Goal: Task Accomplishment & Management: Manage account settings

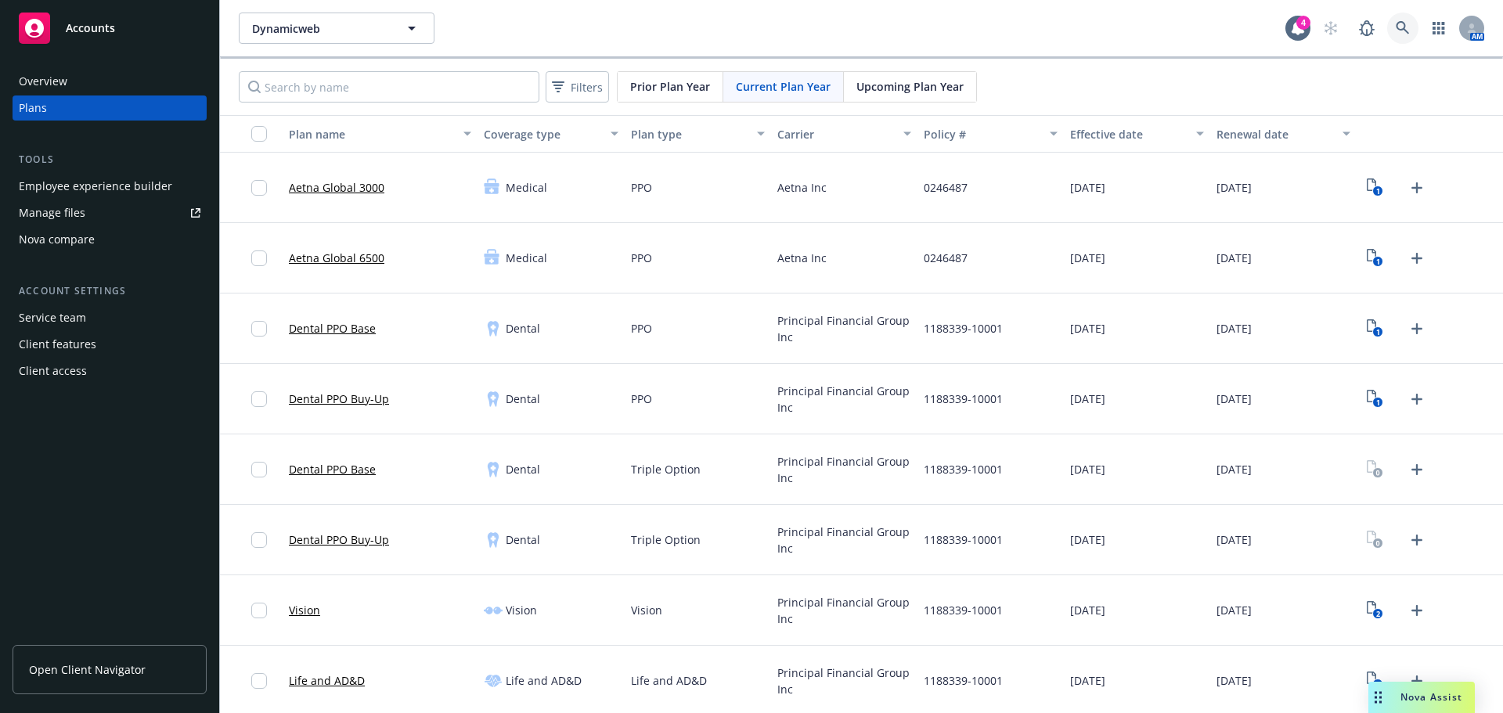
click at [1399, 28] on link at bounding box center [1402, 28] width 31 height 31
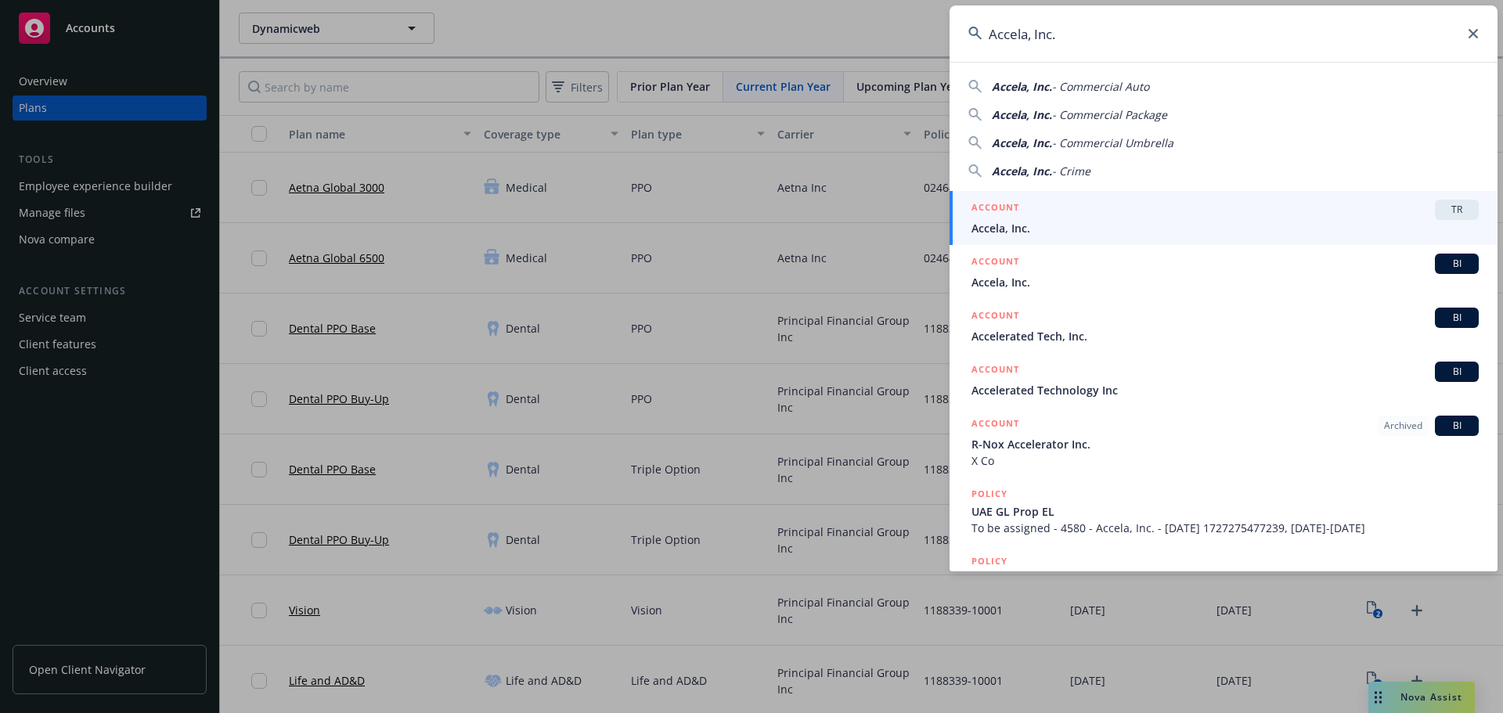
type input "Accela, Inc."
click at [1172, 211] on div "ACCOUNT TR" at bounding box center [1224, 210] width 507 height 20
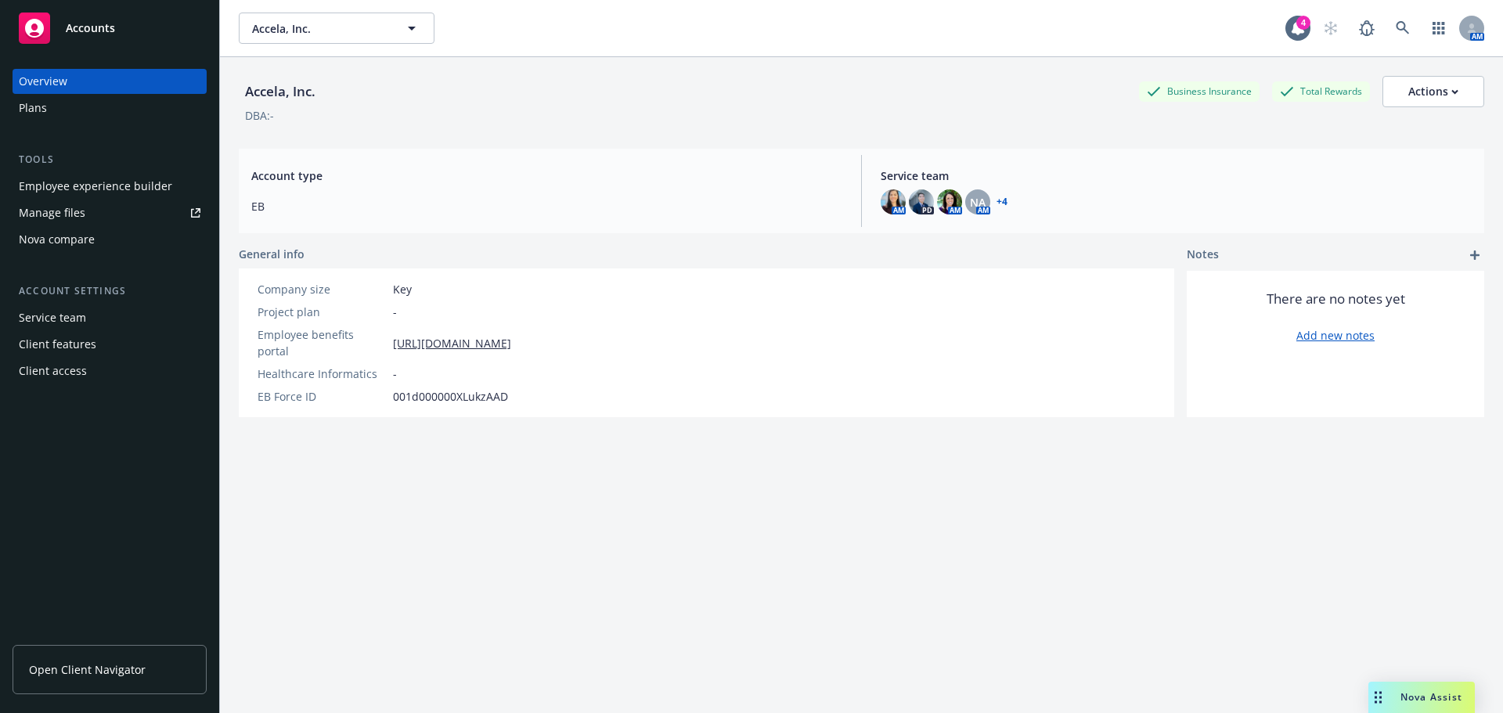
click at [60, 110] on div "Plans" at bounding box center [110, 107] width 182 height 25
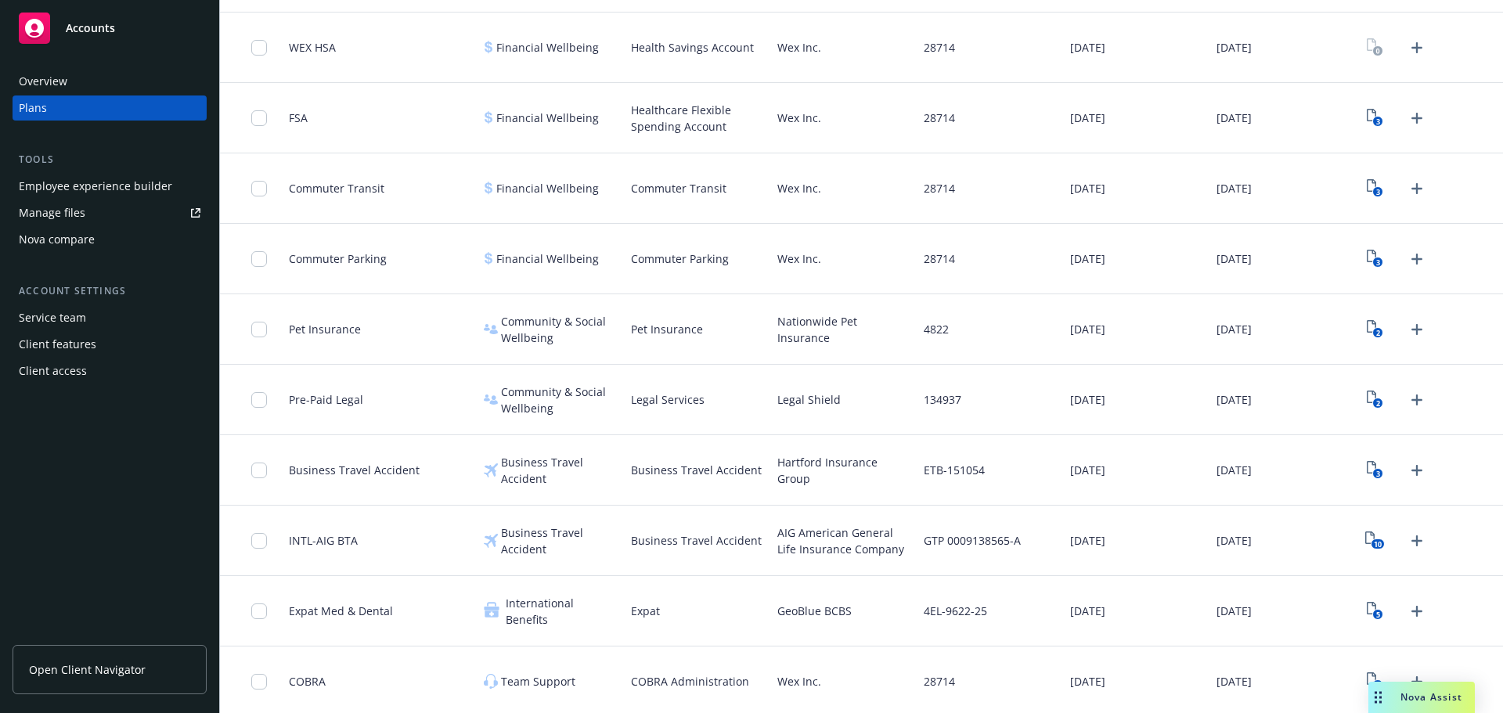
scroll to position [1341, 0]
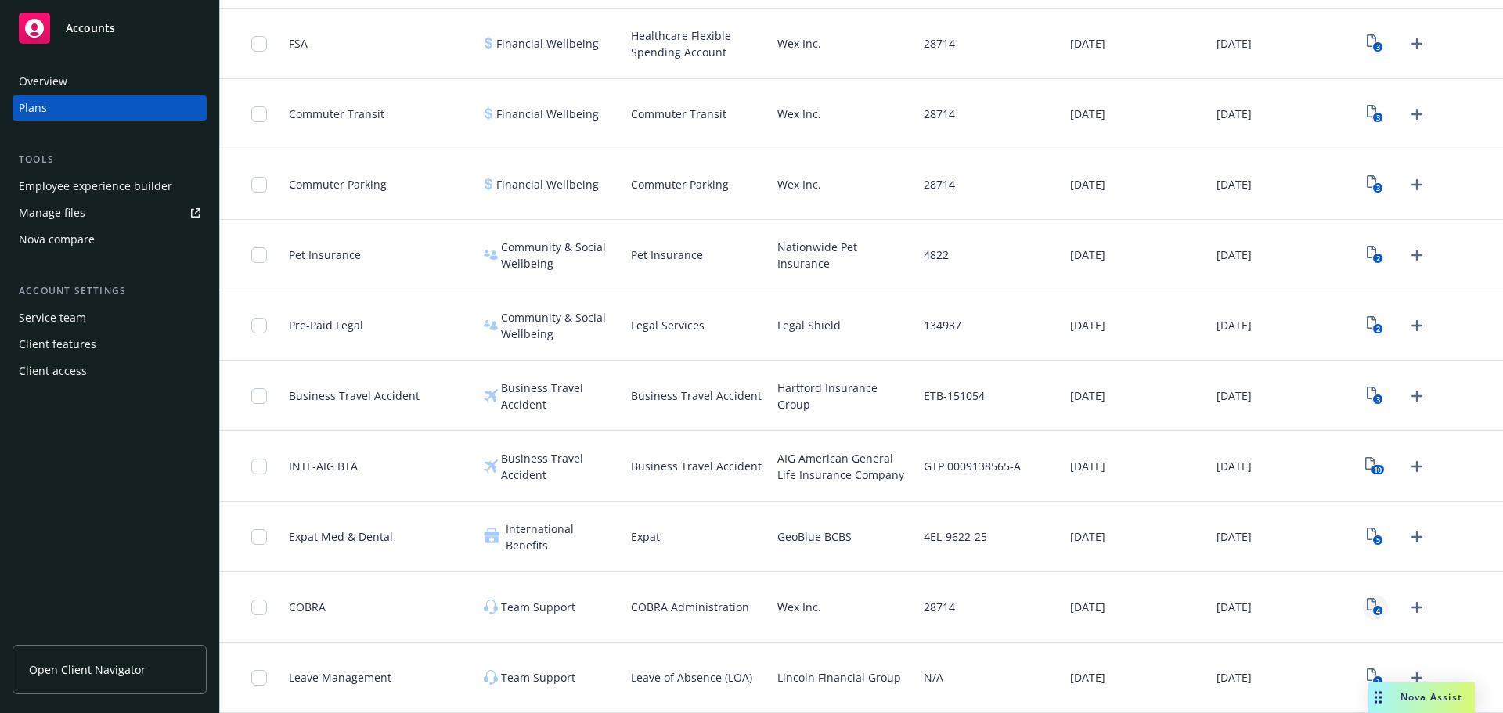
click at [1376, 610] on text "4" at bounding box center [1378, 611] width 4 height 10
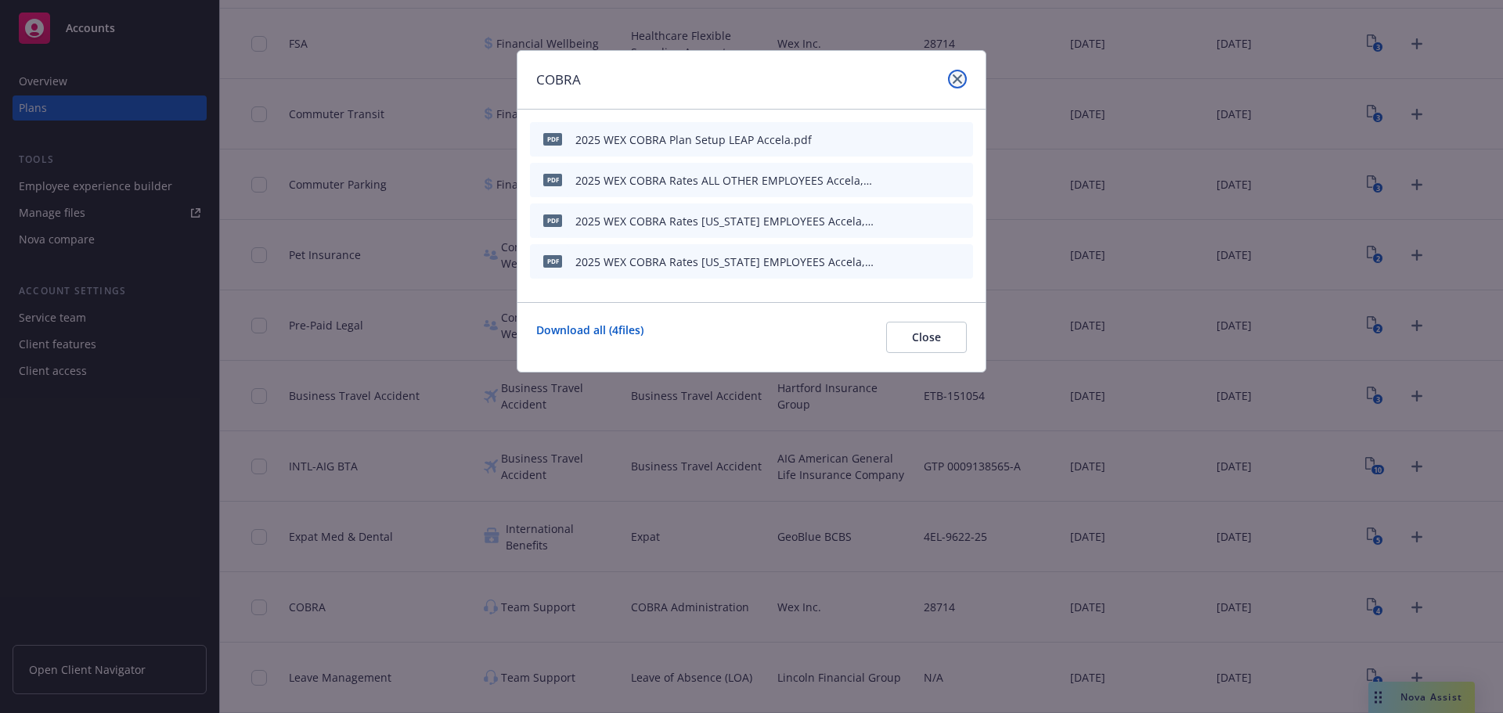
click at [953, 79] on icon "close" at bounding box center [956, 78] width 9 height 9
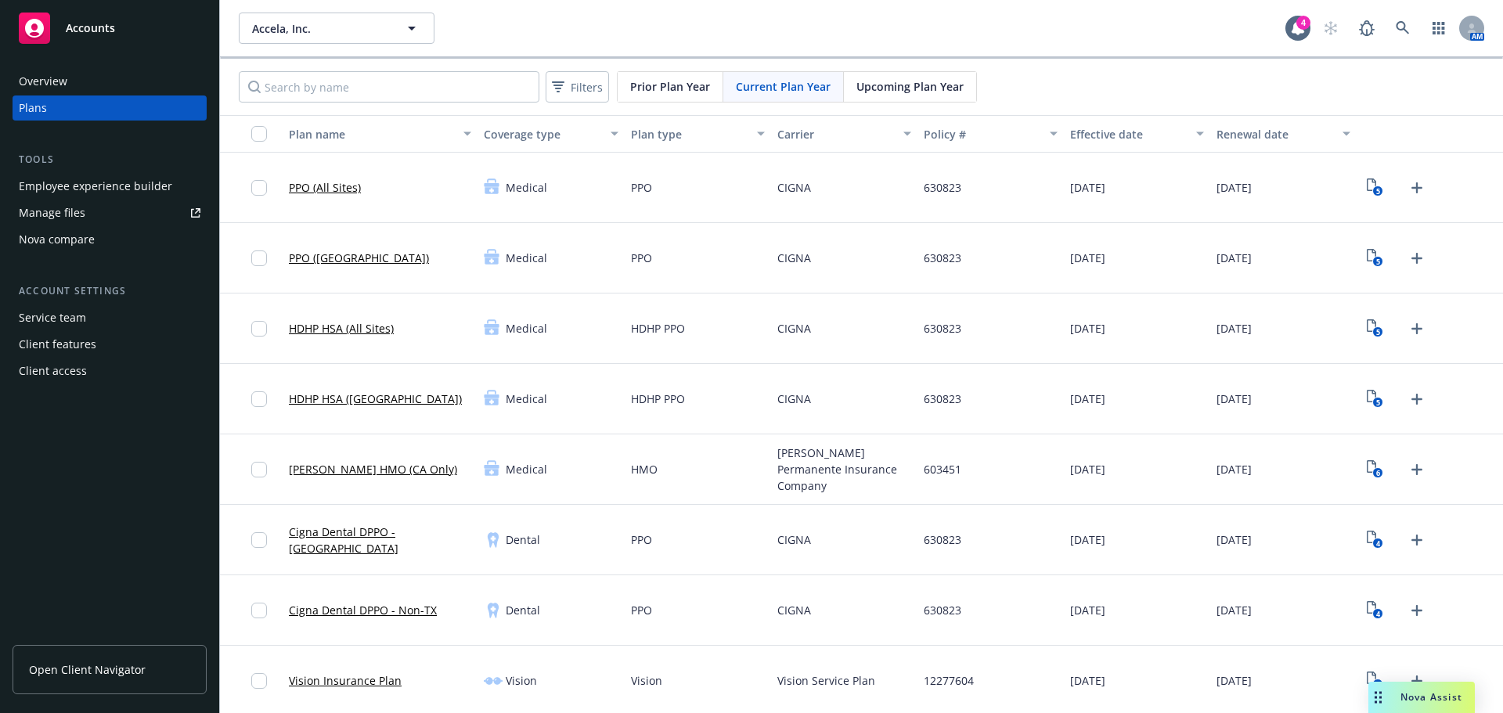
click at [935, 90] on span "Upcoming Plan Year" at bounding box center [909, 86] width 107 height 16
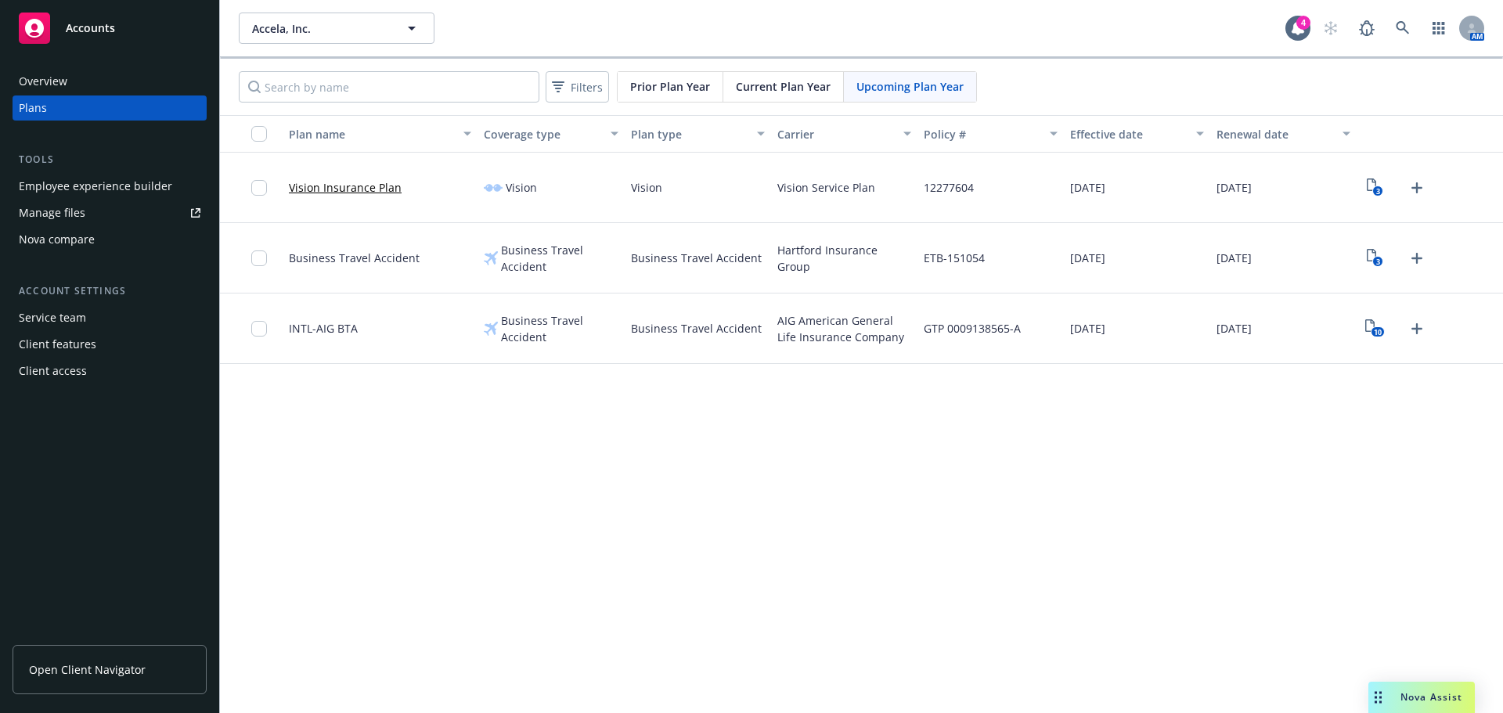
click at [752, 91] on span "Current Plan Year" at bounding box center [783, 86] width 95 height 16
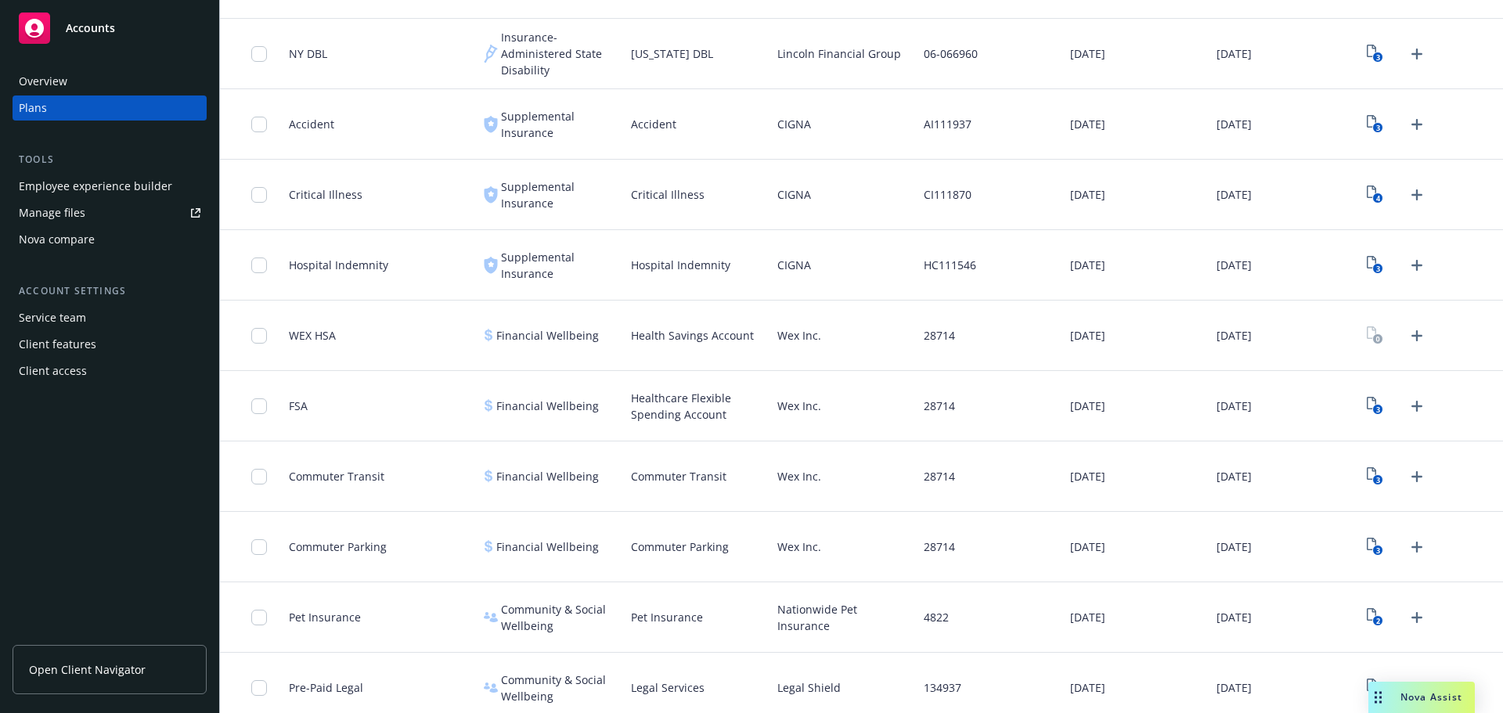
scroll to position [1341, 0]
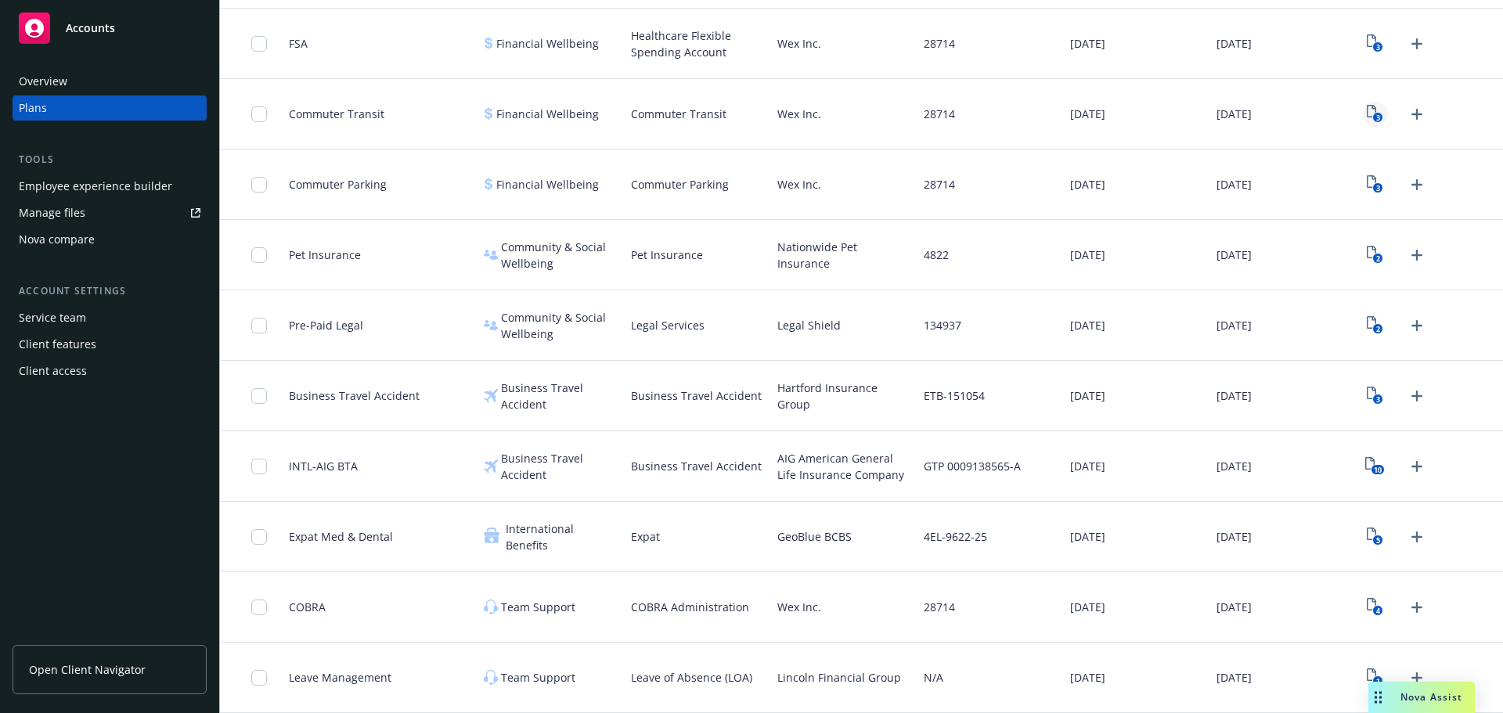
click at [1366, 115] on icon "3" at bounding box center [1374, 114] width 16 height 18
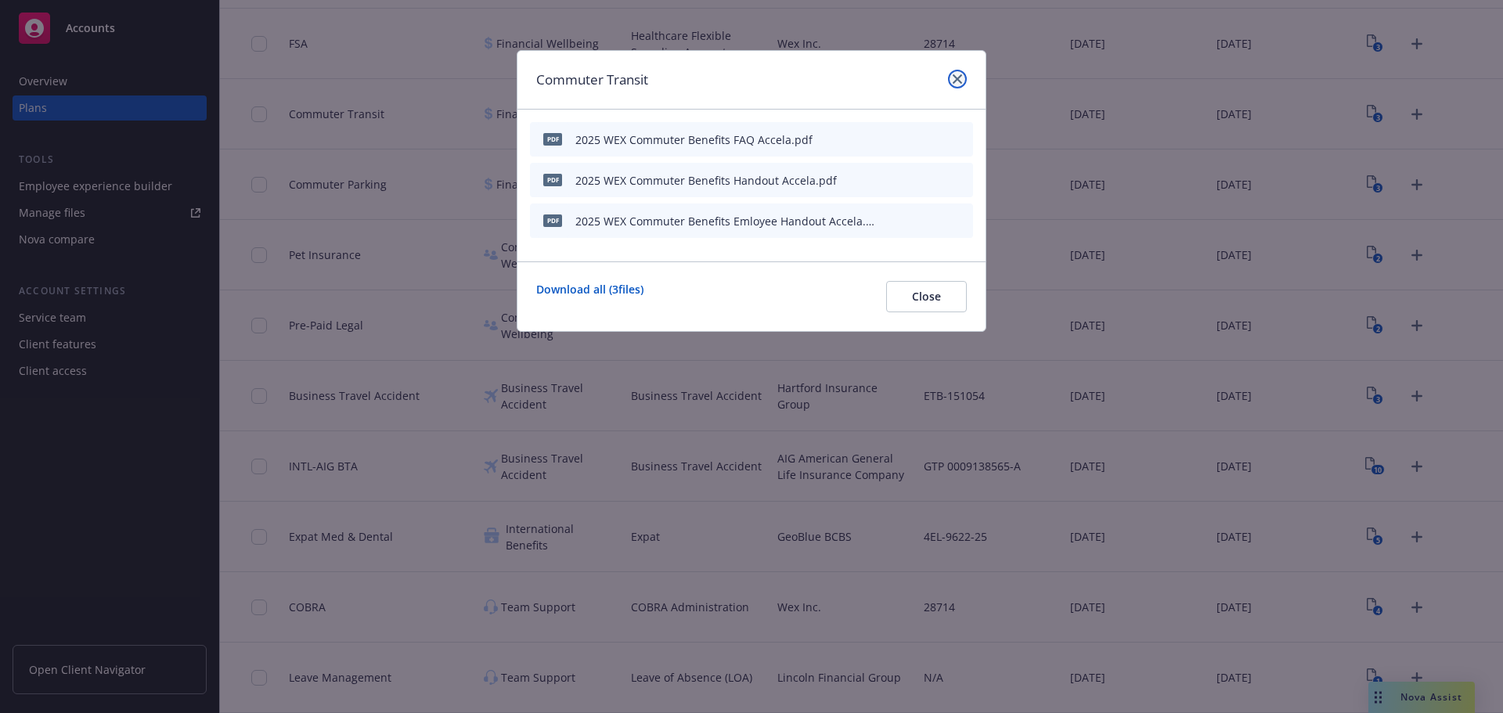
click at [965, 75] on link "close" at bounding box center [957, 79] width 19 height 19
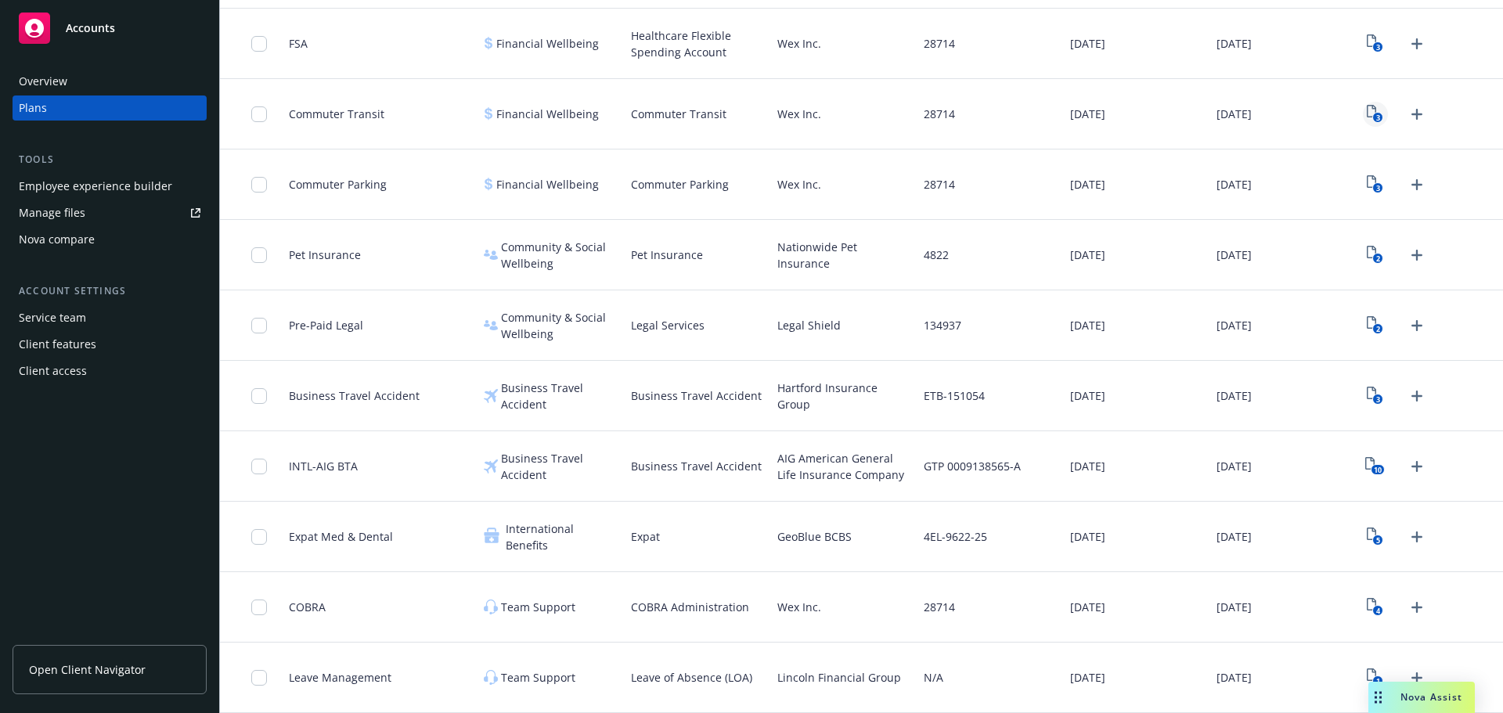
click at [1363, 126] on link "3" at bounding box center [1375, 114] width 25 height 25
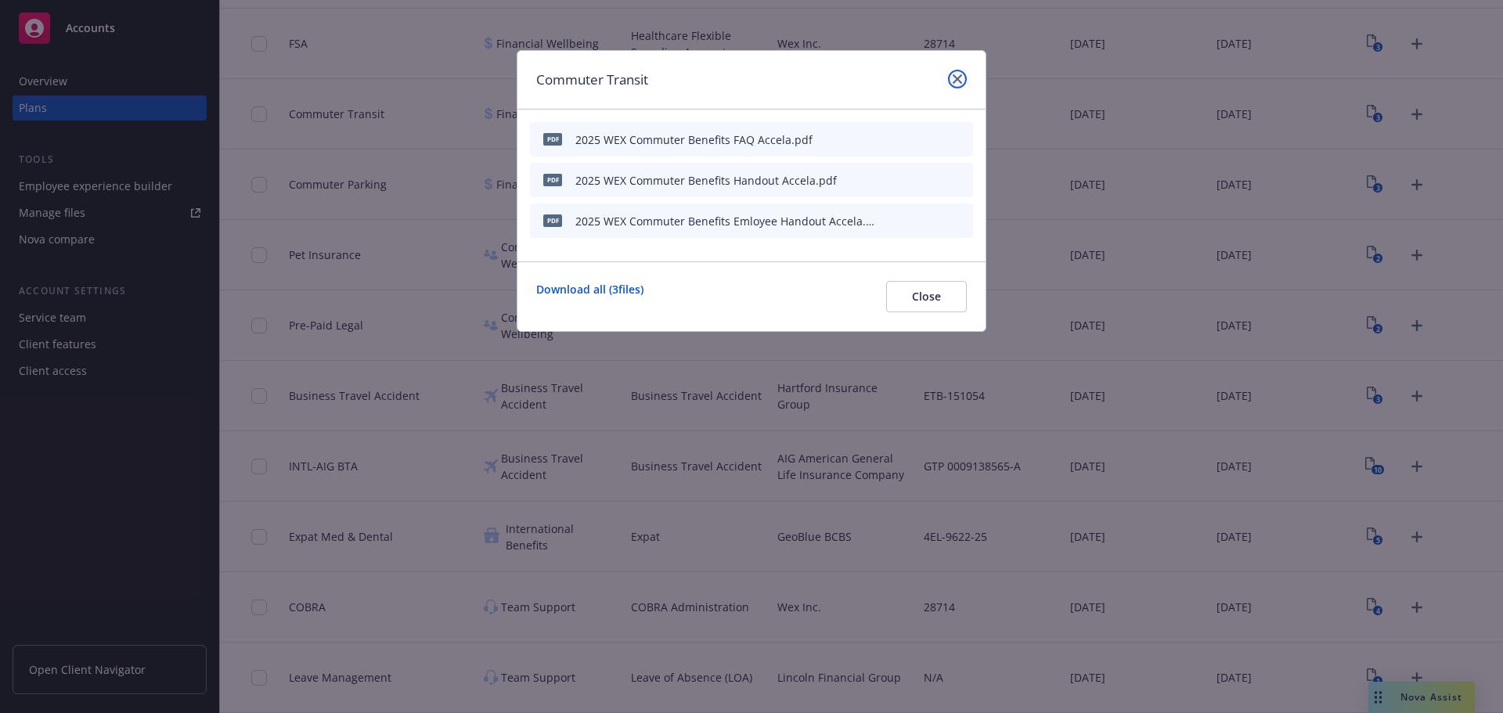
click at [956, 84] on link "close" at bounding box center [957, 79] width 19 height 19
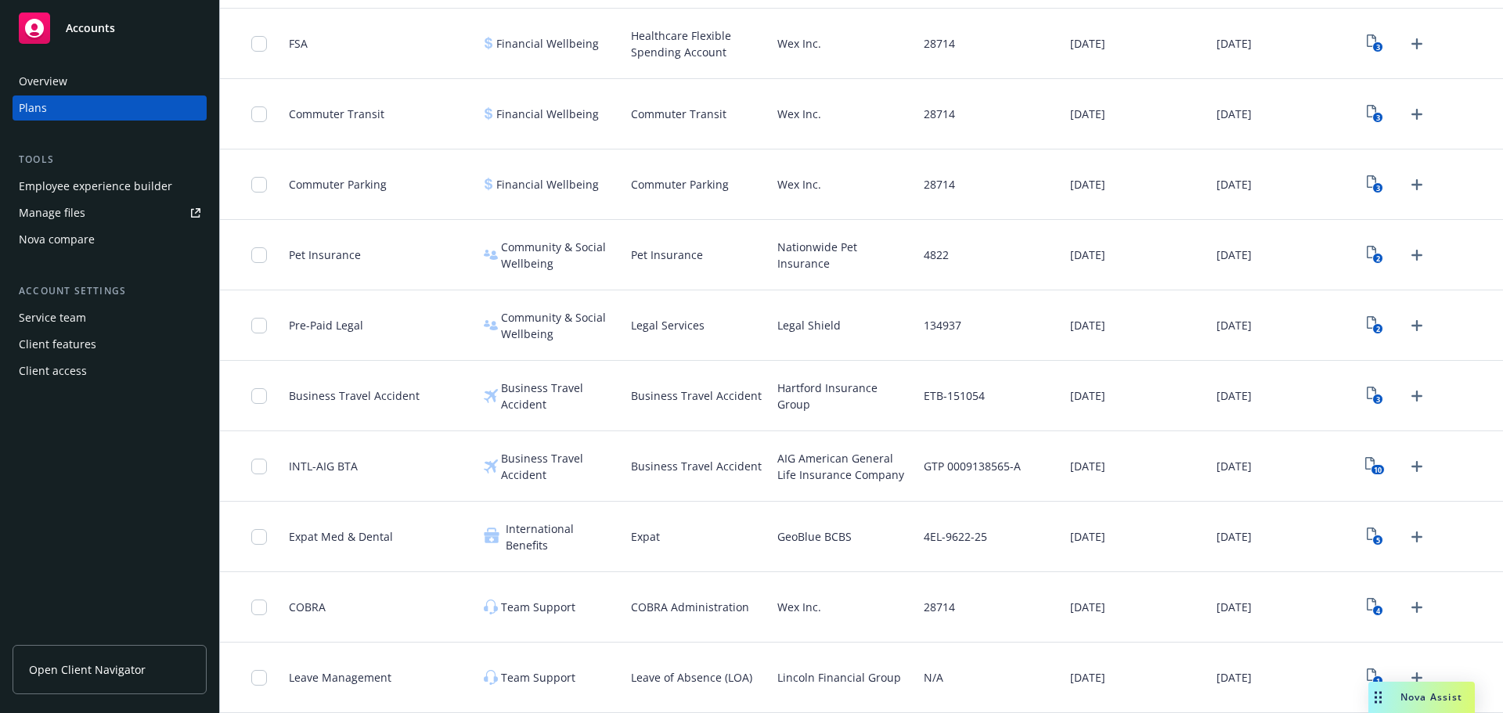
scroll to position [1107, 0]
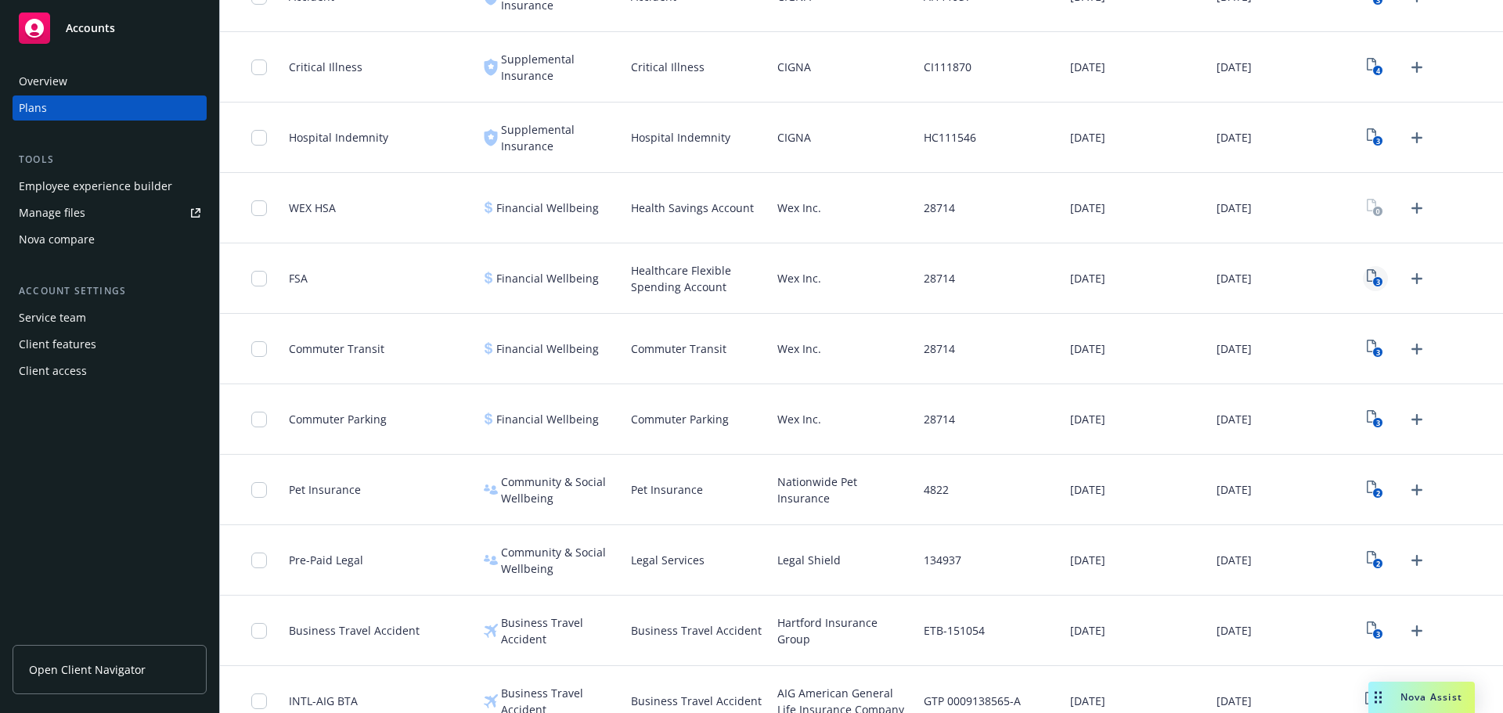
click at [1363, 290] on link "3" at bounding box center [1375, 278] width 25 height 25
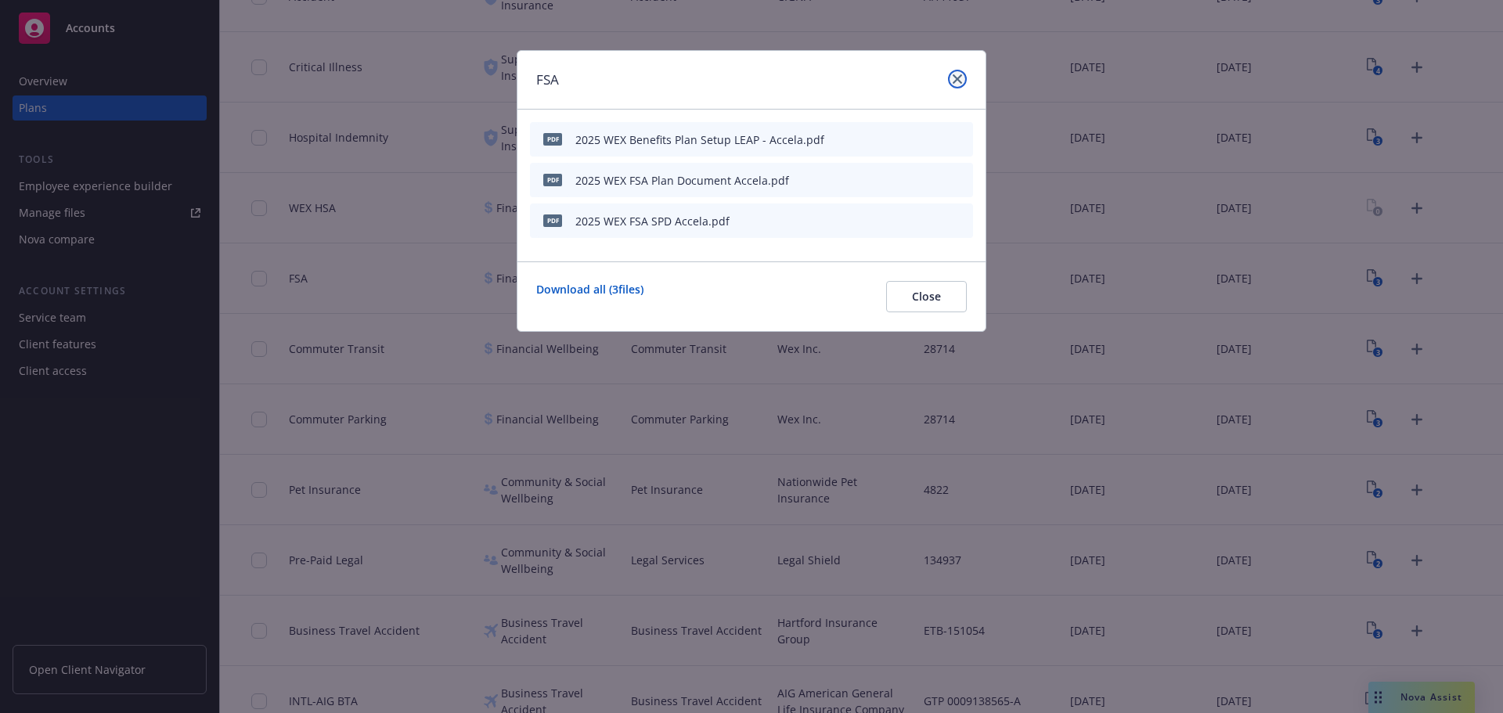
click at [957, 87] on link "close" at bounding box center [957, 79] width 19 height 19
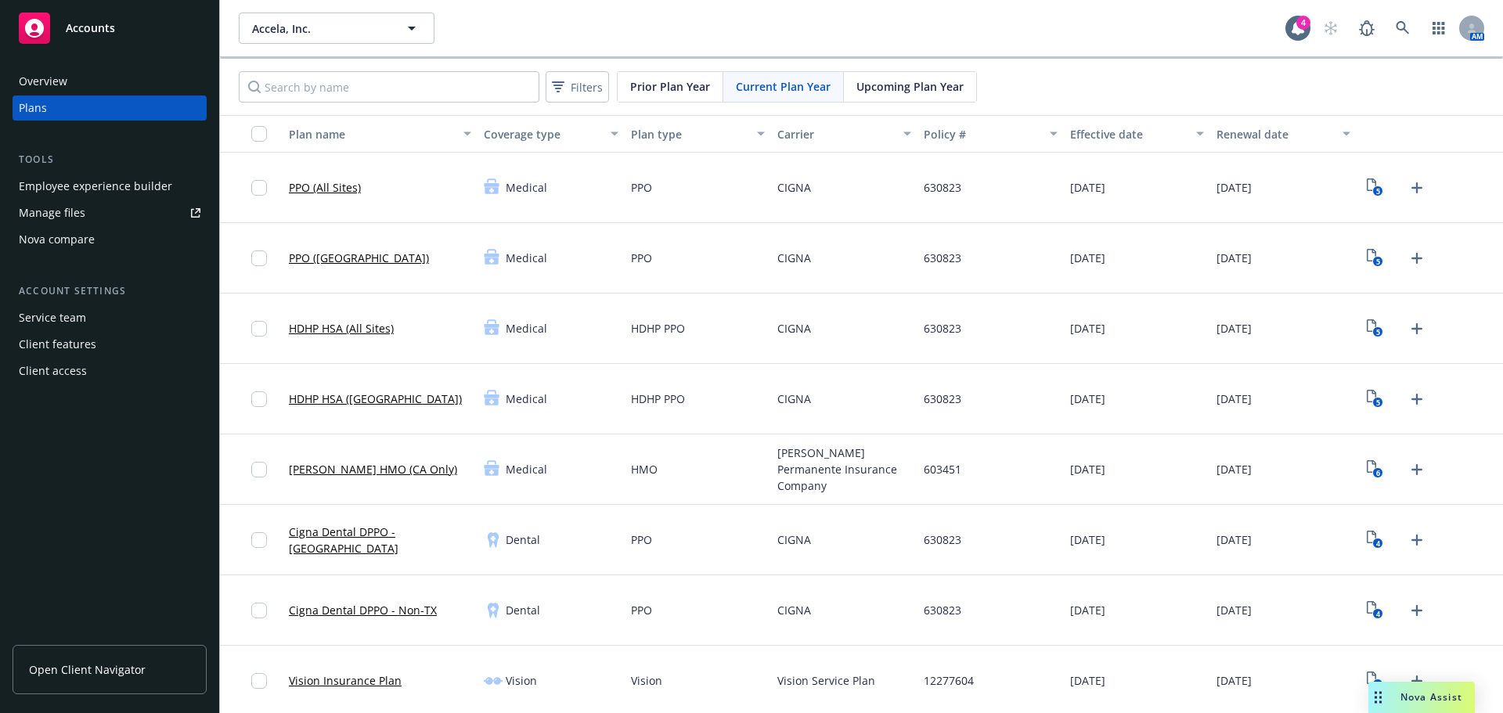
click at [1373, 33] on div "AM" at bounding box center [1399, 28] width 169 height 31
click at [1395, 34] on icon at bounding box center [1402, 28] width 14 height 14
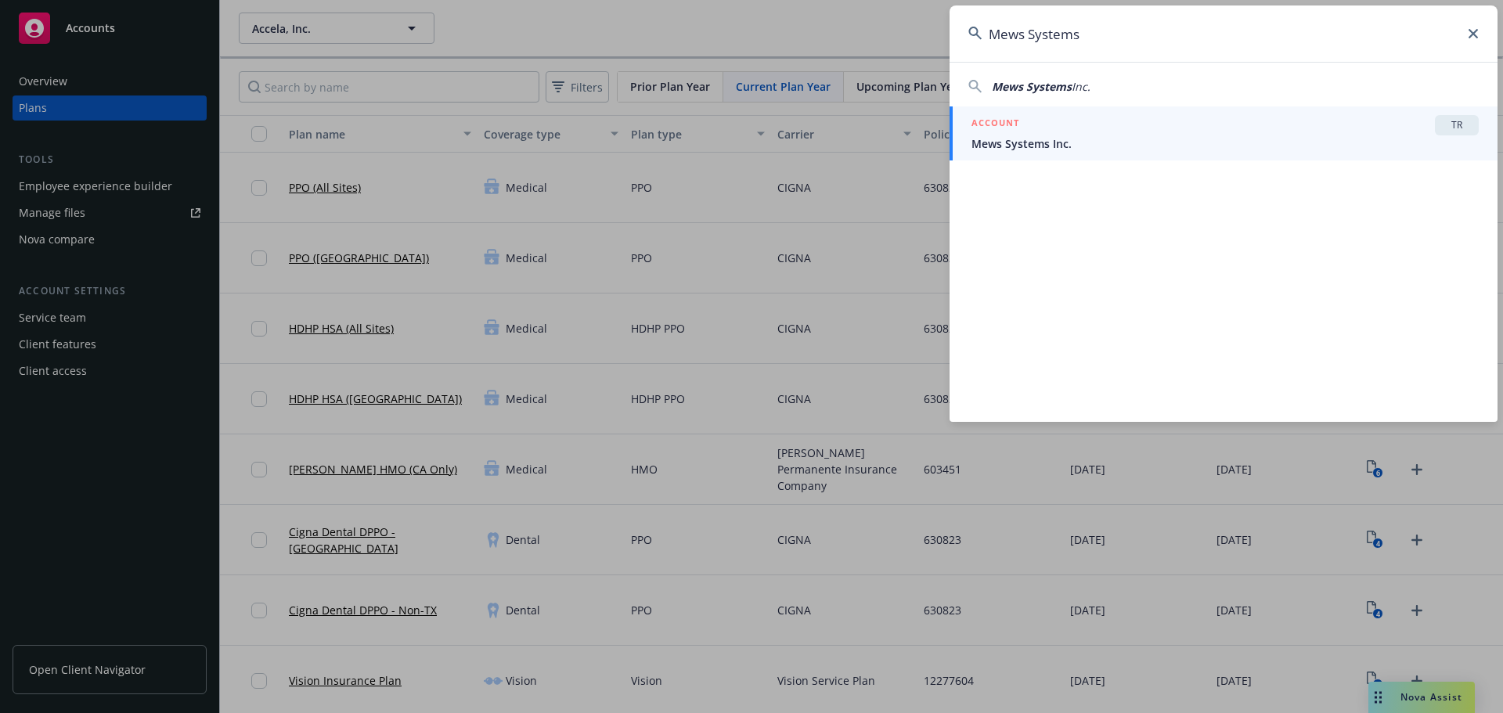
type input "Mews Systems"
click at [1338, 145] on span "Mews Systems Inc." at bounding box center [1224, 143] width 507 height 16
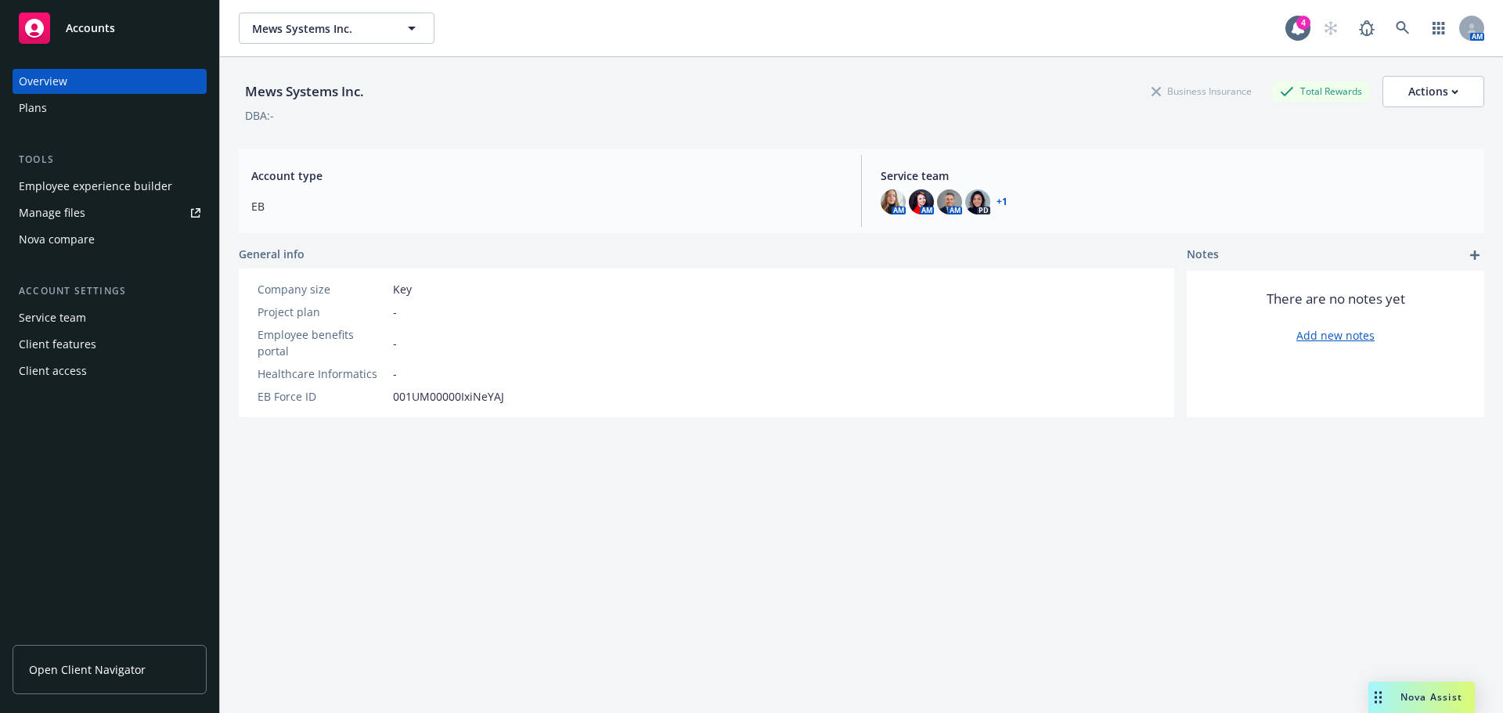
click at [61, 110] on div "Plans" at bounding box center [110, 107] width 182 height 25
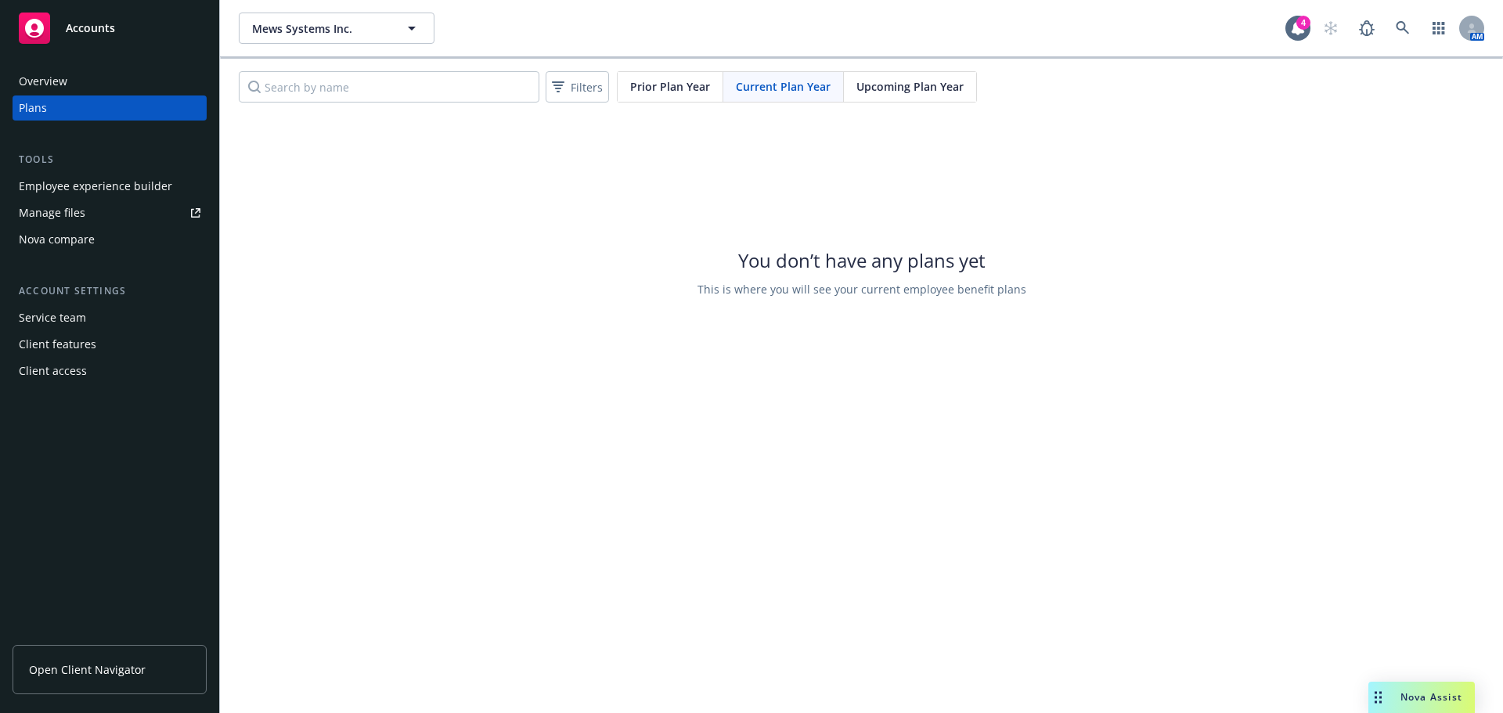
click at [882, 85] on span "Upcoming Plan Year" at bounding box center [909, 86] width 107 height 16
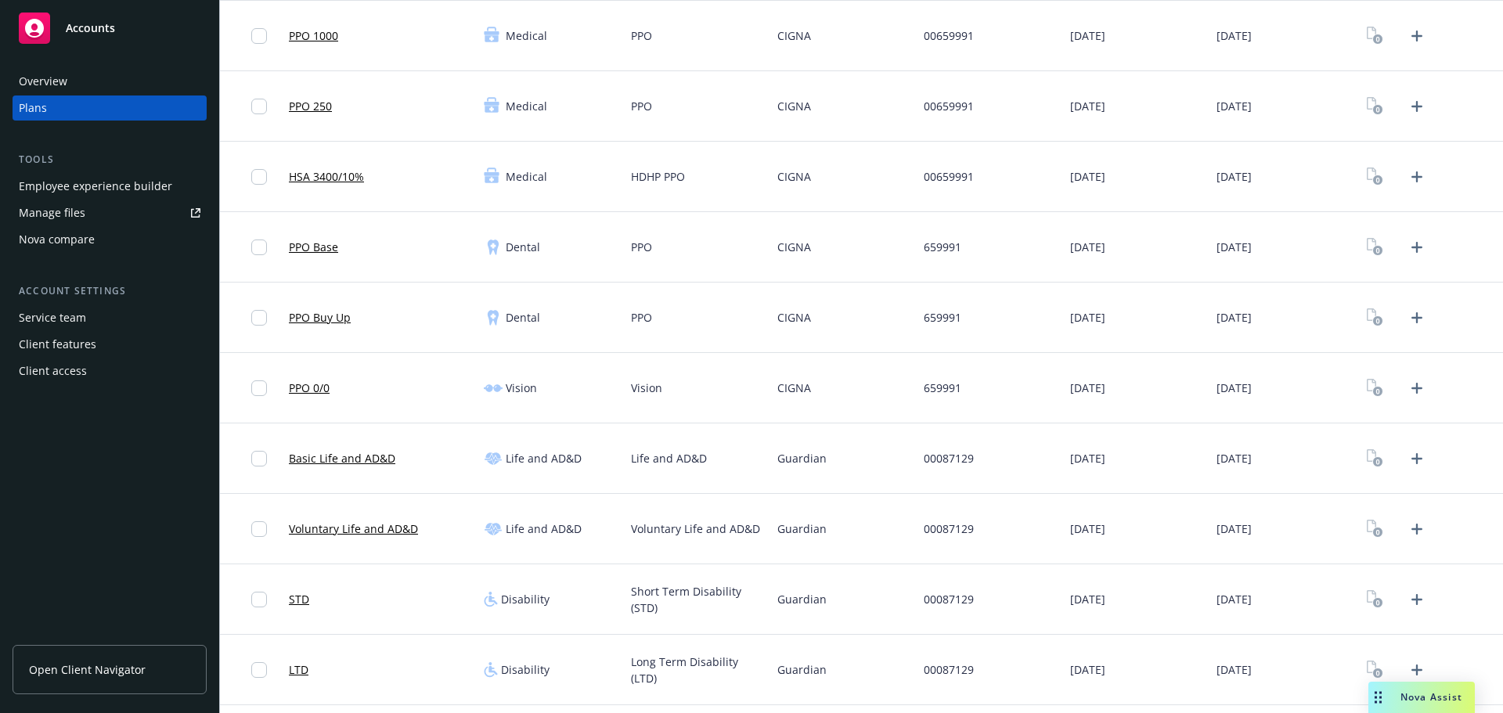
scroll to position [97, 0]
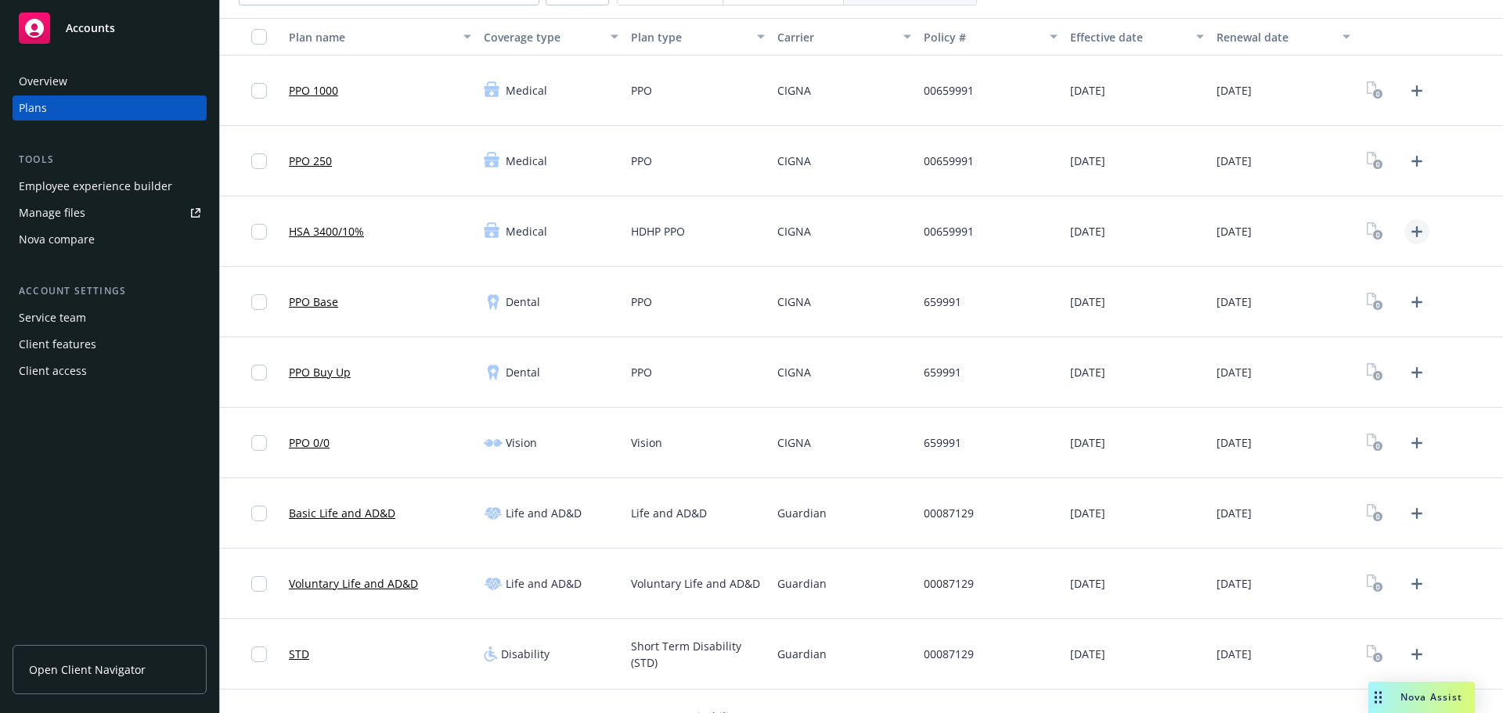
click at [1407, 237] on icon "Upload Plan Documents" at bounding box center [1416, 231] width 19 height 19
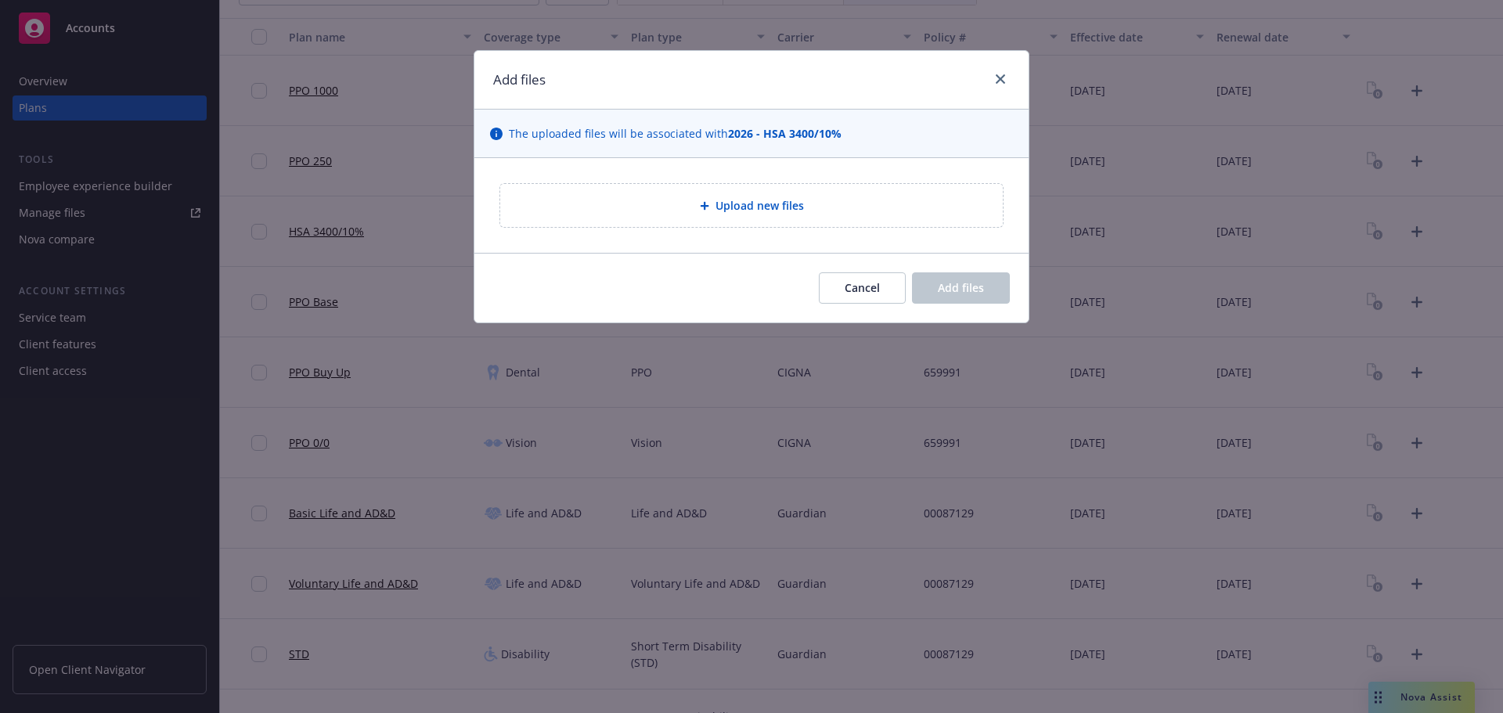
click at [673, 204] on div "Upload new files" at bounding box center [751, 205] width 477 height 18
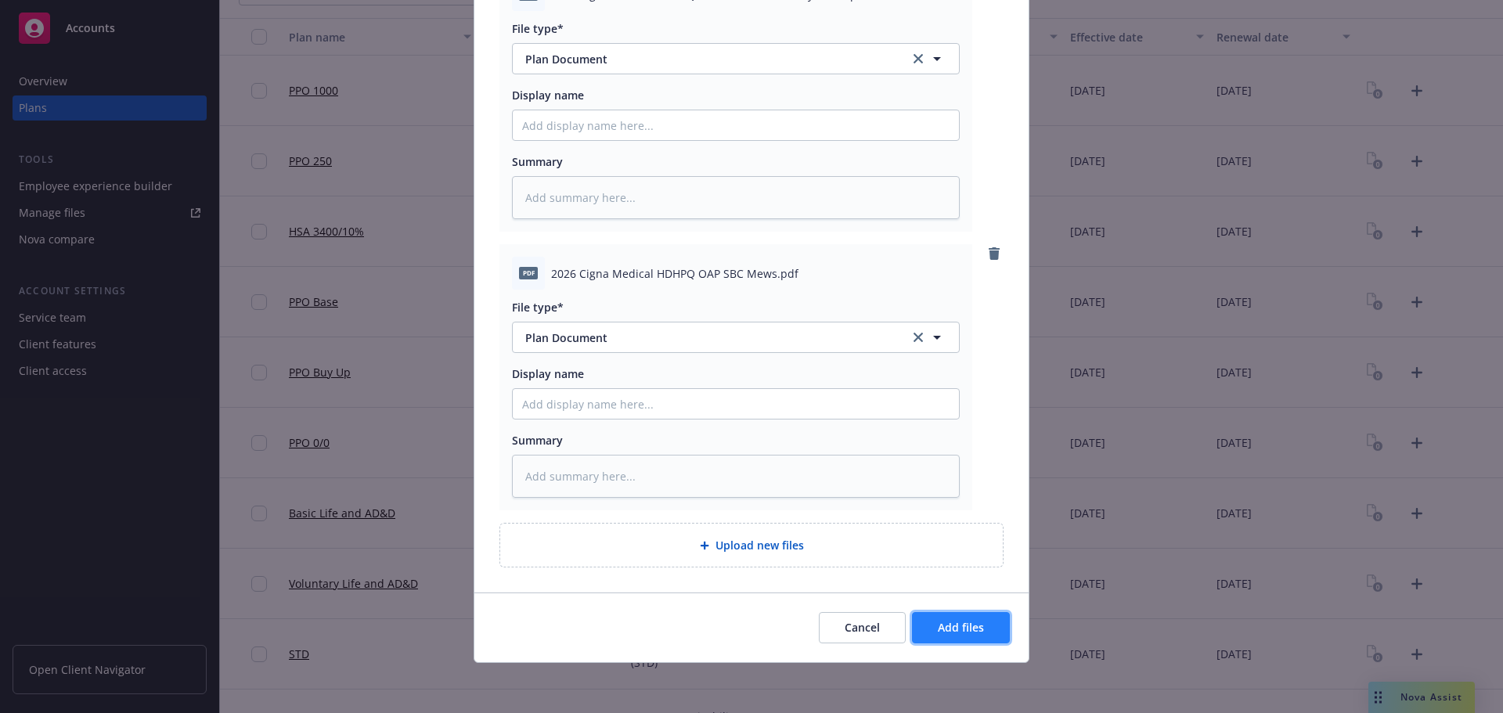
click at [960, 633] on span "Add files" at bounding box center [961, 627] width 46 height 15
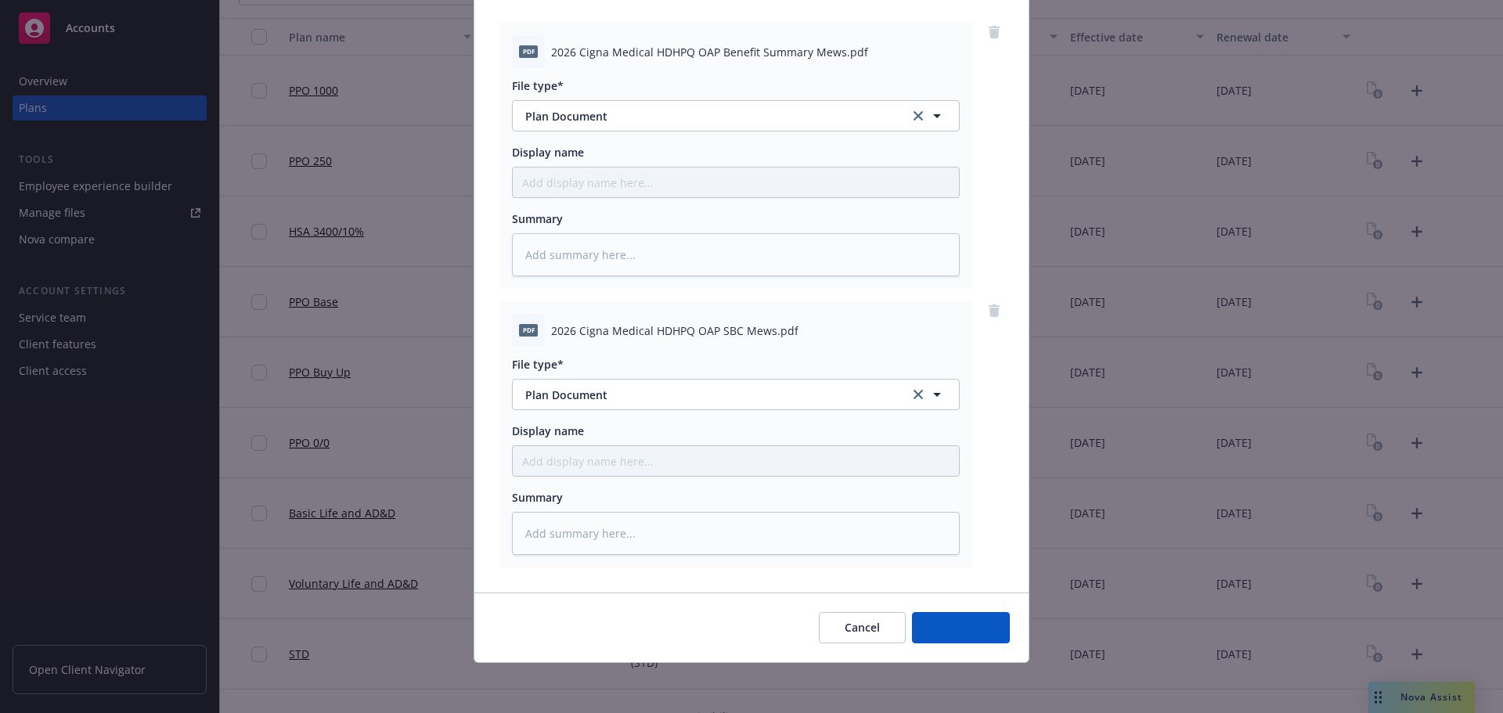
scroll to position [160, 0]
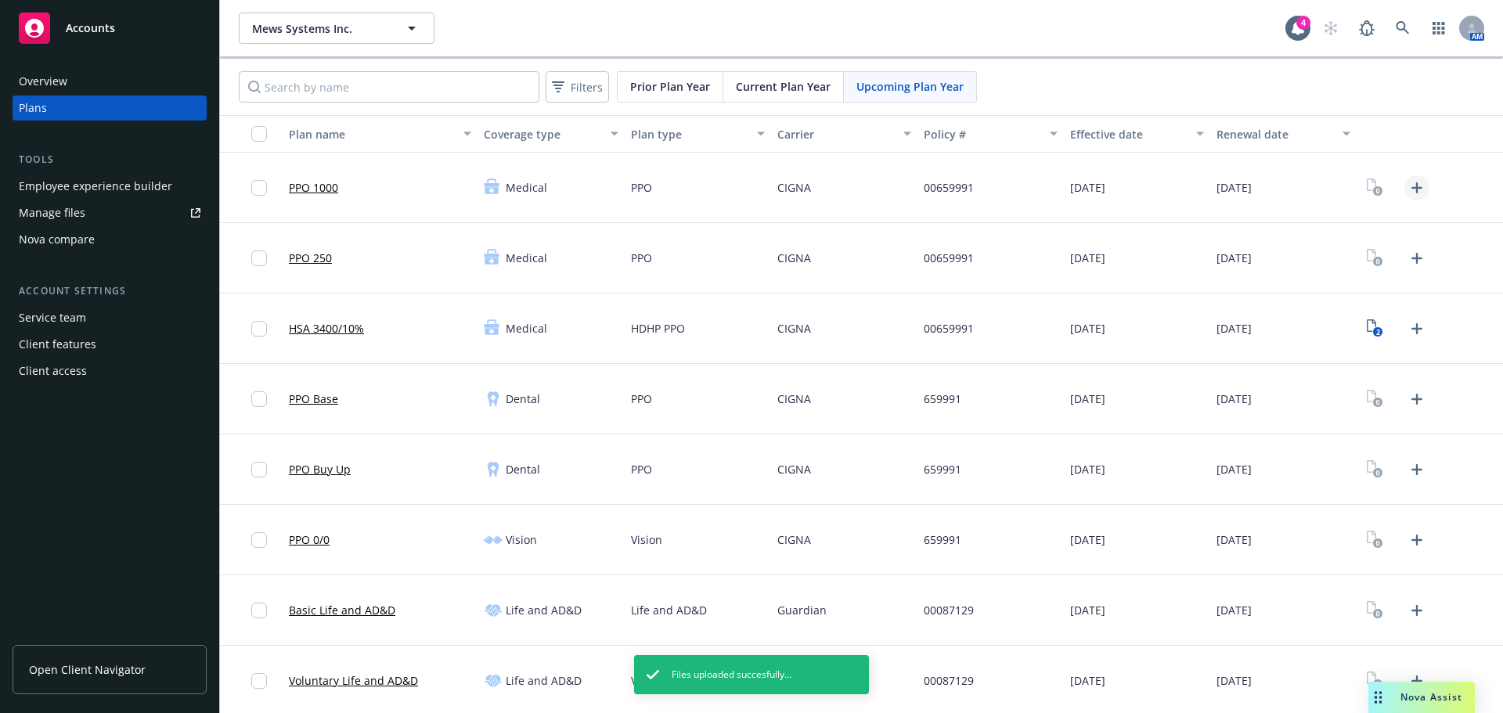
click at [1409, 192] on icon "Upload Plan Documents" at bounding box center [1416, 187] width 19 height 19
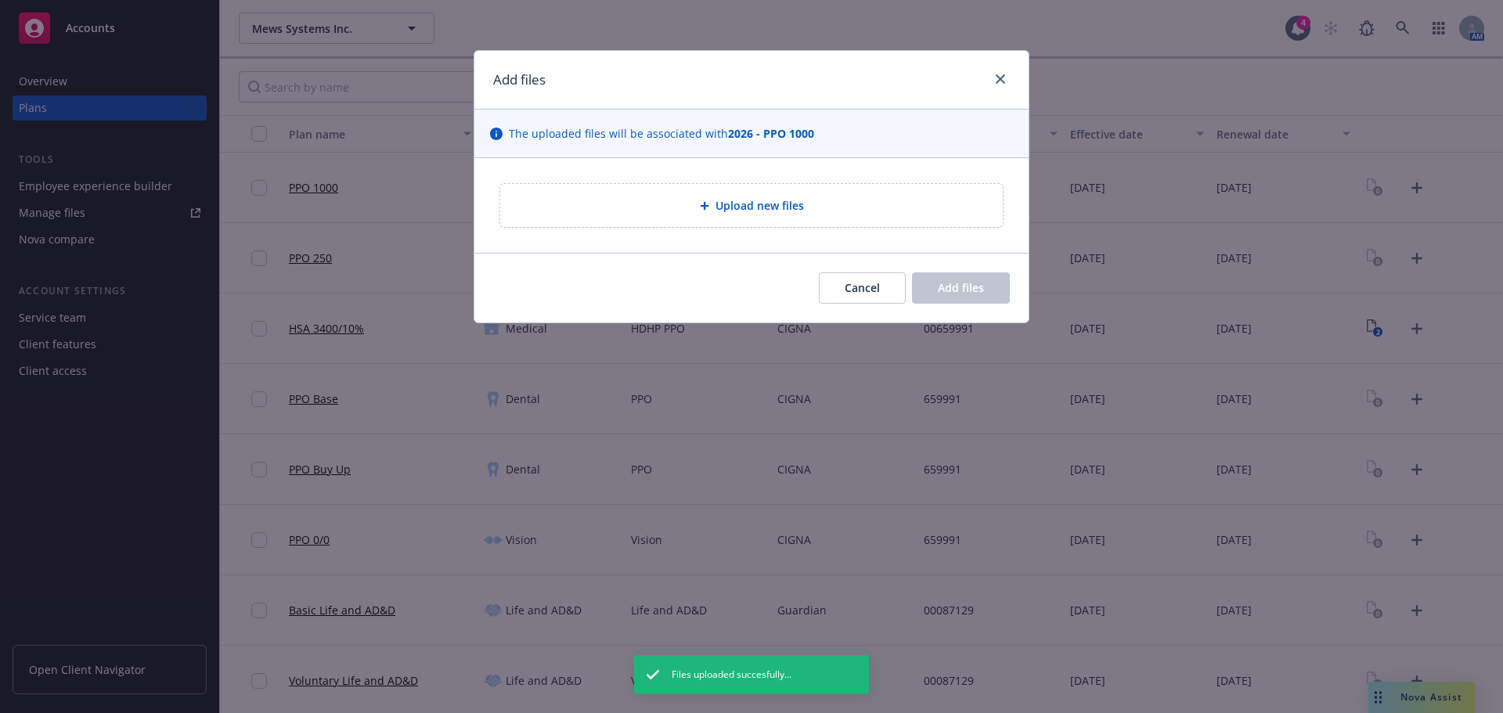
click at [856, 211] on div "Upload new files" at bounding box center [751, 205] width 477 height 18
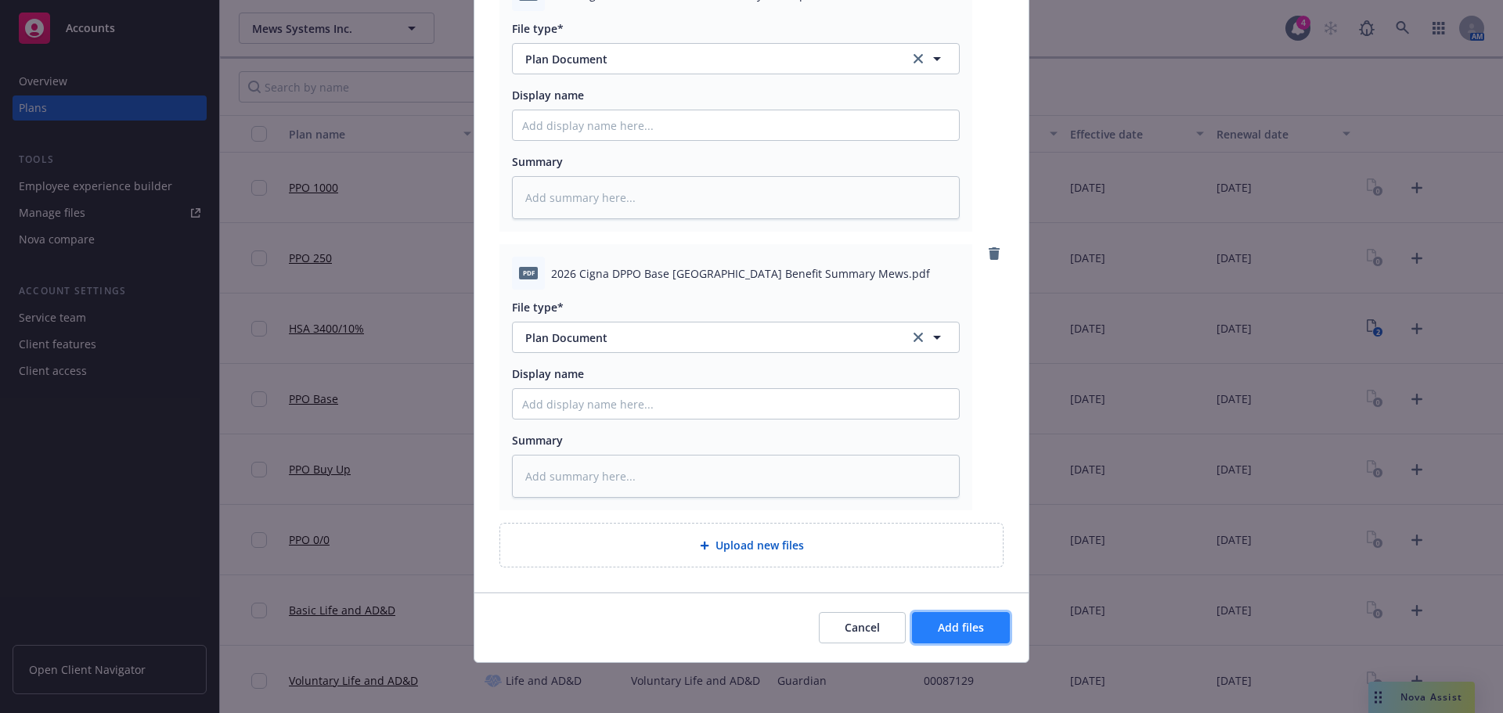
click at [975, 639] on button "Add files" at bounding box center [961, 627] width 98 height 31
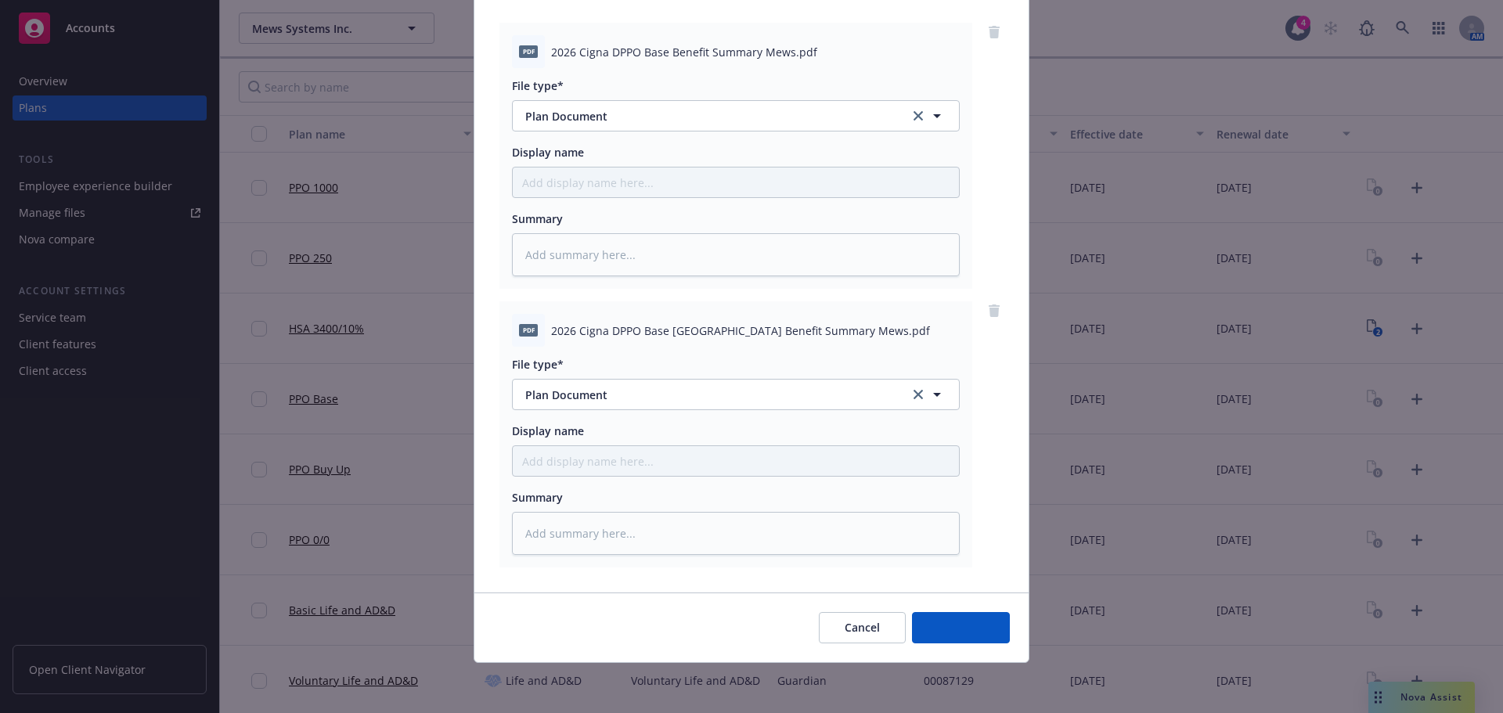
scroll to position [160, 0]
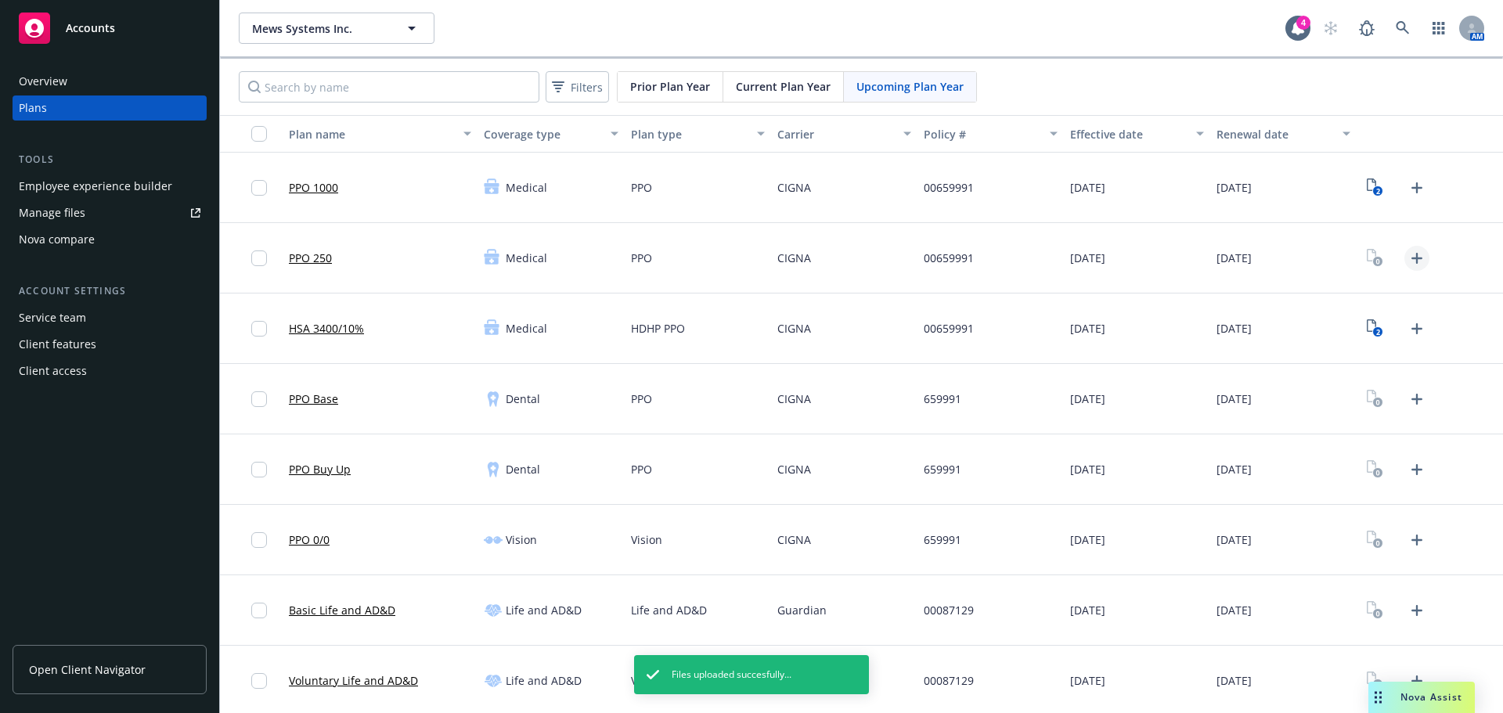
click at [1411, 255] on icon "Upload Plan Documents" at bounding box center [1416, 258] width 11 height 11
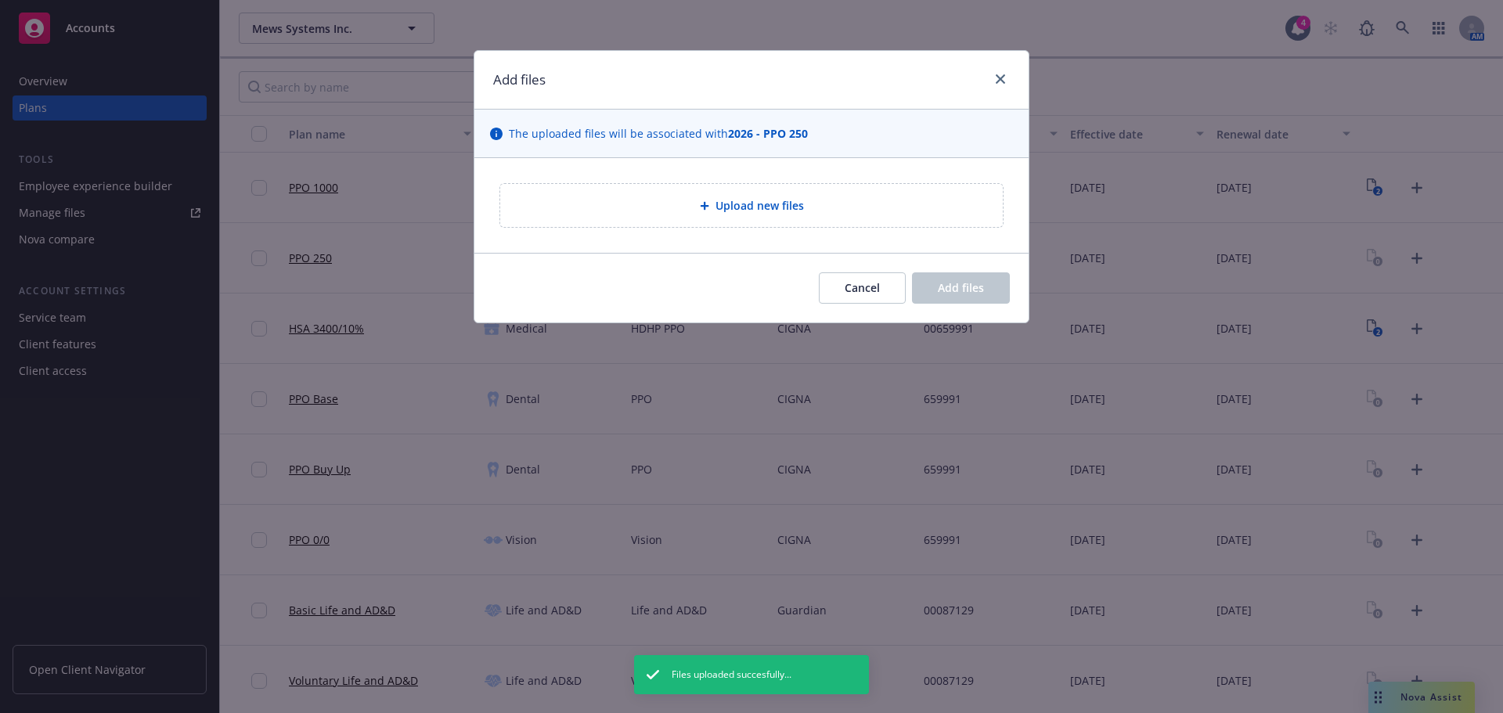
click at [833, 239] on div "Upload new files" at bounding box center [751, 205] width 554 height 95
click at [829, 225] on div "Upload new files" at bounding box center [751, 205] width 502 height 43
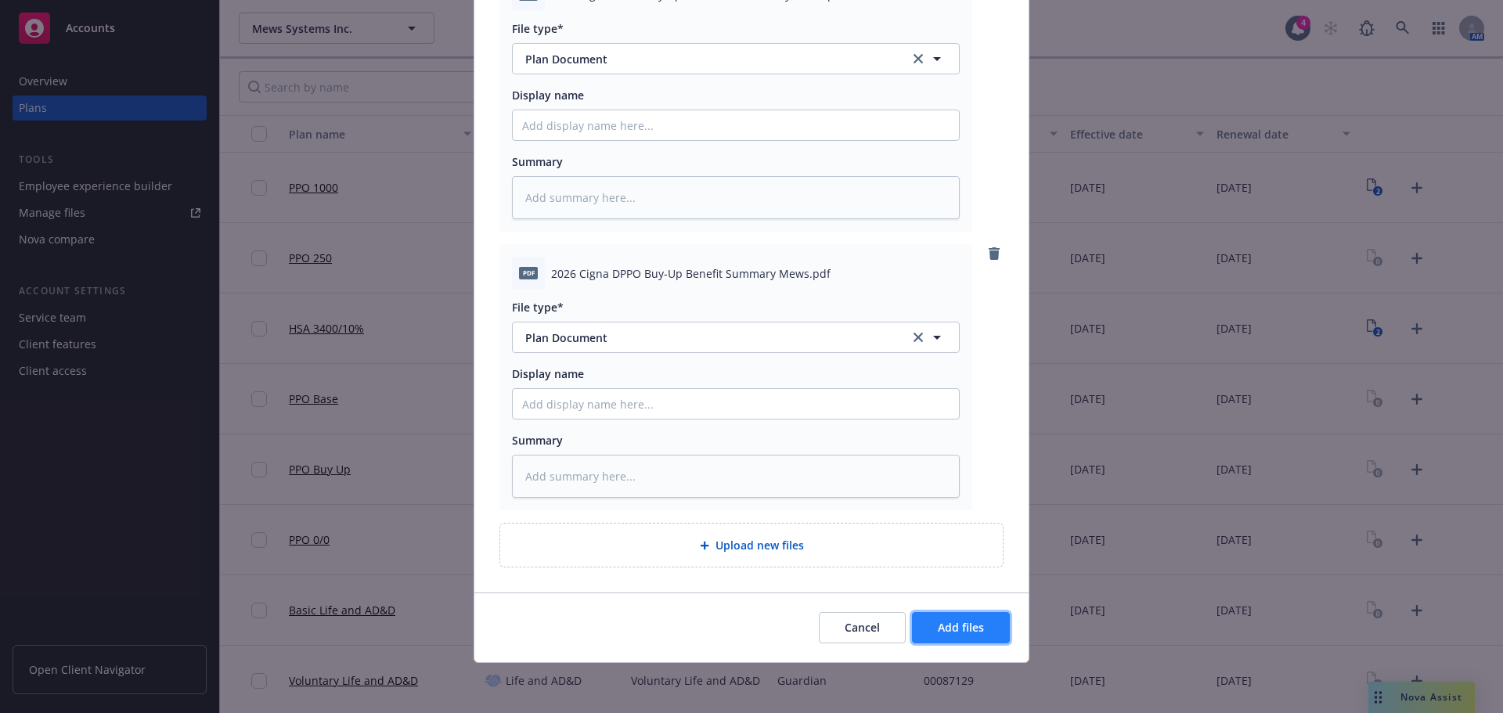
click at [972, 630] on span "Add files" at bounding box center [961, 627] width 46 height 15
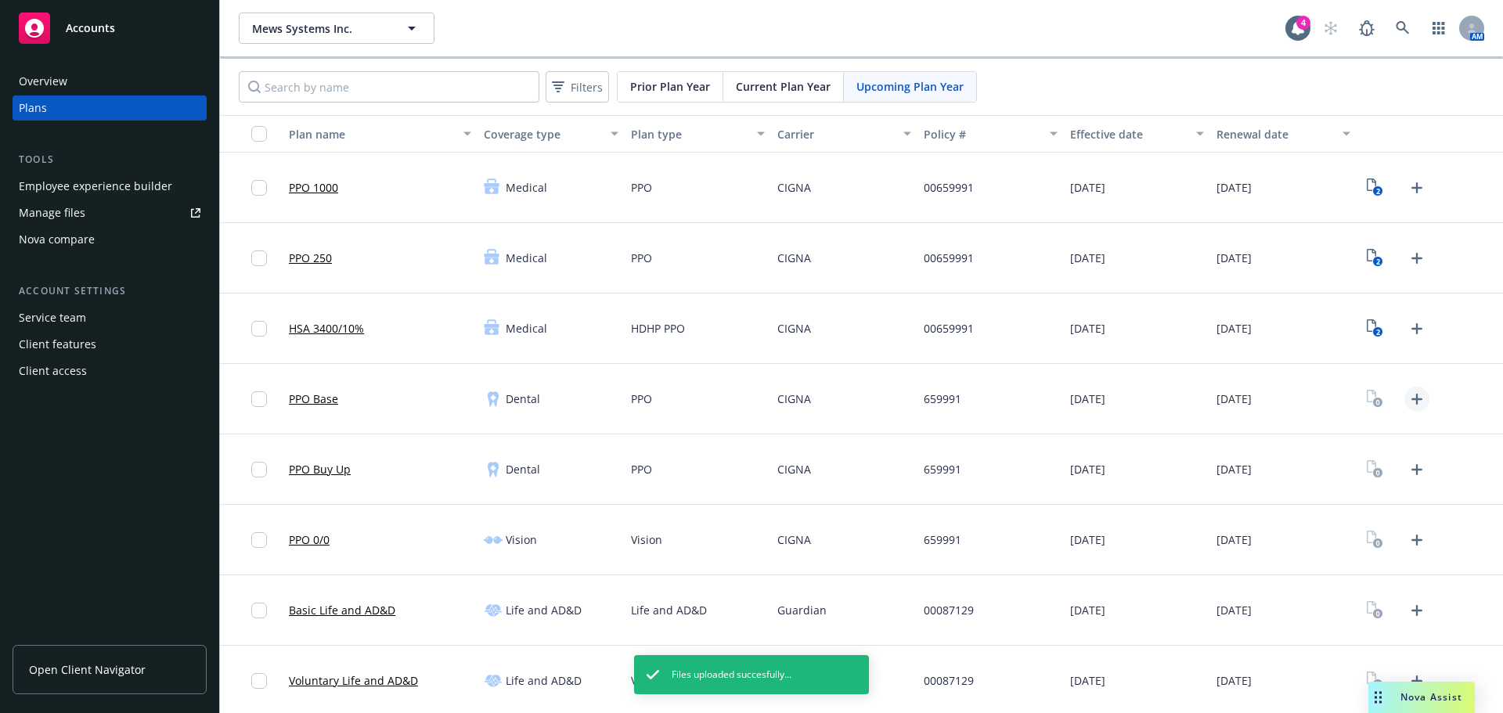
click at [1407, 400] on icon "Upload Plan Documents" at bounding box center [1416, 399] width 19 height 19
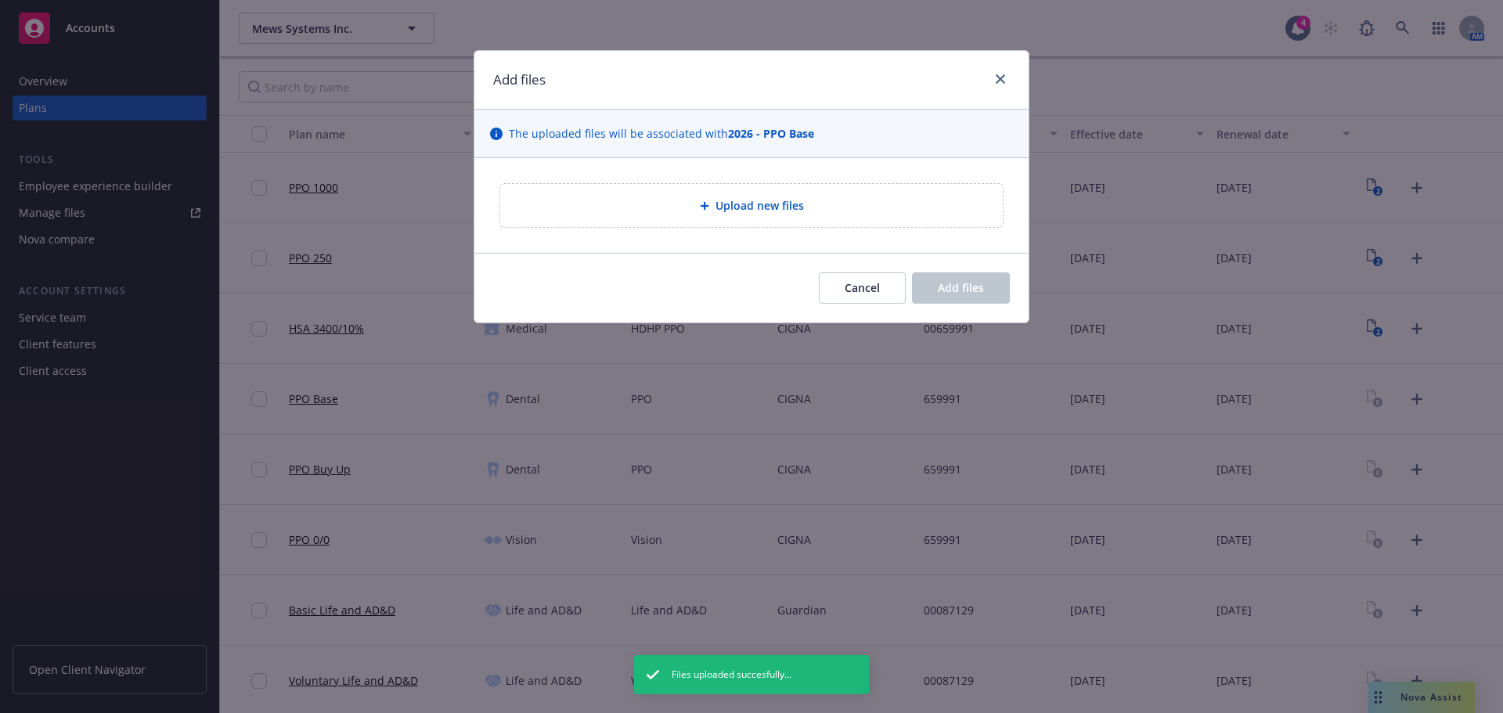
click at [751, 196] on div "Upload new files" at bounding box center [751, 205] width 477 height 18
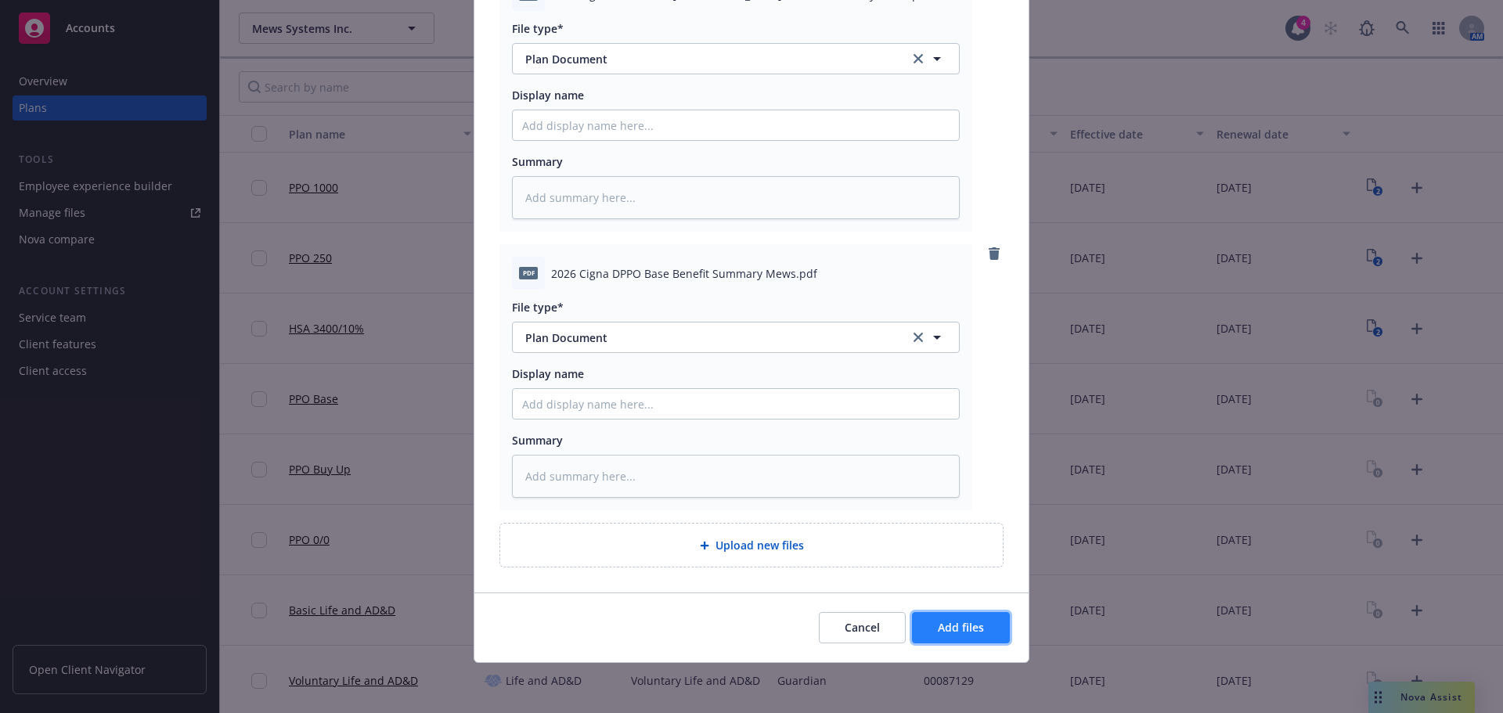
click at [963, 621] on span "Add files" at bounding box center [961, 627] width 46 height 15
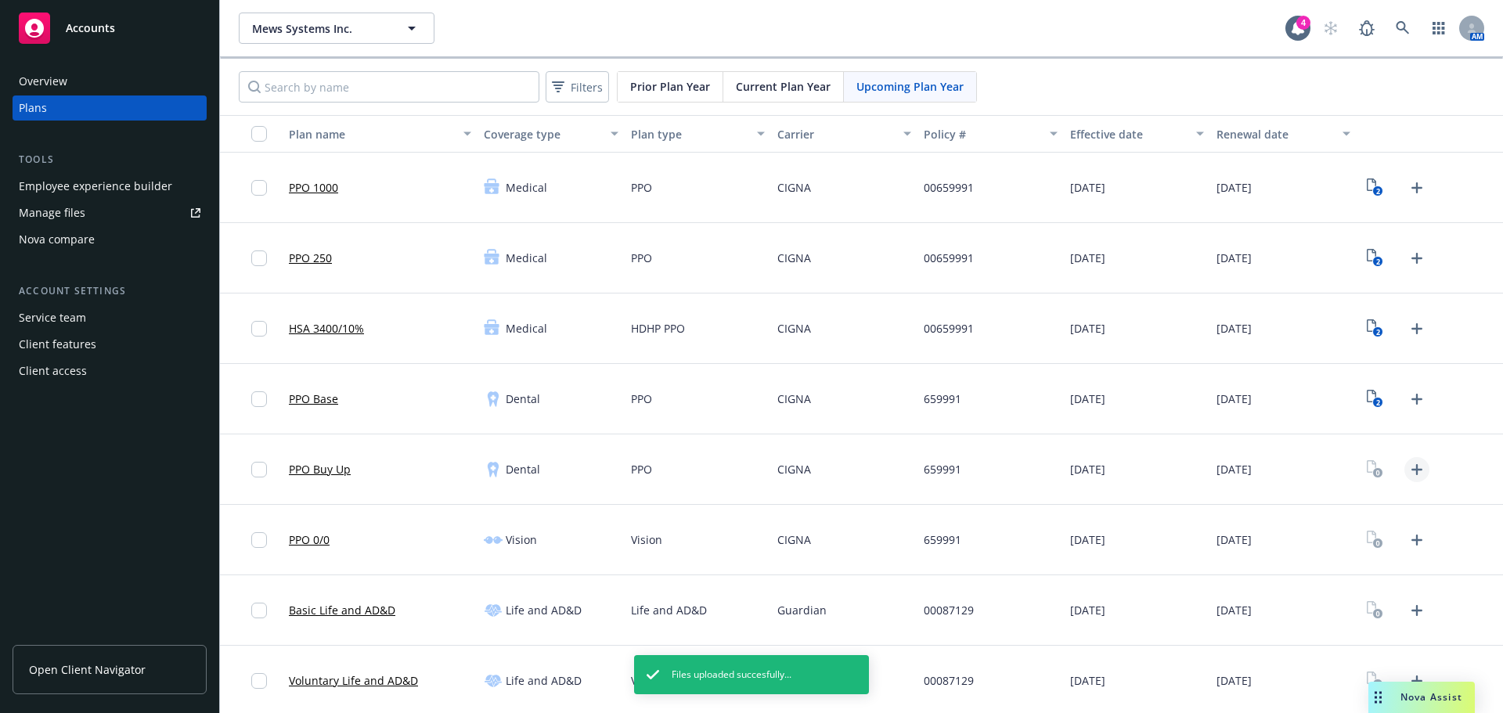
click at [1411, 470] on icon "Upload Plan Documents" at bounding box center [1416, 469] width 11 height 11
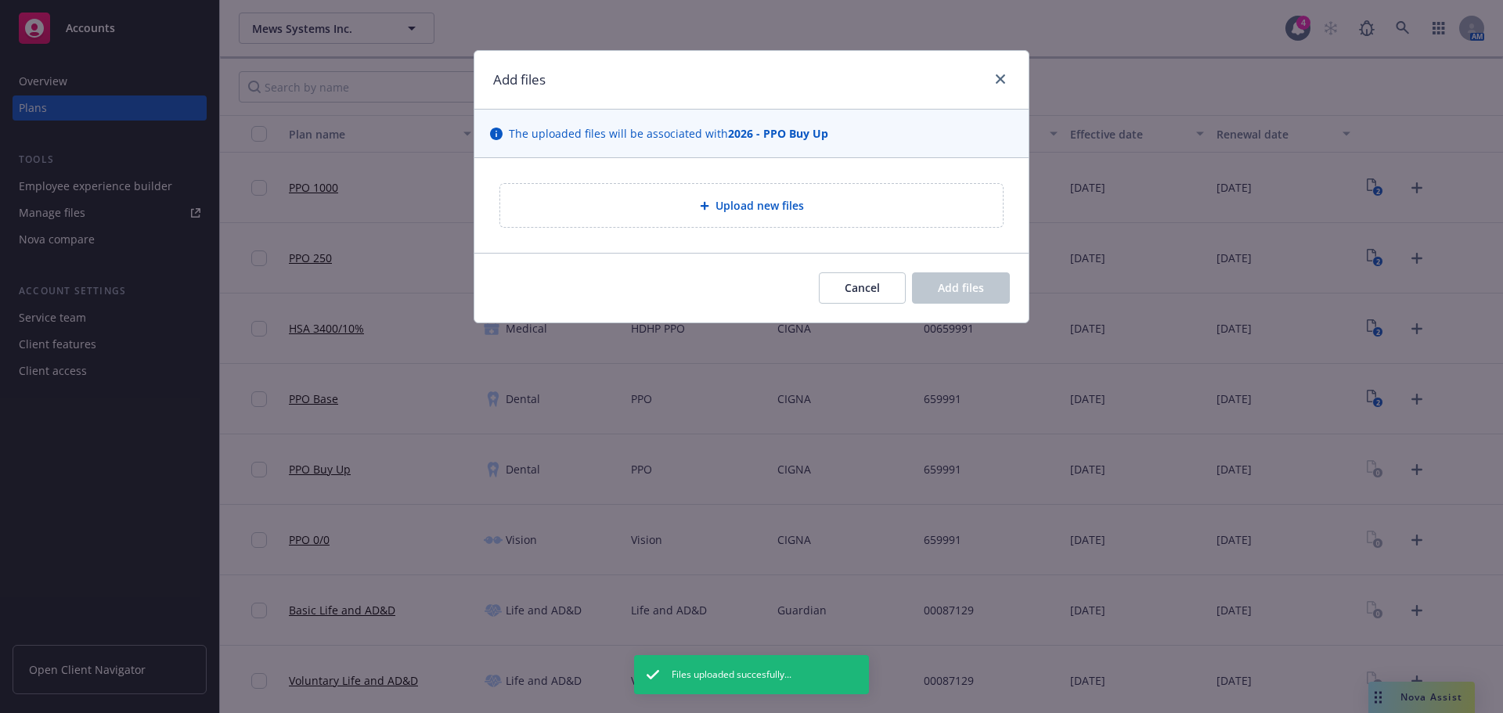
click at [690, 188] on div "Upload new files" at bounding box center [751, 205] width 502 height 43
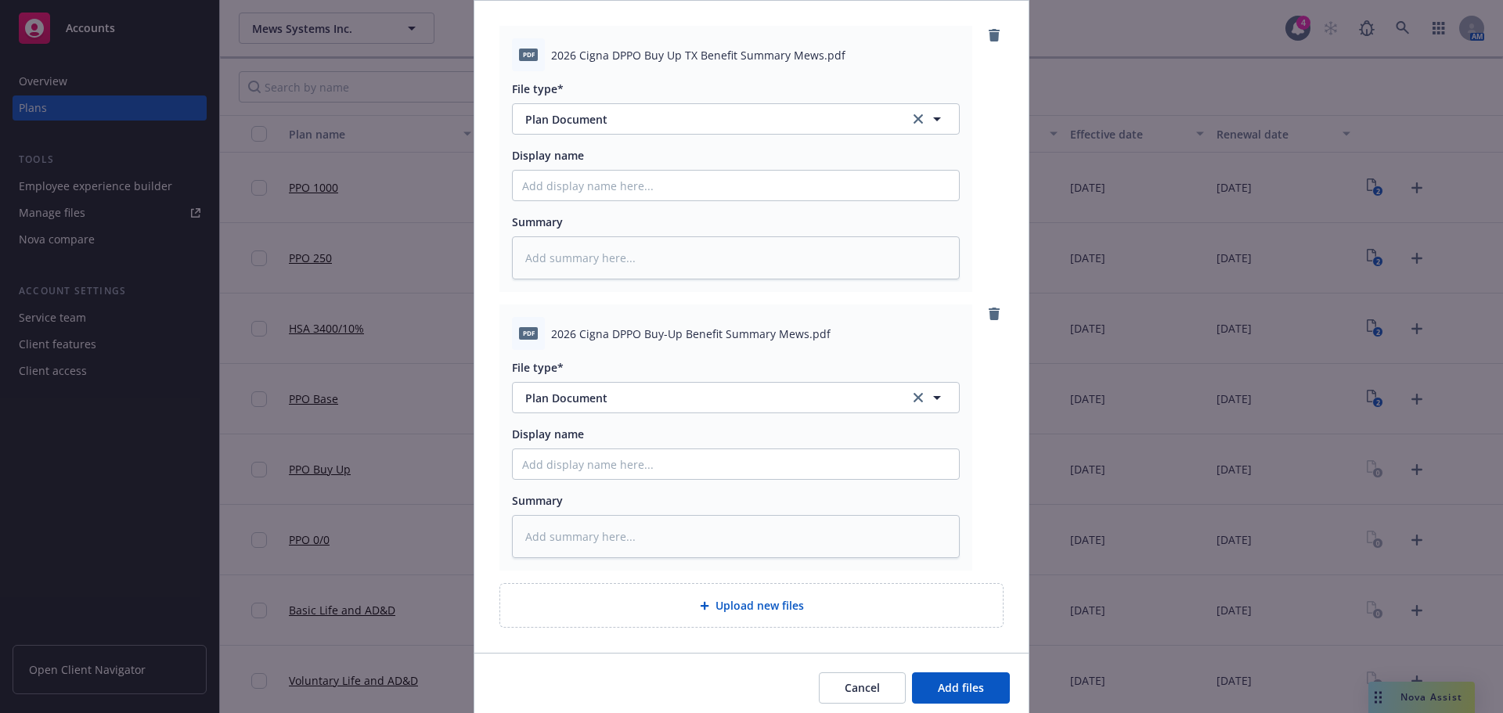
scroll to position [218, 0]
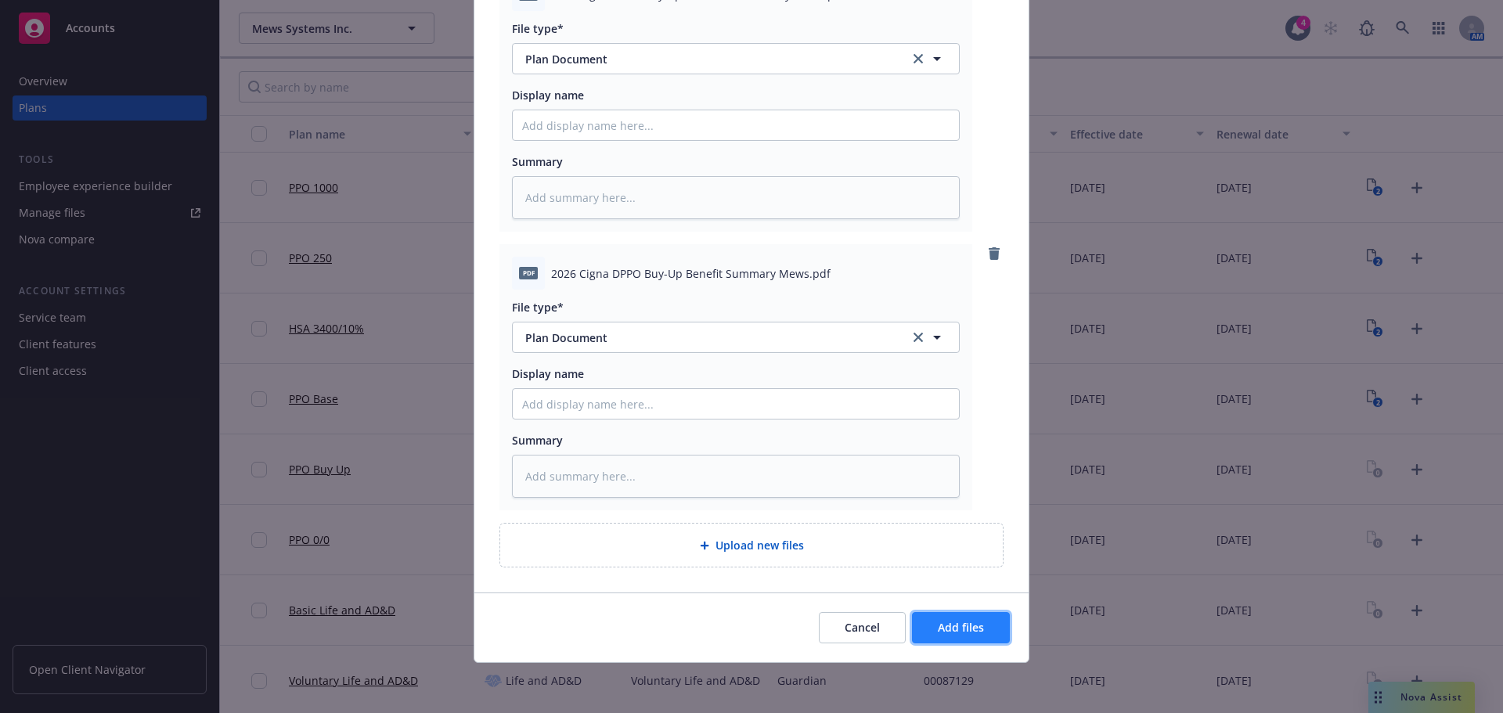
click at [937, 617] on button "Add files" at bounding box center [961, 627] width 98 height 31
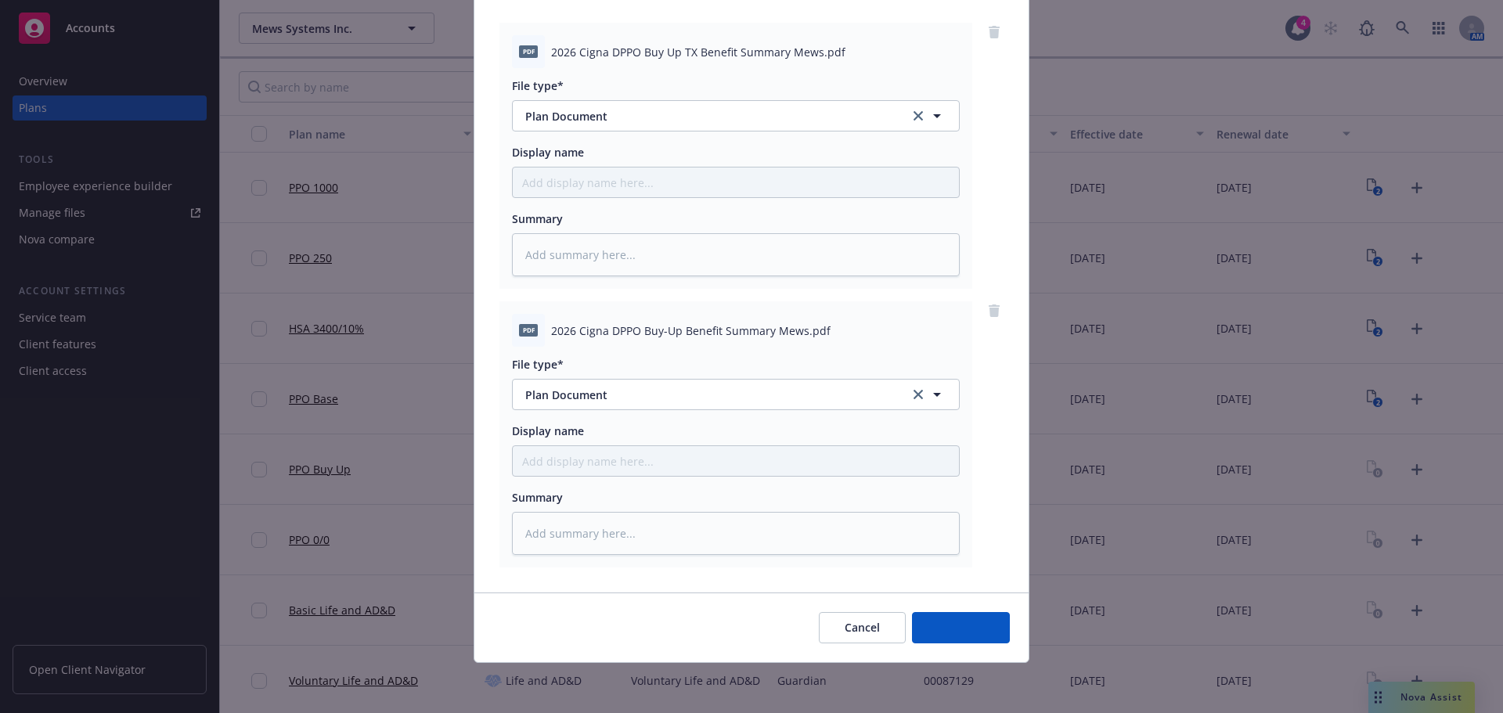
scroll to position [160, 0]
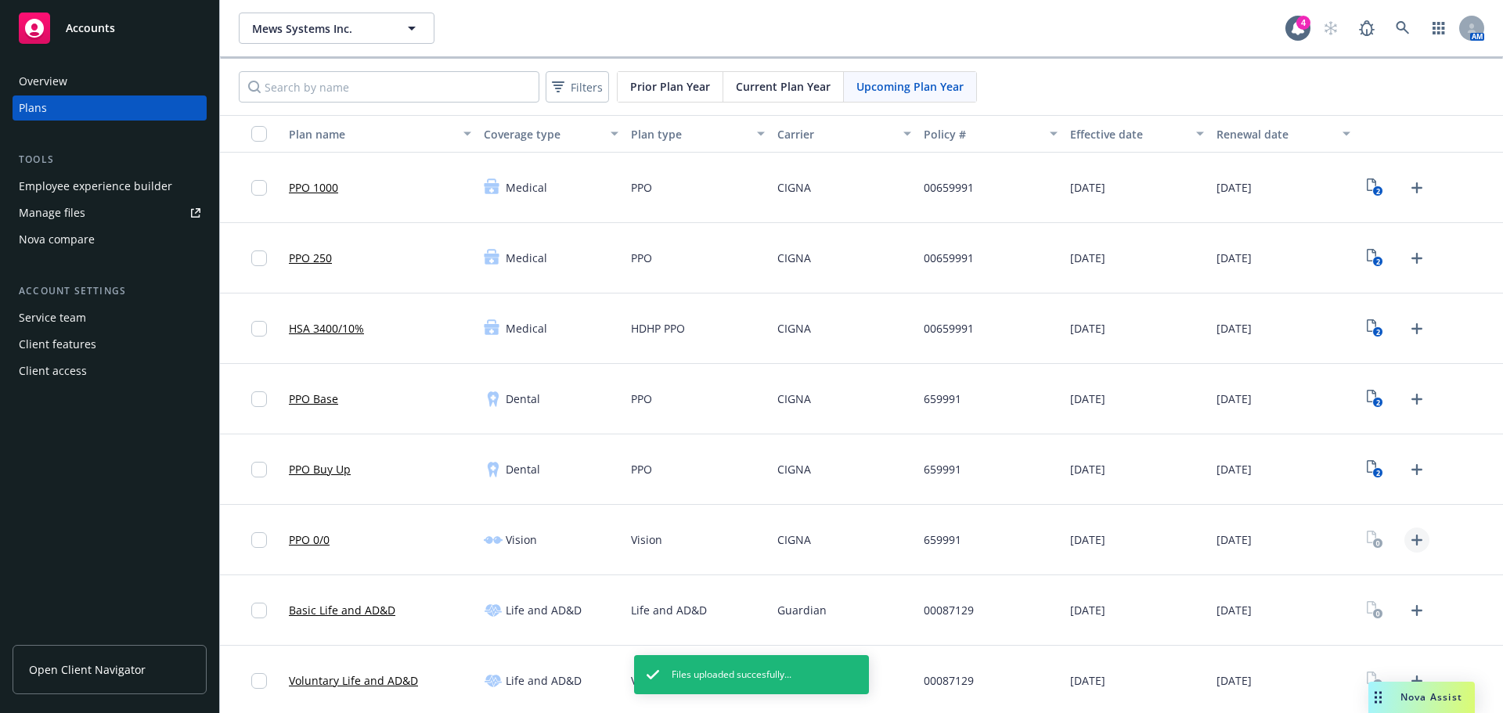
click at [1408, 543] on icon "Upload Plan Documents" at bounding box center [1416, 540] width 19 height 19
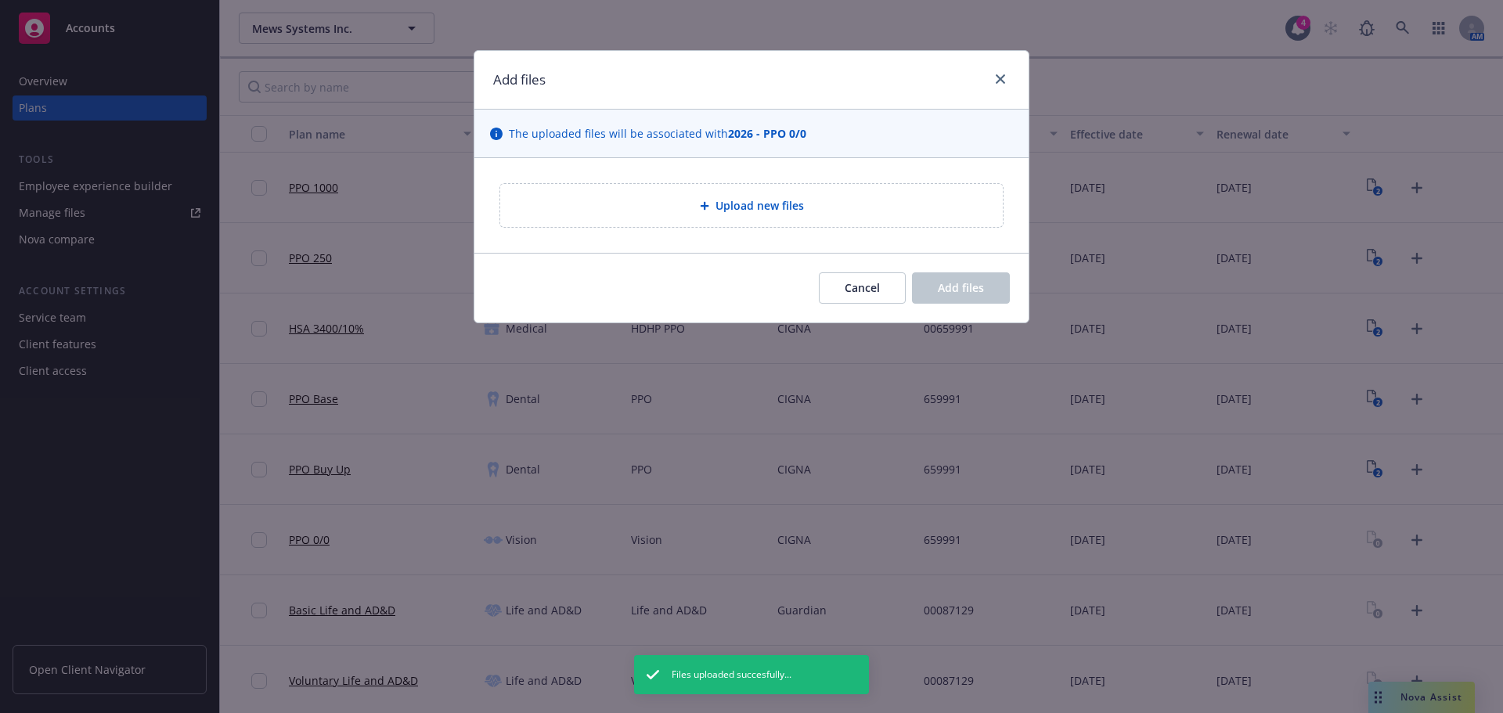
click at [715, 218] on div "Upload new files" at bounding box center [751, 205] width 502 height 43
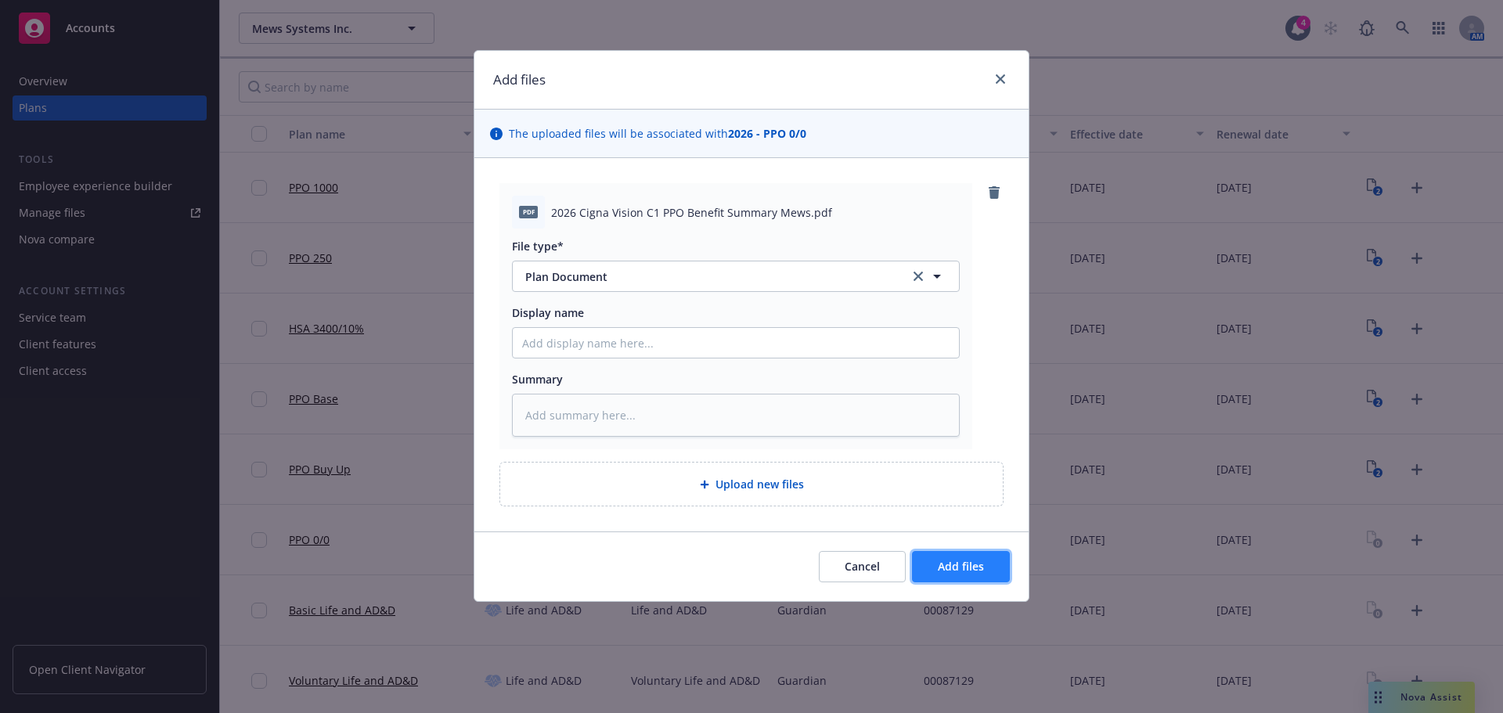
click at [958, 568] on span "Add files" at bounding box center [961, 566] width 46 height 15
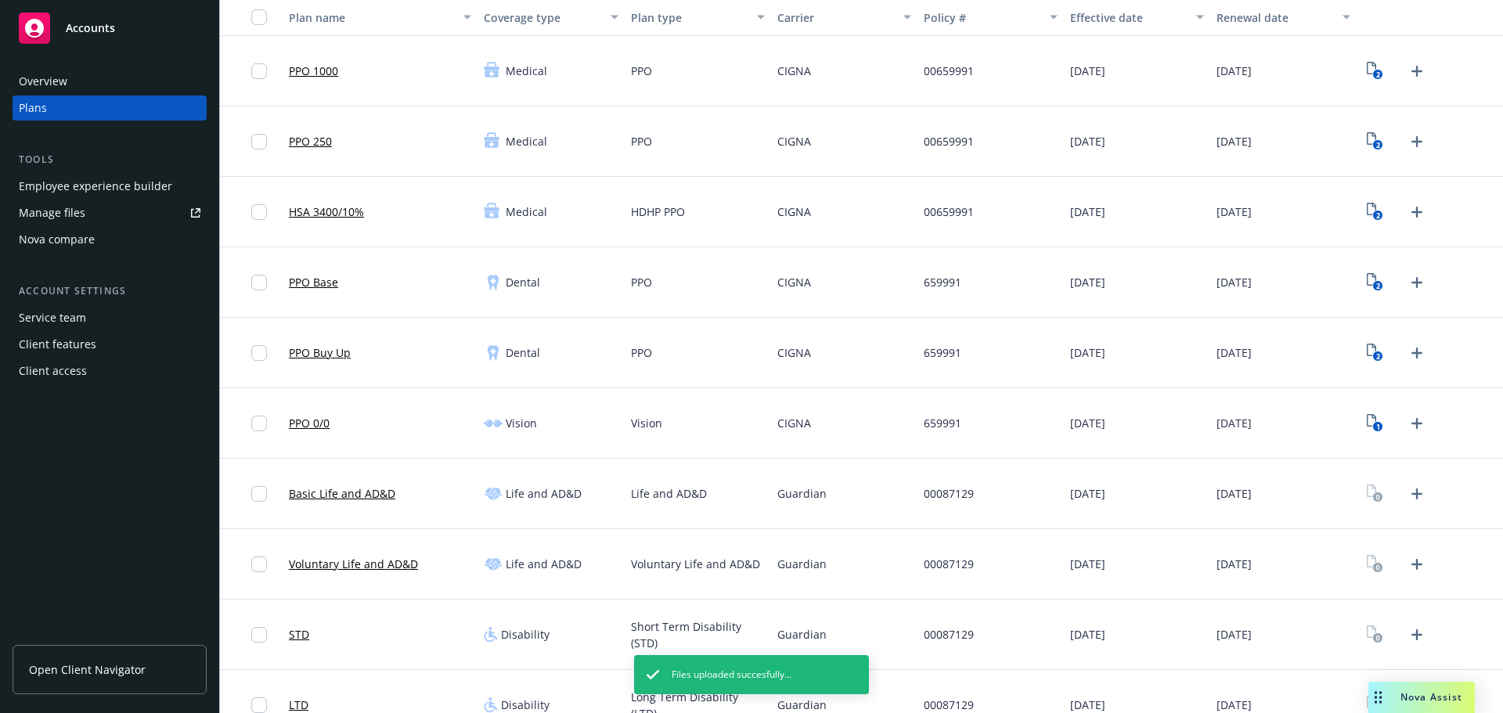
scroll to position [235, 0]
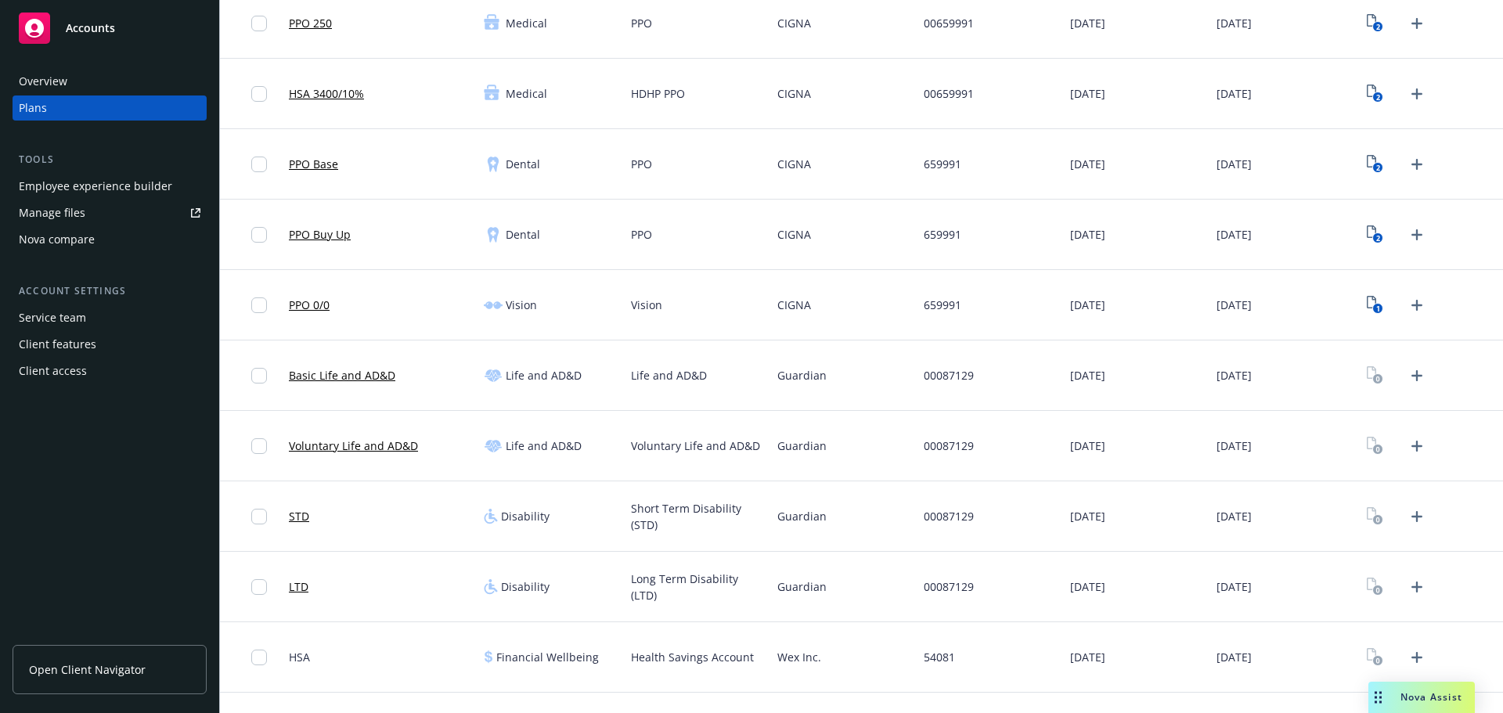
click at [1426, 378] on div at bounding box center [1429, 375] width 146 height 70
click at [1408, 378] on icon "Upload Plan Documents" at bounding box center [1416, 375] width 19 height 19
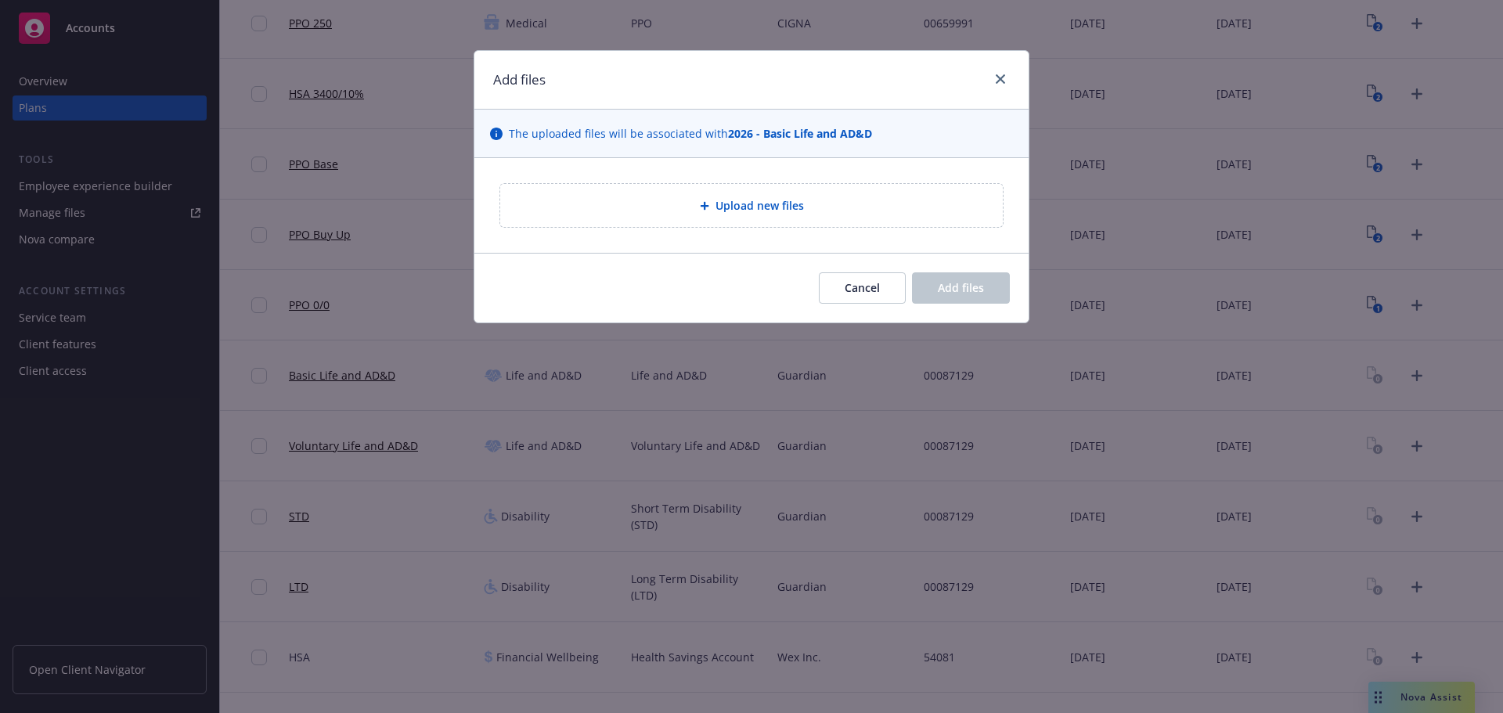
click at [729, 212] on span "Upload new files" at bounding box center [759, 205] width 88 height 16
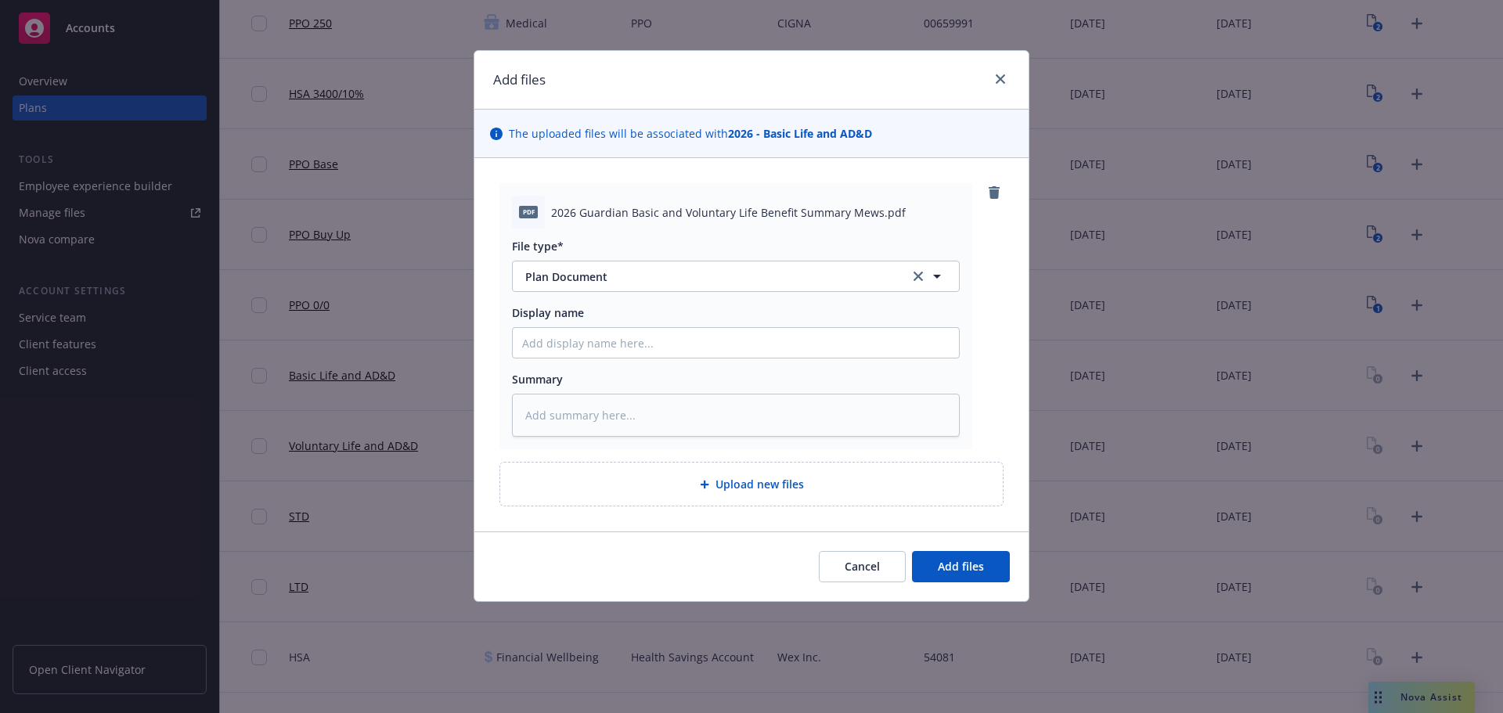
click at [770, 489] on span "Upload new files" at bounding box center [759, 484] width 88 height 16
click at [995, 199] on icon "remove" at bounding box center [993, 192] width 11 height 13
click at [758, 474] on div "Upload new files" at bounding box center [751, 484] width 502 height 43
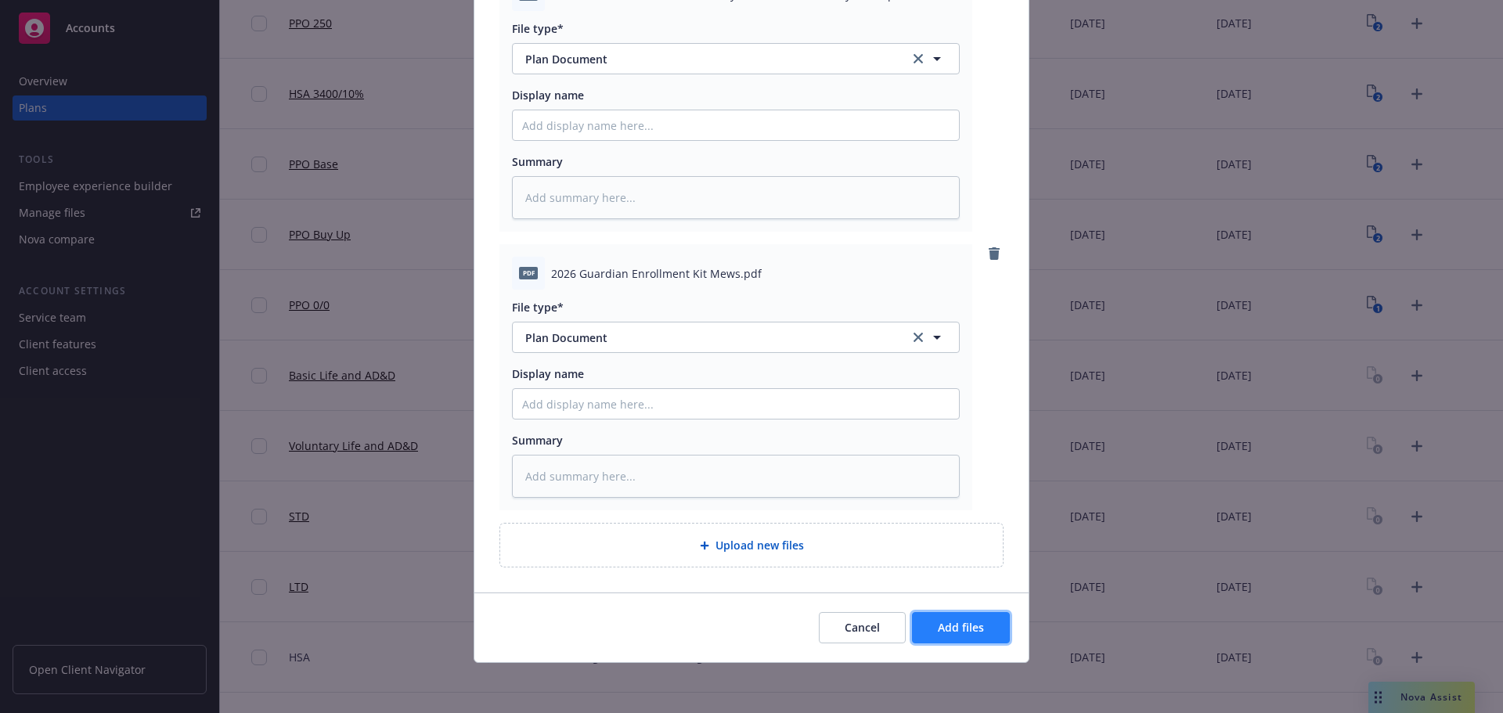
click at [976, 633] on span "Add files" at bounding box center [961, 627] width 46 height 15
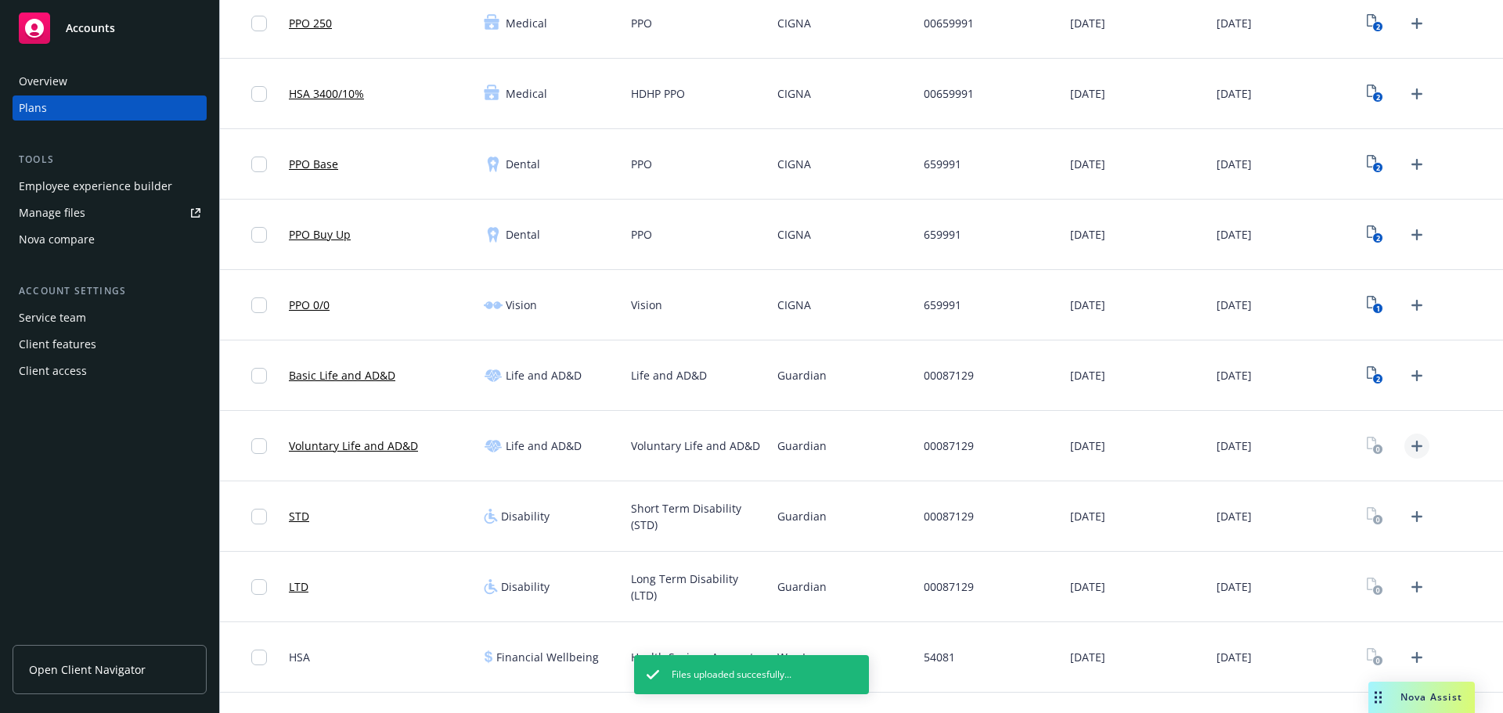
click at [1407, 452] on icon "Upload Plan Documents" at bounding box center [1416, 446] width 19 height 19
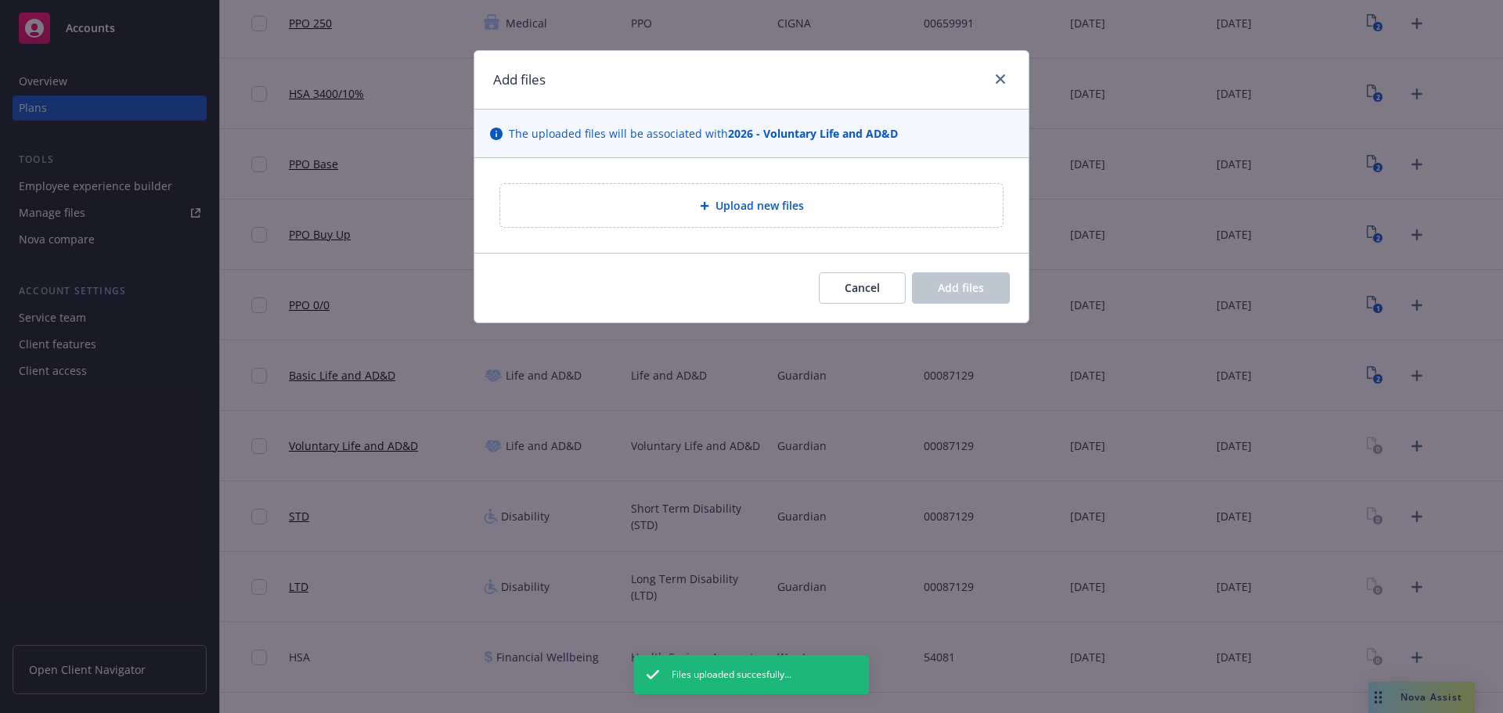
click at [735, 227] on div "Upload new files" at bounding box center [751, 205] width 502 height 43
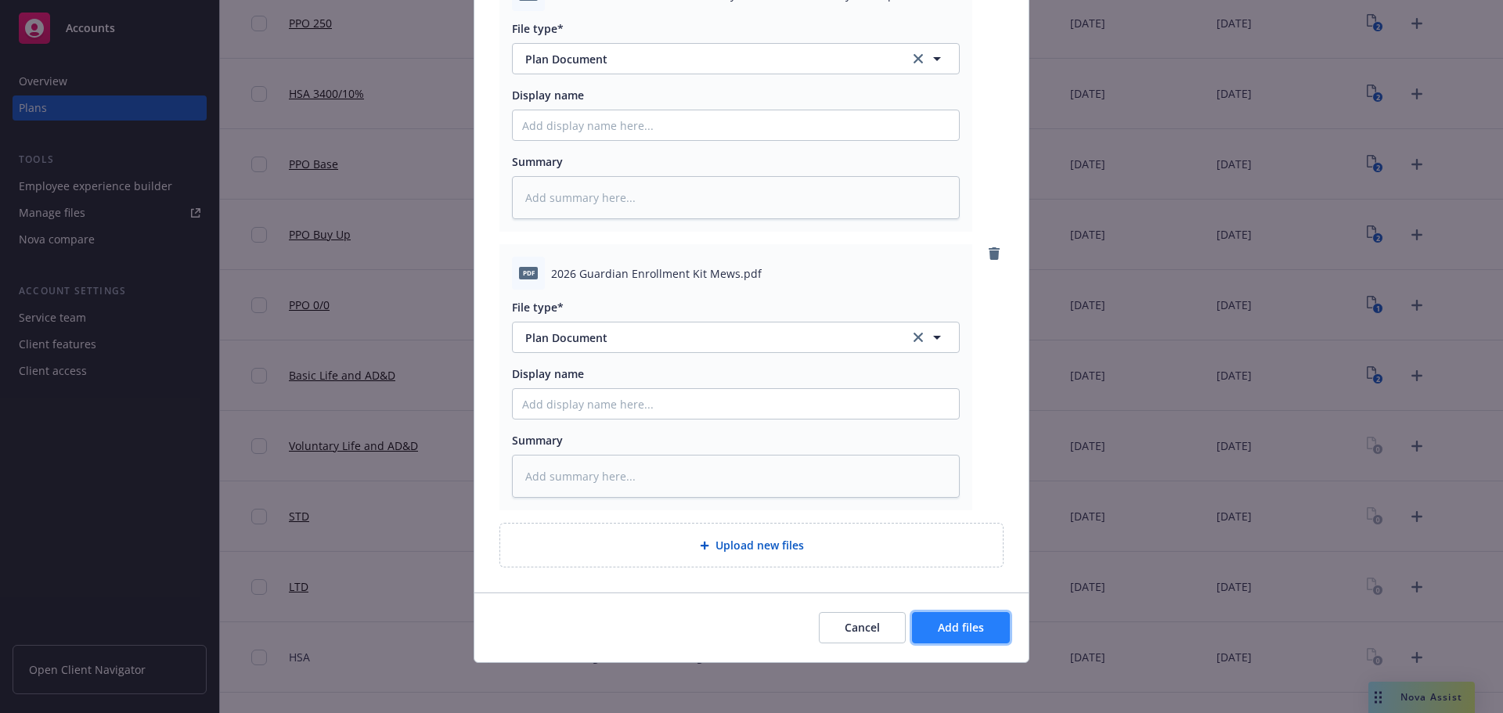
click at [960, 643] on button "Add files" at bounding box center [961, 627] width 98 height 31
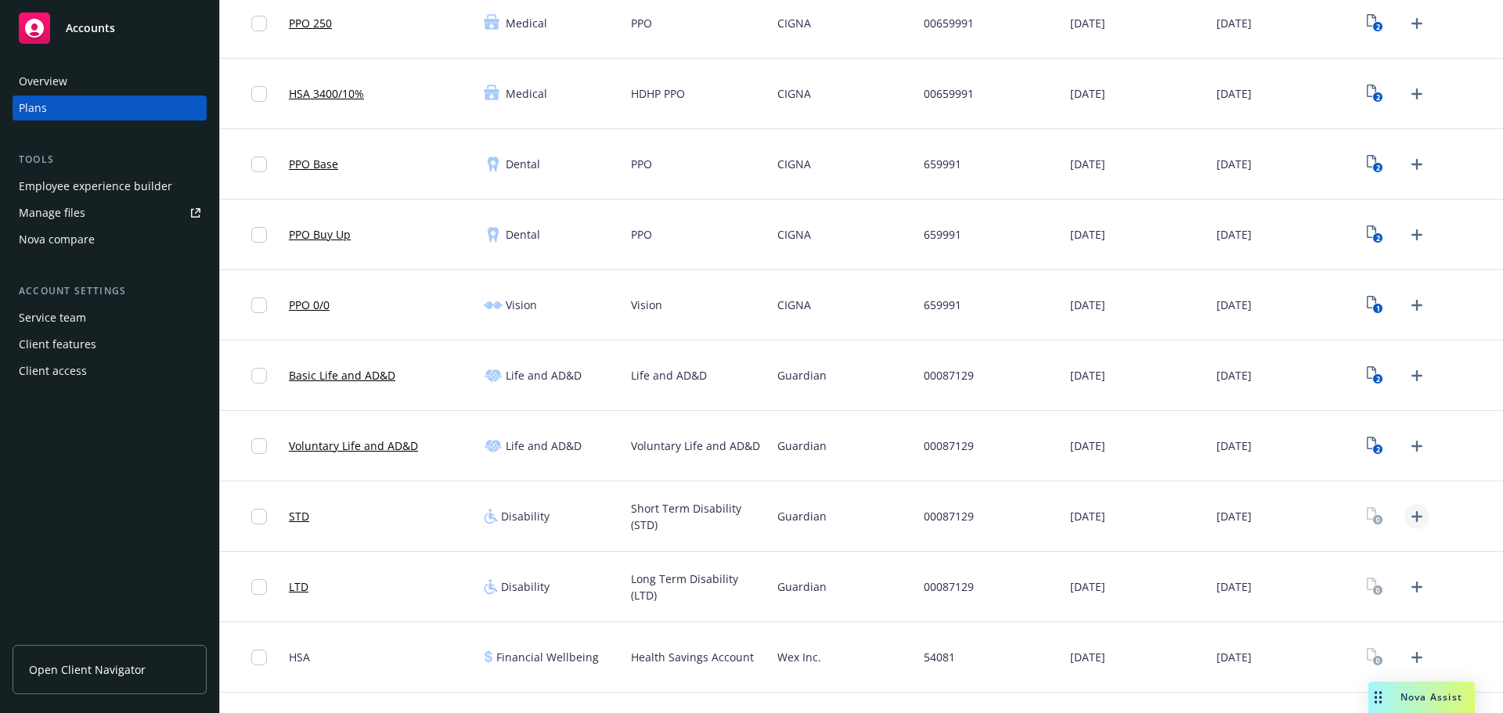
click at [1412, 518] on icon "Upload Plan Documents" at bounding box center [1416, 516] width 19 height 19
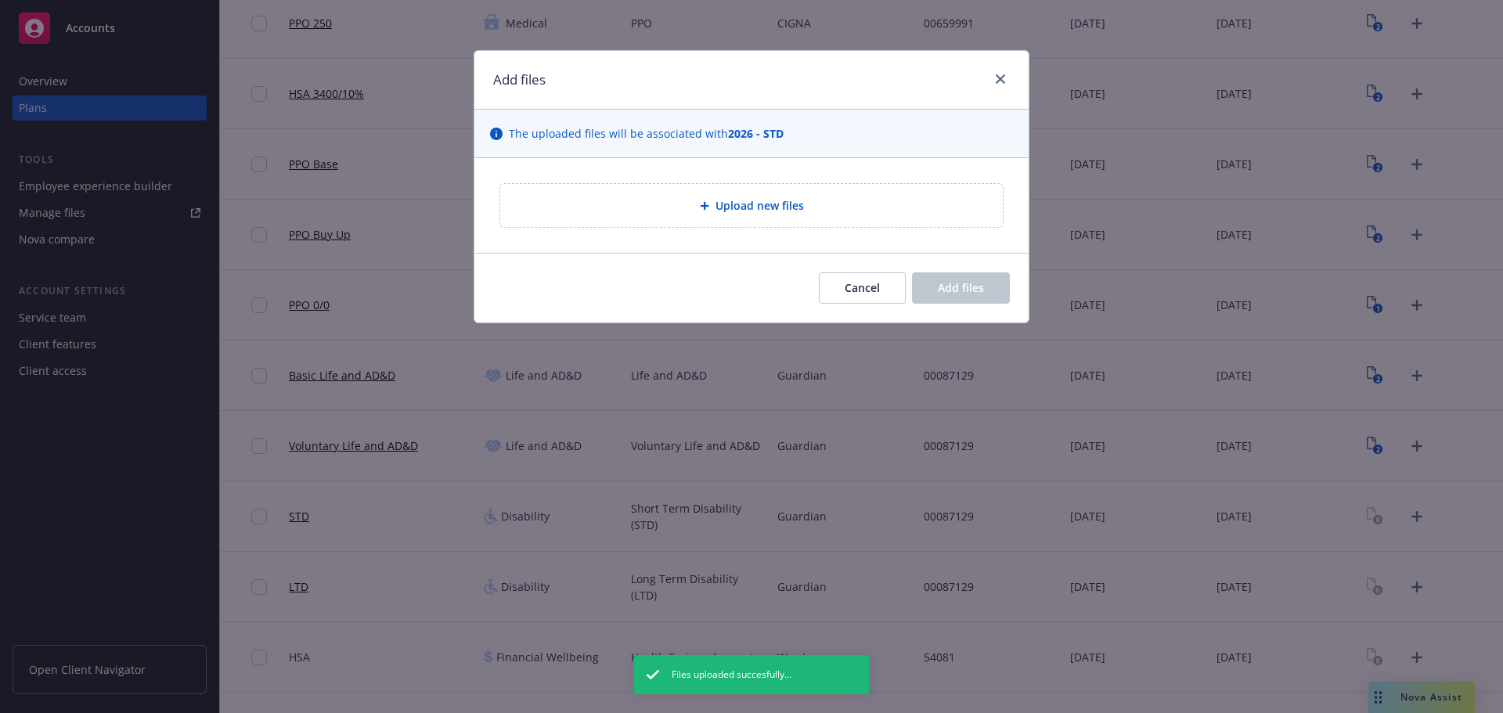
click at [716, 225] on div "Upload new files" at bounding box center [751, 205] width 502 height 43
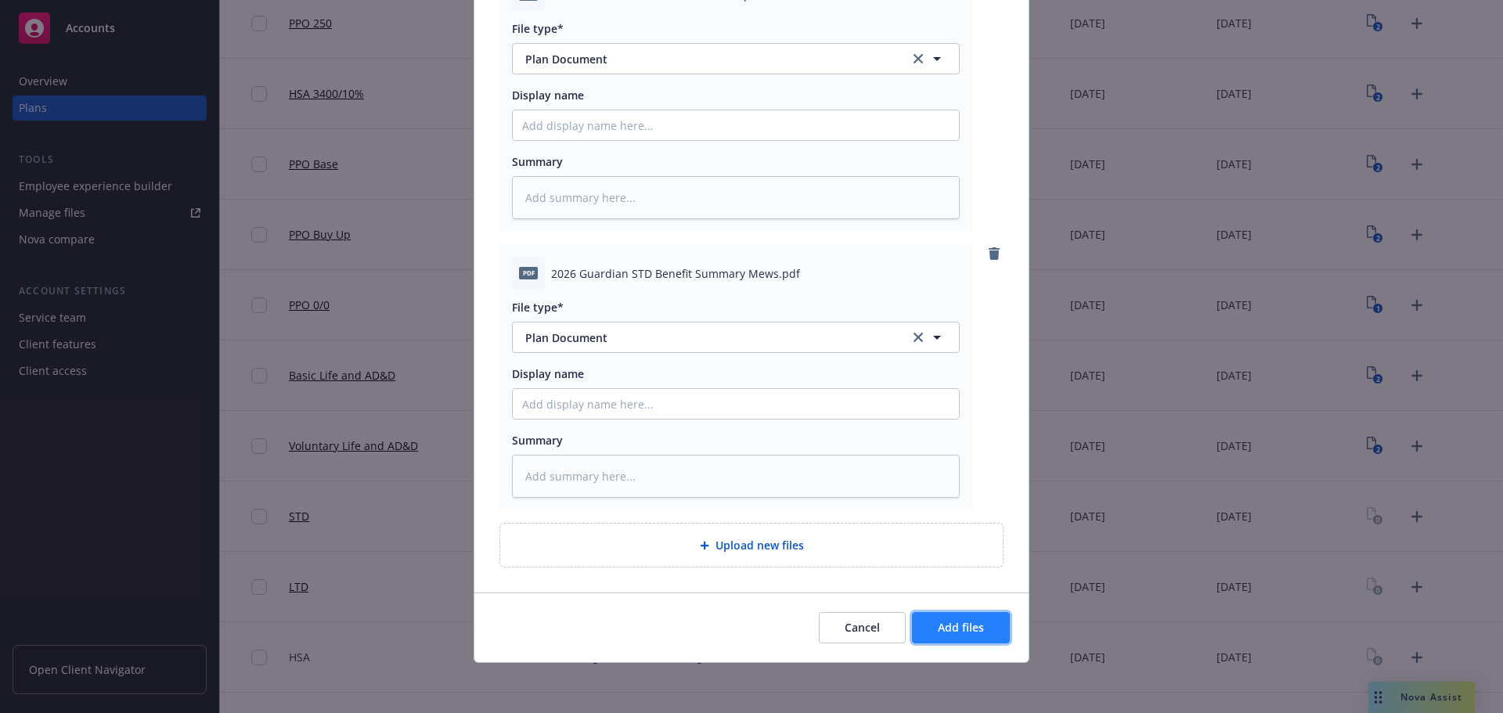
click at [992, 623] on button "Add files" at bounding box center [961, 627] width 98 height 31
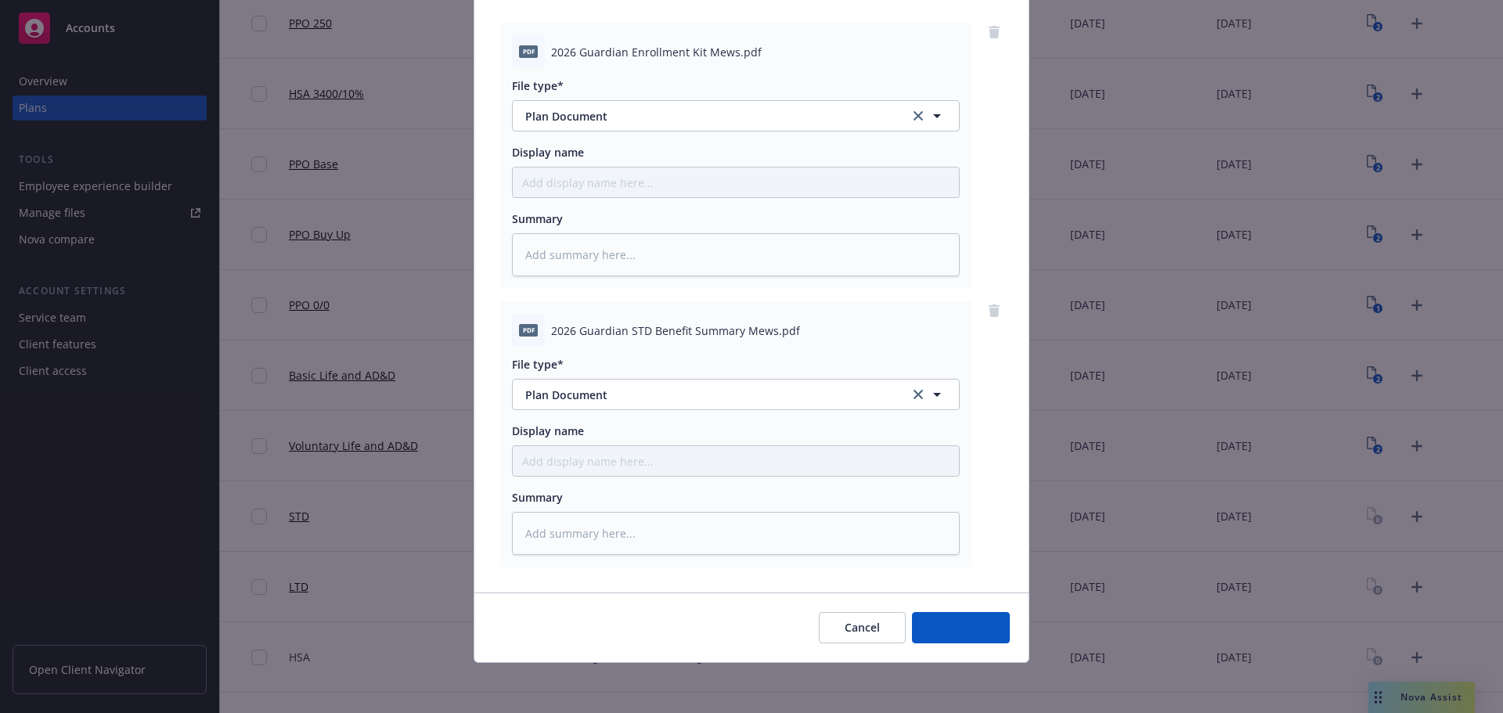
scroll to position [160, 0]
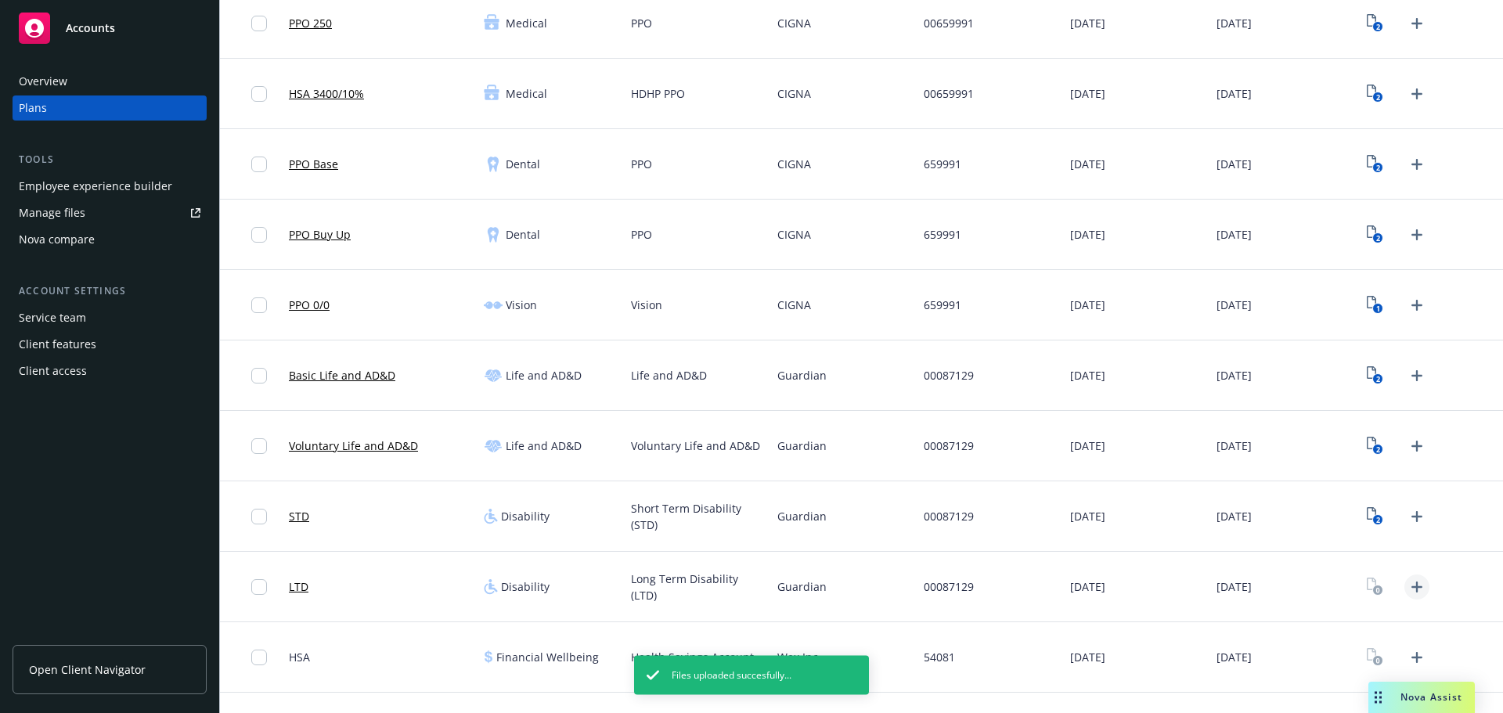
click at [1407, 595] on icon "Upload Plan Documents" at bounding box center [1416, 587] width 19 height 19
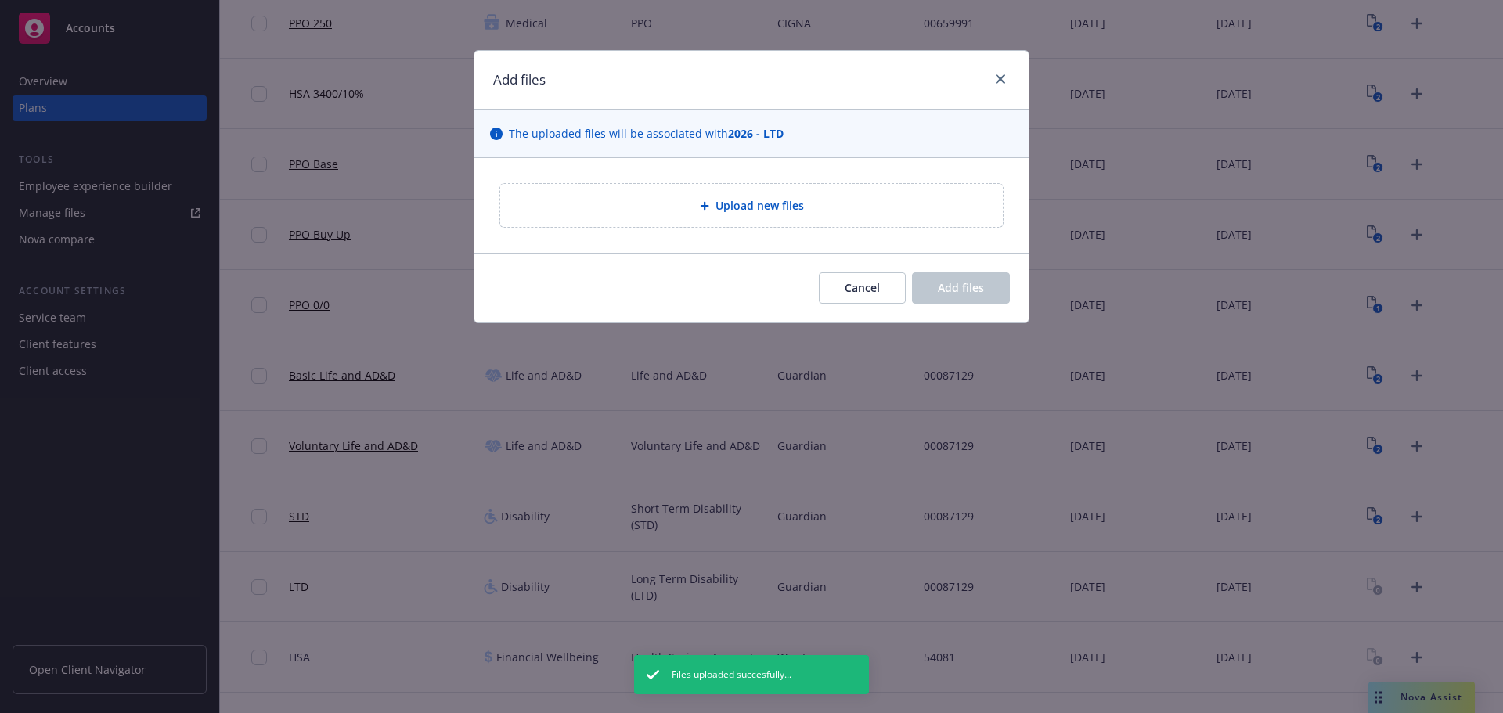
click at [736, 205] on span "Upload new files" at bounding box center [759, 205] width 88 height 16
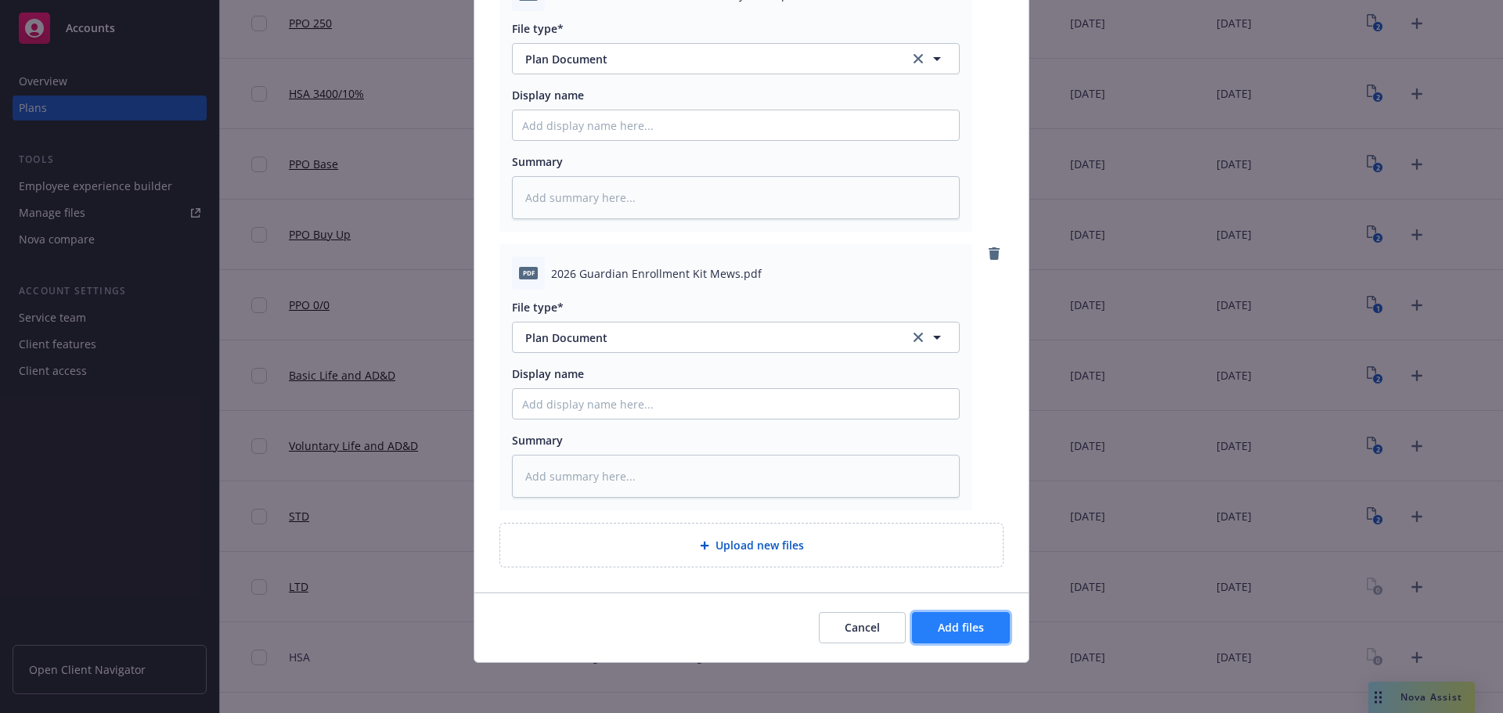
click at [967, 625] on span "Add files" at bounding box center [961, 627] width 46 height 15
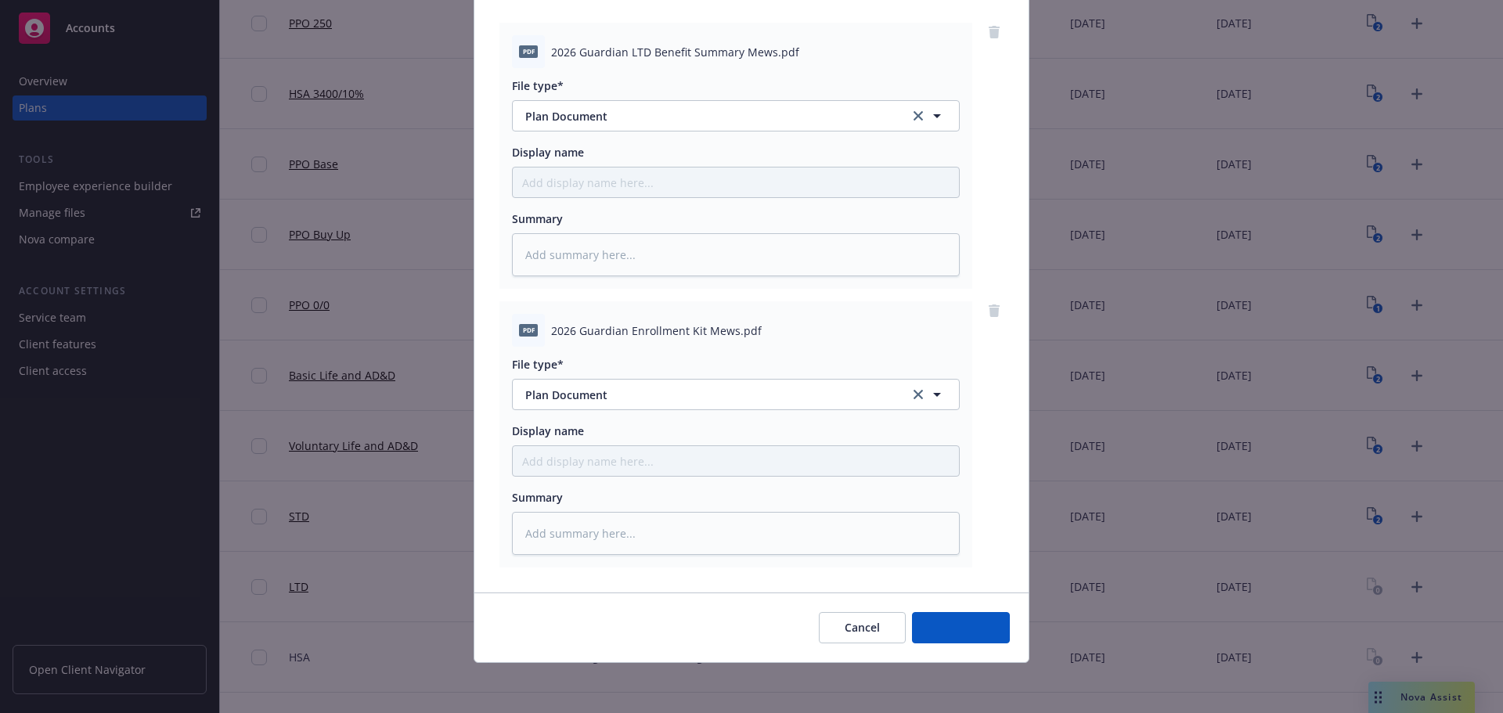
scroll to position [160, 0]
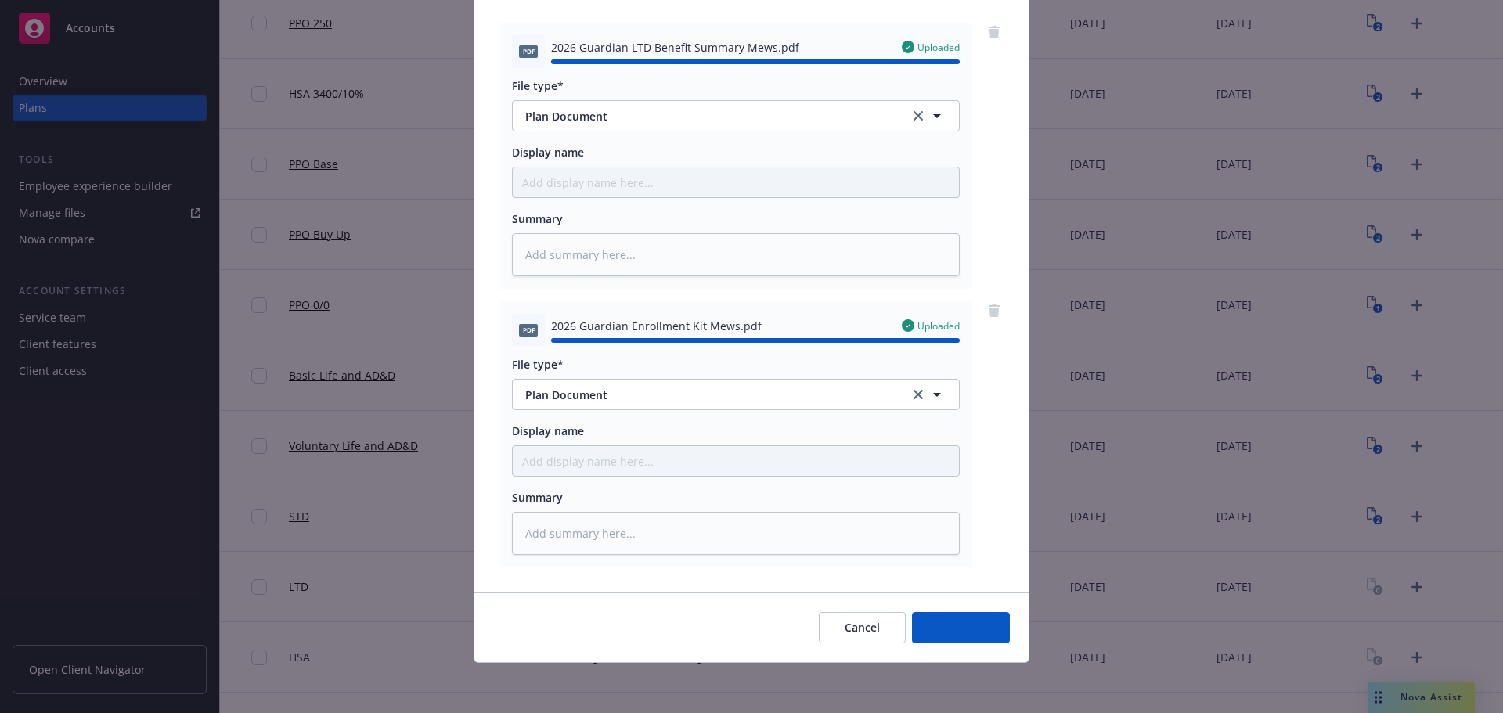
type textarea "x"
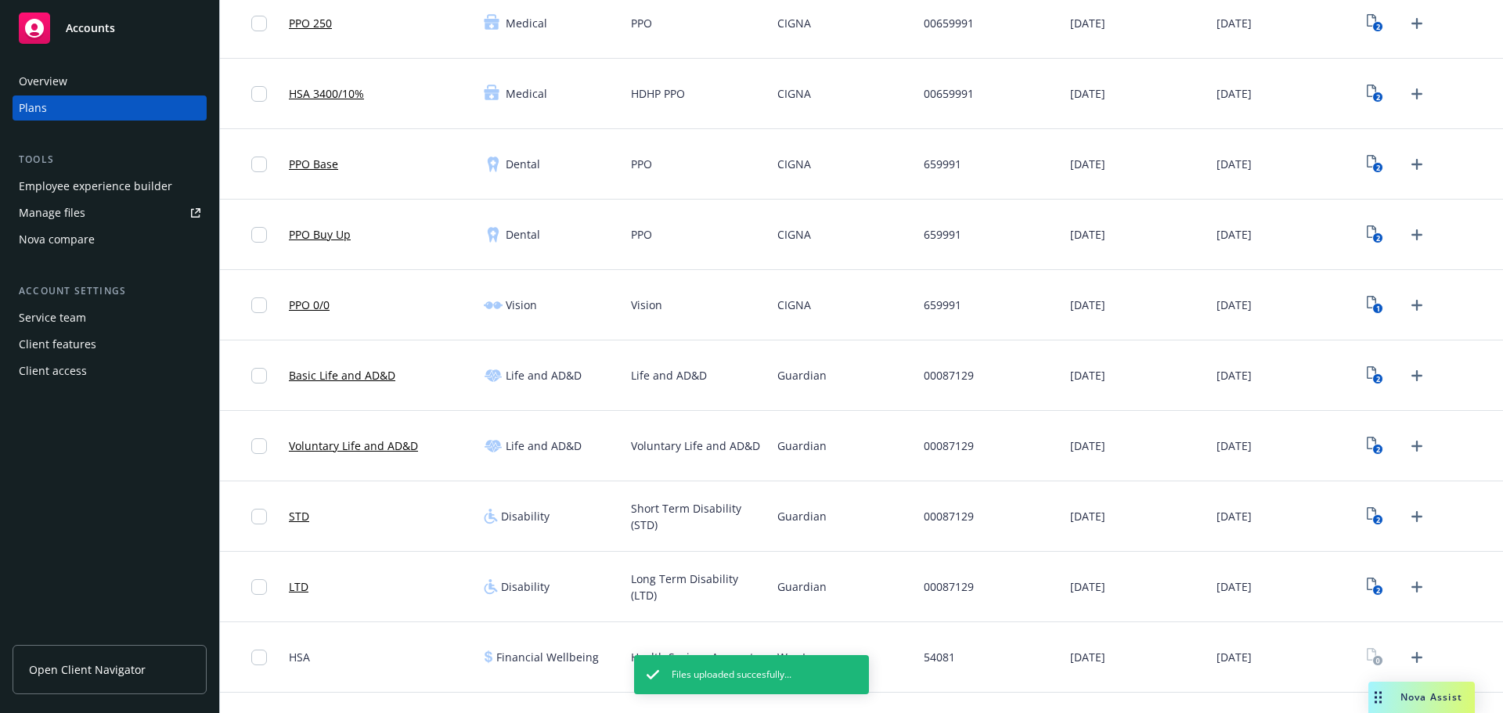
scroll to position [567, 0]
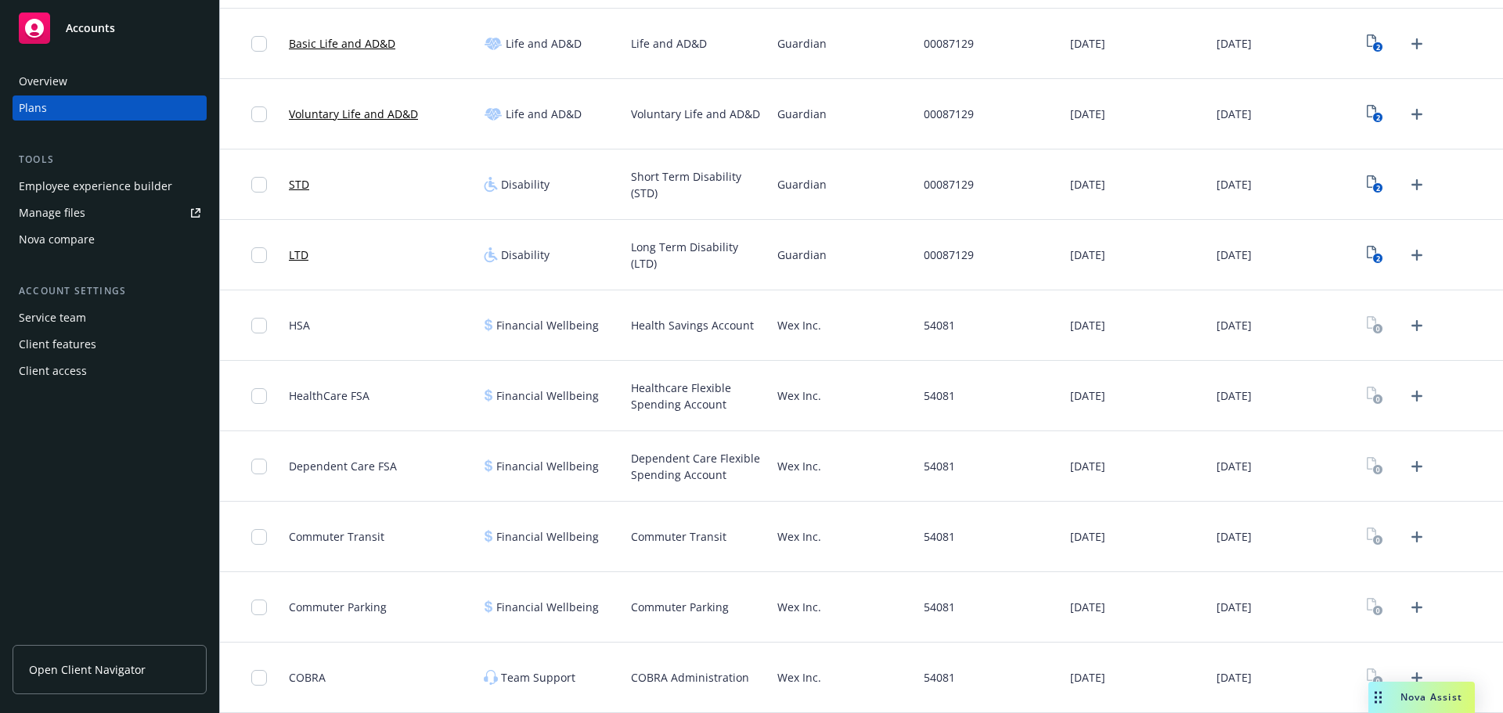
click at [787, 329] on span "Wex Inc." at bounding box center [799, 325] width 44 height 16
copy span "Wex"
click at [785, 679] on span "Wex Inc." at bounding box center [799, 677] width 44 height 16
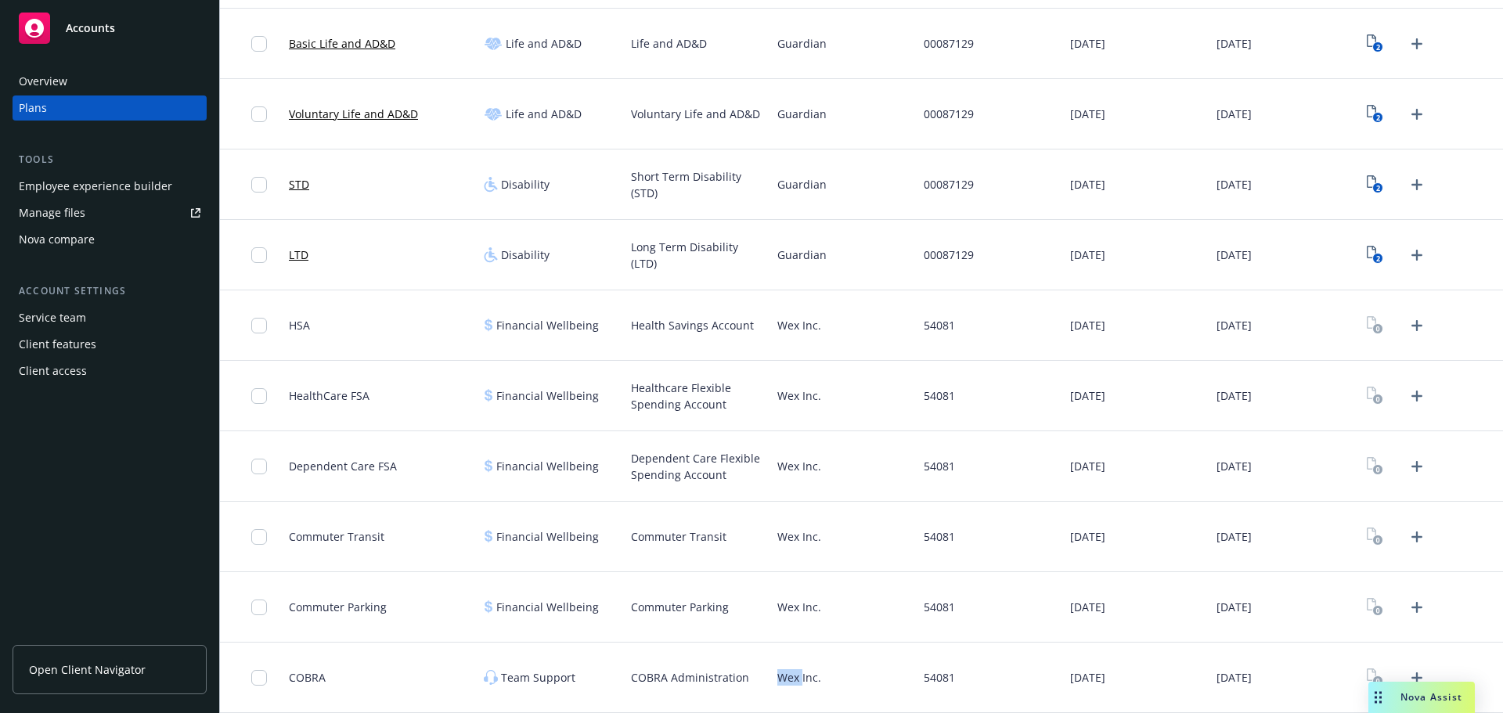
copy span "Wex"
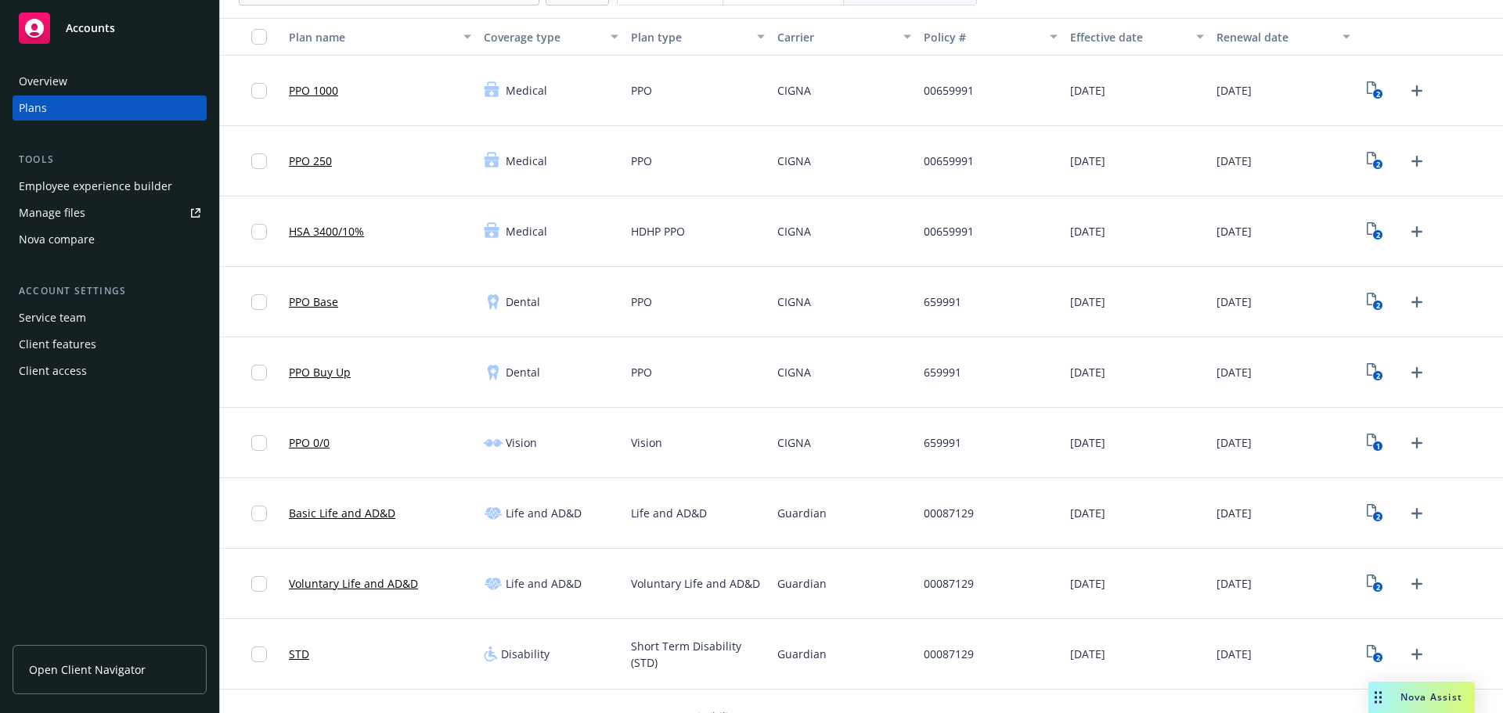
scroll to position [0, 0]
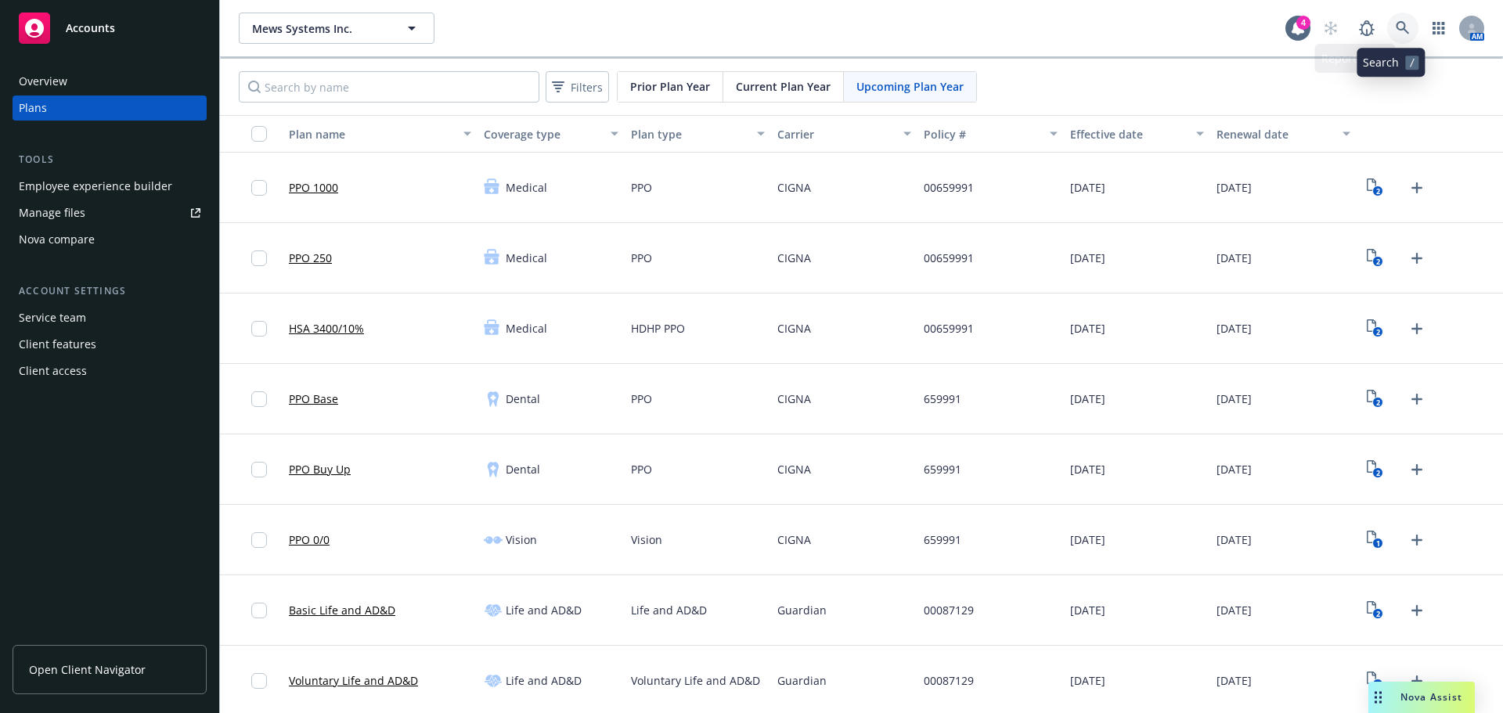
click at [1399, 36] on link at bounding box center [1402, 28] width 31 height 31
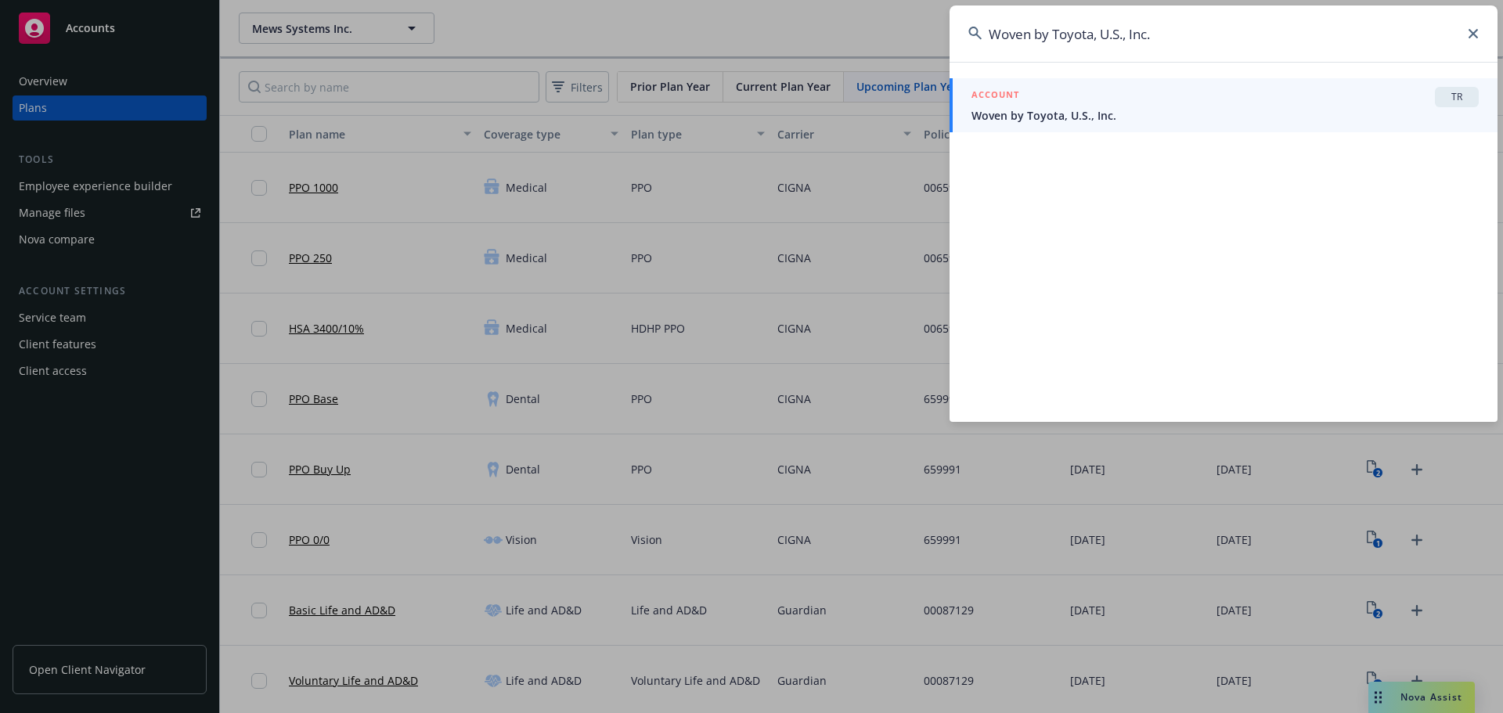
type input "Woven by Toyota, U.S., Inc."
click at [1155, 119] on span "Woven by Toyota, U.S., Inc." at bounding box center [1224, 115] width 507 height 16
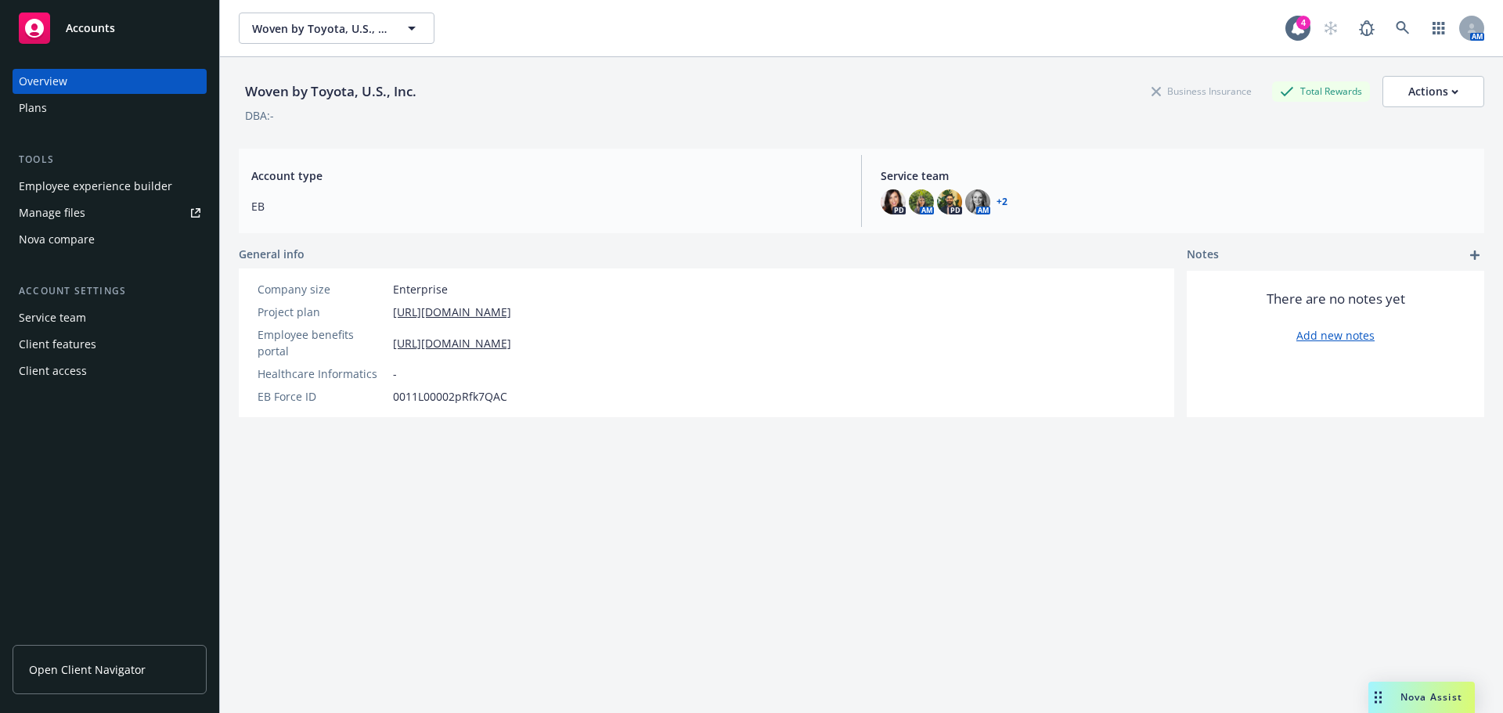
click at [56, 117] on div "Plans" at bounding box center [110, 107] width 182 height 25
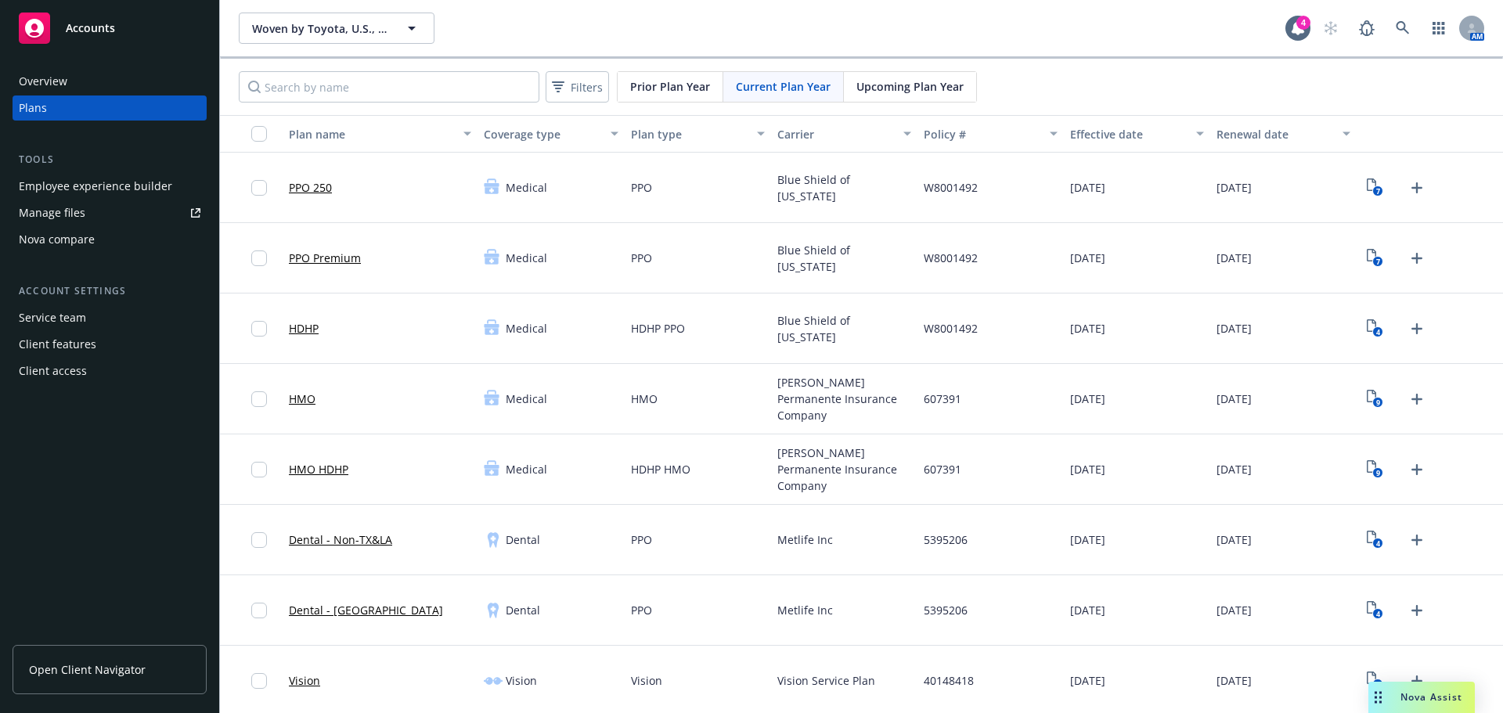
click at [889, 98] on div "Upcoming Plan Year" at bounding box center [910, 87] width 132 height 30
click at [1411, 190] on icon "Upload Plan Documents" at bounding box center [1416, 187] width 11 height 11
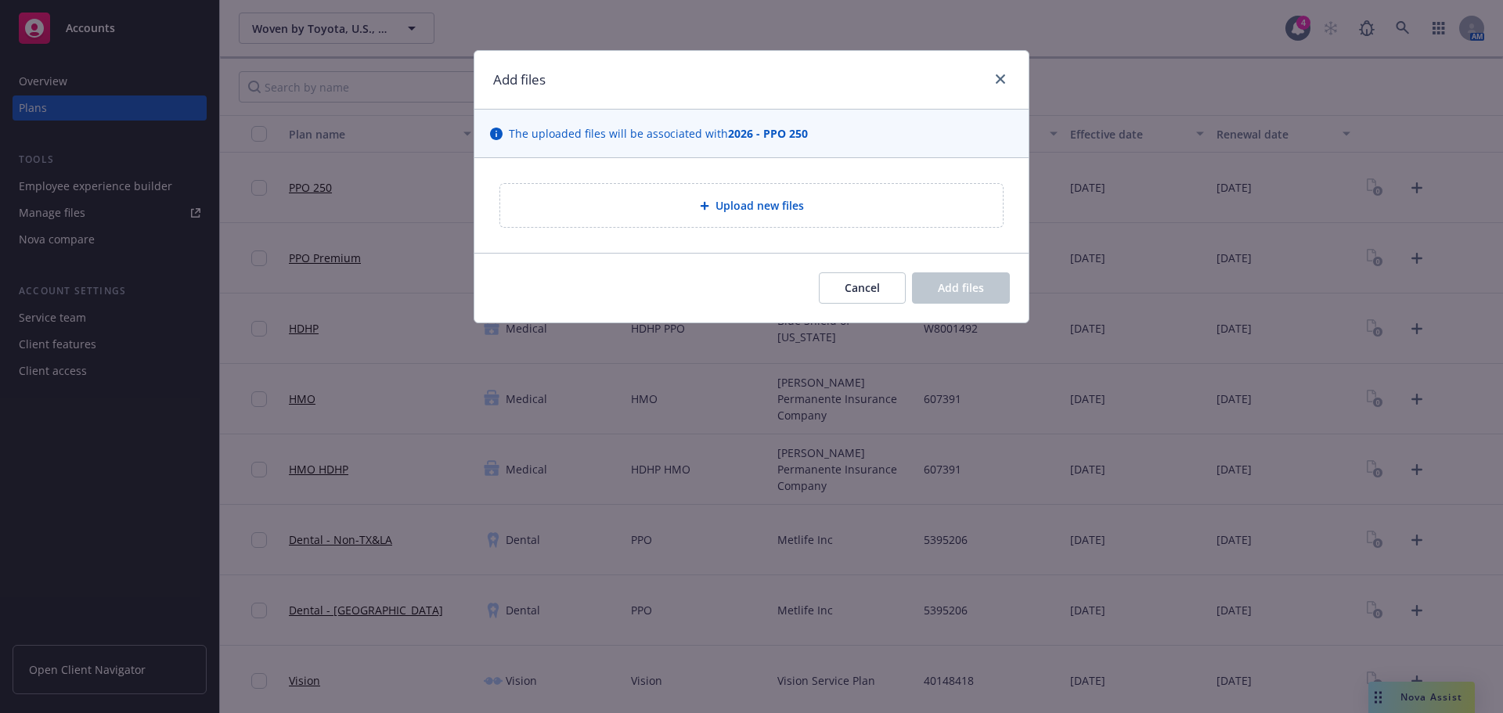
click at [753, 205] on span "Upload new files" at bounding box center [759, 205] width 88 height 16
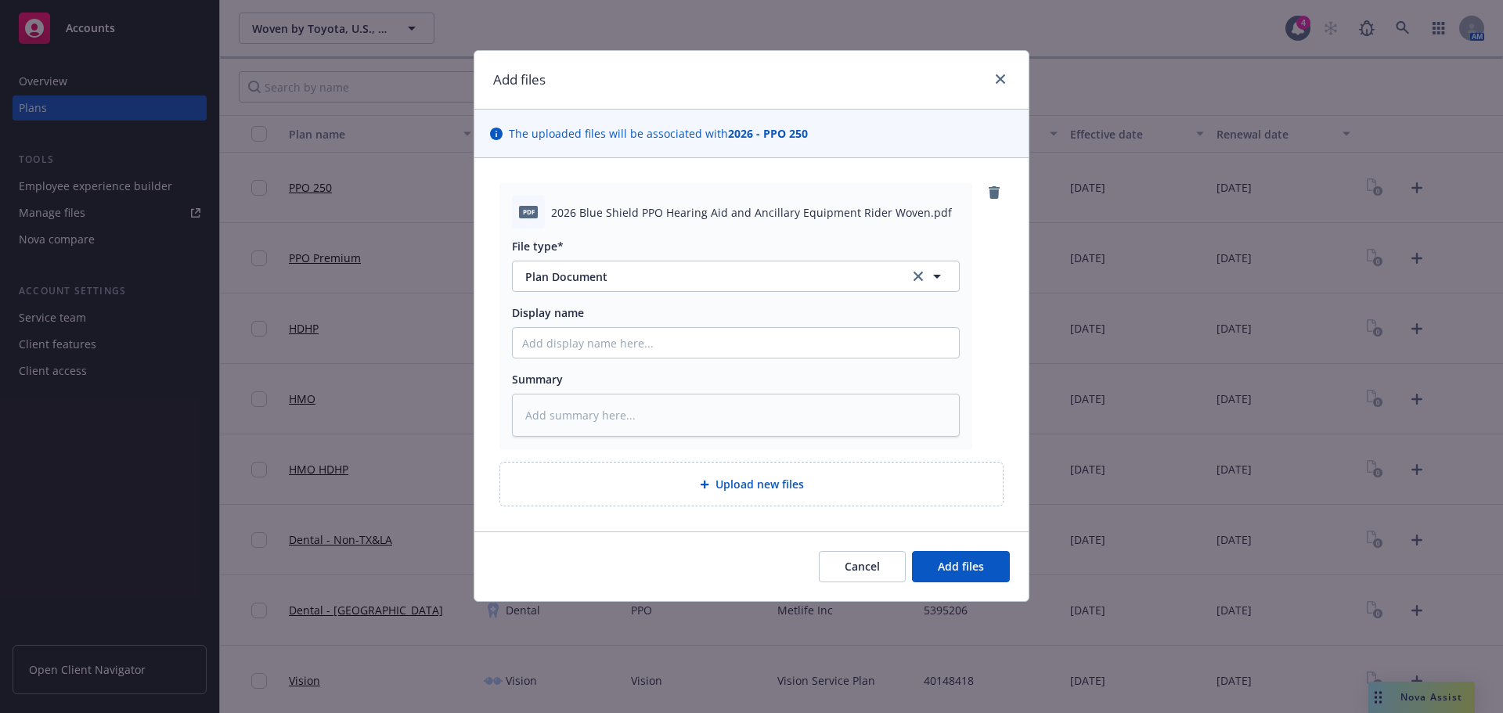
click at [682, 461] on div "pdf 2026 Blue Shield PPO Hearing Aid and Ancillary Equipment Rider Woven.pdf Fi…" at bounding box center [751, 344] width 504 height 323
click at [709, 489] on div "Upload new files" at bounding box center [751, 484] width 477 height 18
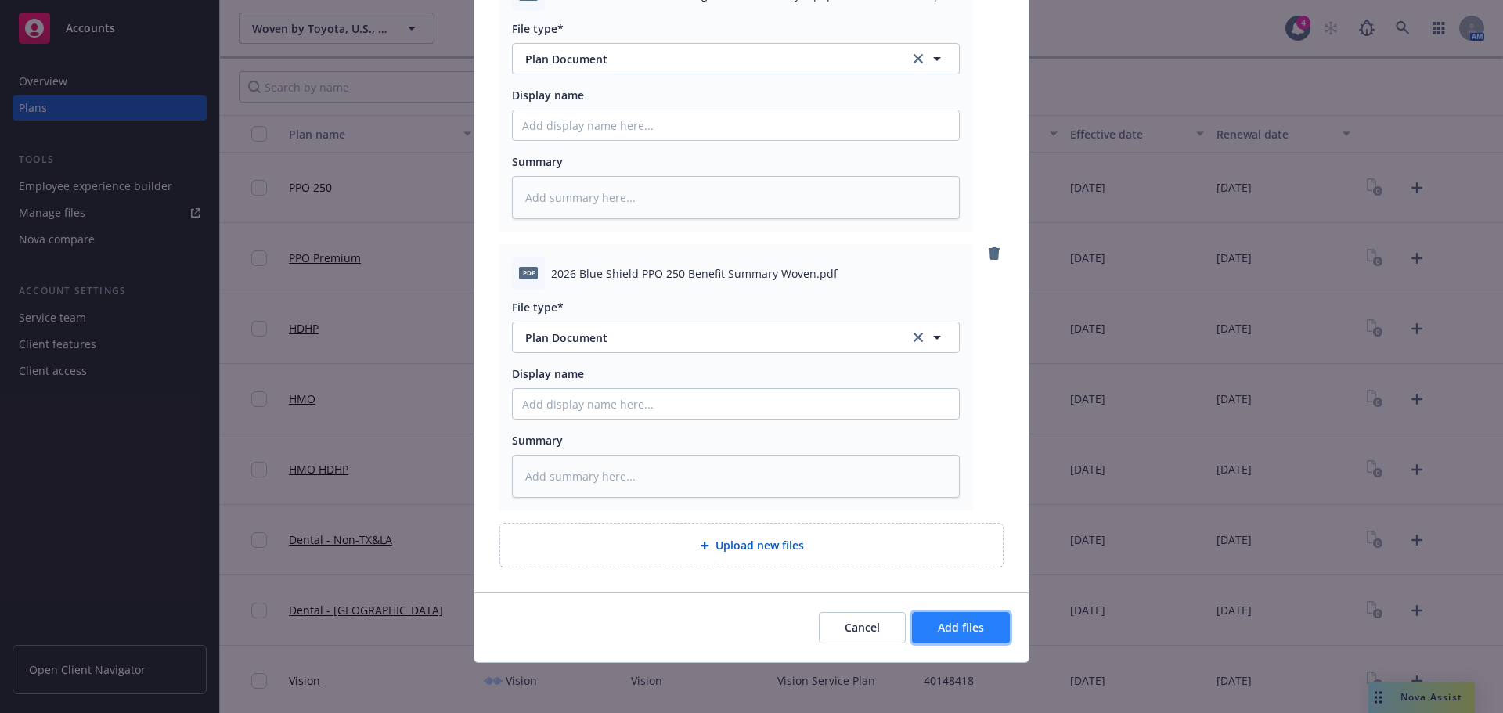
click at [966, 634] on span "Add files" at bounding box center [961, 627] width 46 height 15
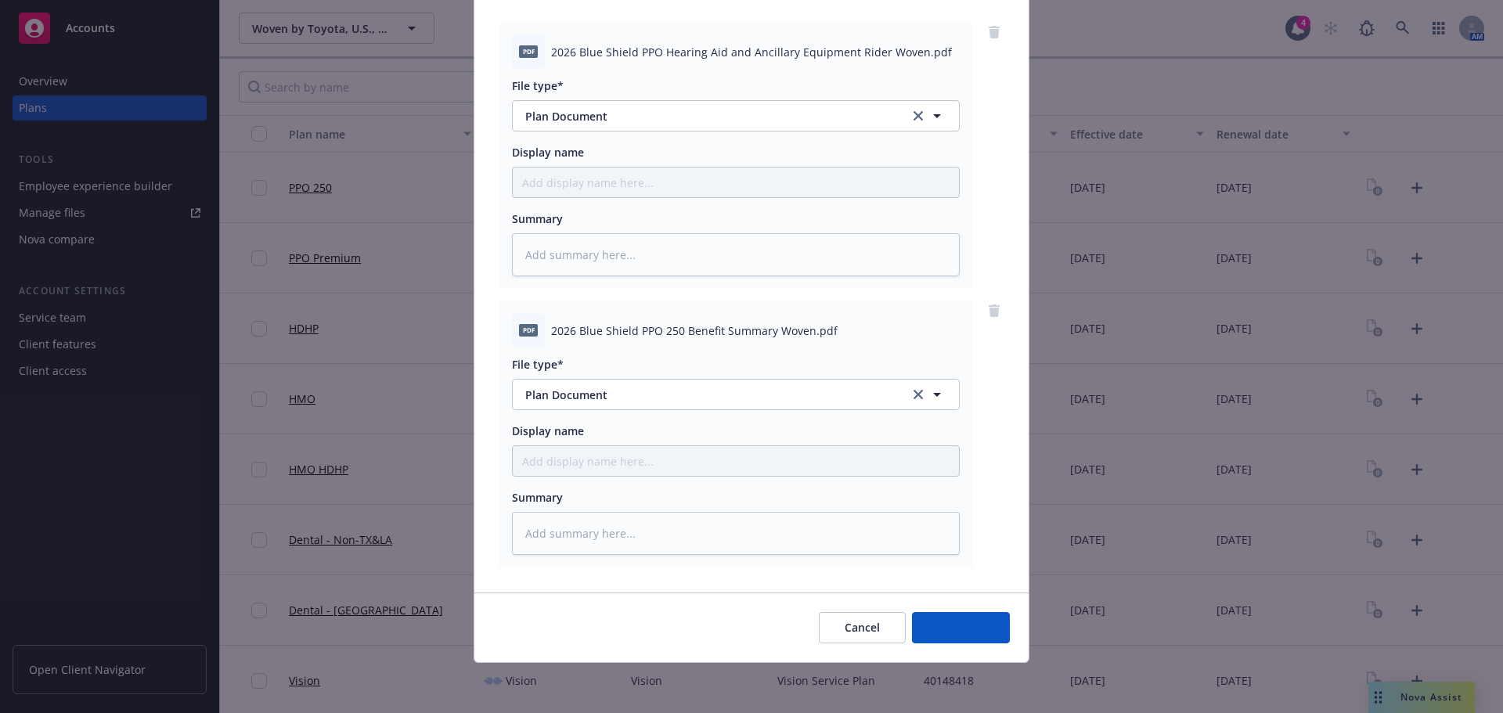
scroll to position [160, 0]
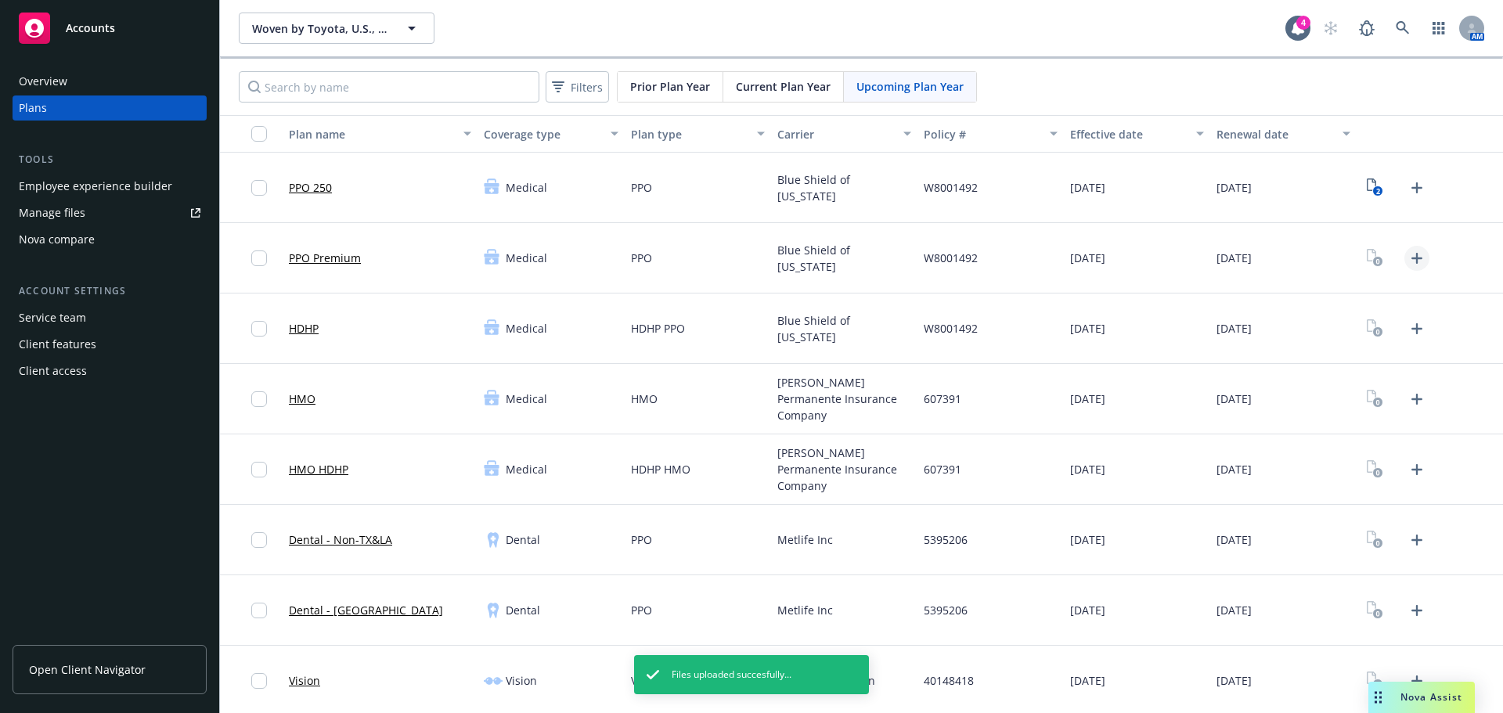
click at [1407, 261] on icon "Upload Plan Documents" at bounding box center [1416, 258] width 19 height 19
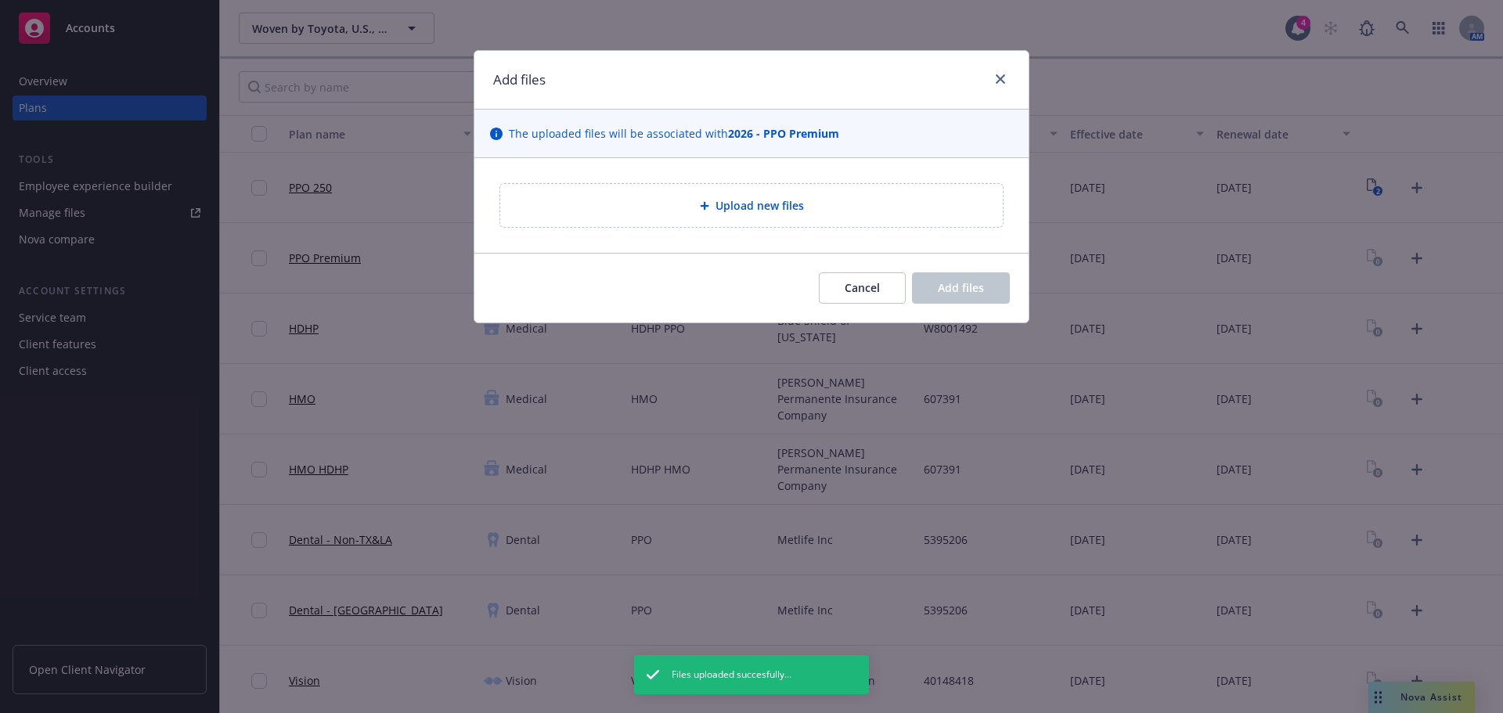
click at [803, 220] on div "Upload new files" at bounding box center [751, 205] width 502 height 43
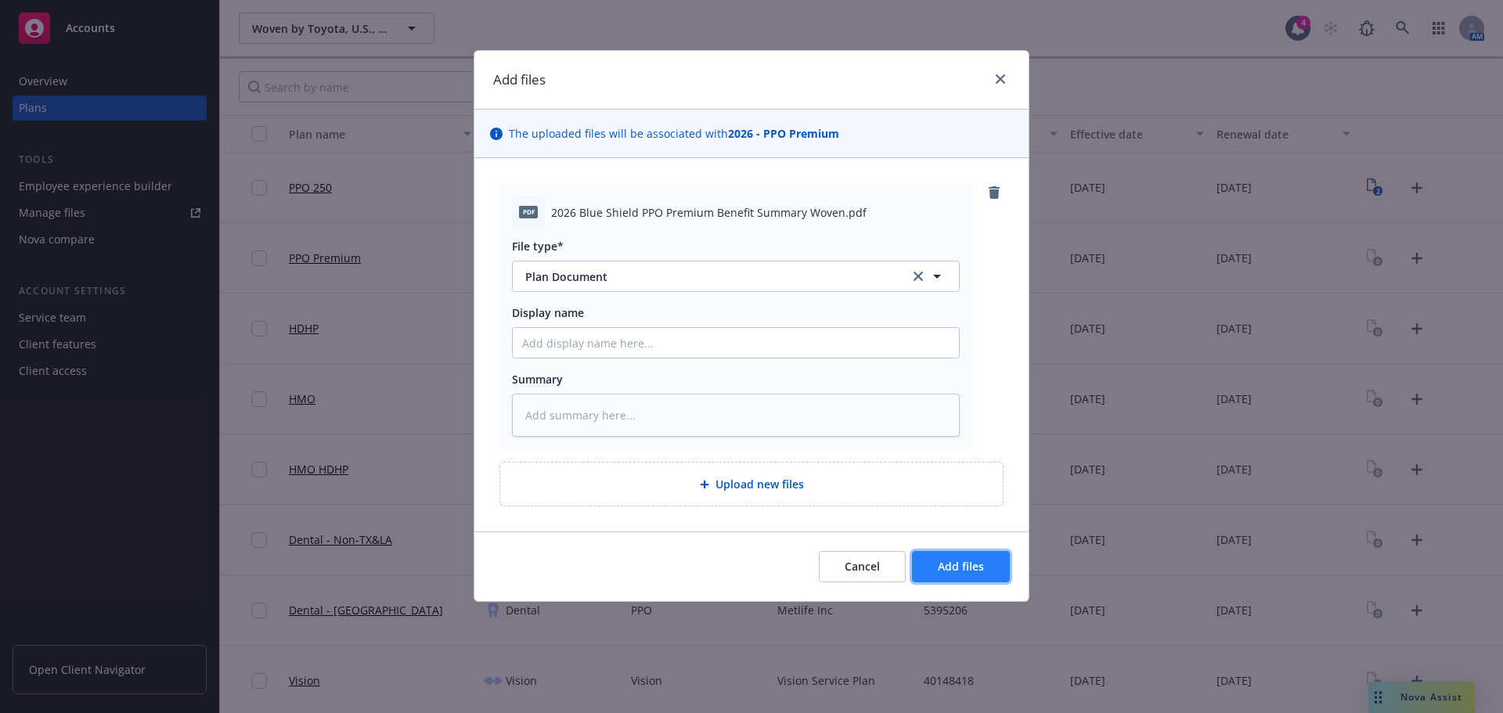
click at [981, 568] on span "Add files" at bounding box center [961, 566] width 46 height 15
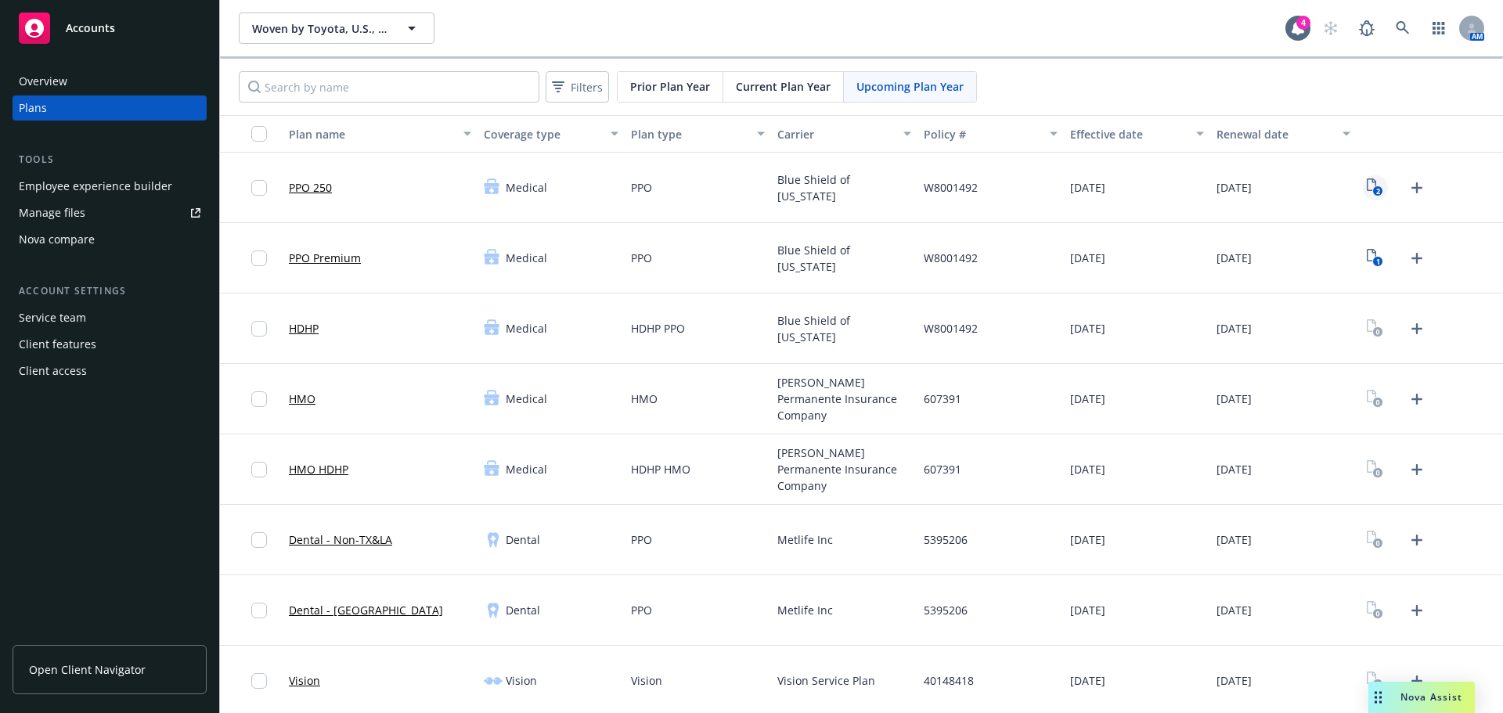
click at [1376, 187] on text "2" at bounding box center [1378, 191] width 4 height 10
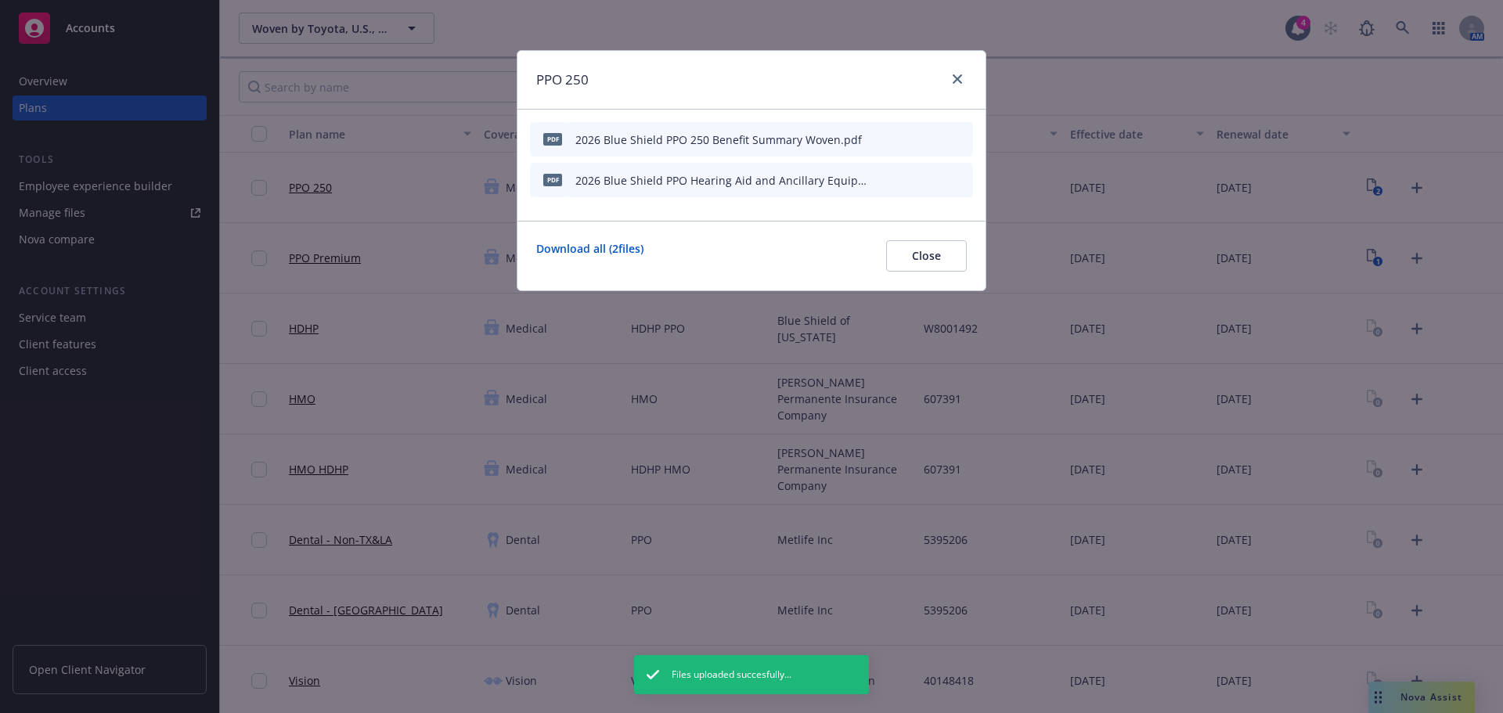
click at [963, 185] on button at bounding box center [960, 180] width 13 height 16
click at [960, 183] on icon "archive file" at bounding box center [958, 179] width 11 height 13
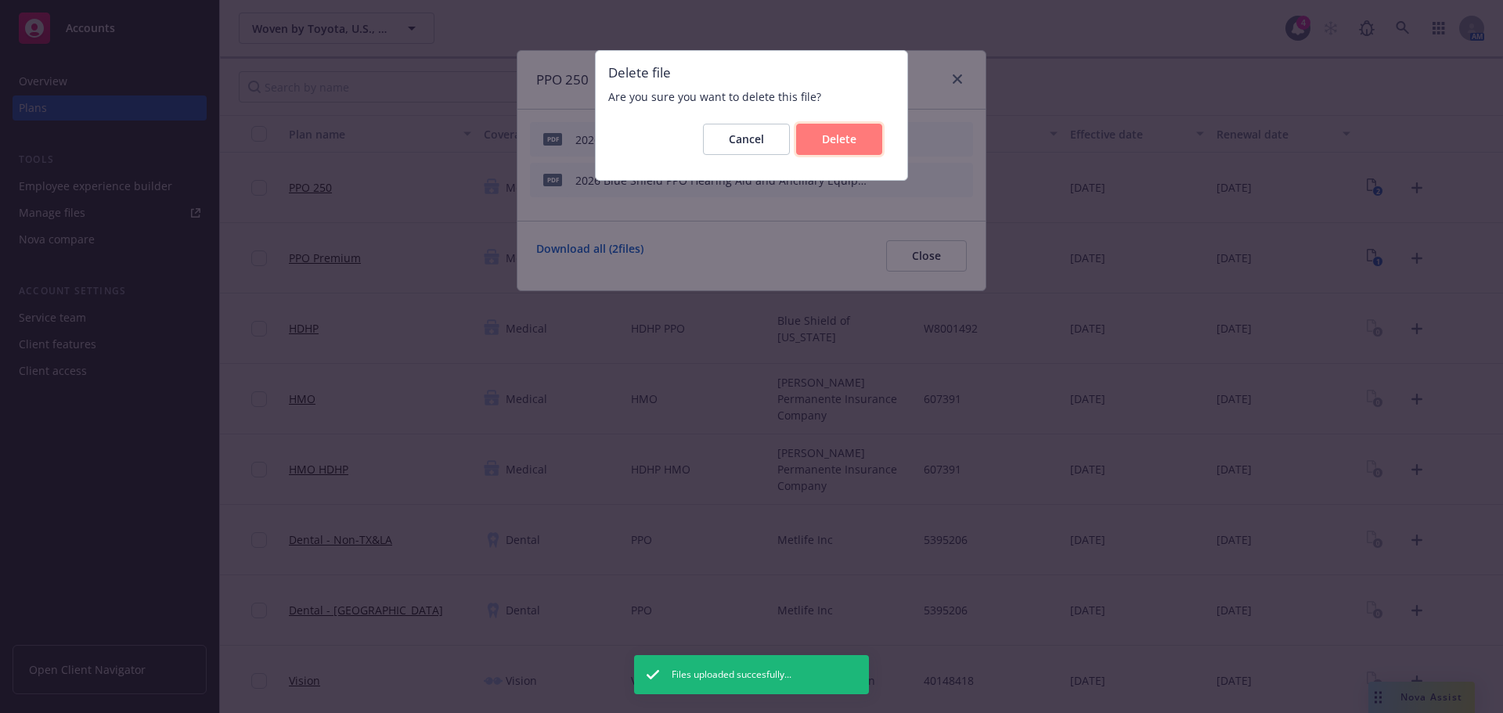
click at [824, 148] on button "Delete" at bounding box center [839, 139] width 86 height 31
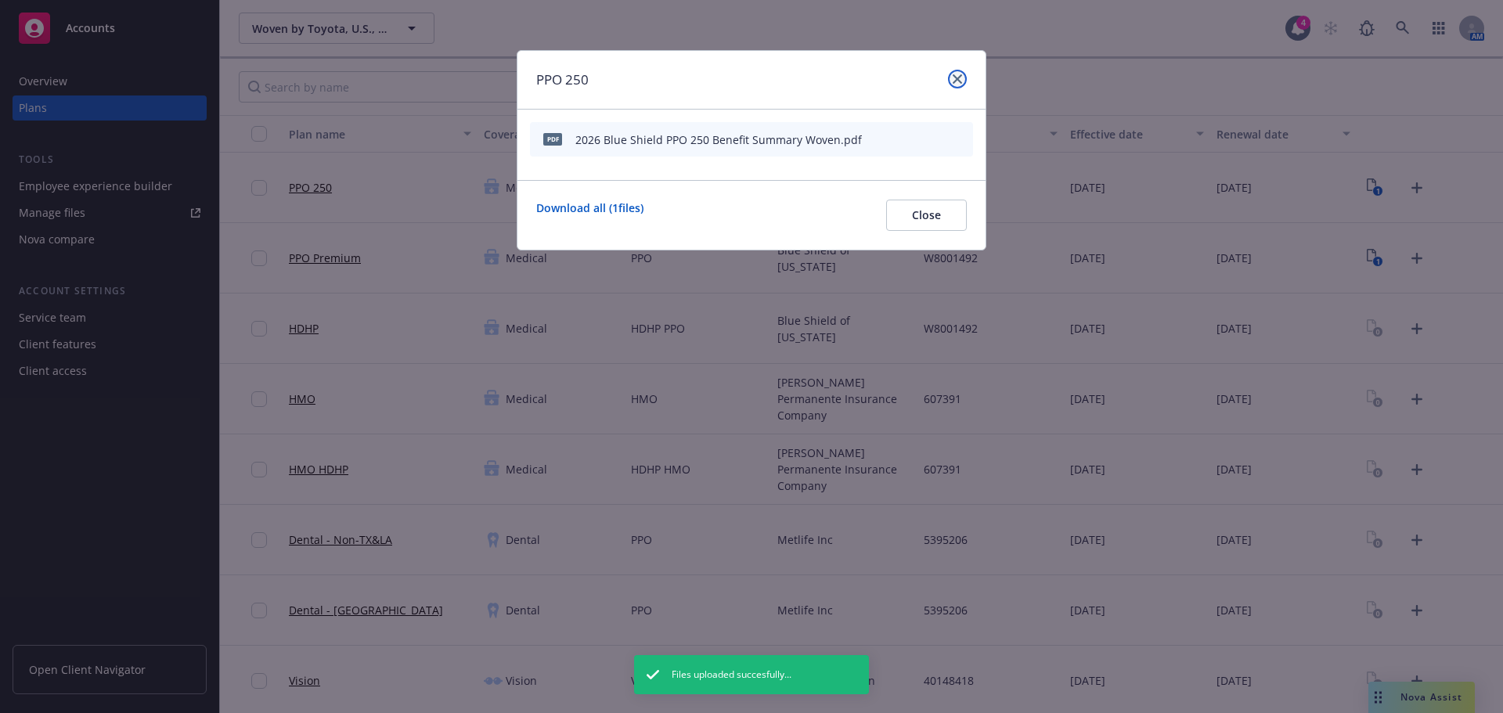
click at [957, 83] on icon "close" at bounding box center [956, 78] width 9 height 9
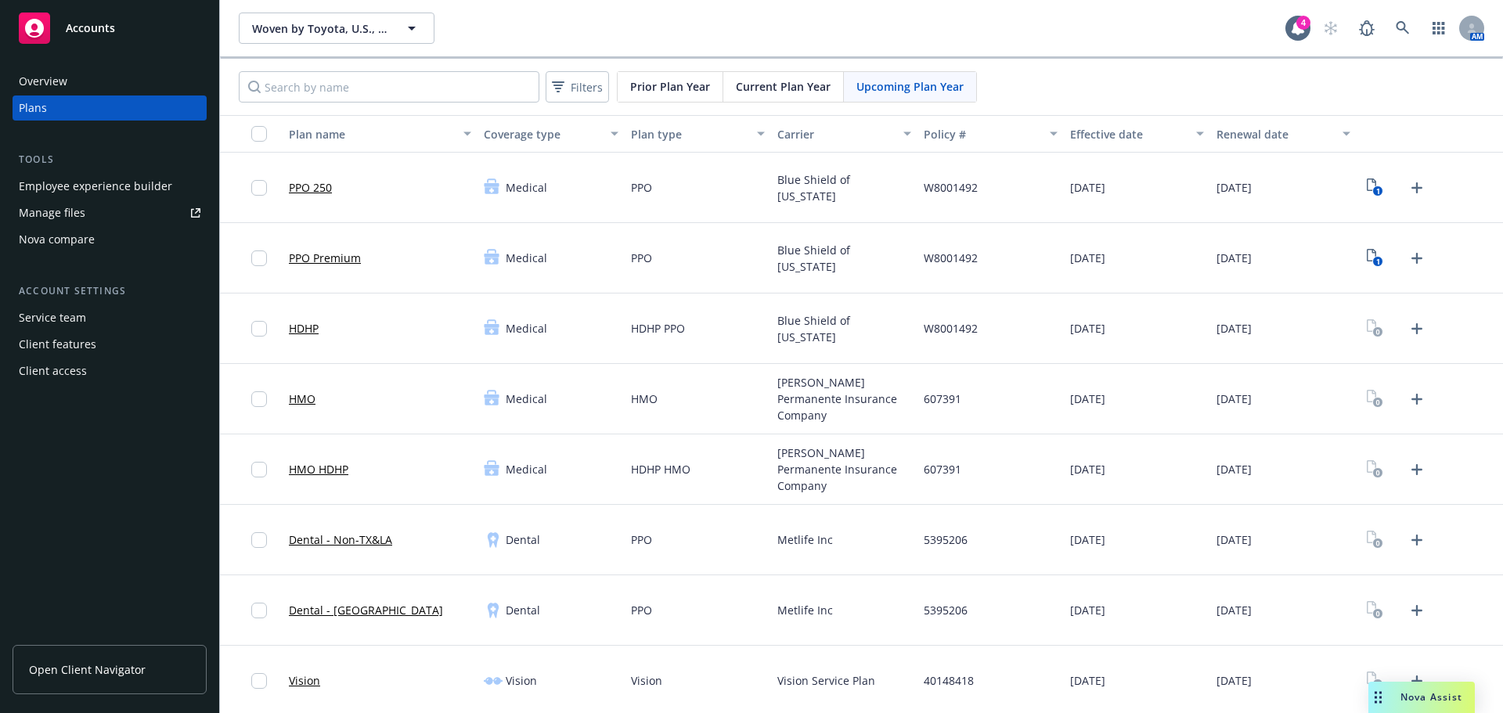
click at [1389, 323] on div at bounding box center [1396, 328] width 67 height 25
click at [1411, 326] on icon "Upload Plan Documents" at bounding box center [1416, 328] width 11 height 11
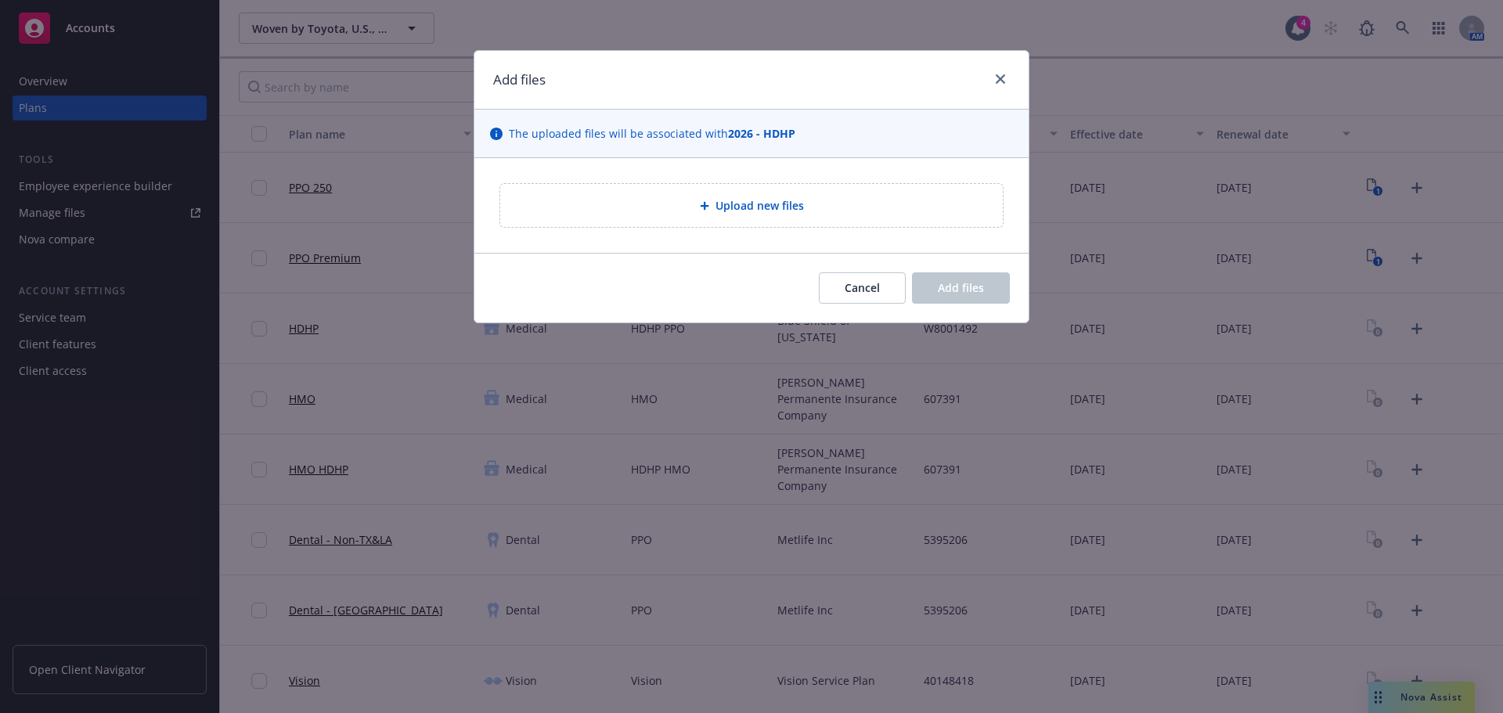
click at [691, 191] on div "Upload new files" at bounding box center [751, 205] width 502 height 43
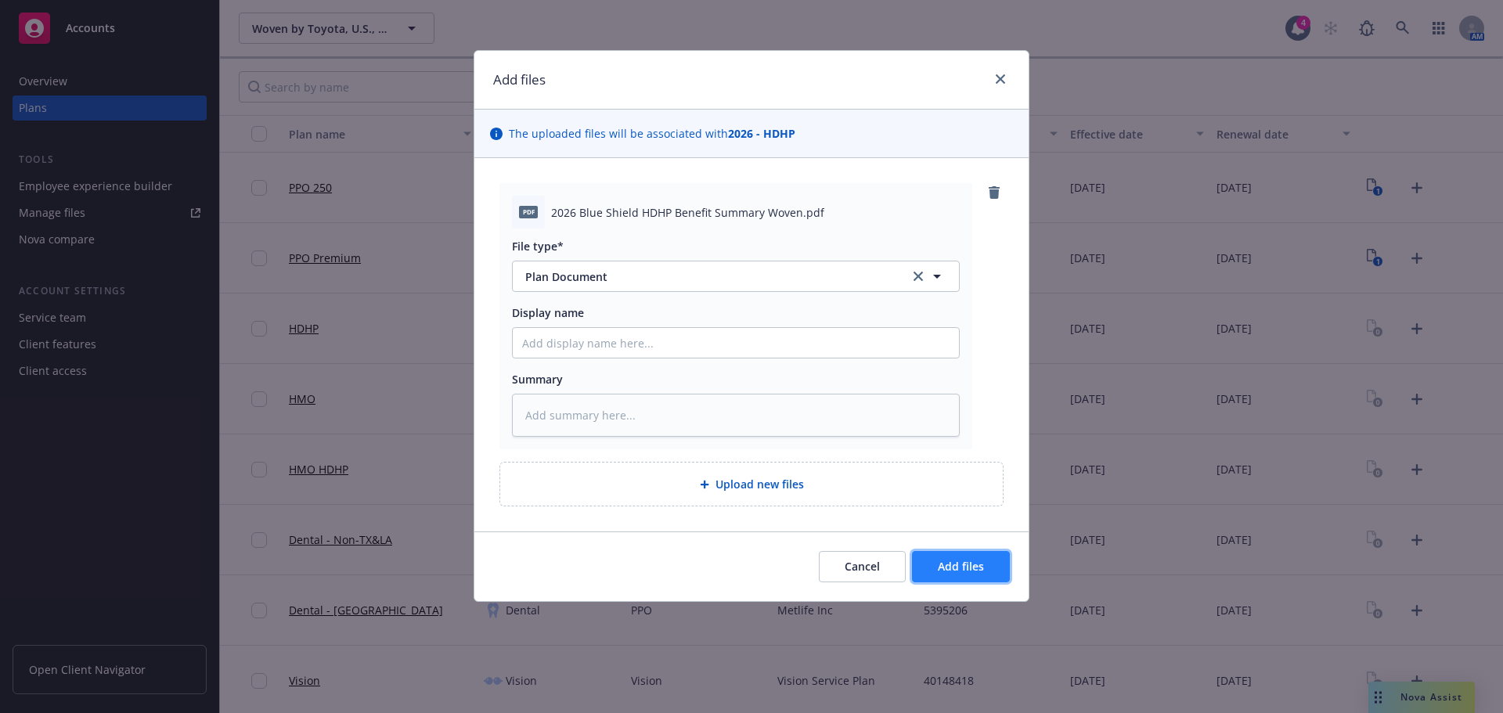
click at [981, 567] on span "Add files" at bounding box center [961, 566] width 46 height 15
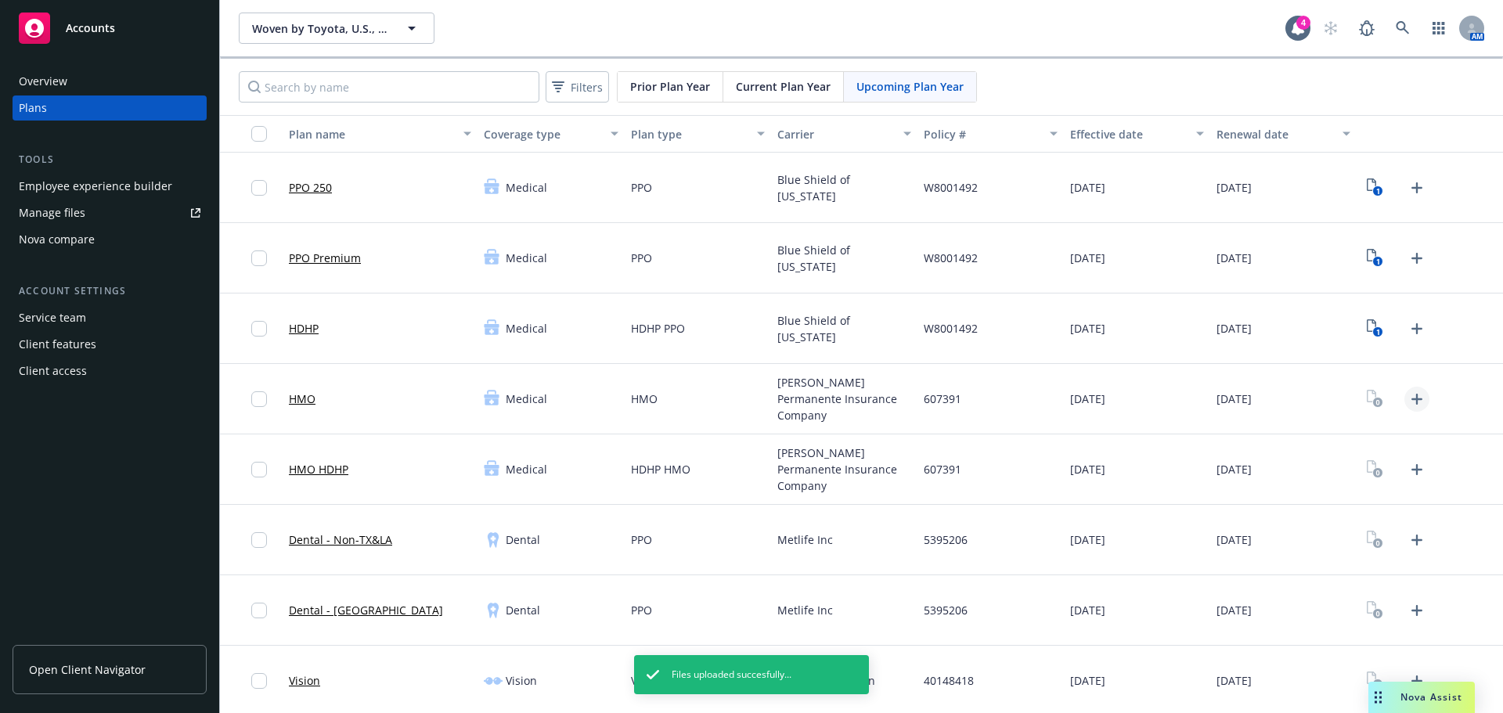
click at [1407, 391] on icon "Upload Plan Documents" at bounding box center [1416, 399] width 19 height 19
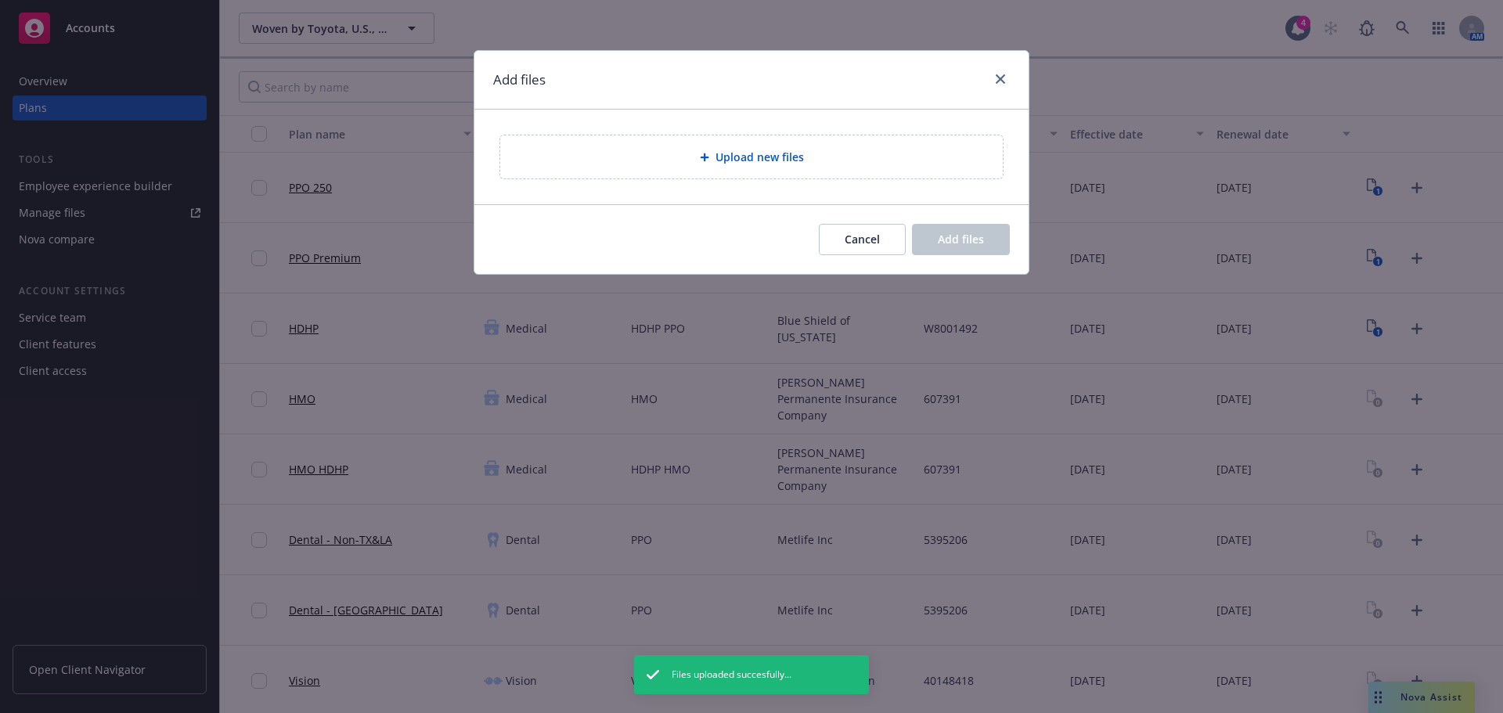
click at [1411, 409] on div "Add files Upload new files Cancel Add files" at bounding box center [751, 356] width 1503 height 713
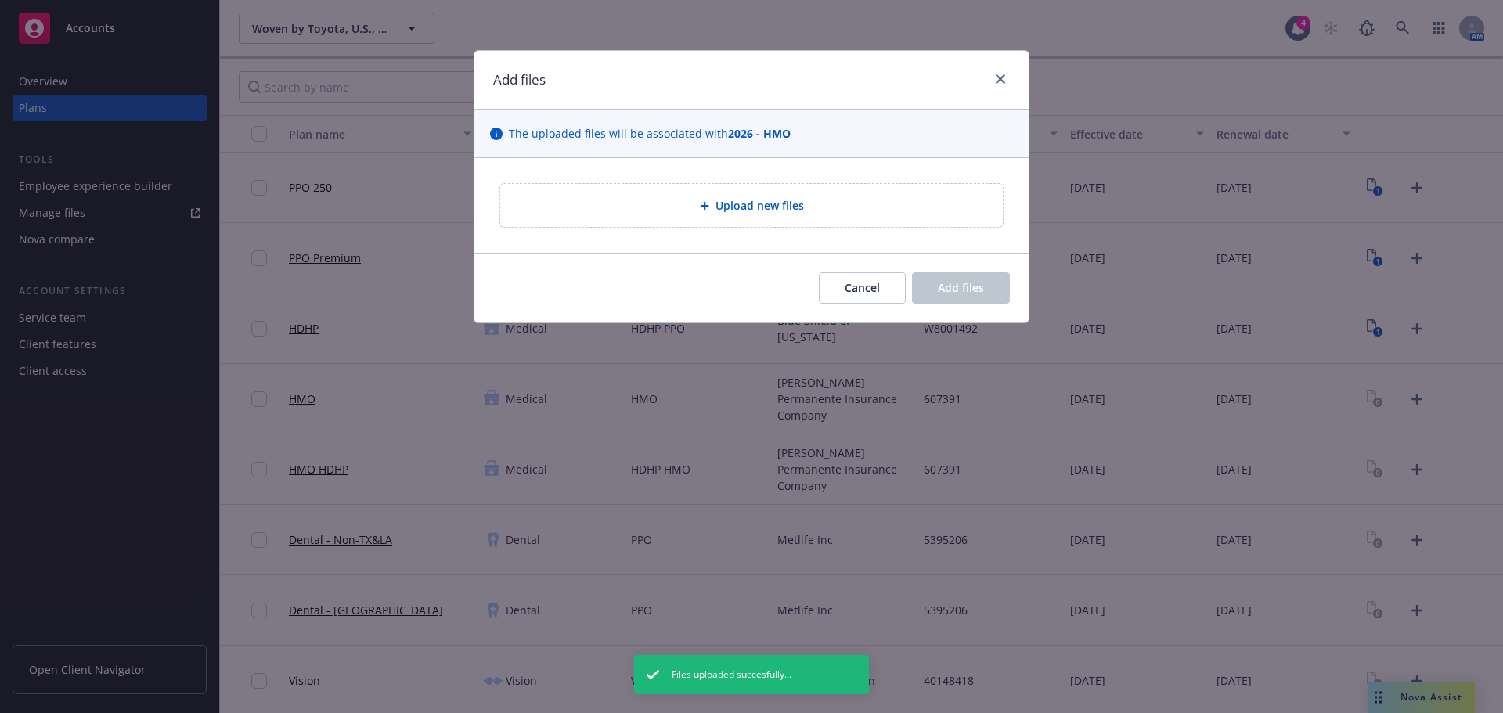
click at [701, 239] on div "Upload new files" at bounding box center [751, 205] width 554 height 95
click at [704, 225] on div "Upload new files" at bounding box center [751, 205] width 502 height 43
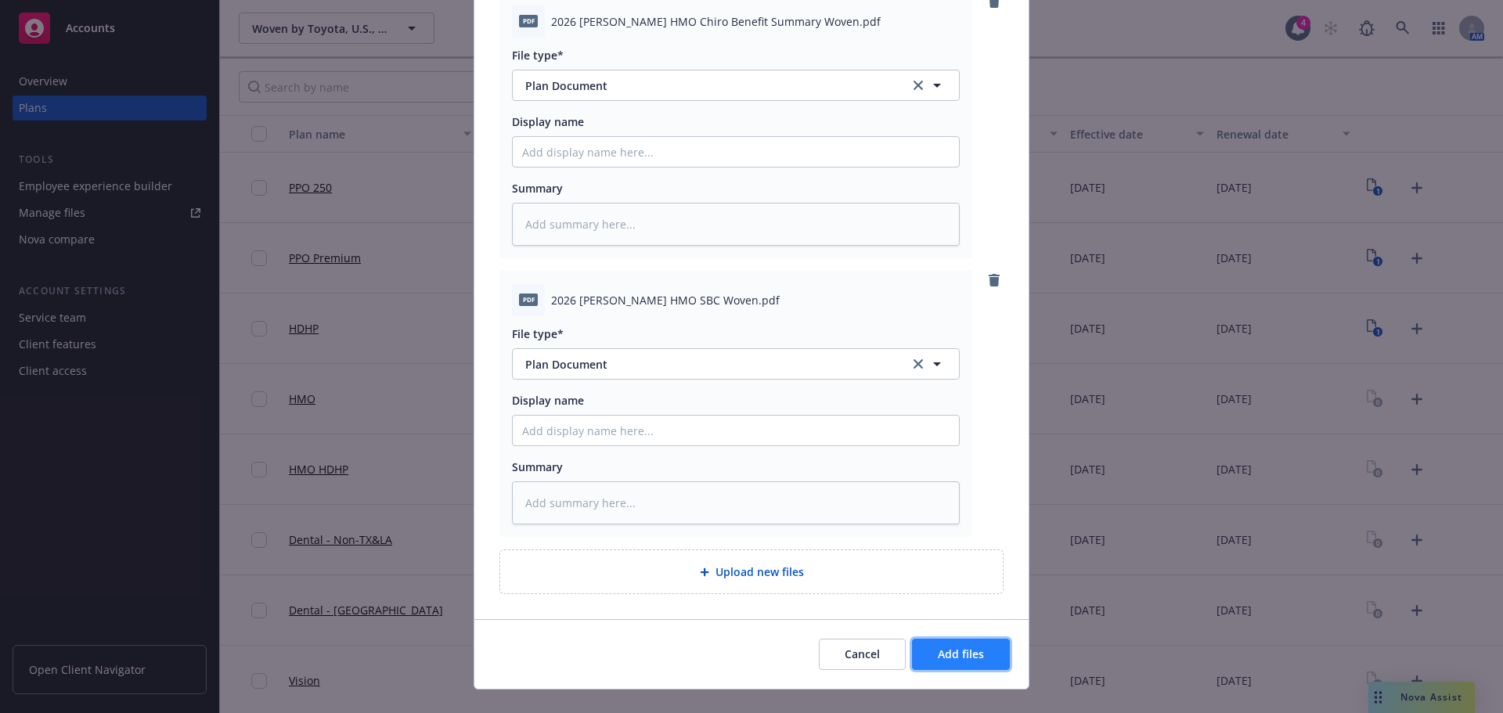
click at [978, 653] on button "Add files" at bounding box center [961, 654] width 98 height 31
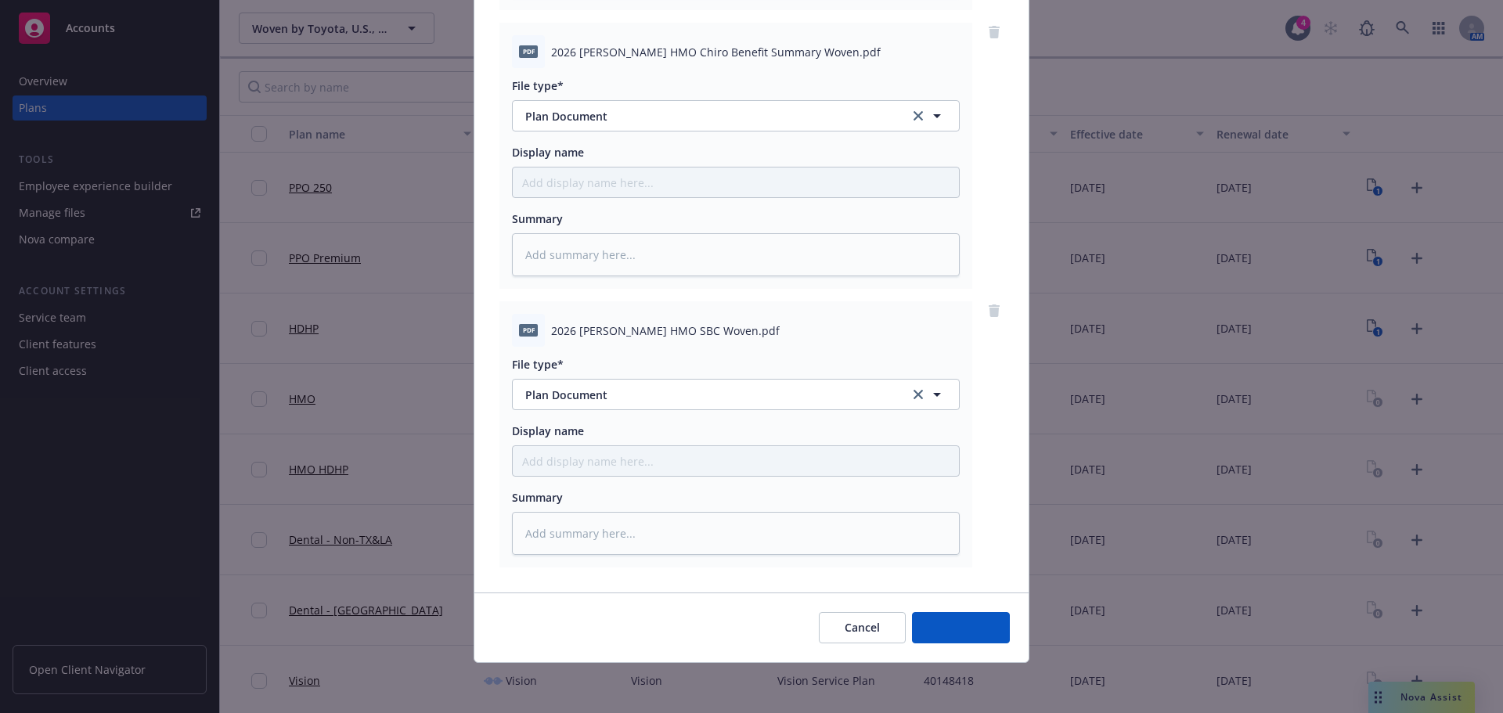
scroll to position [439, 0]
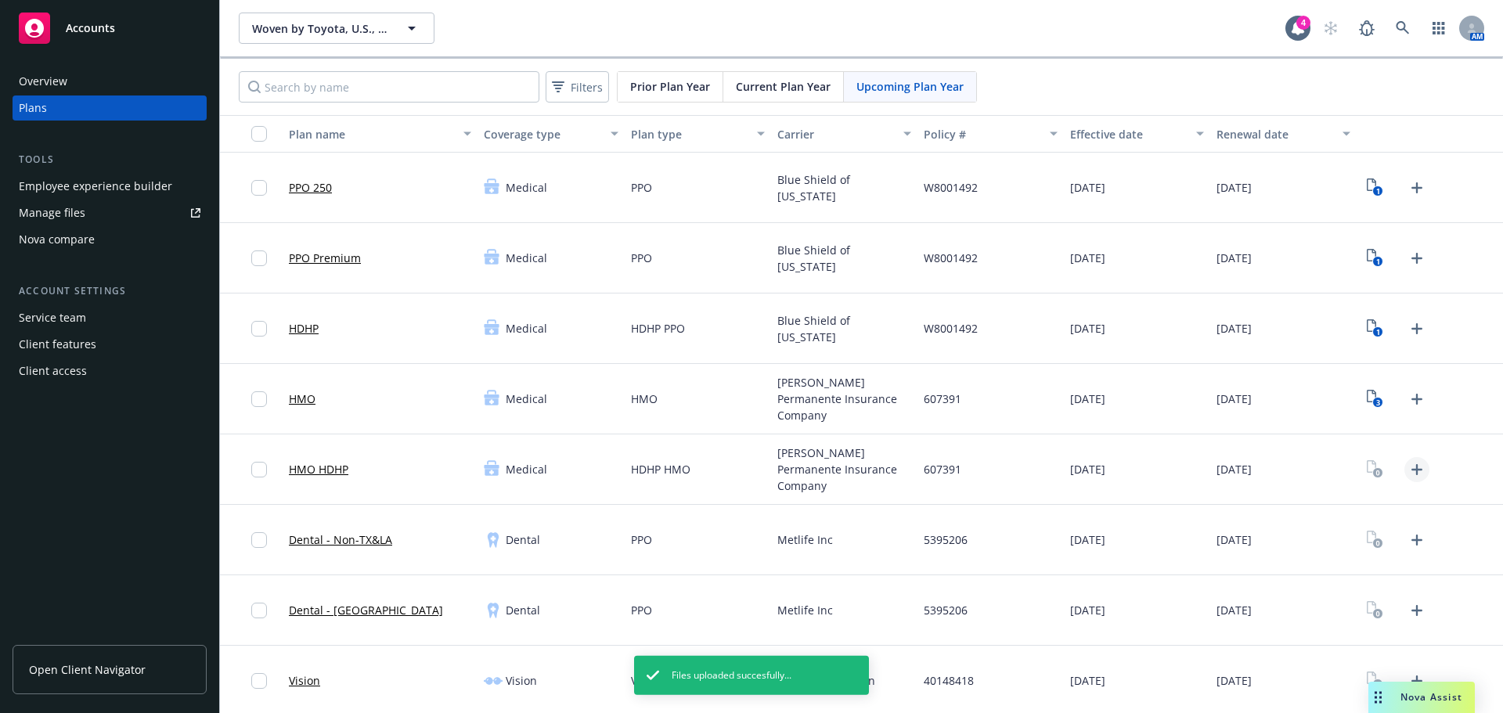
click at [1409, 469] on icon "Upload Plan Documents" at bounding box center [1416, 469] width 19 height 19
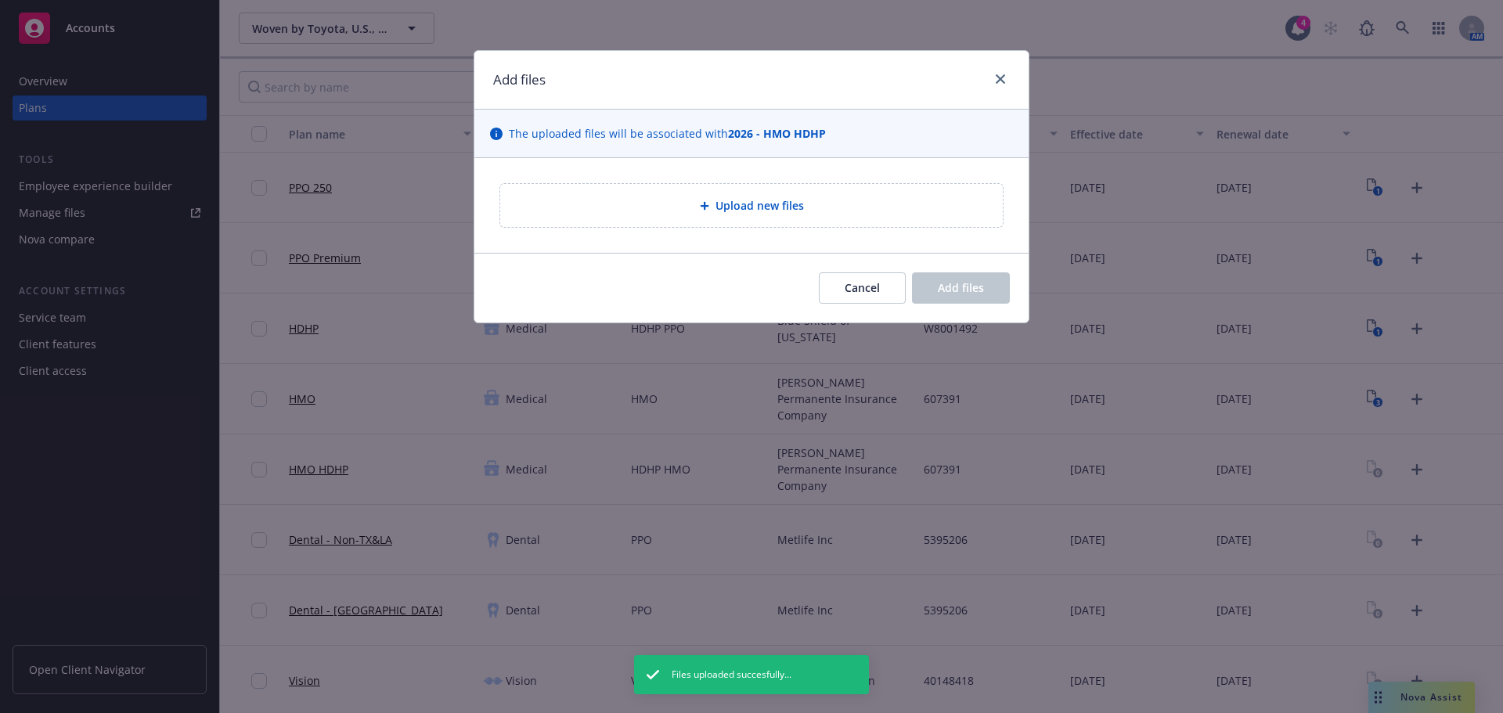
click at [758, 175] on div "Upload new files" at bounding box center [751, 205] width 554 height 95
click at [768, 191] on div "Upload new files" at bounding box center [751, 205] width 502 height 43
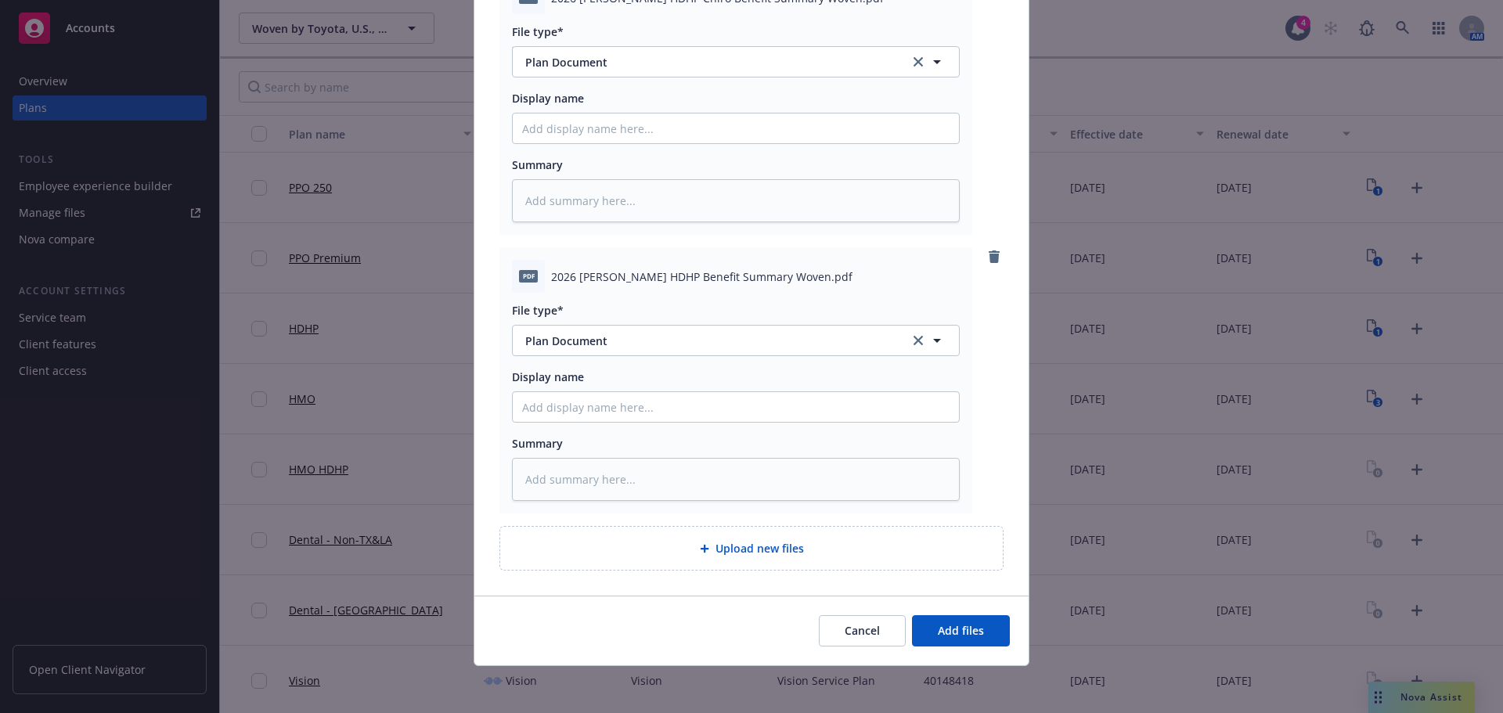
scroll to position [496, 0]
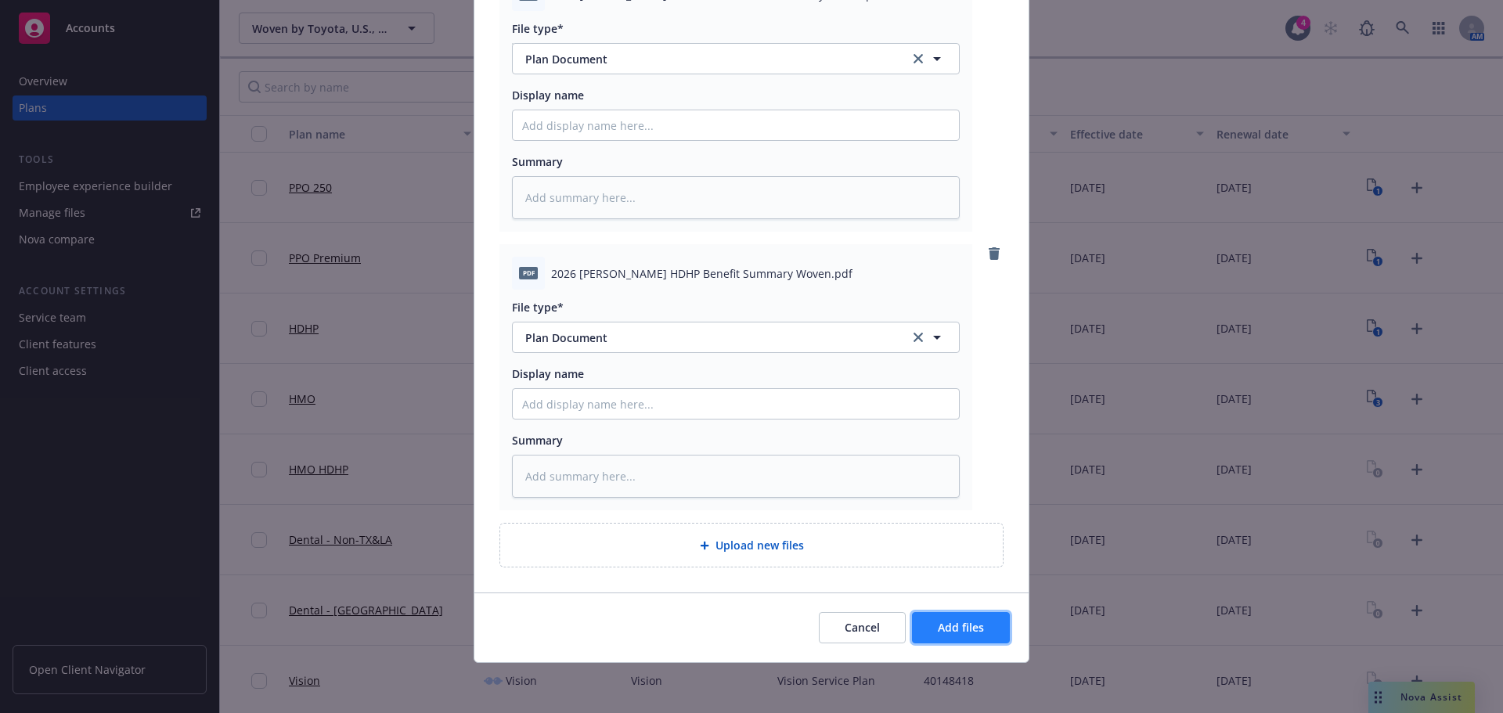
click at [974, 629] on span "Add files" at bounding box center [961, 627] width 46 height 15
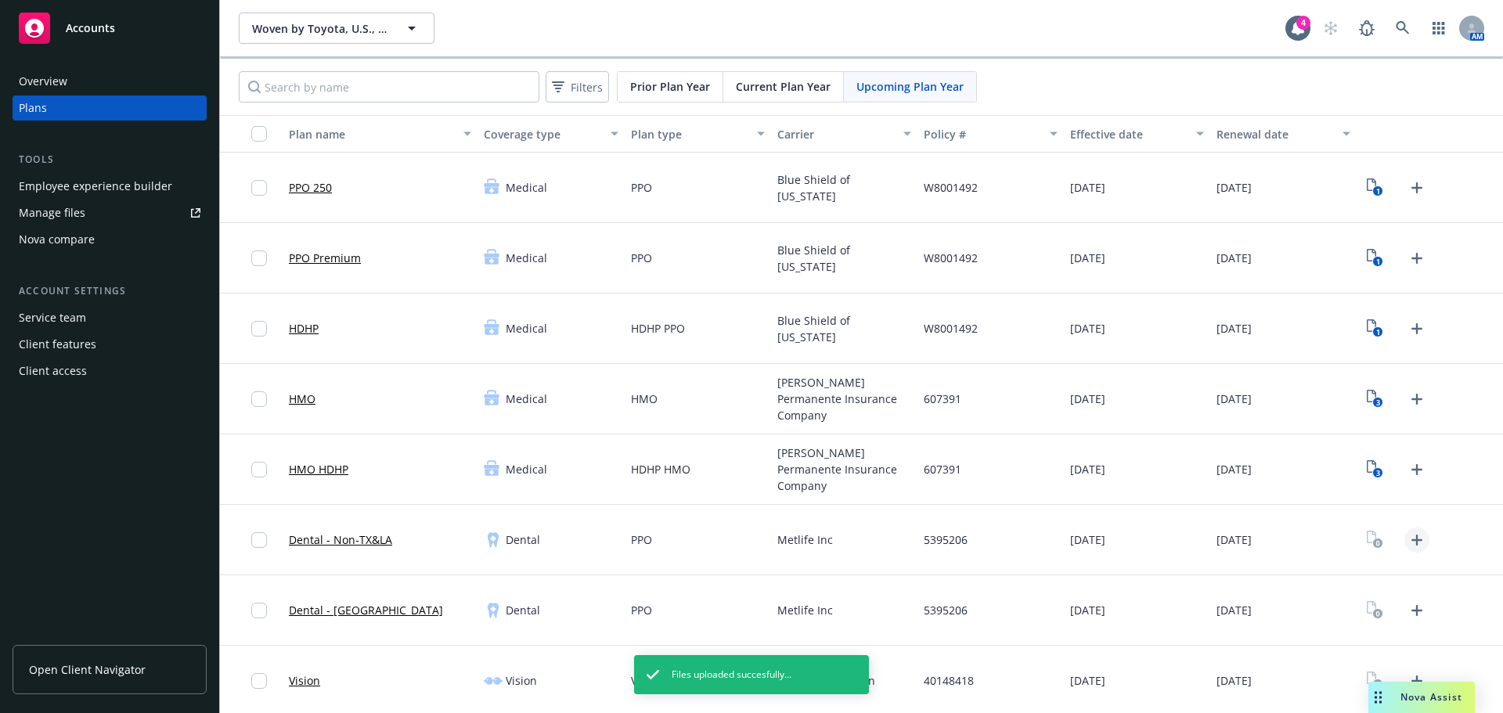
click at [1407, 542] on icon "Upload Plan Documents" at bounding box center [1416, 540] width 19 height 19
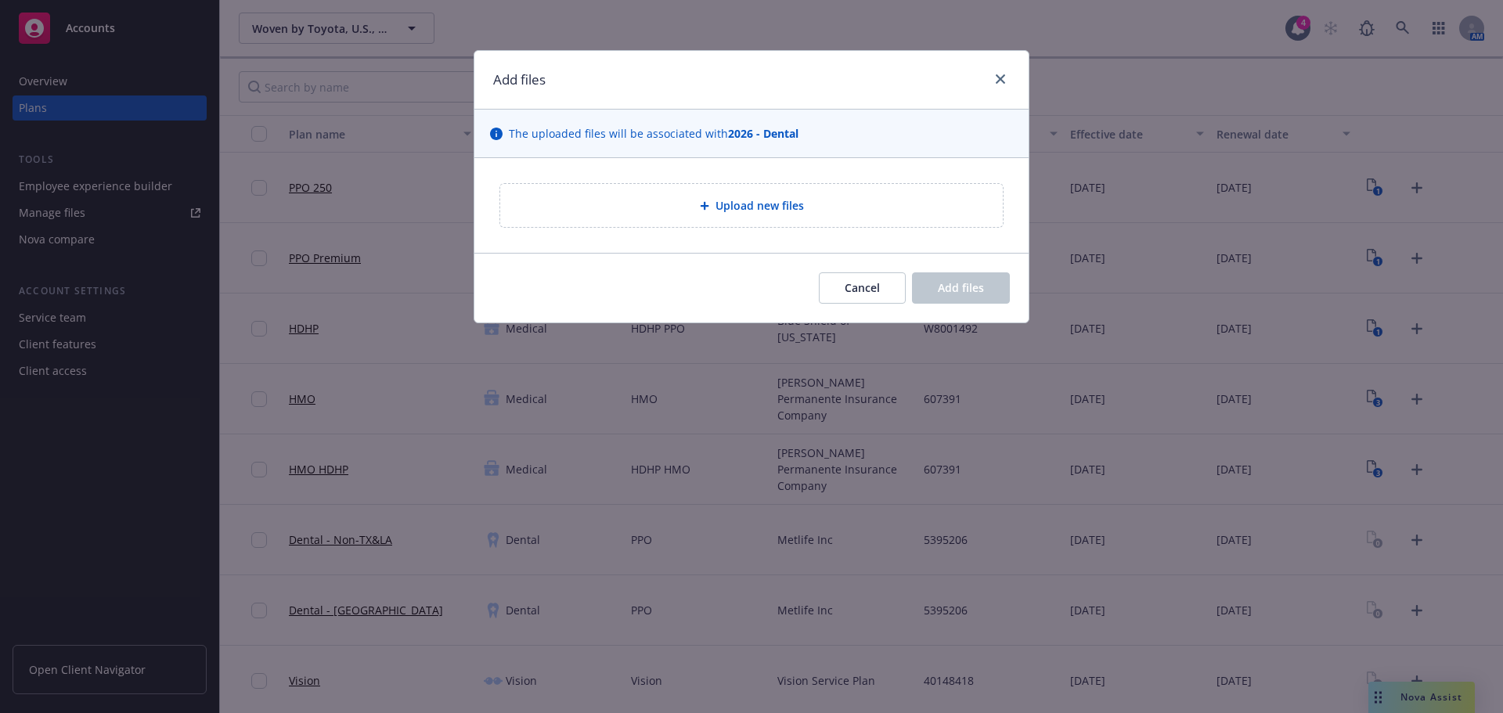
click at [771, 214] on span "Upload new files" at bounding box center [759, 205] width 88 height 16
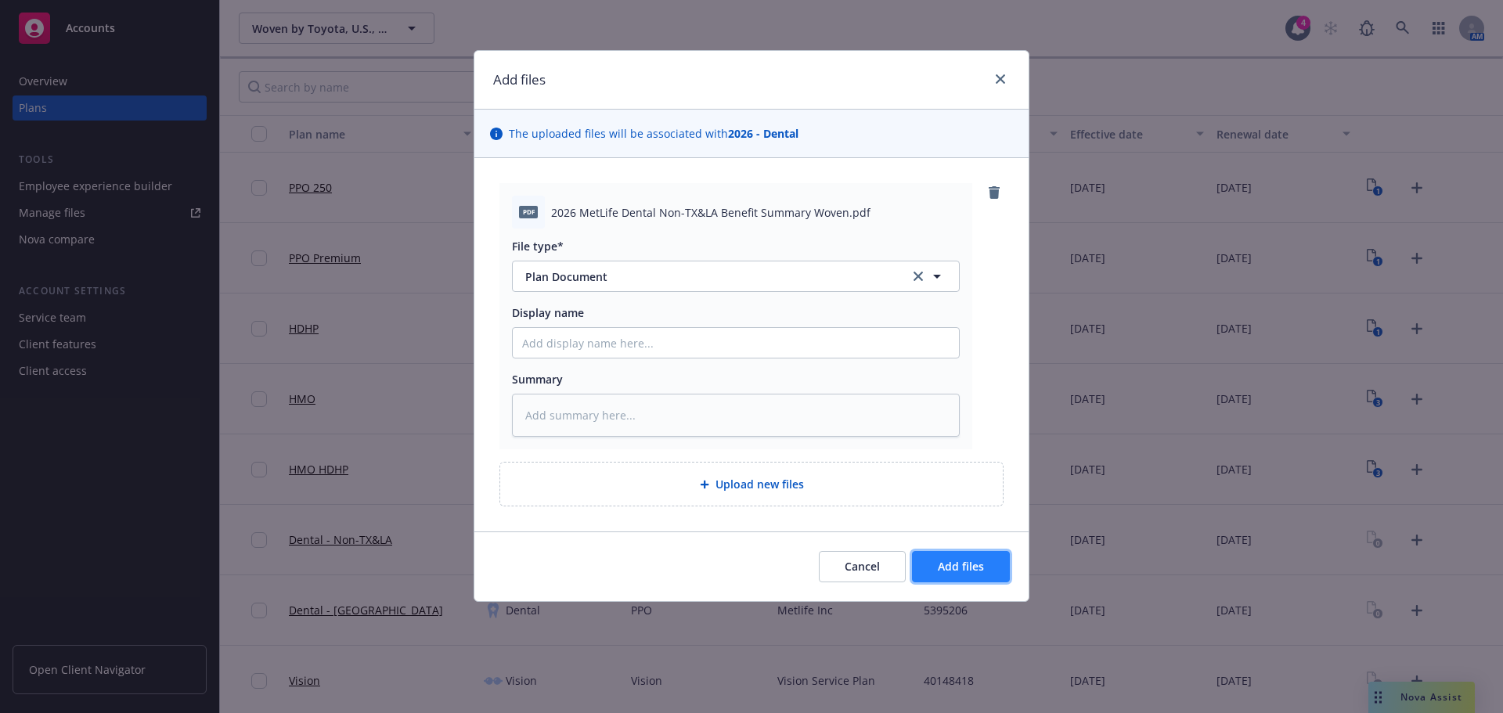
click at [989, 566] on button "Add files" at bounding box center [961, 566] width 98 height 31
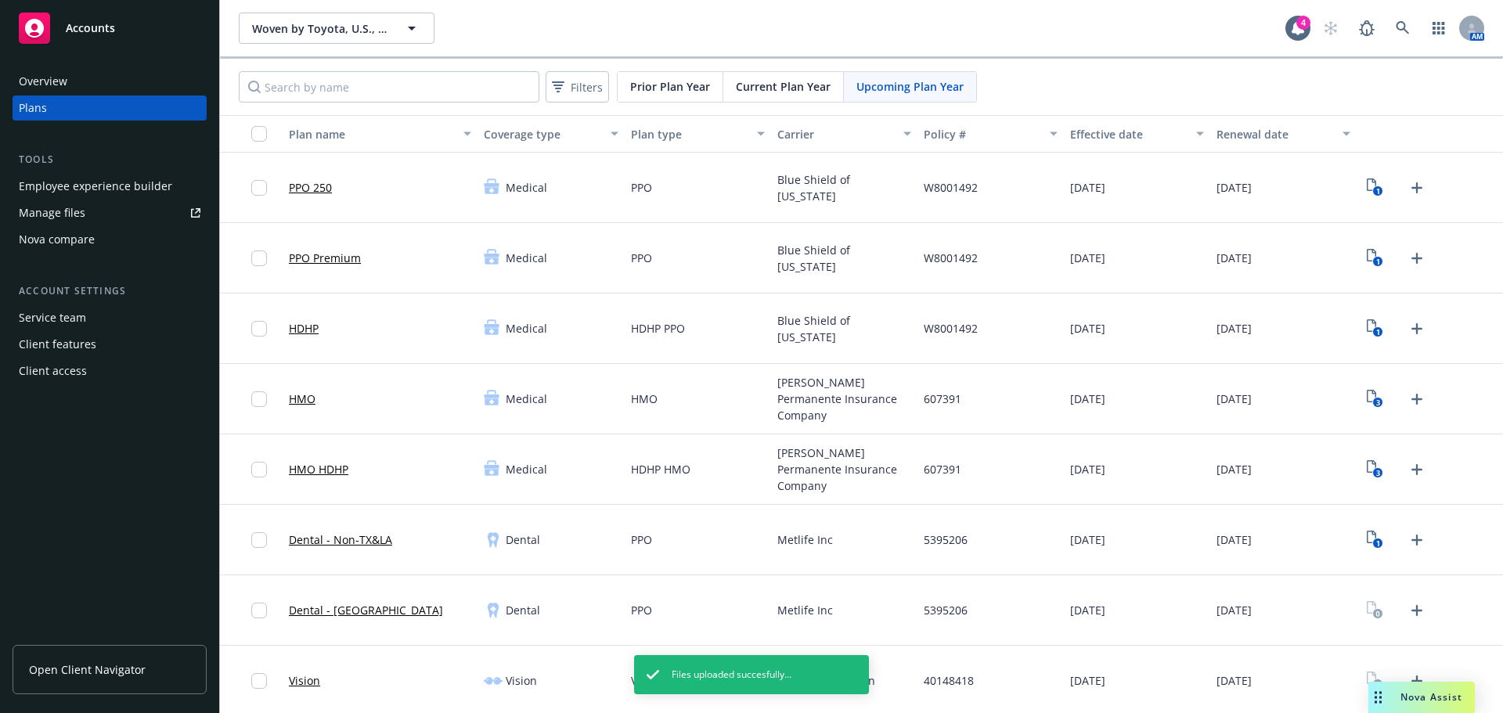
click at [1411, 610] on icon "Upload Plan Documents" at bounding box center [1416, 610] width 11 height 11
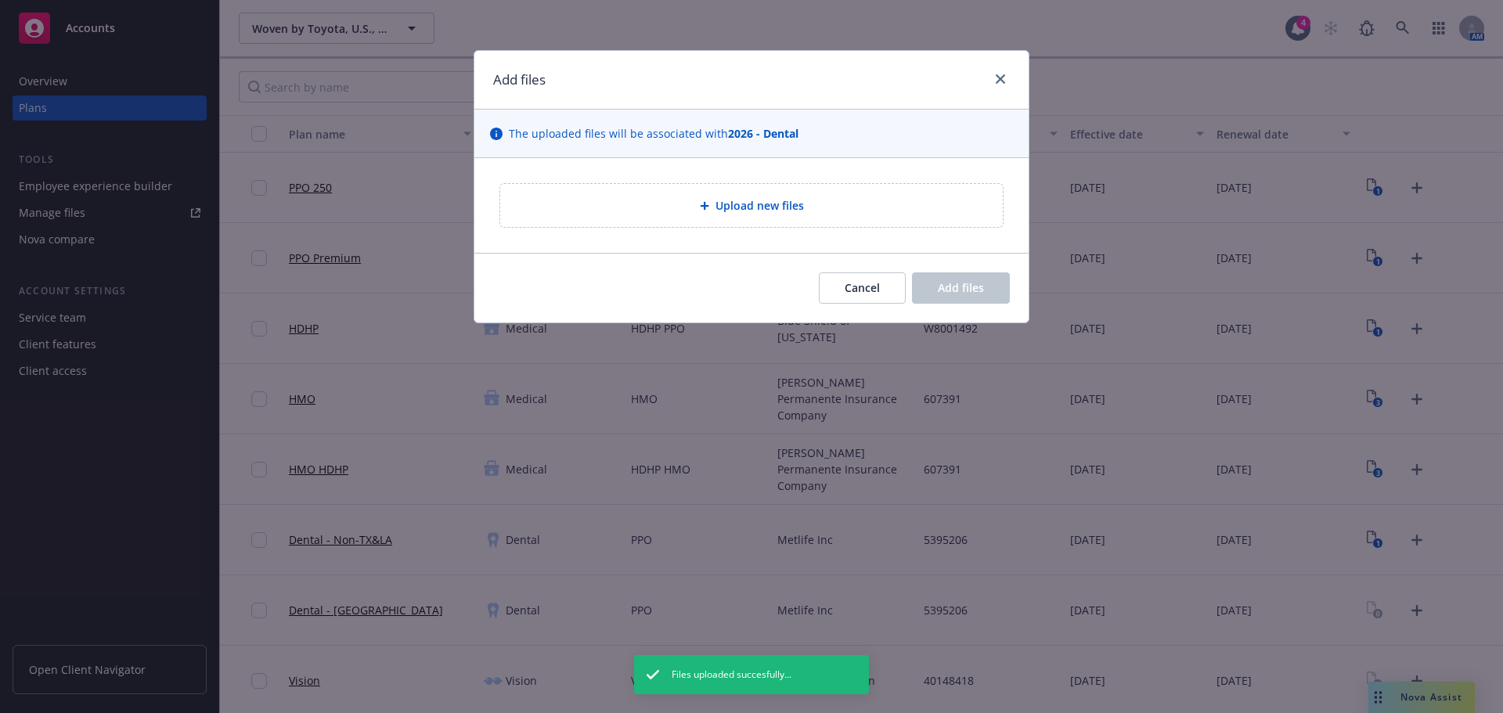
click at [710, 205] on div at bounding box center [708, 205] width 16 height 9
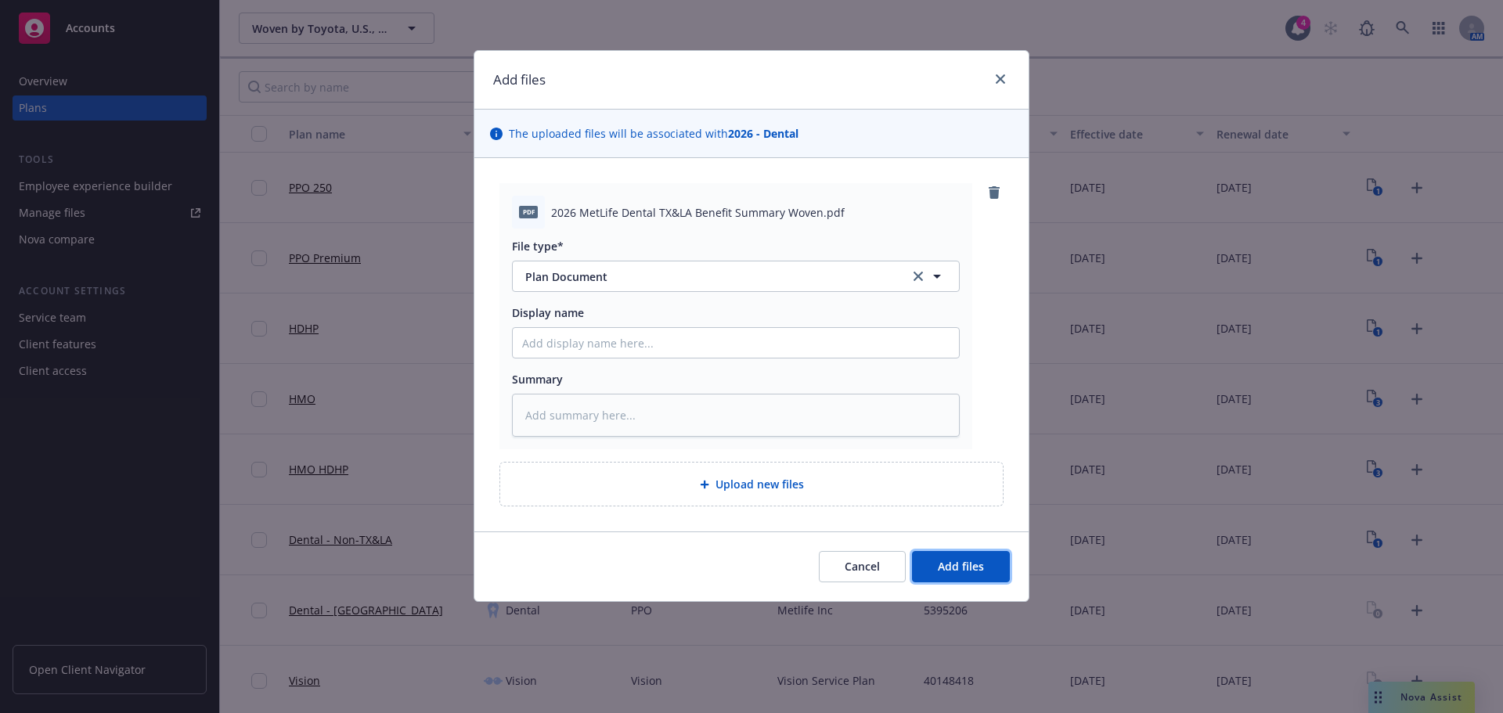
click at [977, 563] on span "Add files" at bounding box center [961, 566] width 46 height 15
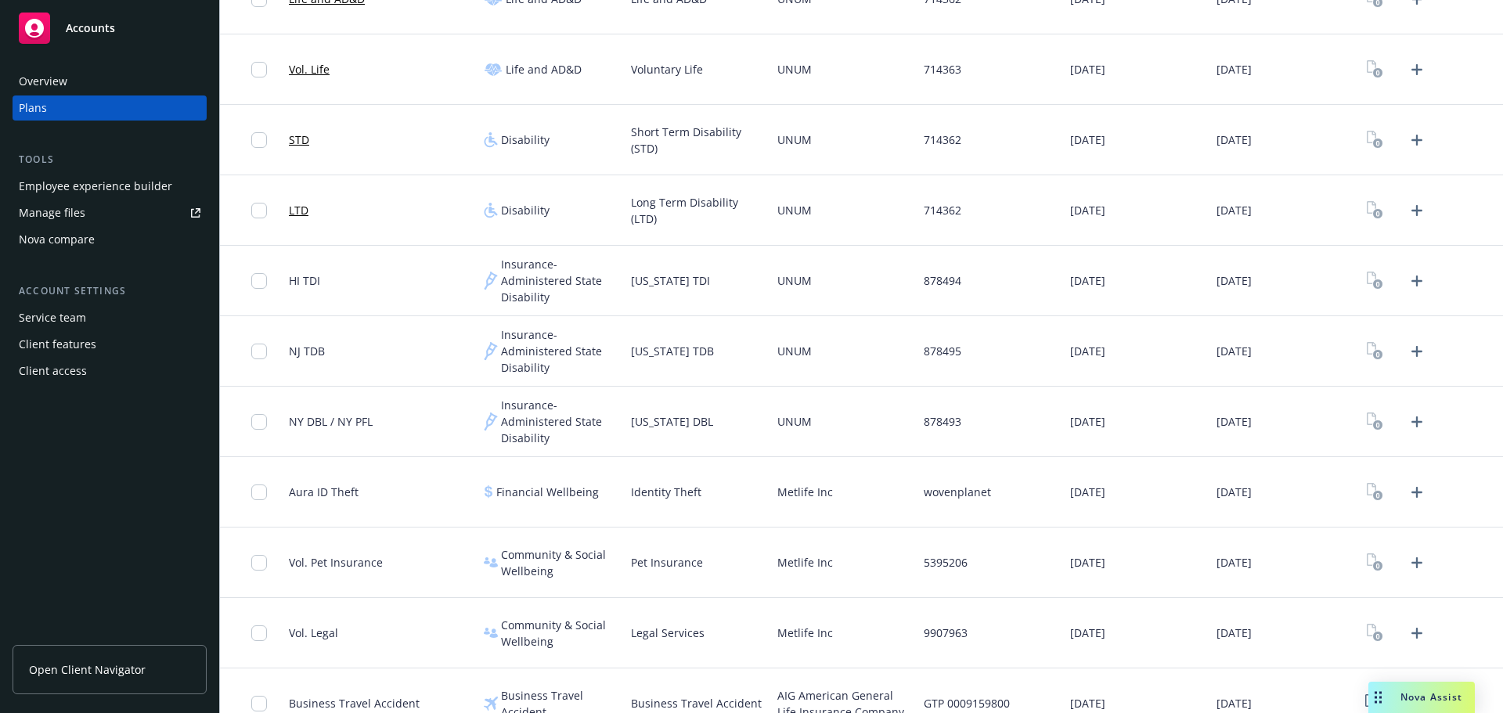
scroll to position [778, 0]
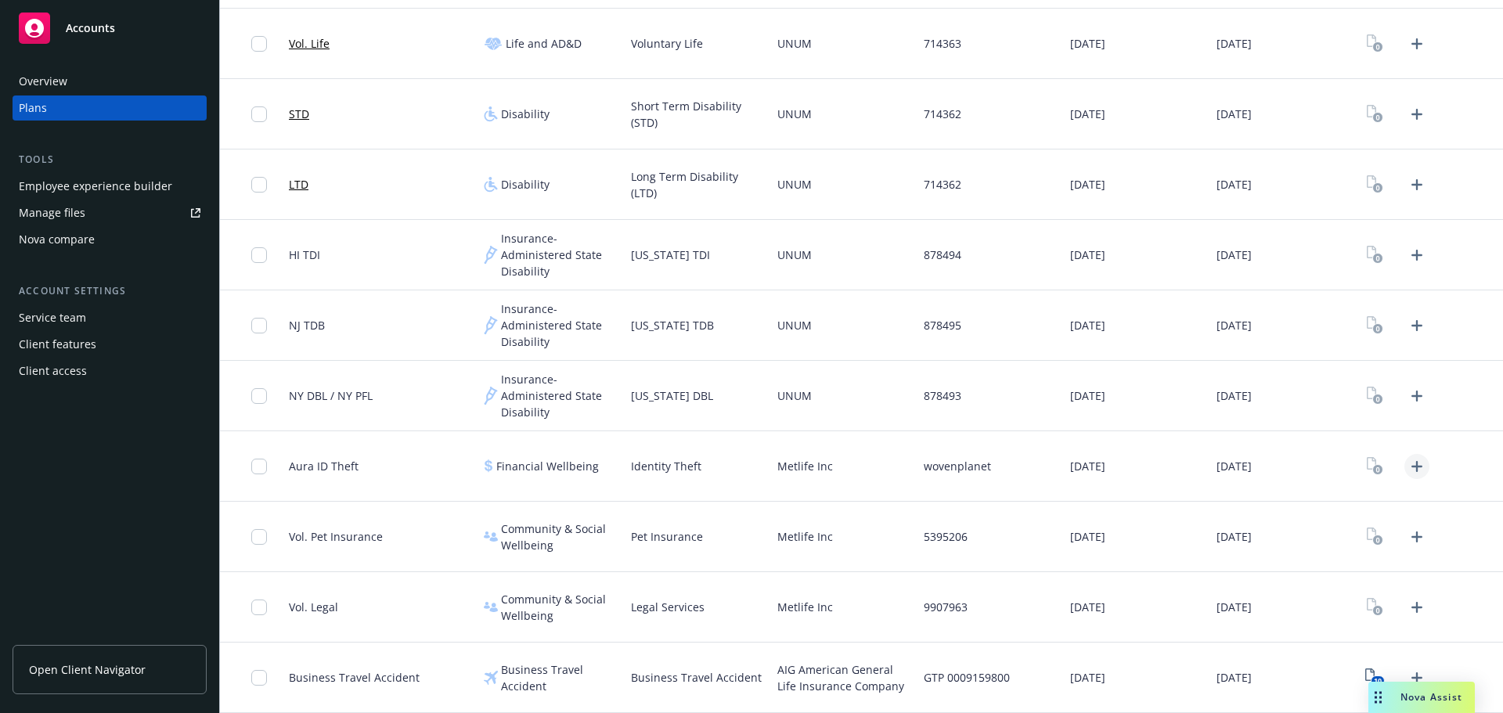
click at [1408, 464] on icon "Upload Plan Documents" at bounding box center [1416, 466] width 19 height 19
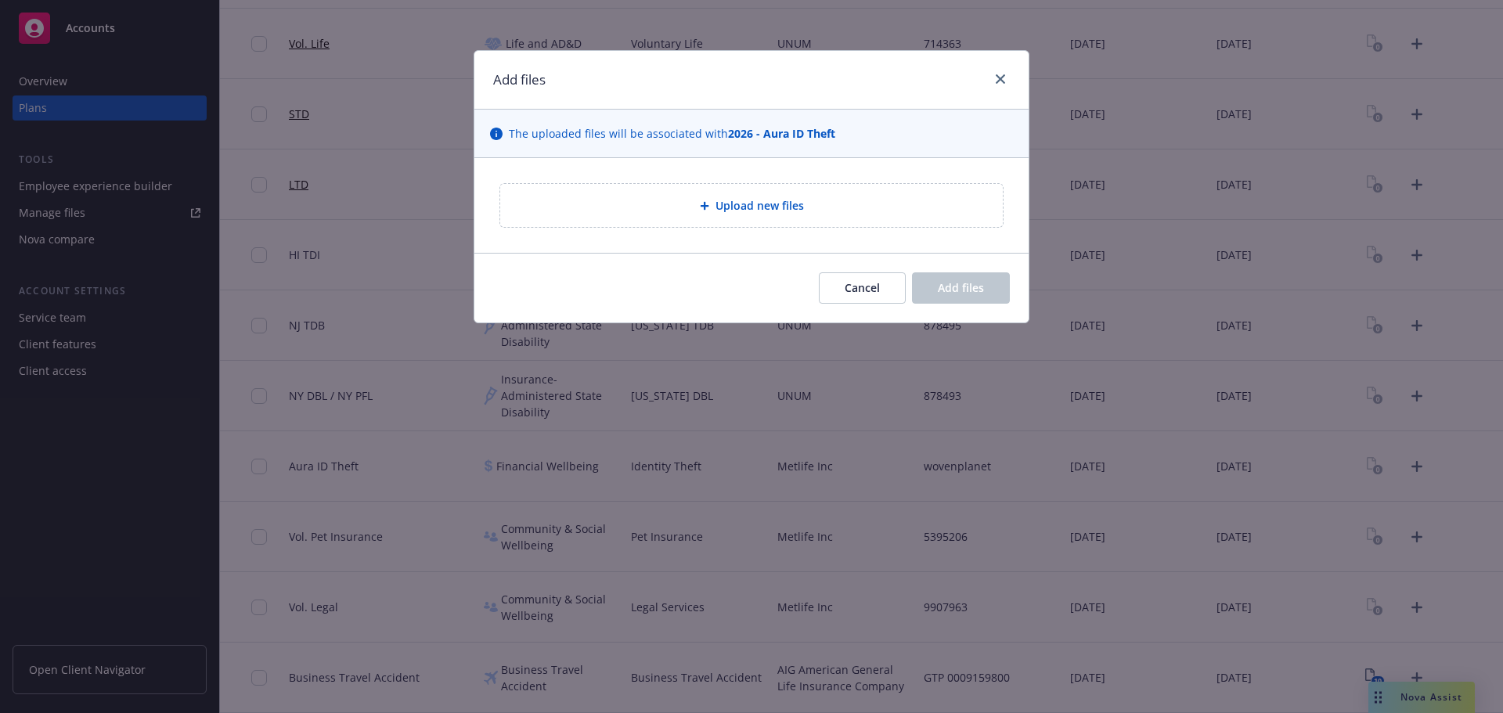
click at [714, 214] on div "Upload new files" at bounding box center [751, 205] width 477 height 18
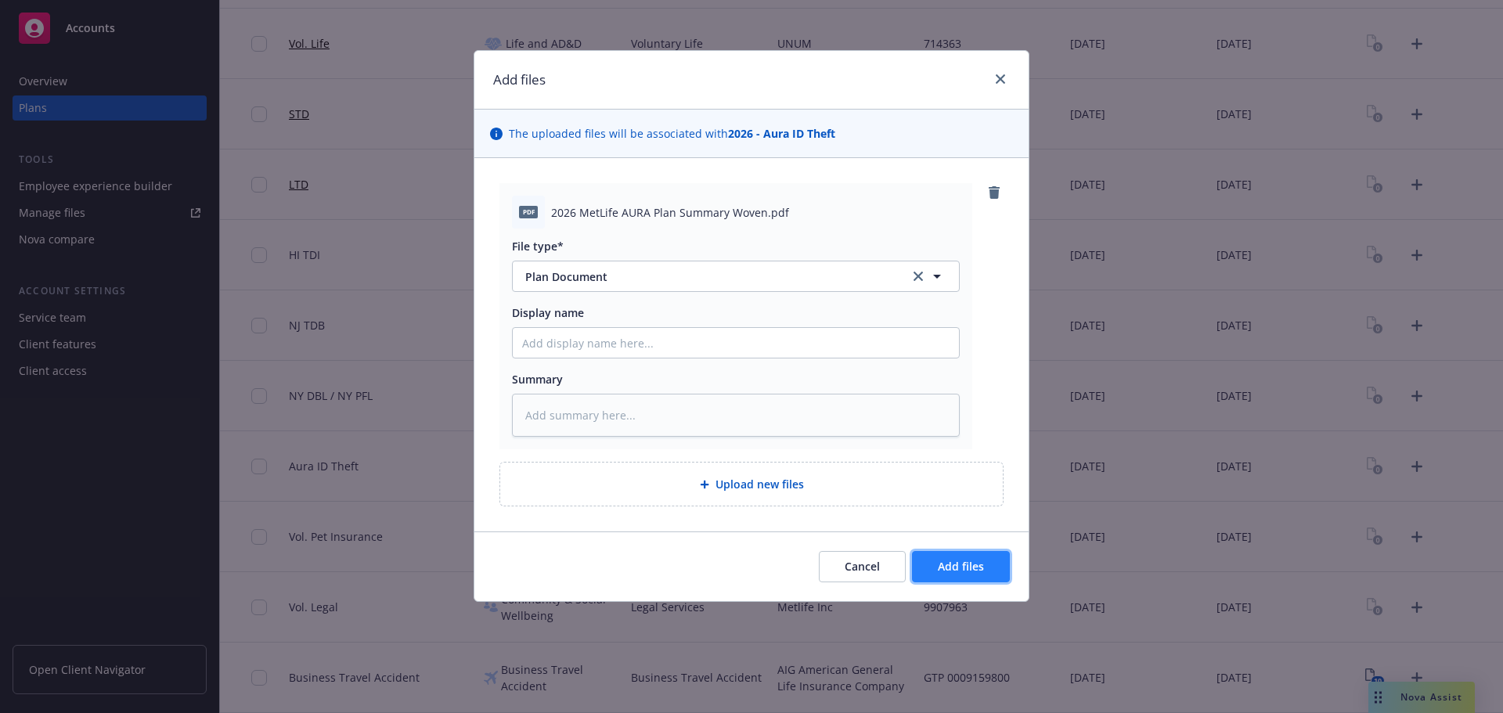
click at [947, 581] on button "Add files" at bounding box center [961, 566] width 98 height 31
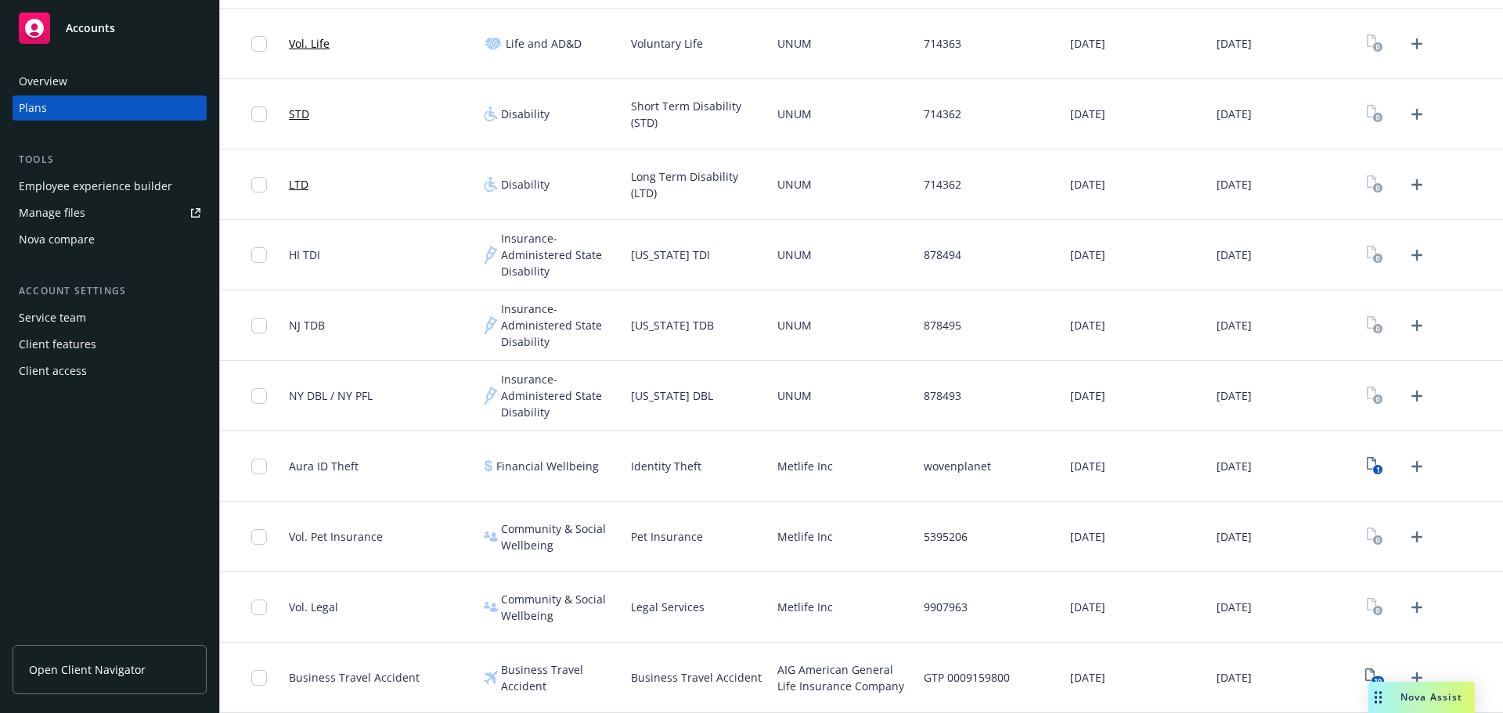
click at [1422, 614] on div at bounding box center [1429, 607] width 146 height 70
click at [1414, 615] on icon "Upload Plan Documents" at bounding box center [1416, 607] width 19 height 19
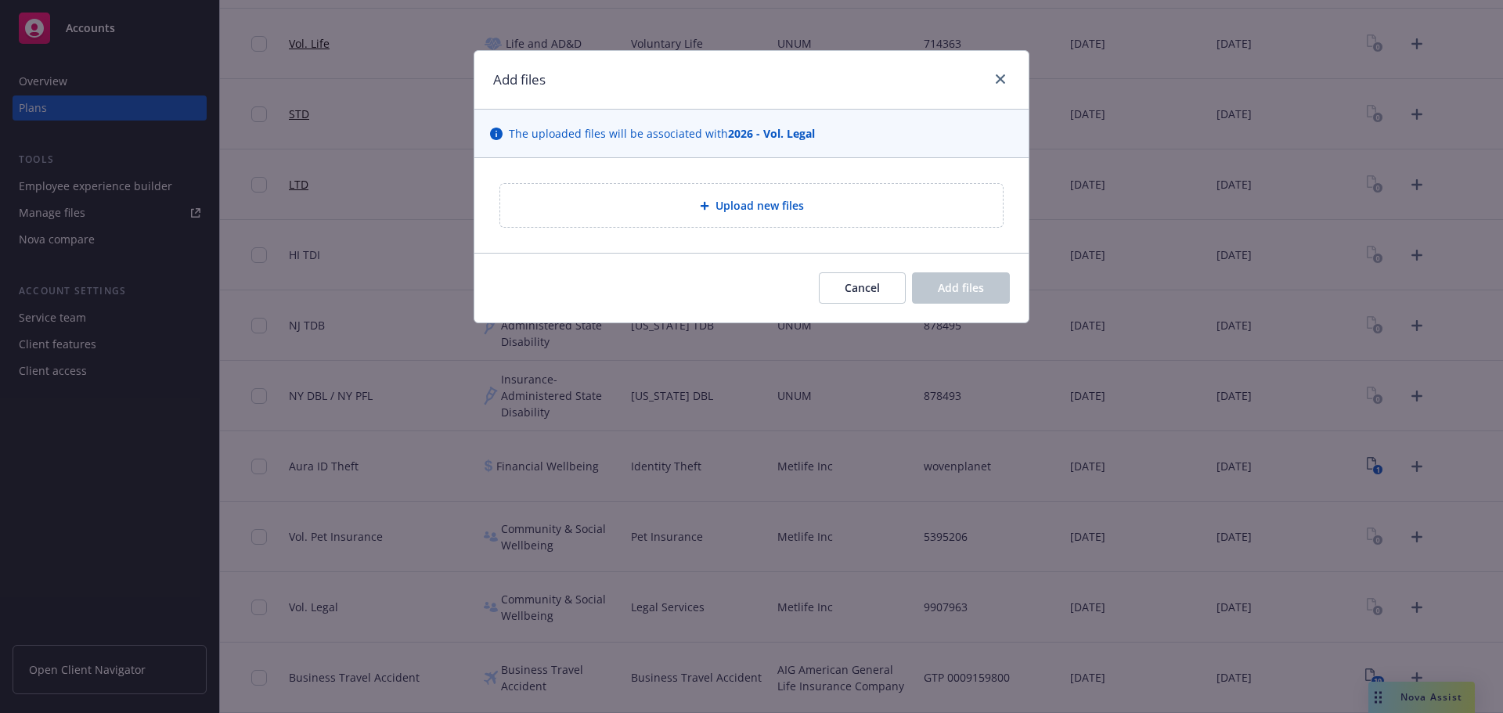
click at [730, 209] on span "Upload new files" at bounding box center [759, 205] width 88 height 16
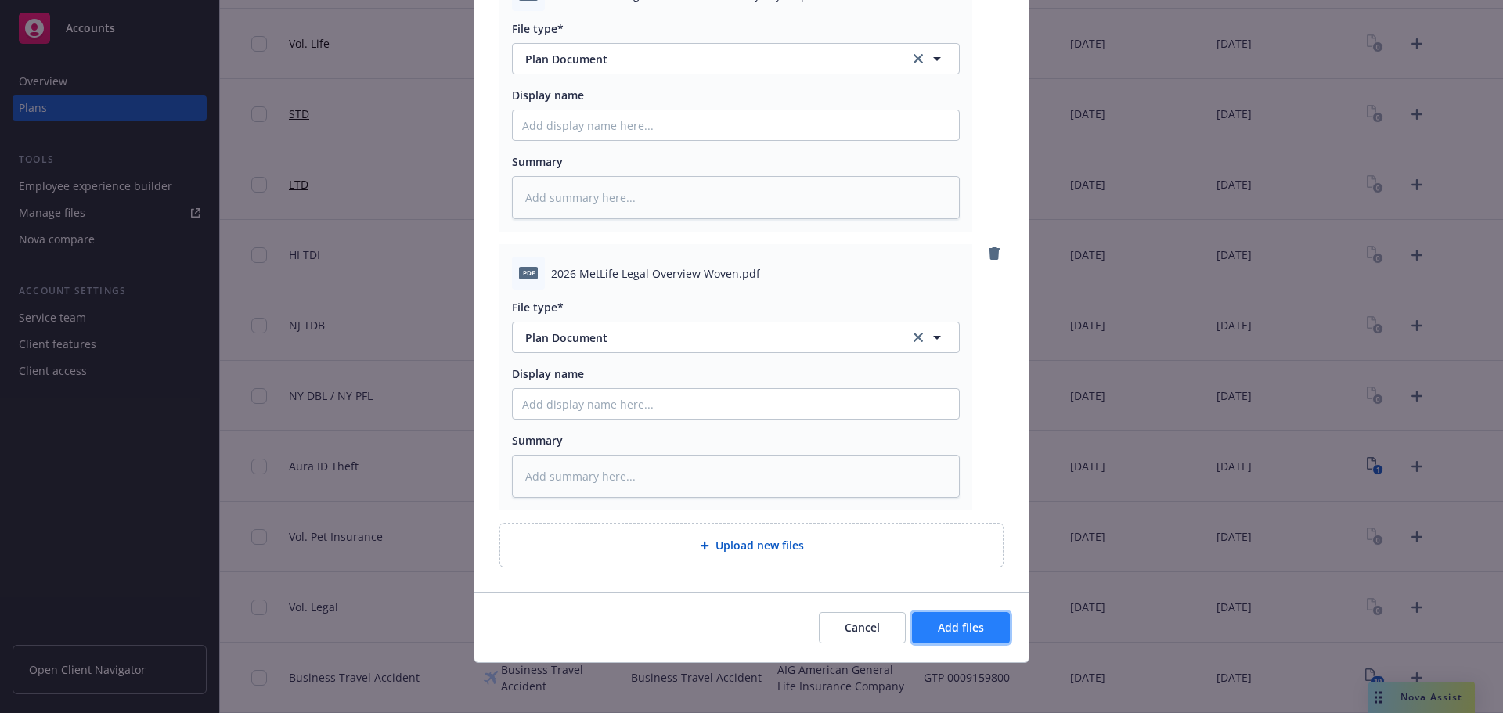
click at [957, 613] on button "Add files" at bounding box center [961, 627] width 98 height 31
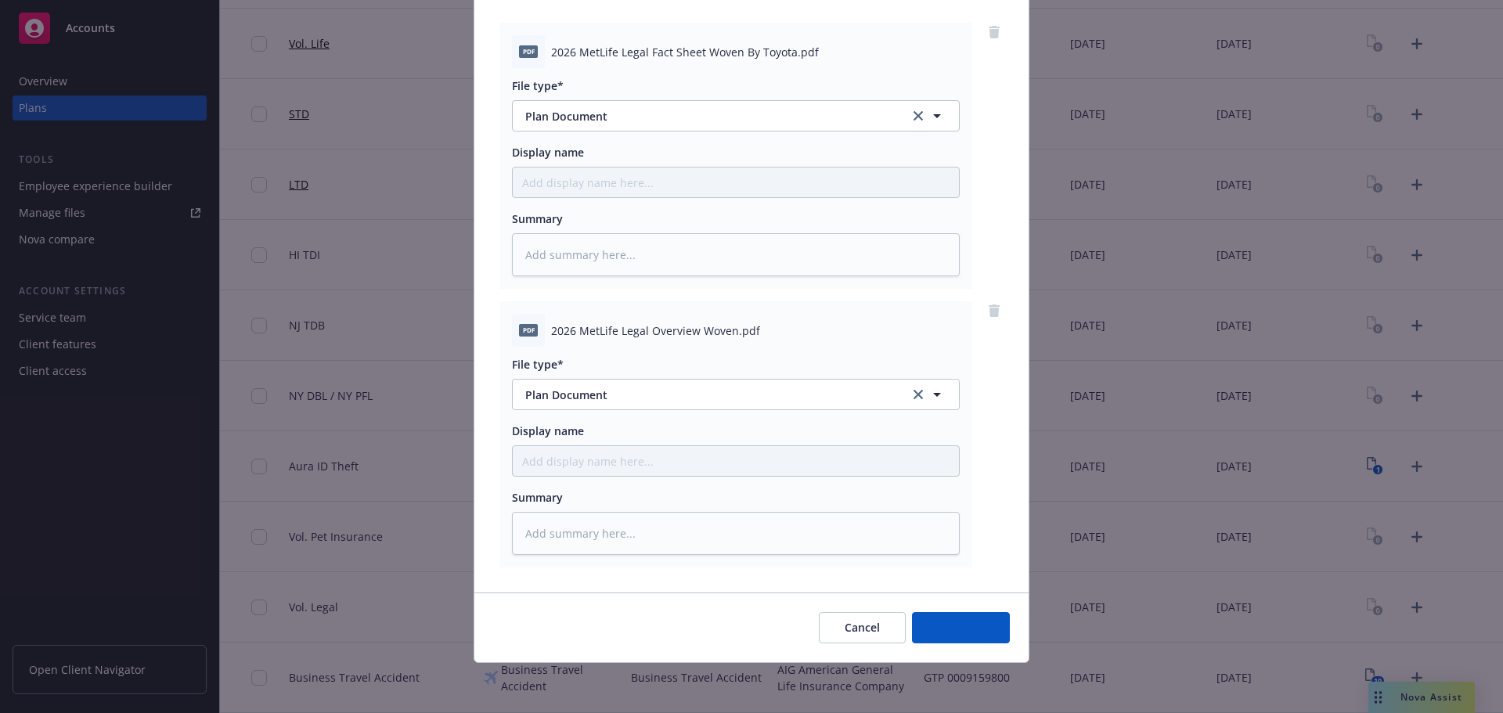
scroll to position [160, 0]
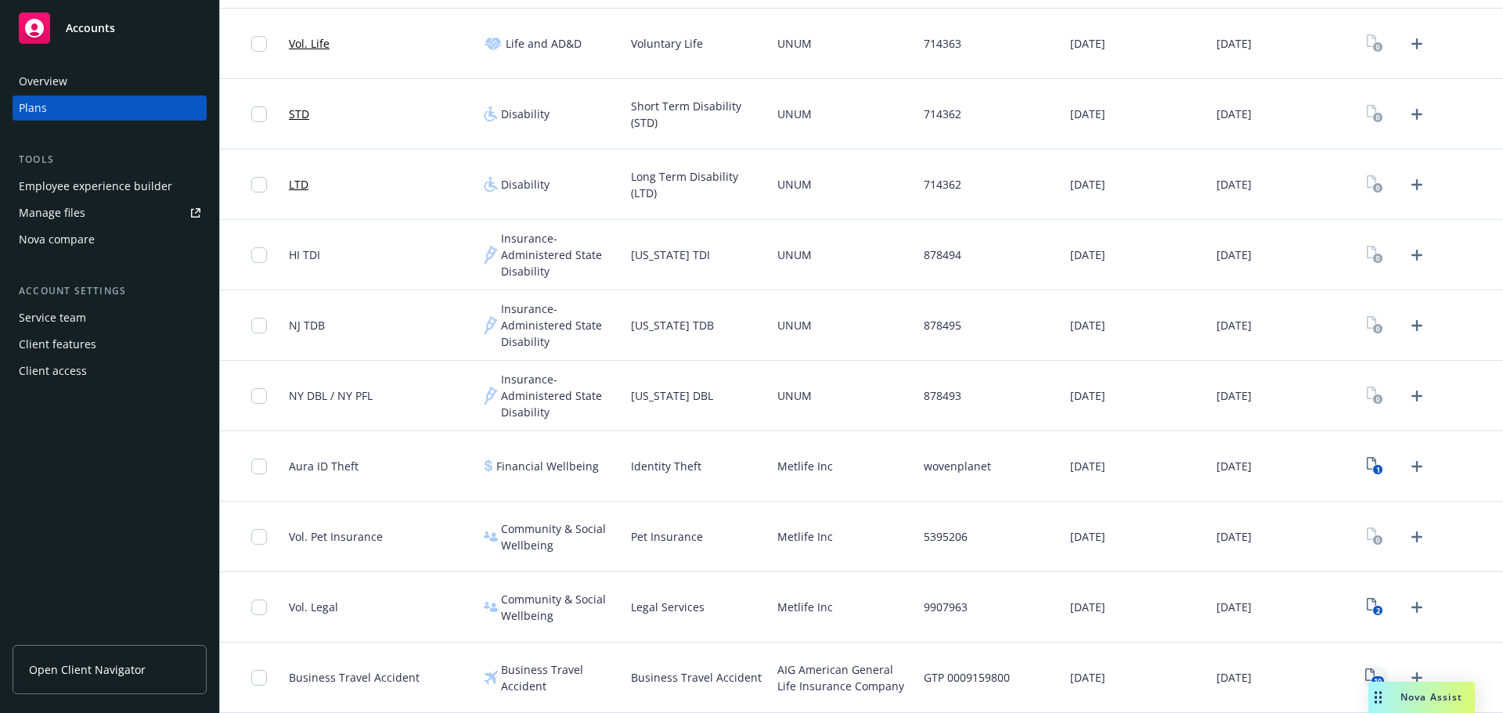
click at [1365, 675] on icon "10" at bounding box center [1375, 677] width 20 height 18
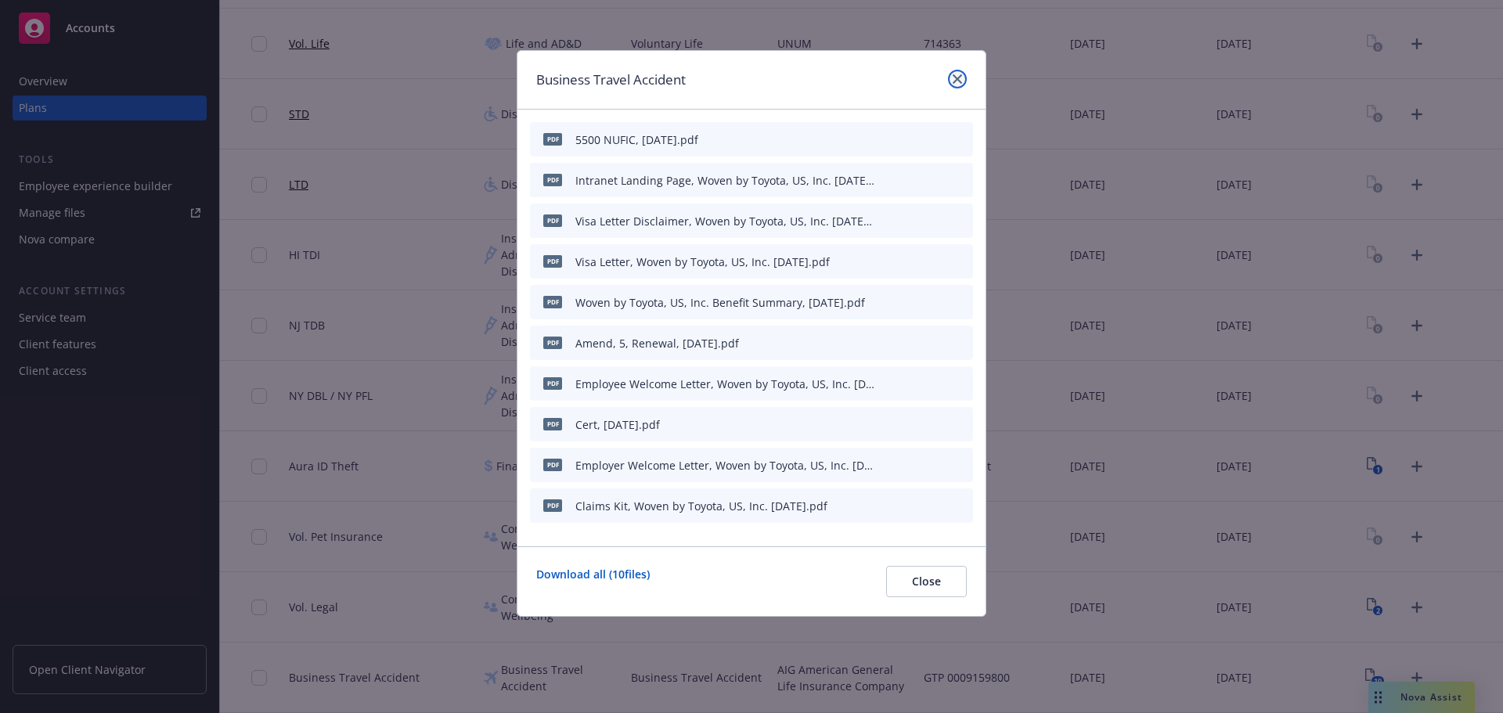
click at [960, 83] on icon "close" at bounding box center [956, 78] width 9 height 9
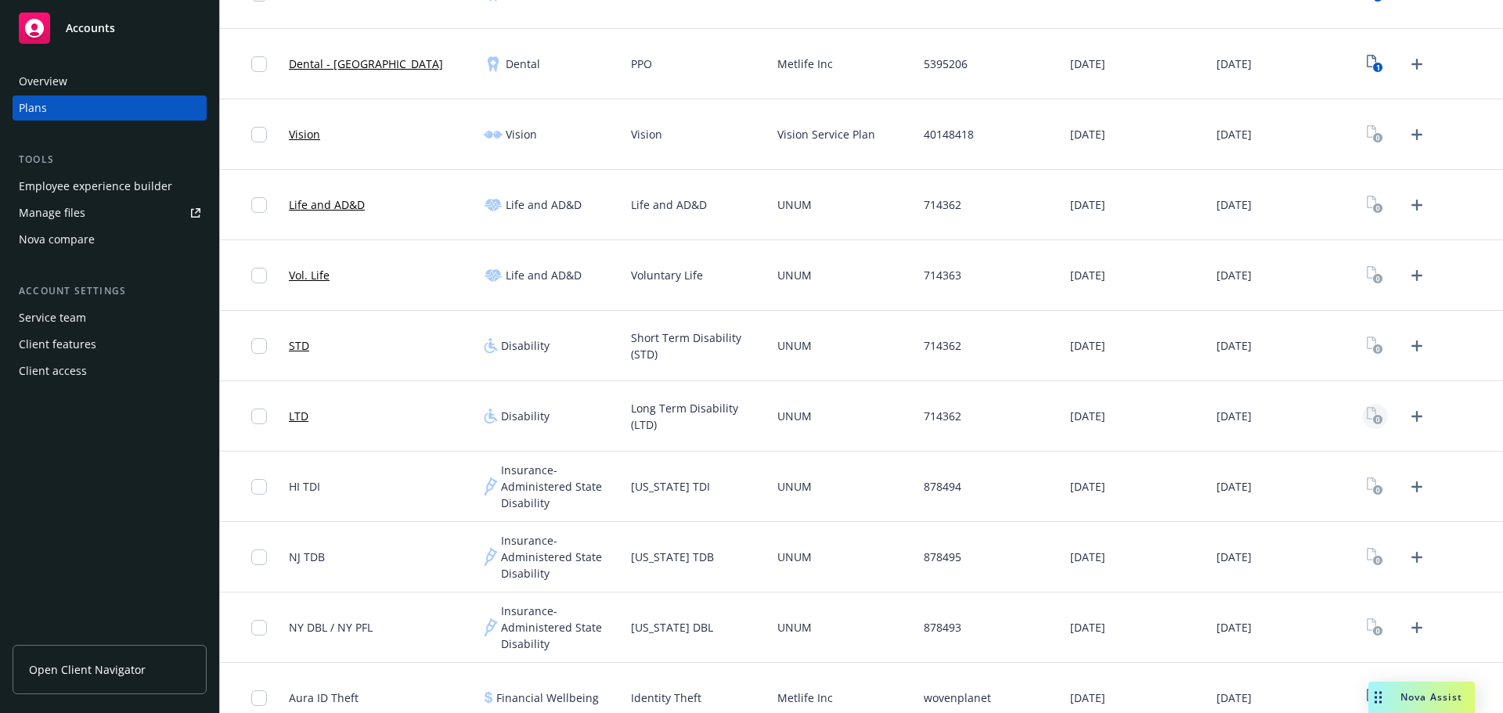
scroll to position [465, 0]
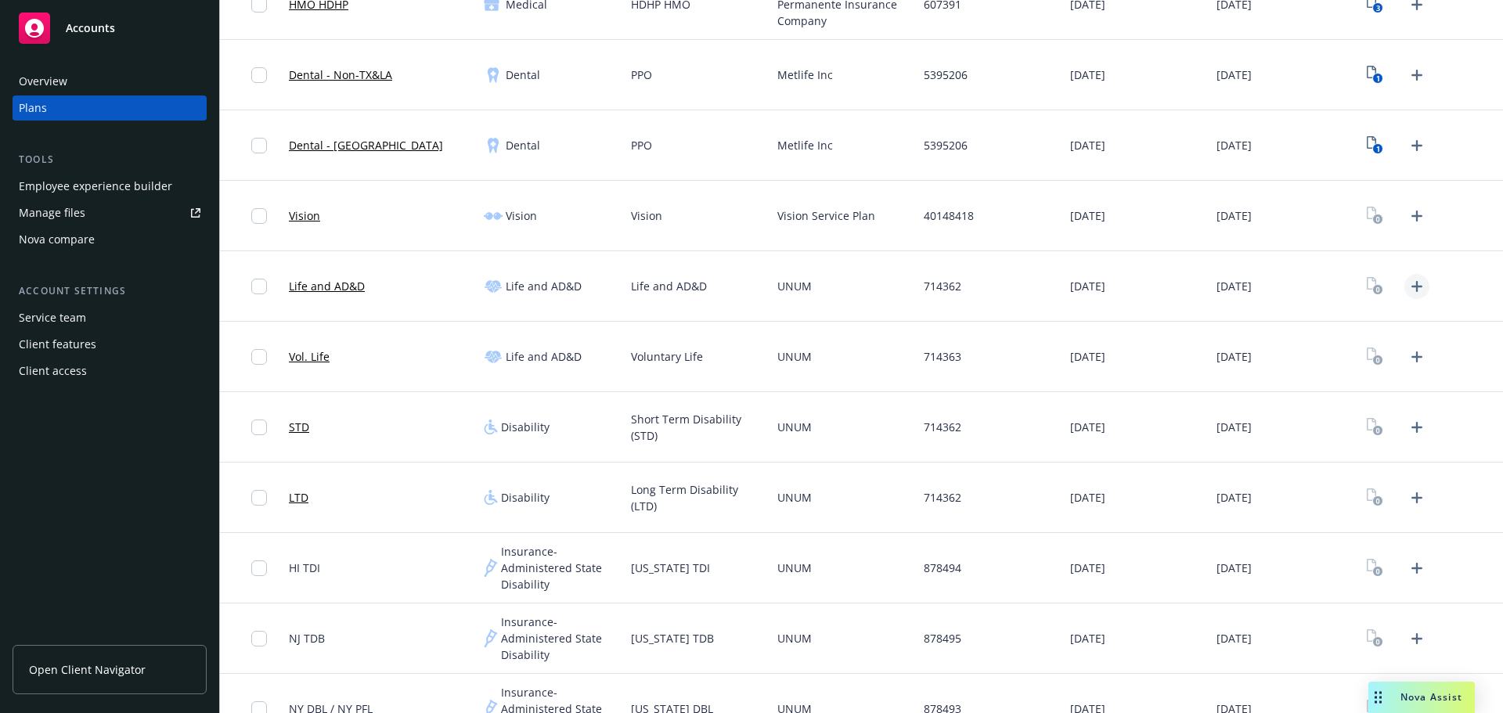
click at [1409, 290] on icon "Upload Plan Documents" at bounding box center [1416, 286] width 19 height 19
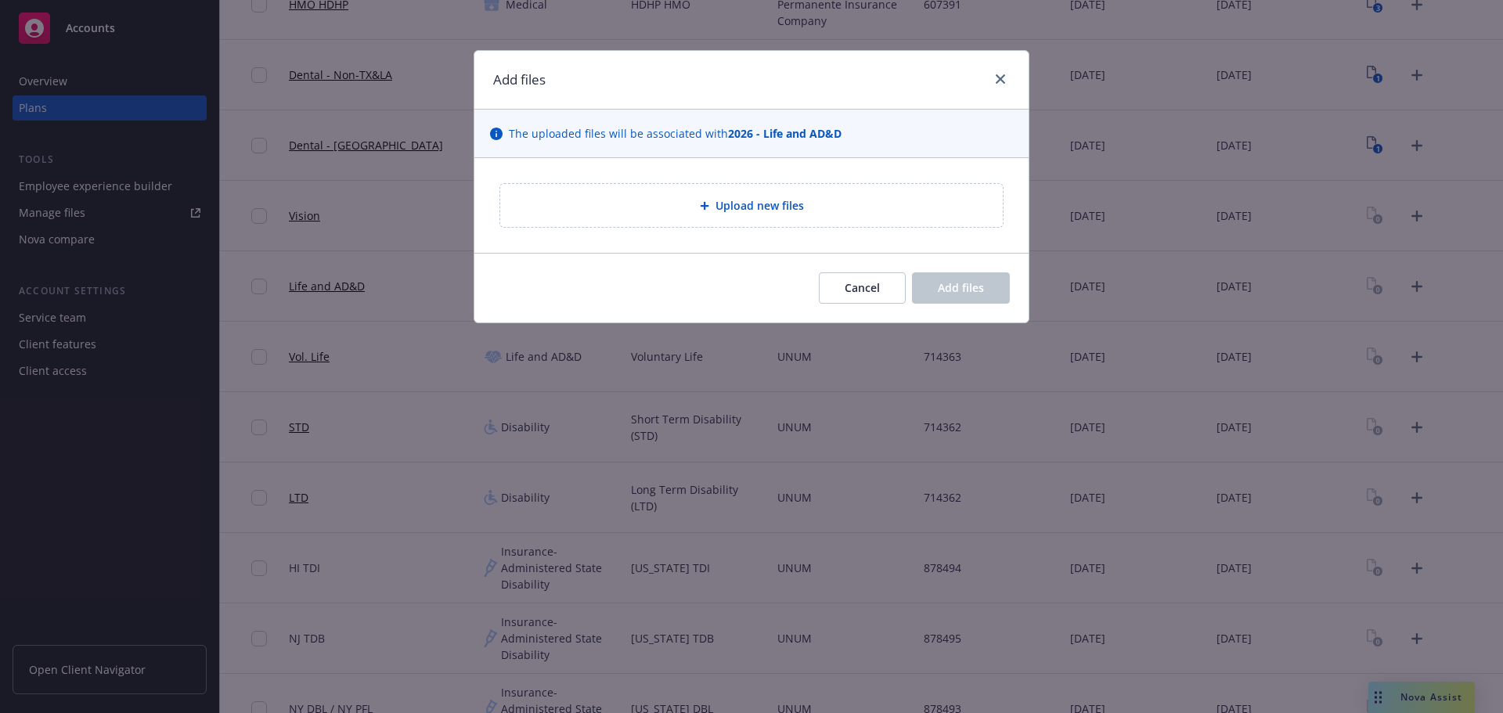
click at [662, 225] on div "Upload new files" at bounding box center [751, 205] width 502 height 43
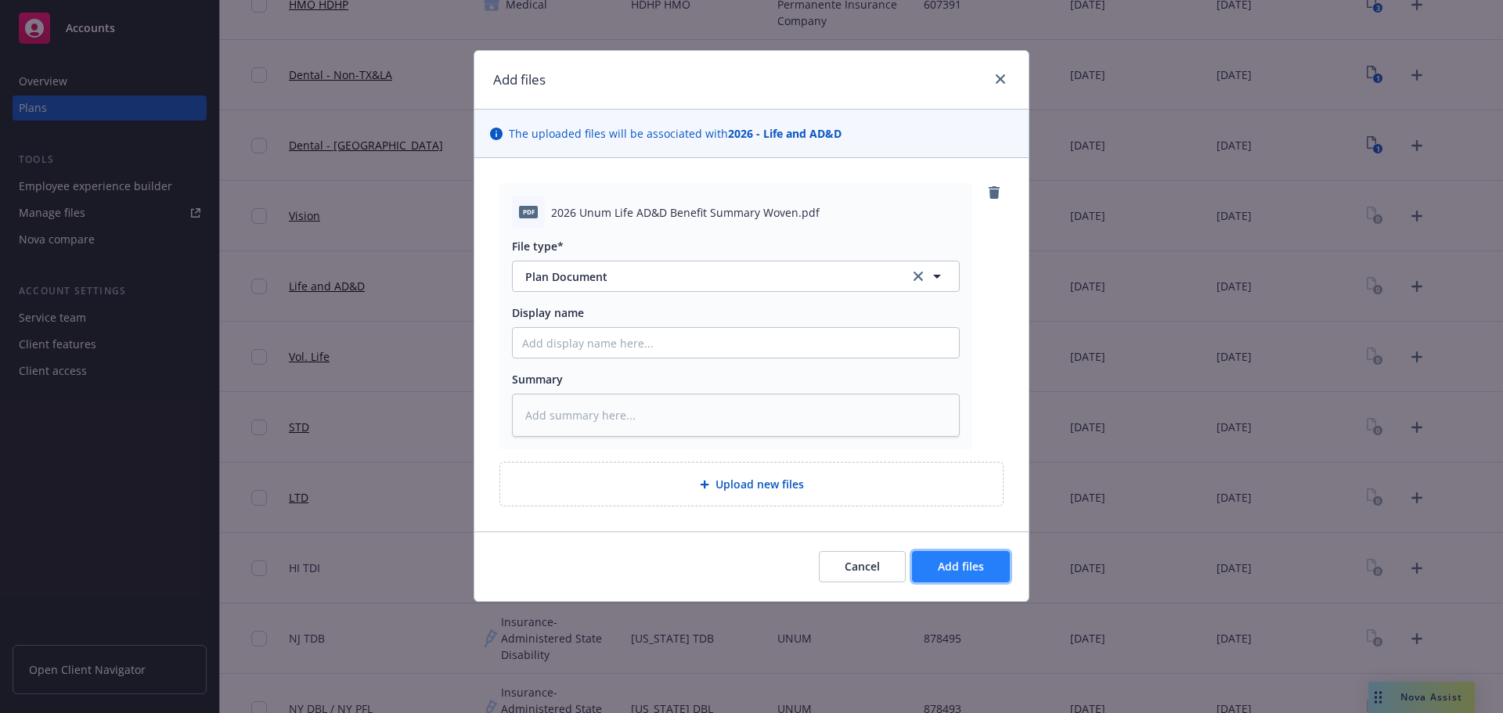
click at [958, 573] on span "Add files" at bounding box center [961, 566] width 46 height 15
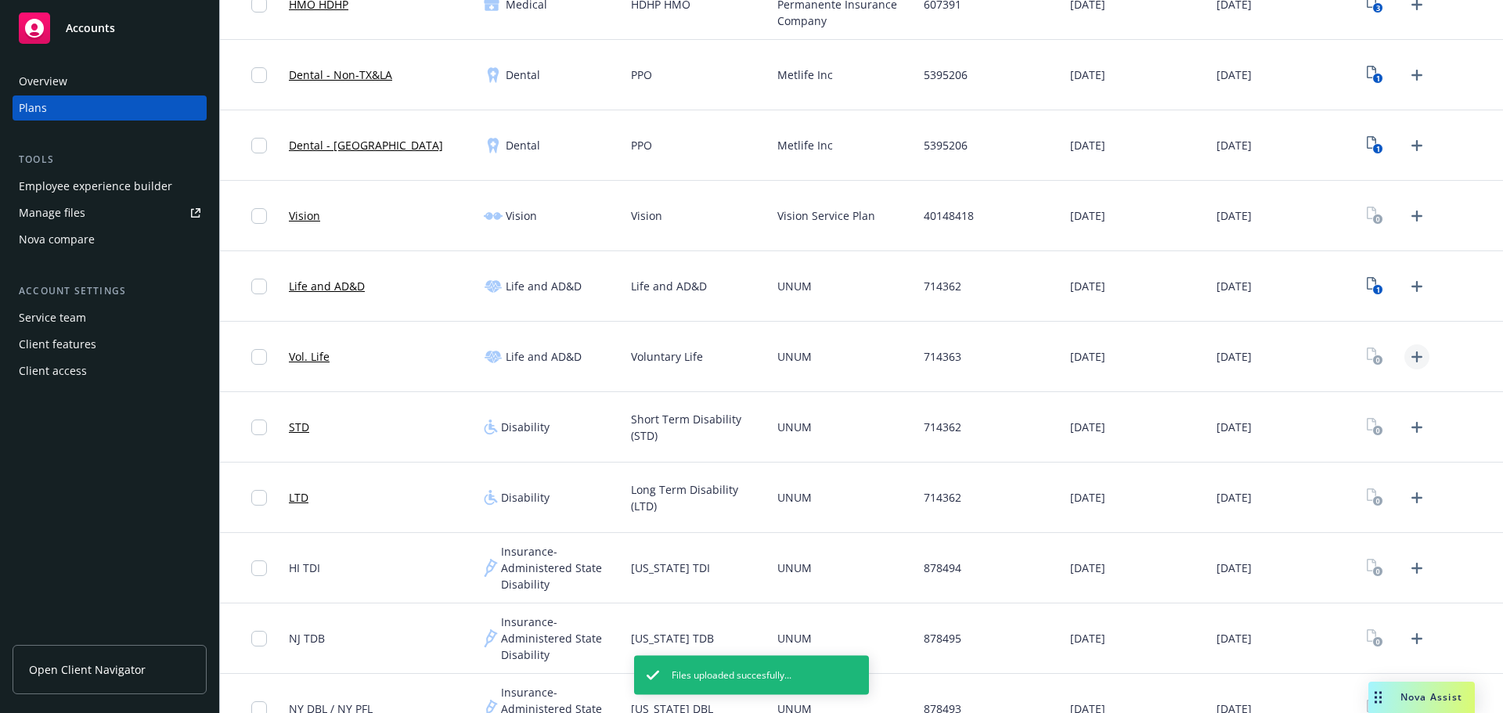
click at [1407, 355] on icon "Upload Plan Documents" at bounding box center [1416, 356] width 19 height 19
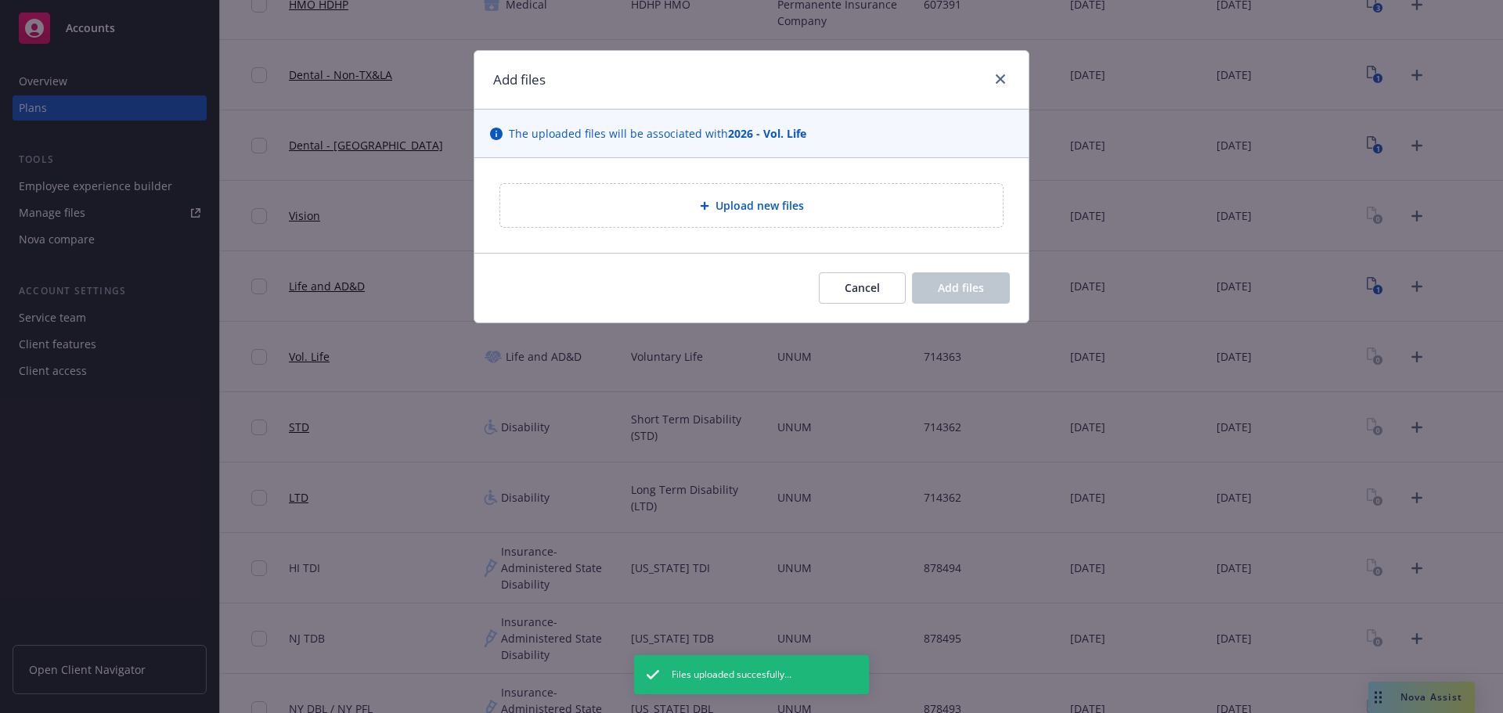
click at [733, 211] on span "Upload new files" at bounding box center [759, 205] width 88 height 16
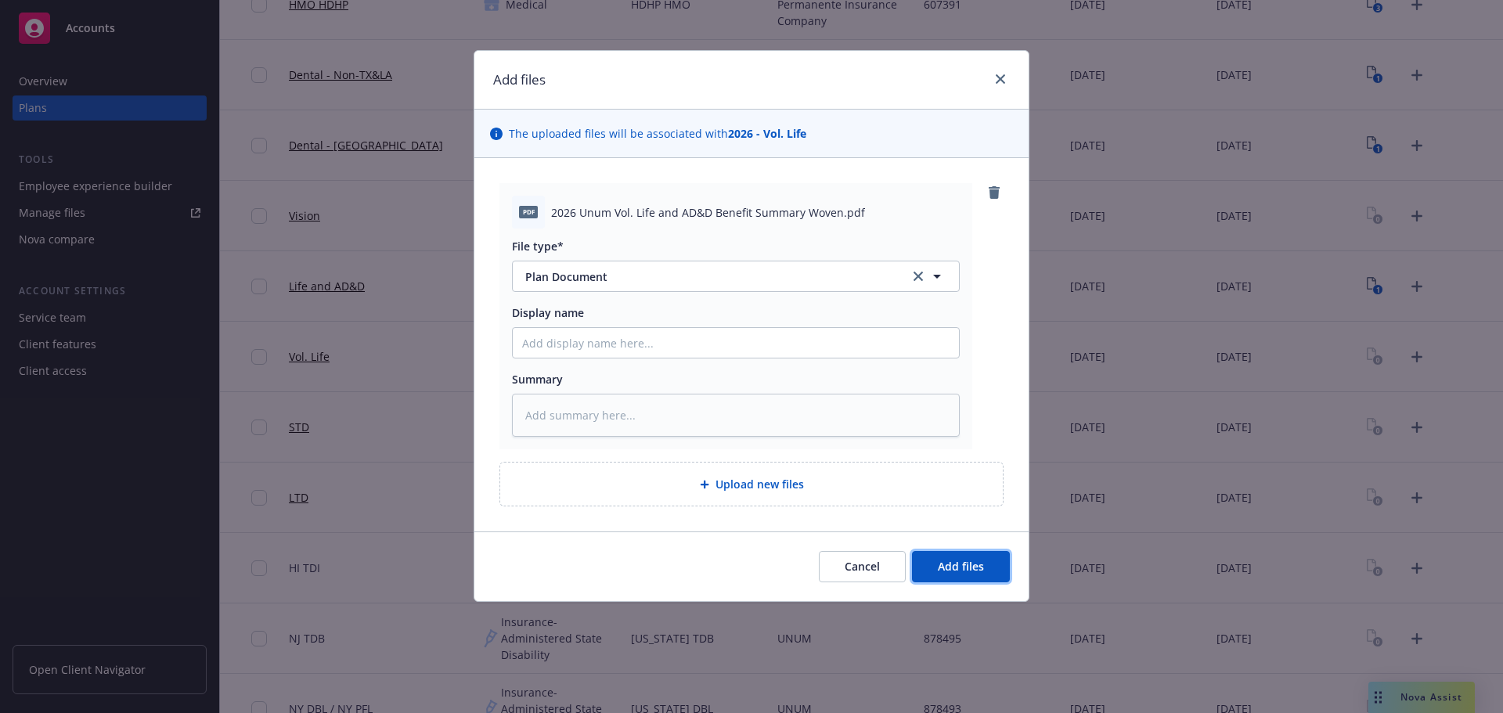
click at [985, 570] on button "Add files" at bounding box center [961, 566] width 98 height 31
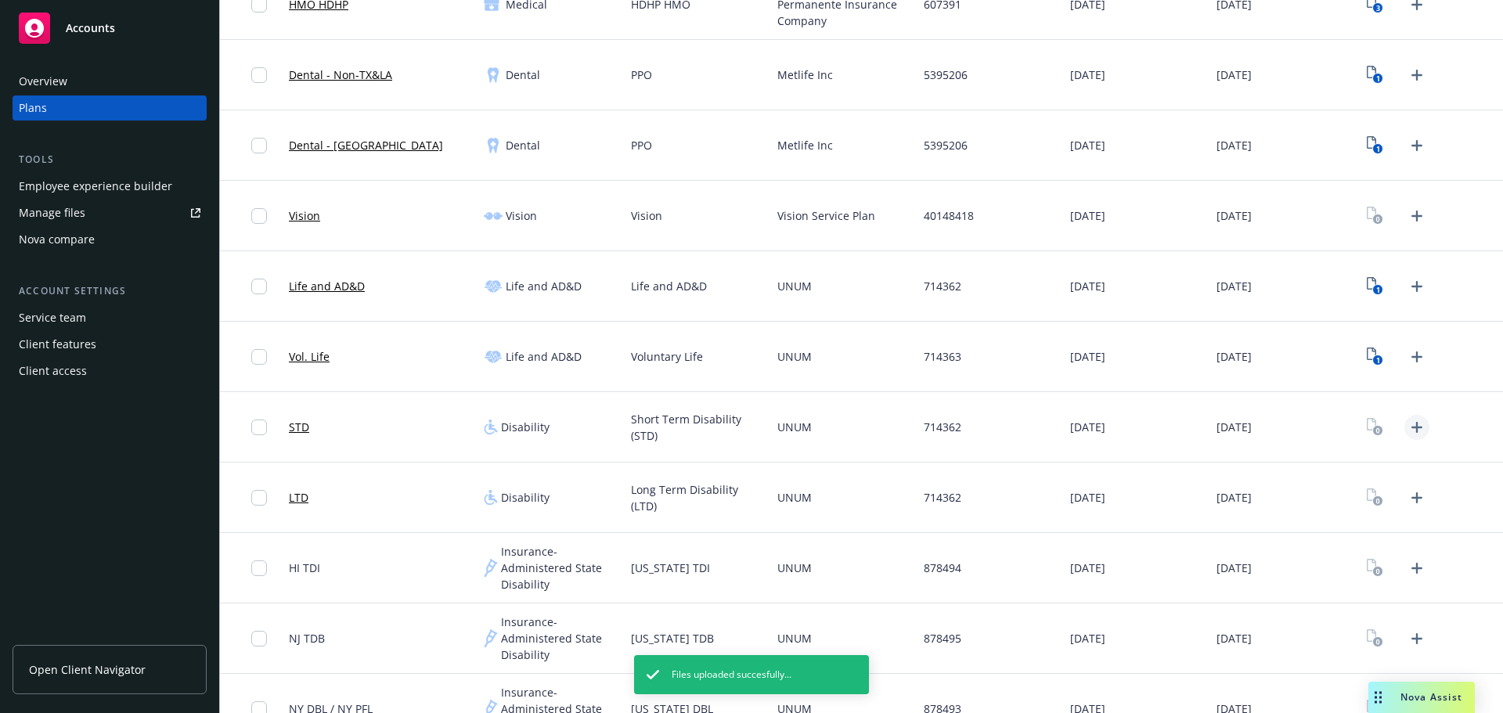
click at [1411, 427] on icon "Upload Plan Documents" at bounding box center [1416, 427] width 11 height 11
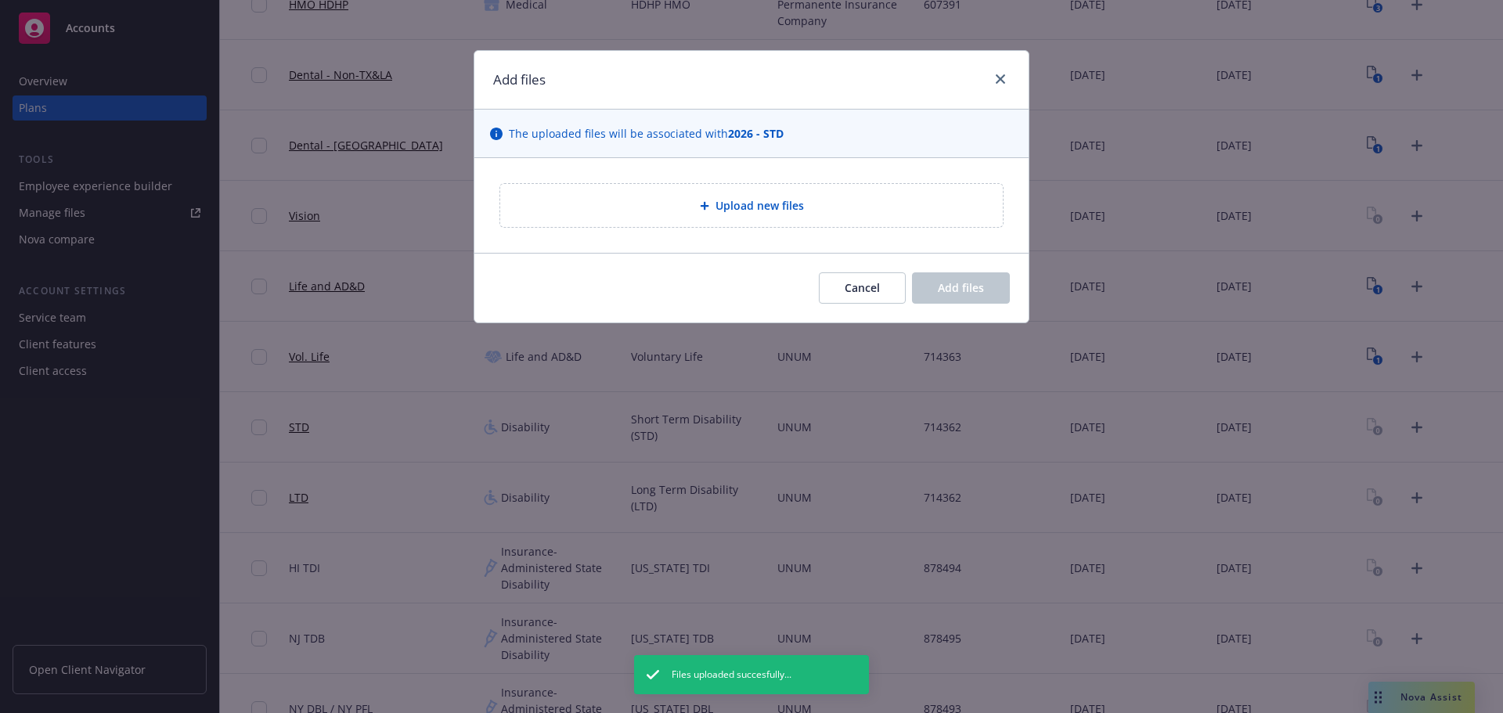
click at [718, 218] on div "Upload new files" at bounding box center [751, 205] width 502 height 43
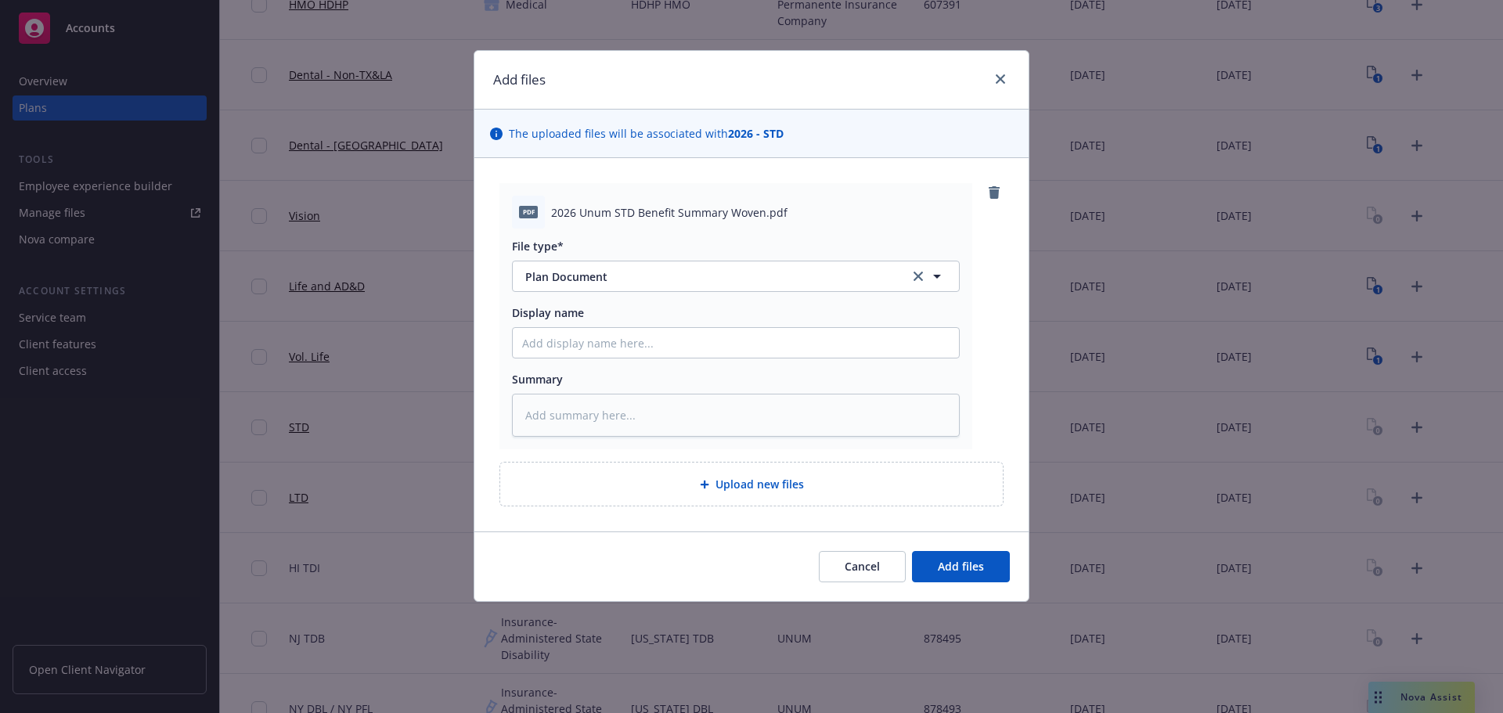
click at [981, 585] on div "Cancel Add files" at bounding box center [751, 566] width 554 height 70
click at [980, 571] on span "Add files" at bounding box center [961, 566] width 46 height 15
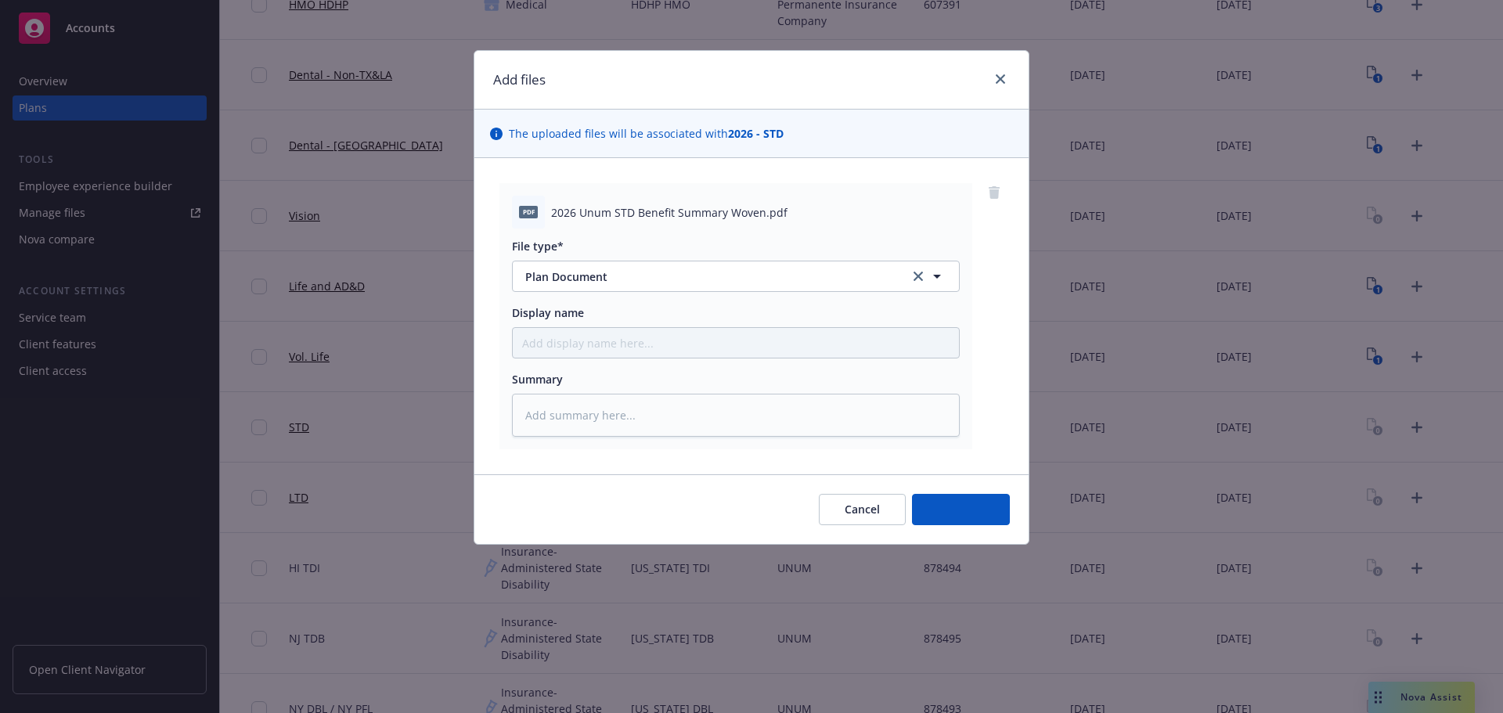
click at [1407, 502] on icon "Upload Plan Documents" at bounding box center [1416, 497] width 19 height 19
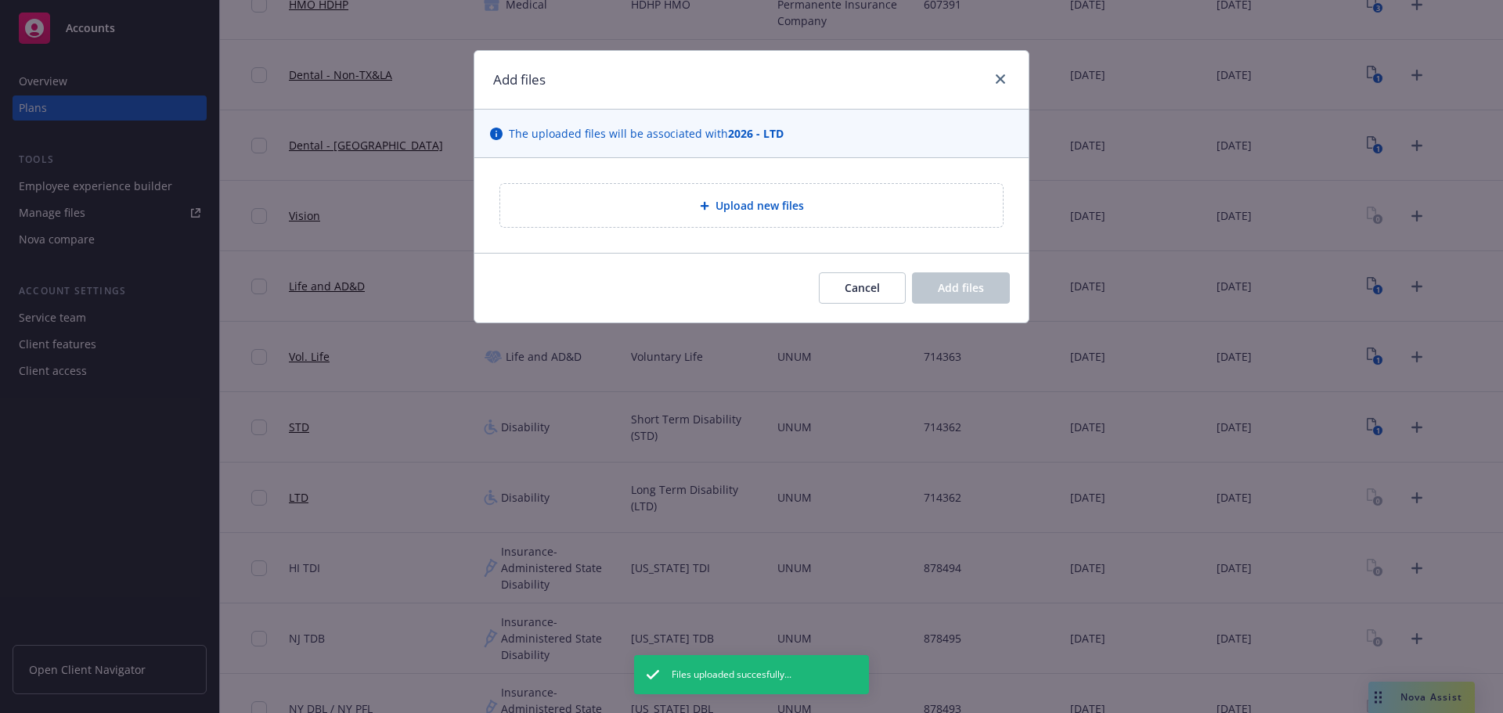
click at [685, 196] on div "Upload new files" at bounding box center [751, 205] width 502 height 43
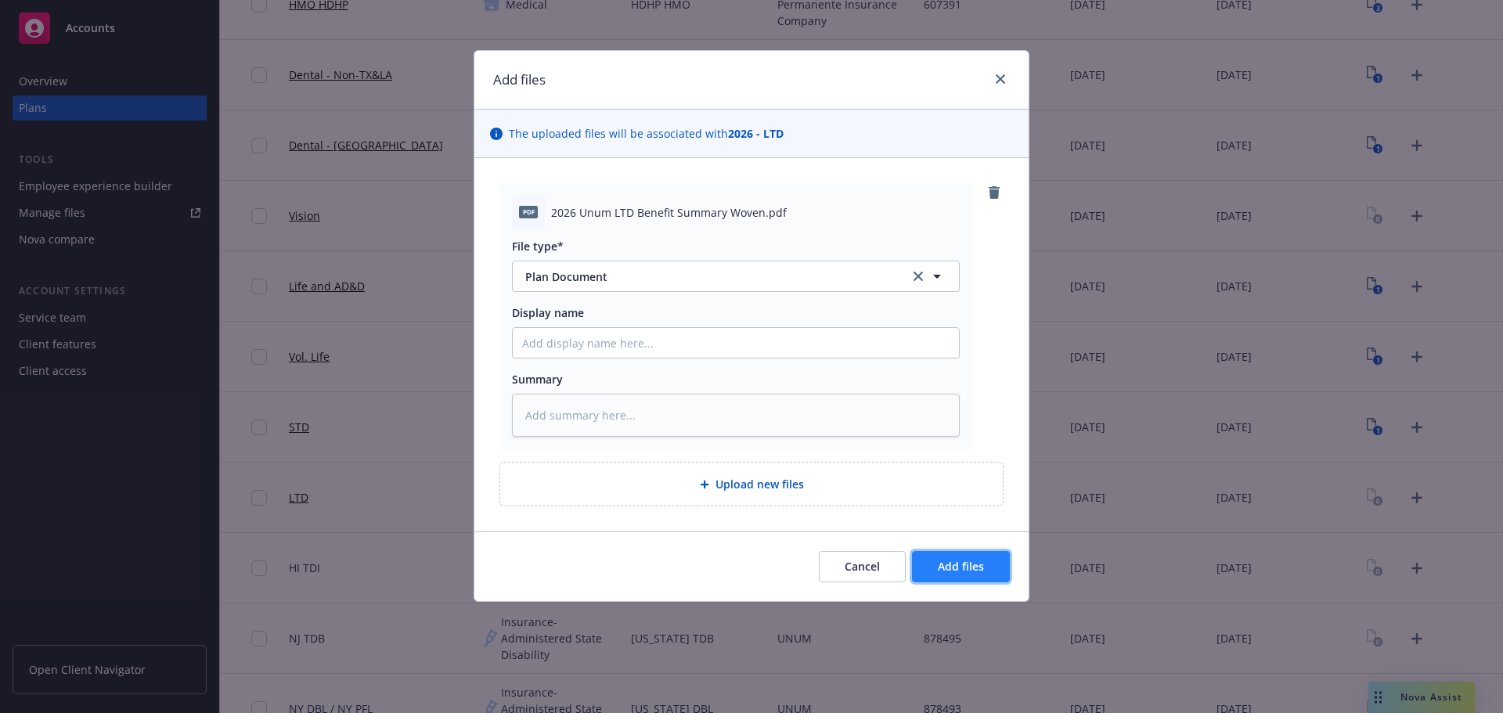
click at [967, 572] on span "Add files" at bounding box center [961, 566] width 46 height 15
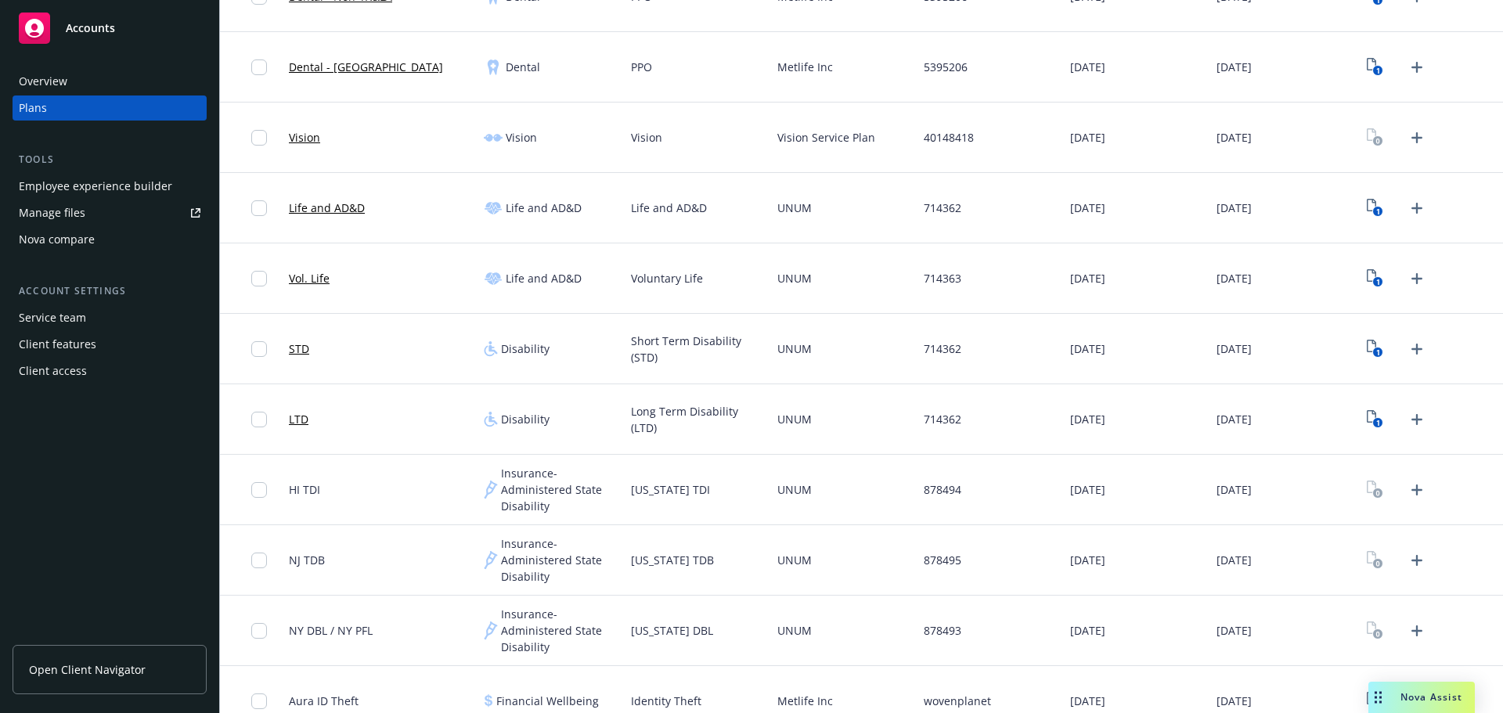
scroll to position [778, 0]
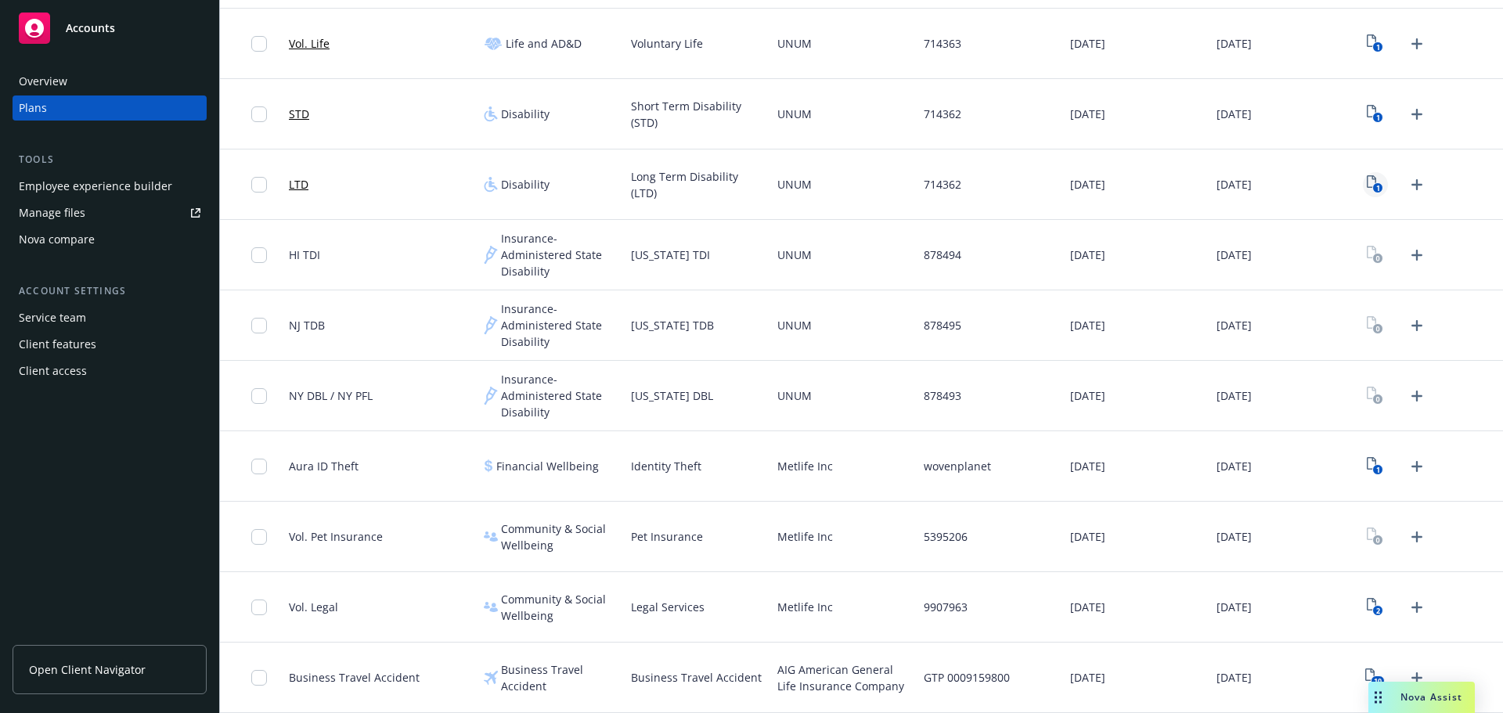
click at [1375, 189] on div "1" at bounding box center [1396, 184] width 67 height 25
click at [1376, 188] on text "1" at bounding box center [1378, 188] width 4 height 10
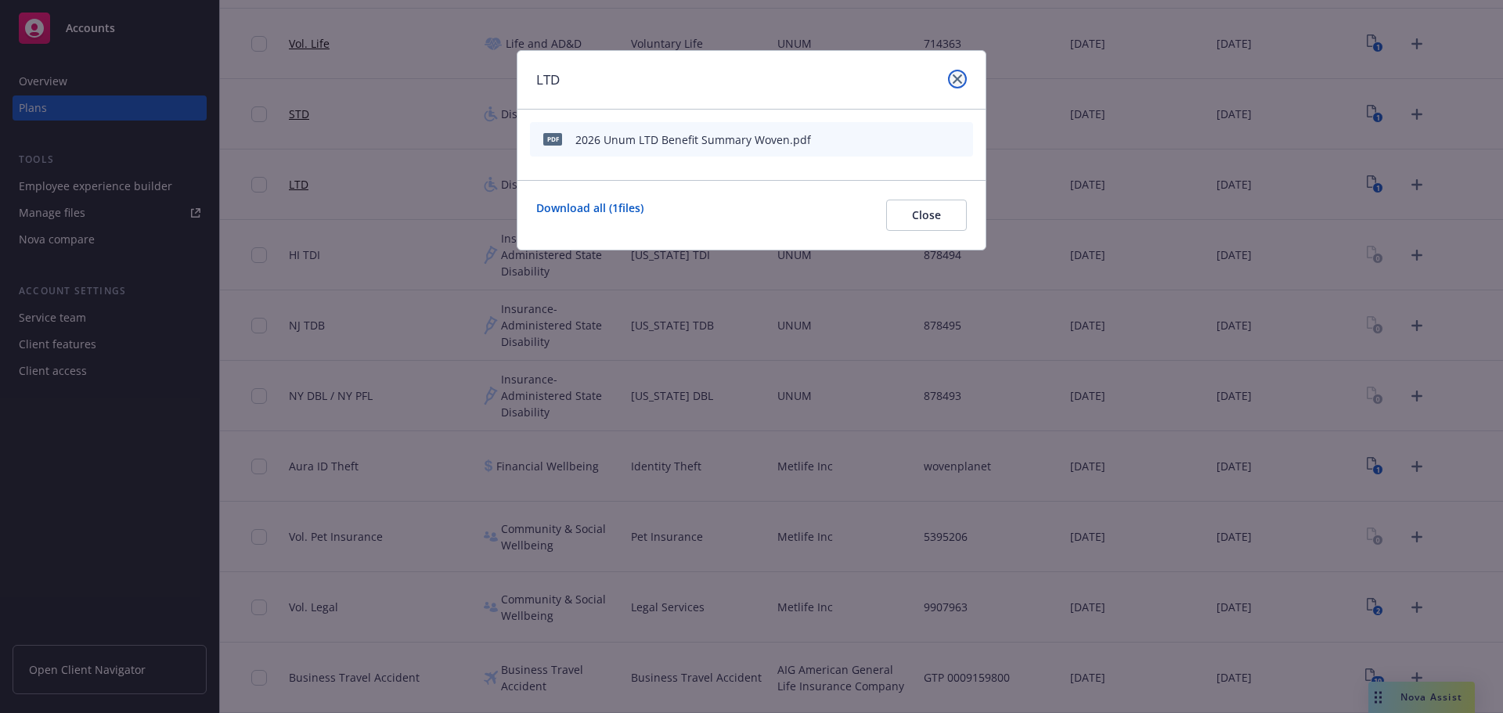
click at [956, 80] on icon "close" at bounding box center [956, 78] width 9 height 9
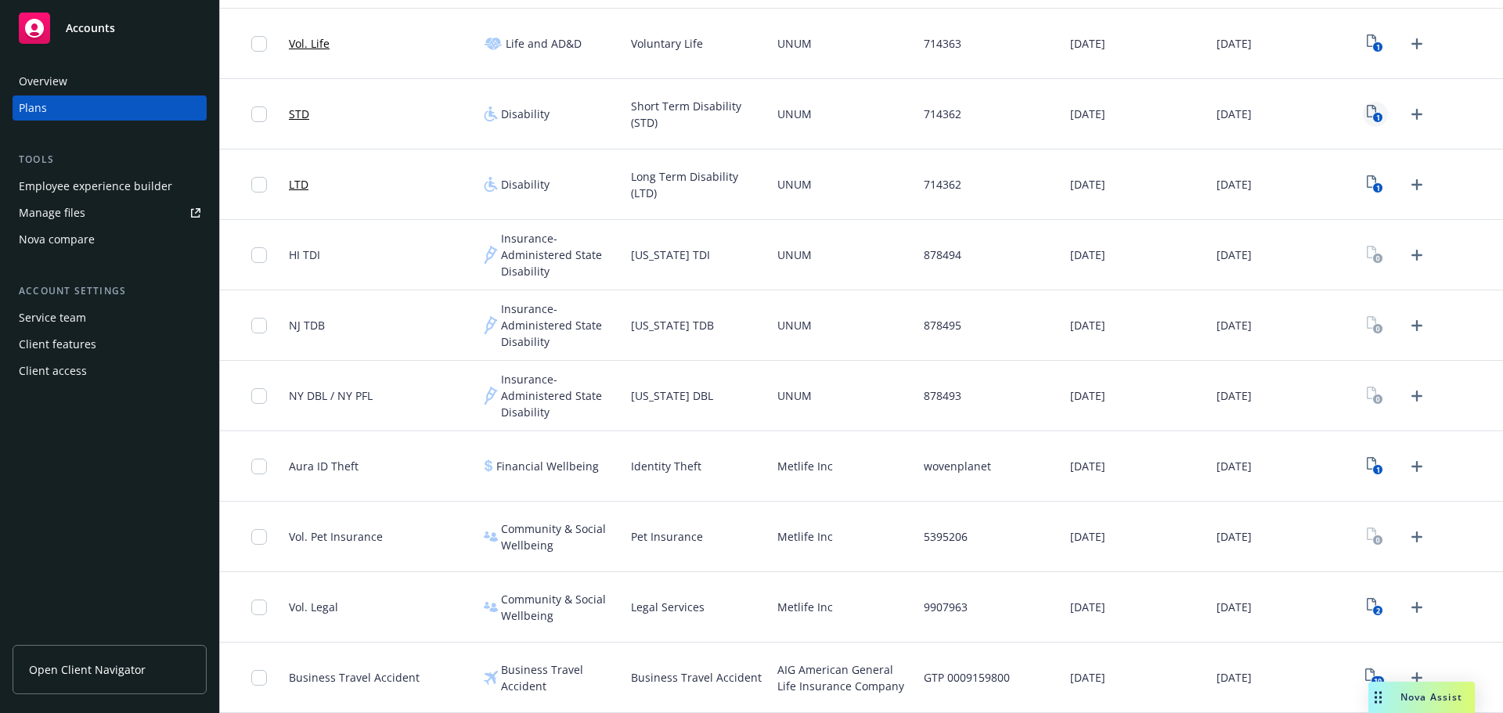
click at [1366, 111] on icon "1" at bounding box center [1374, 114] width 16 height 18
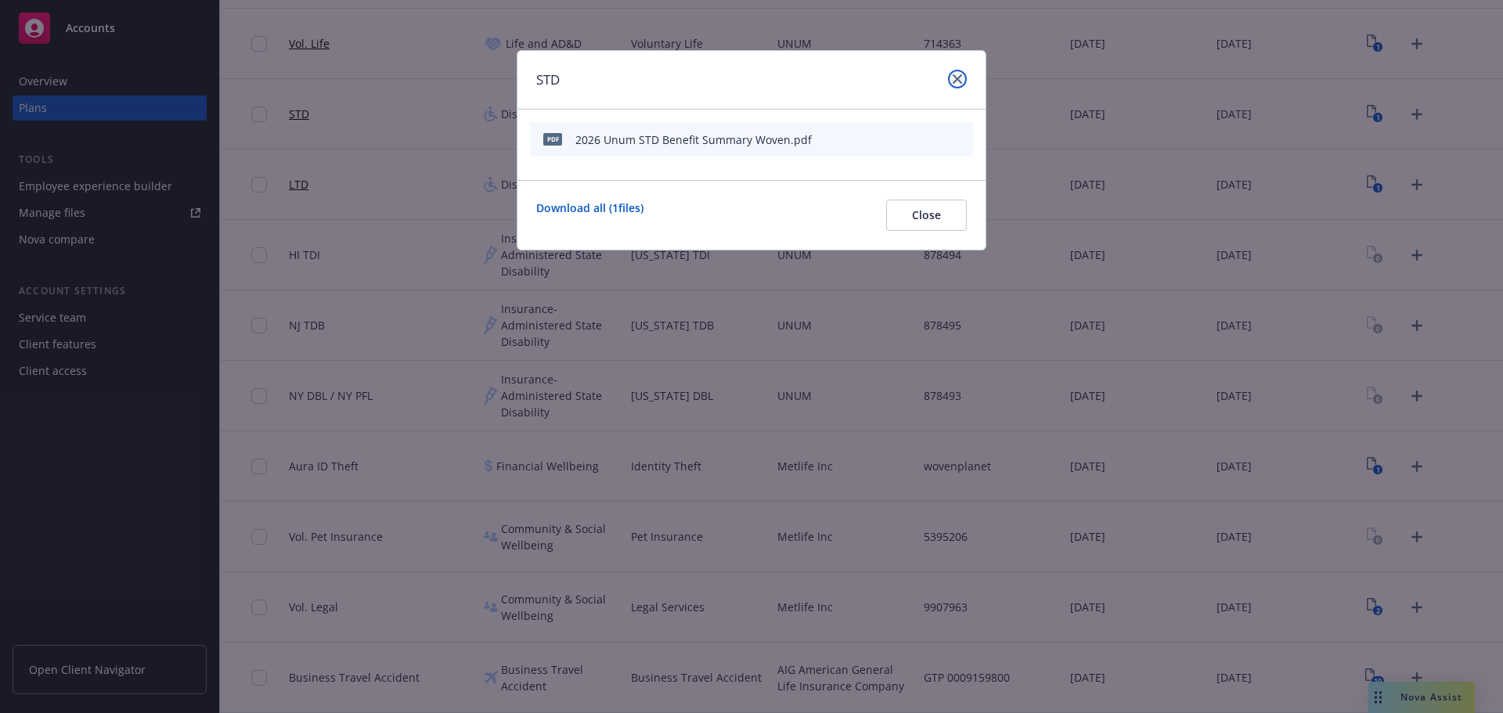
click at [951, 81] on link "close" at bounding box center [957, 79] width 19 height 19
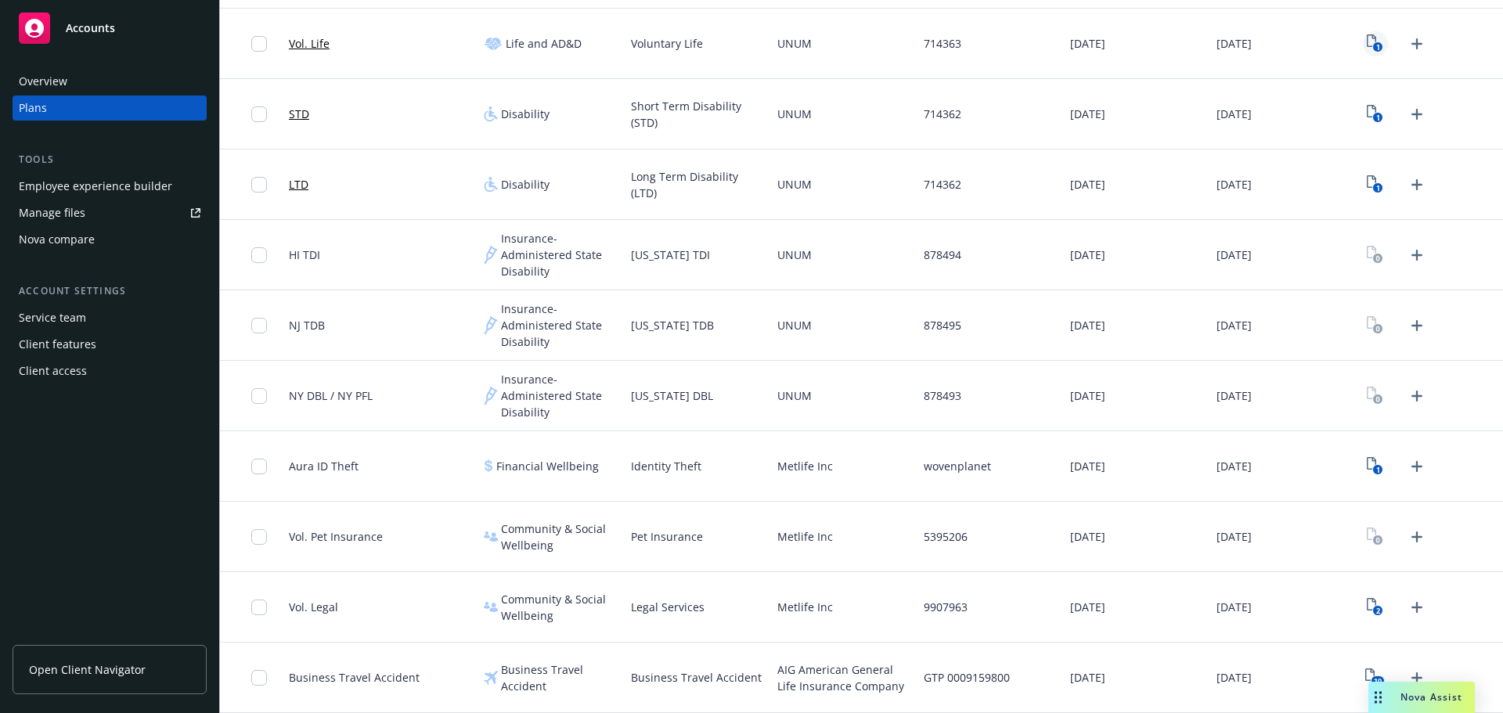
click at [1366, 41] on icon "1" at bounding box center [1374, 43] width 16 height 18
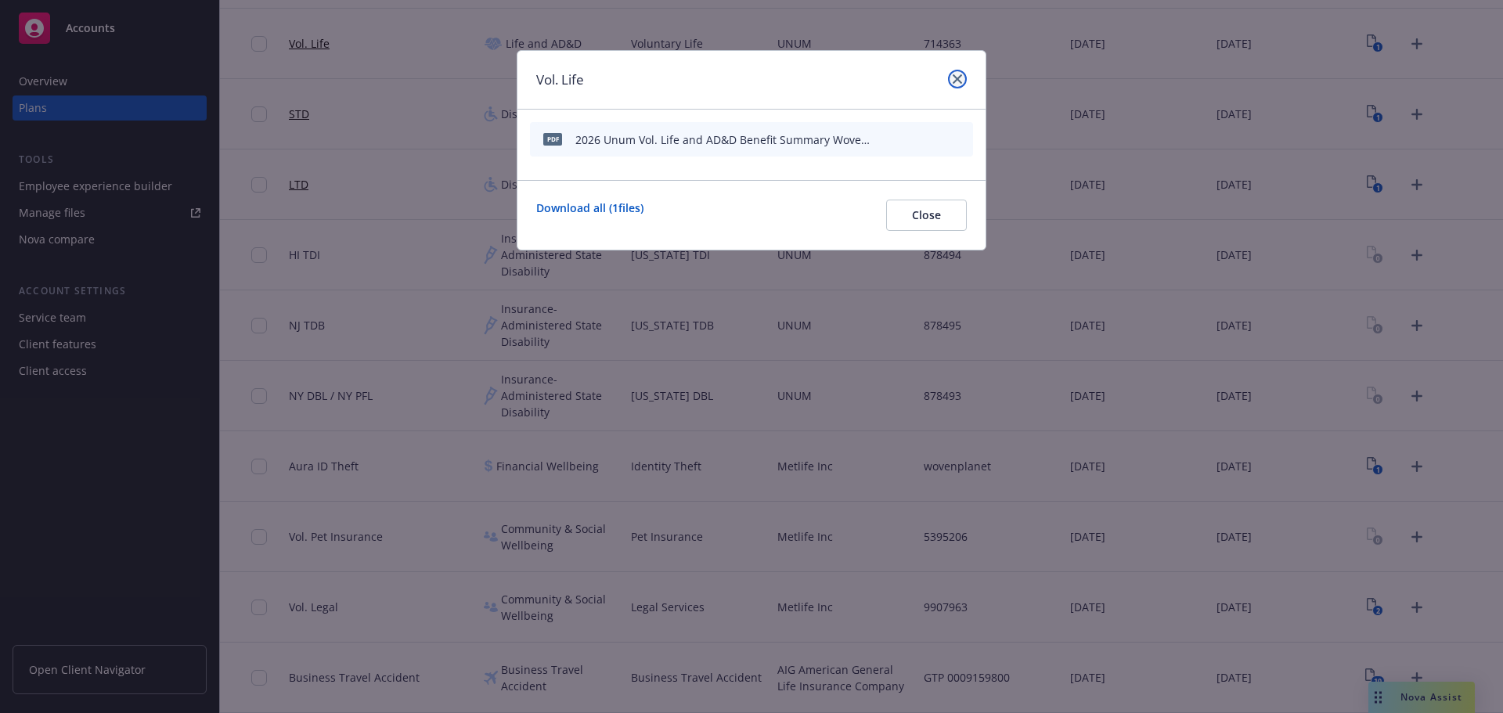
click at [957, 79] on icon "close" at bounding box center [956, 78] width 9 height 9
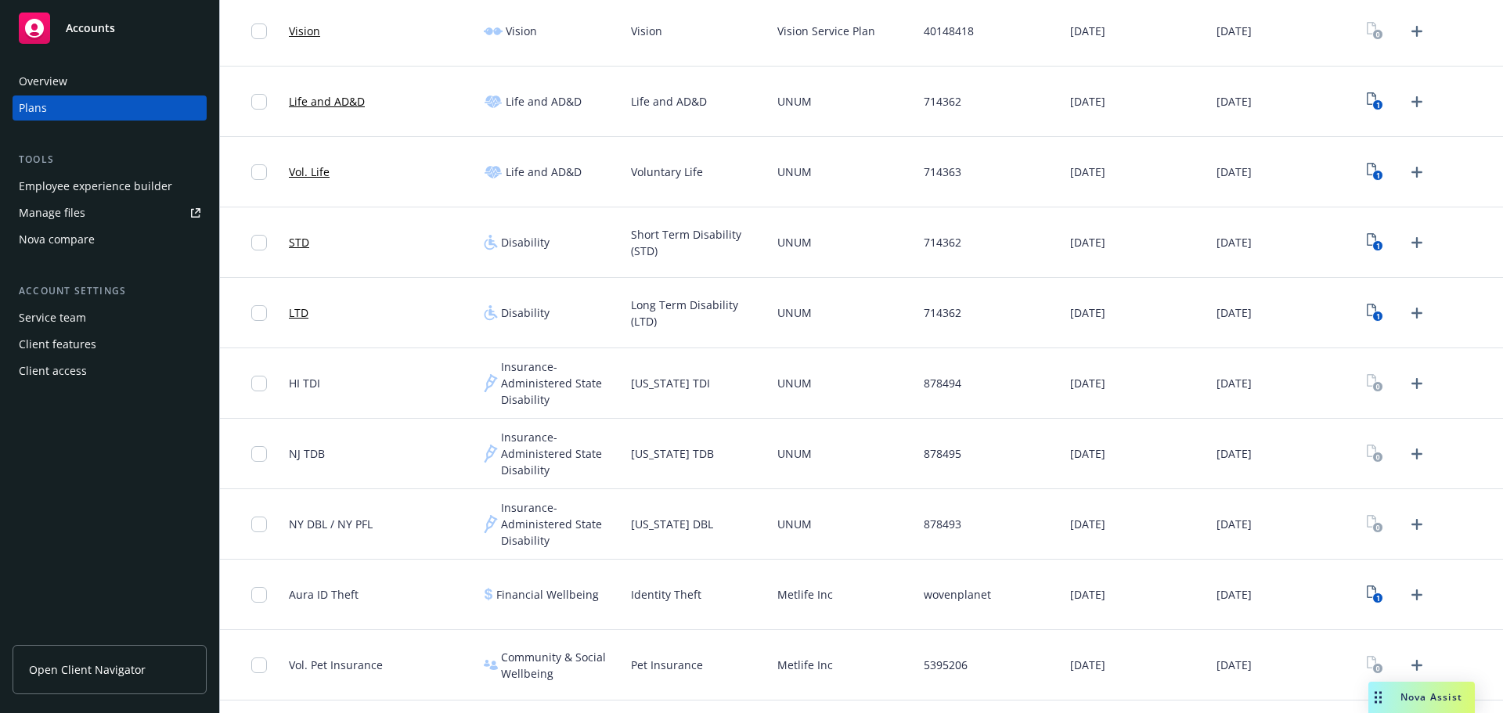
scroll to position [621, 0]
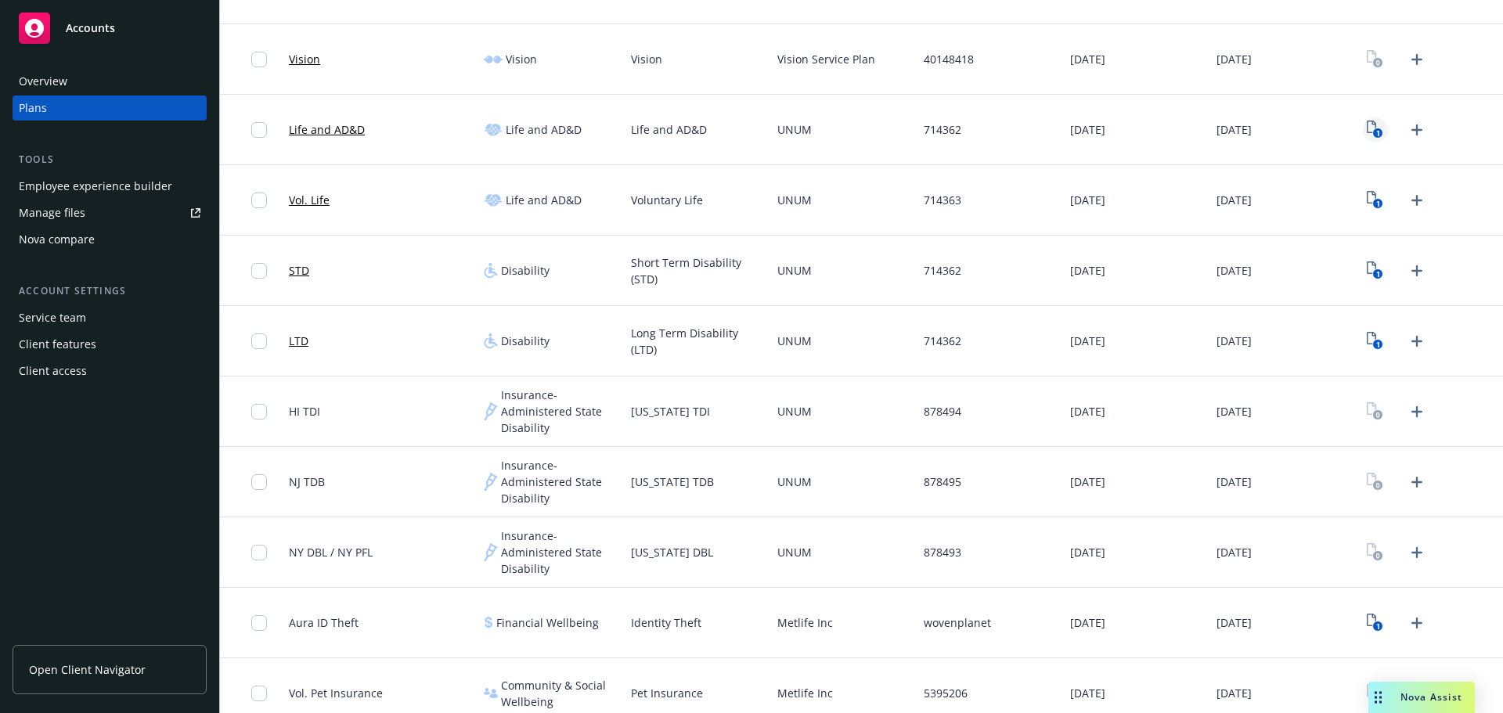
click at [1363, 140] on link "1" at bounding box center [1375, 129] width 25 height 25
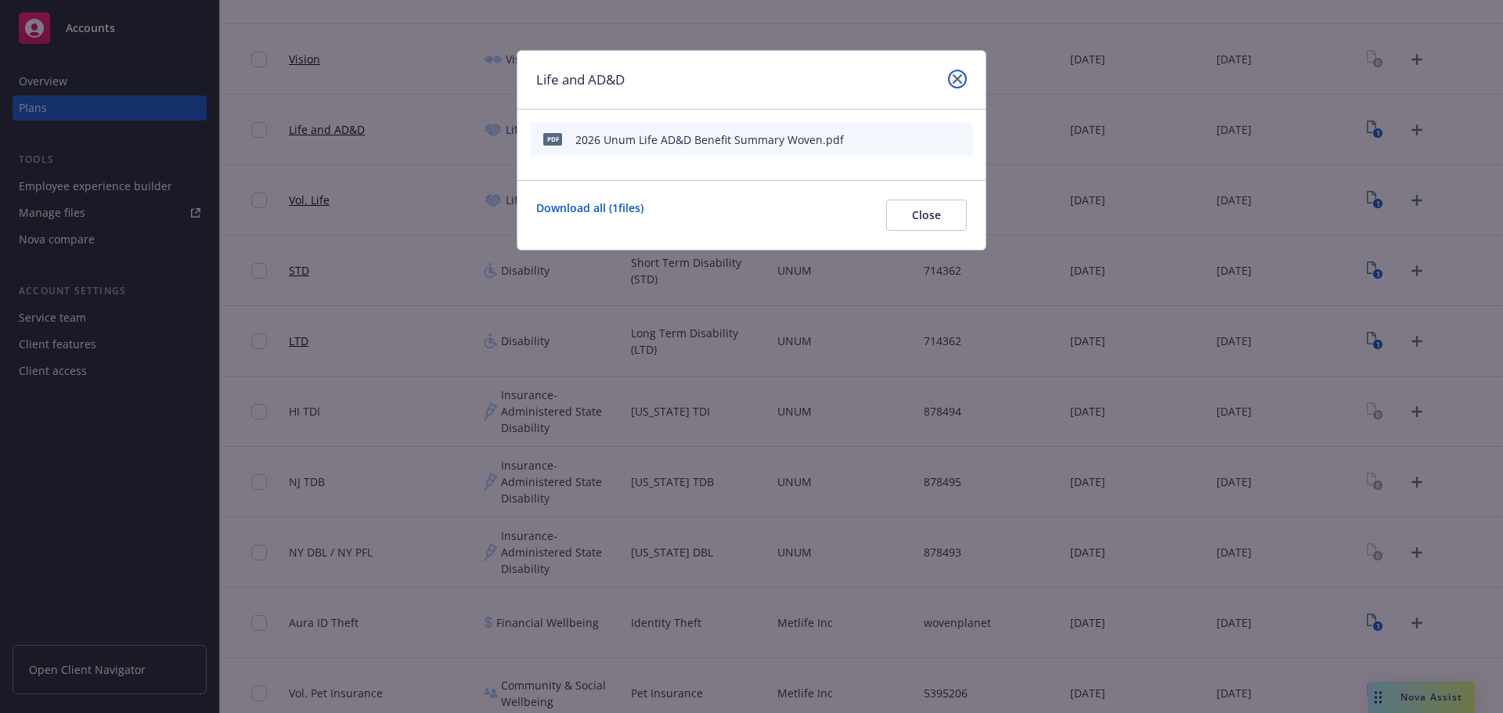
click at [962, 80] on link "close" at bounding box center [957, 79] width 19 height 19
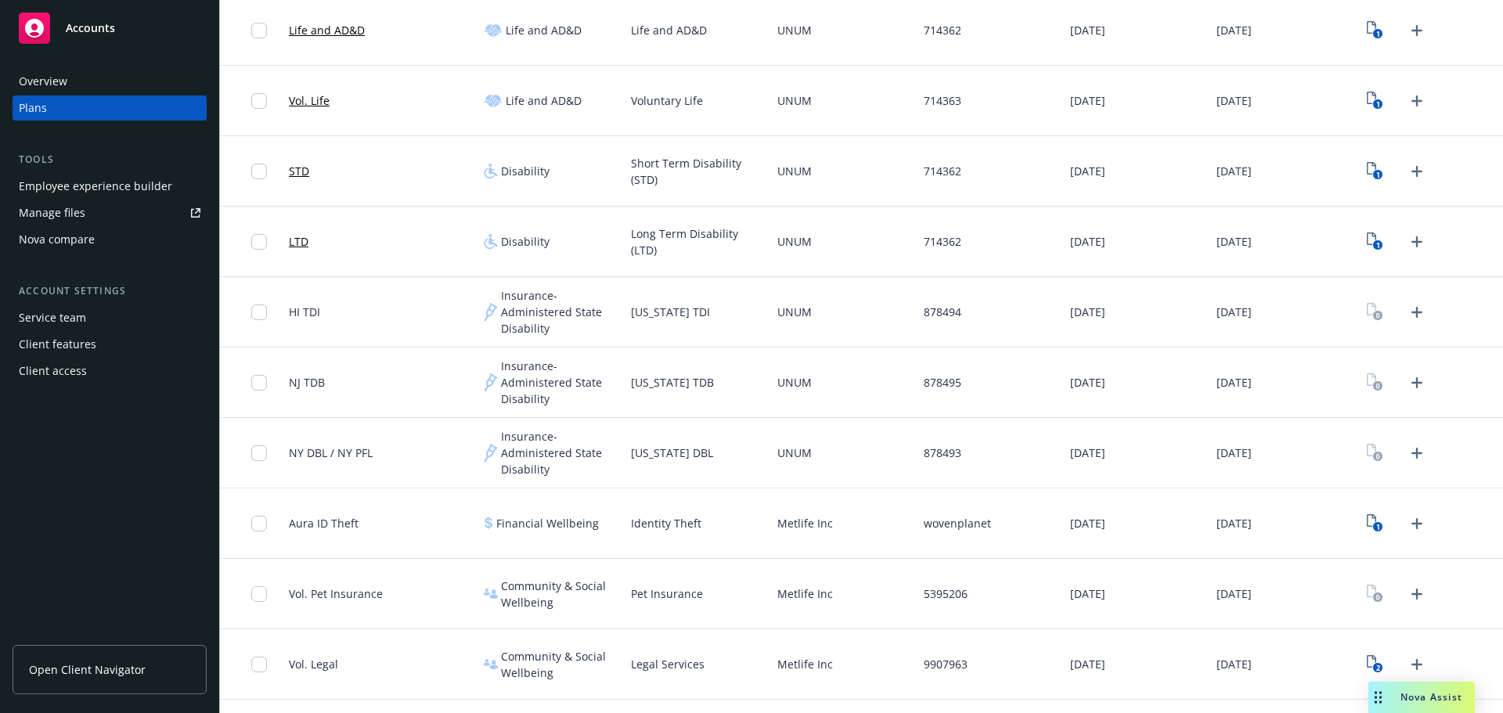
scroll to position [778, 0]
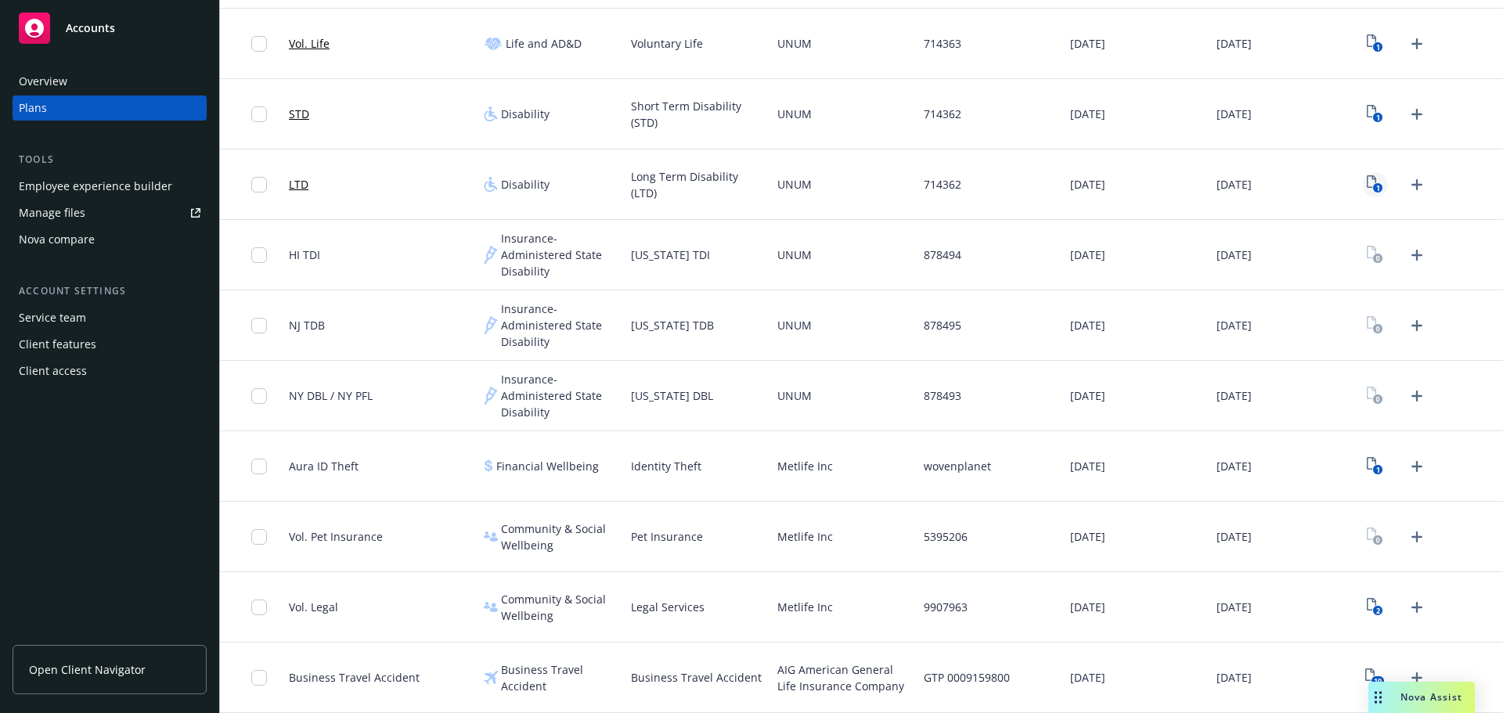
click at [1366, 182] on icon "1" at bounding box center [1374, 184] width 16 height 18
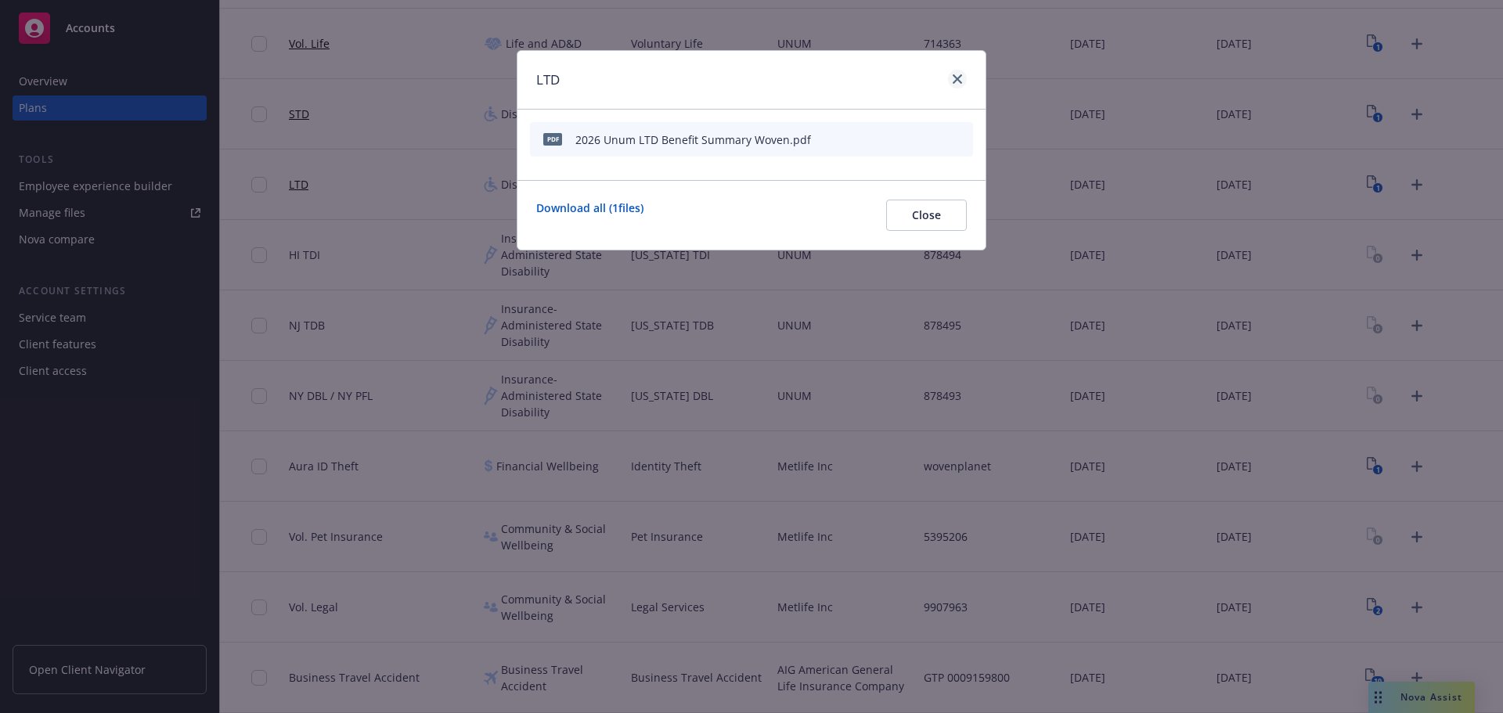
drag, startPoint x: 947, startPoint y: 79, endPoint x: 964, endPoint y: 81, distance: 17.4
click at [949, 79] on div at bounding box center [953, 80] width 25 height 20
click at [964, 81] on link "close" at bounding box center [957, 79] width 19 height 19
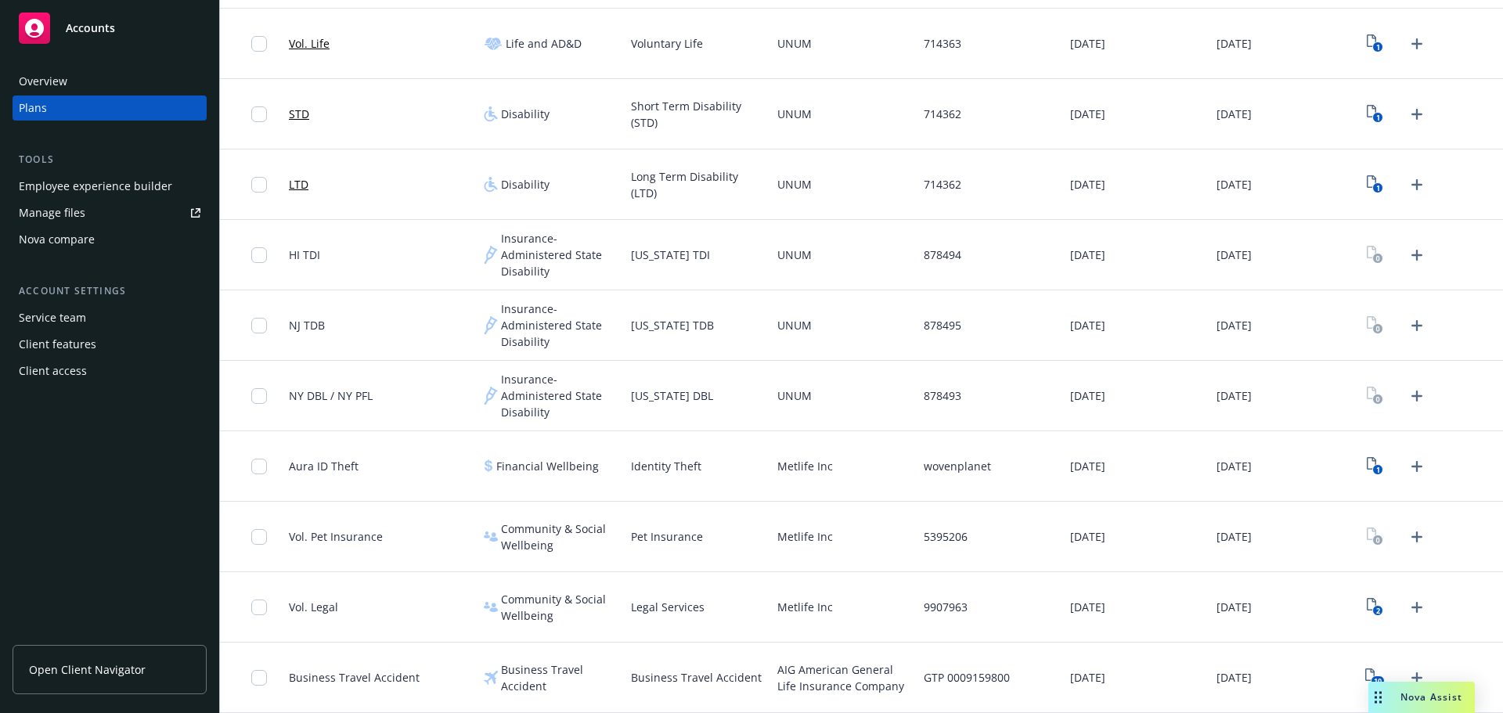
scroll to position [543, 0]
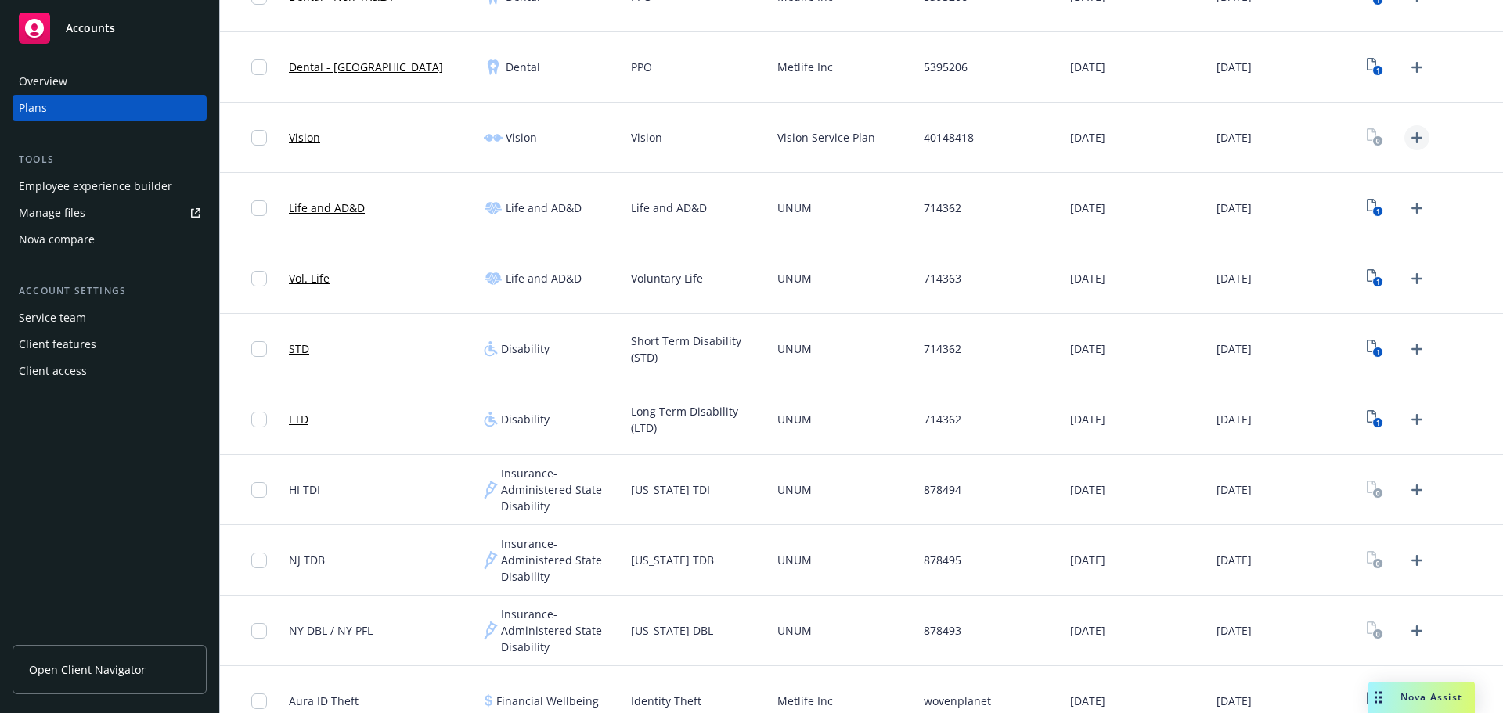
click at [1407, 129] on icon "Upload Plan Documents" at bounding box center [1416, 137] width 19 height 19
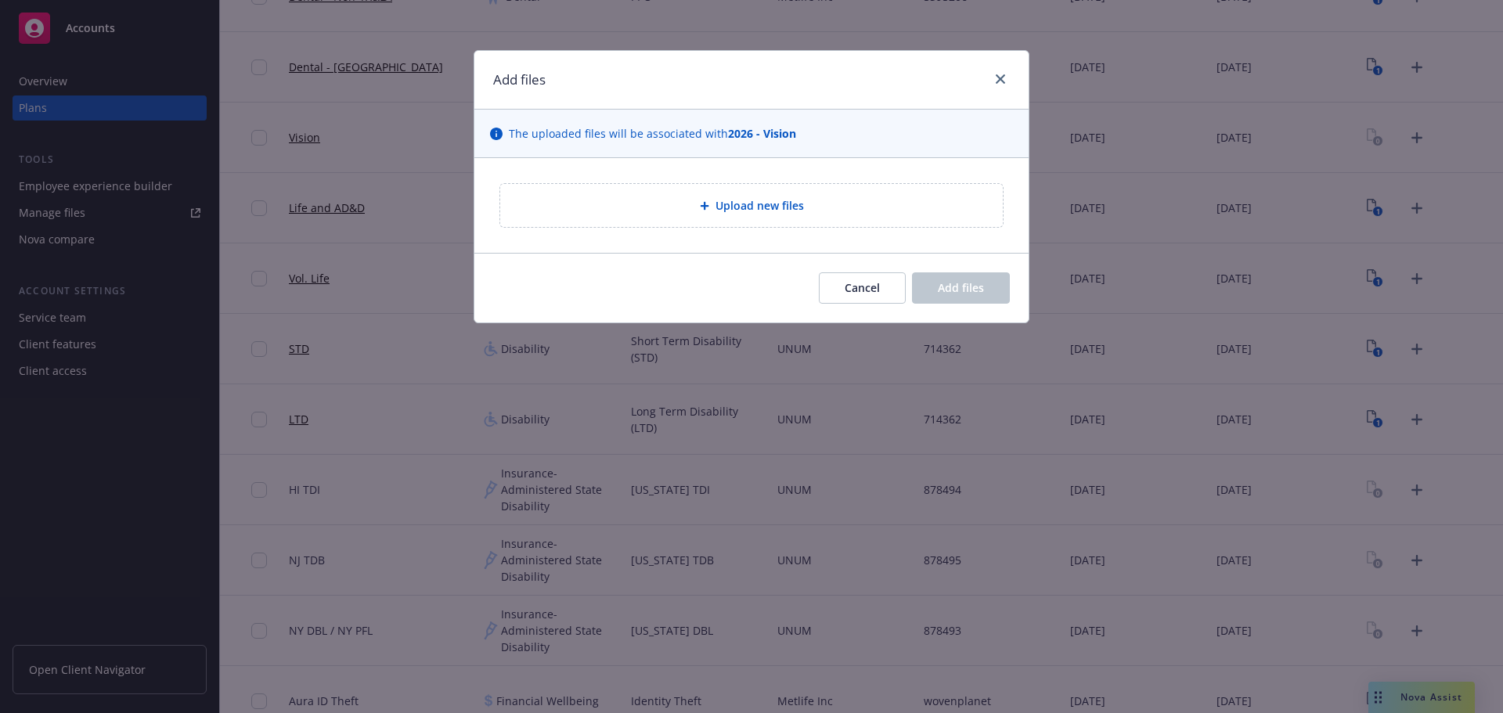
click at [754, 221] on div "Upload new files" at bounding box center [751, 205] width 502 height 43
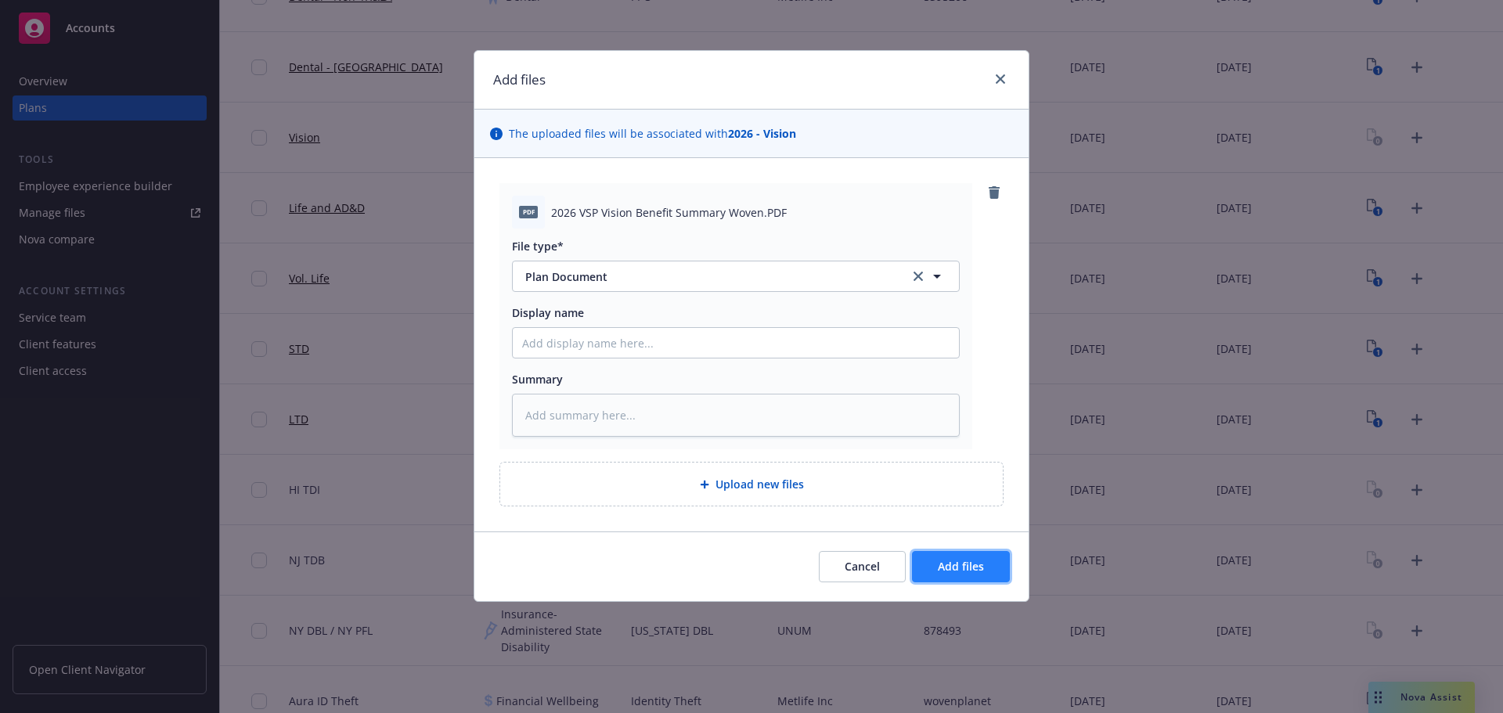
click at [961, 567] on span "Add files" at bounding box center [961, 566] width 46 height 15
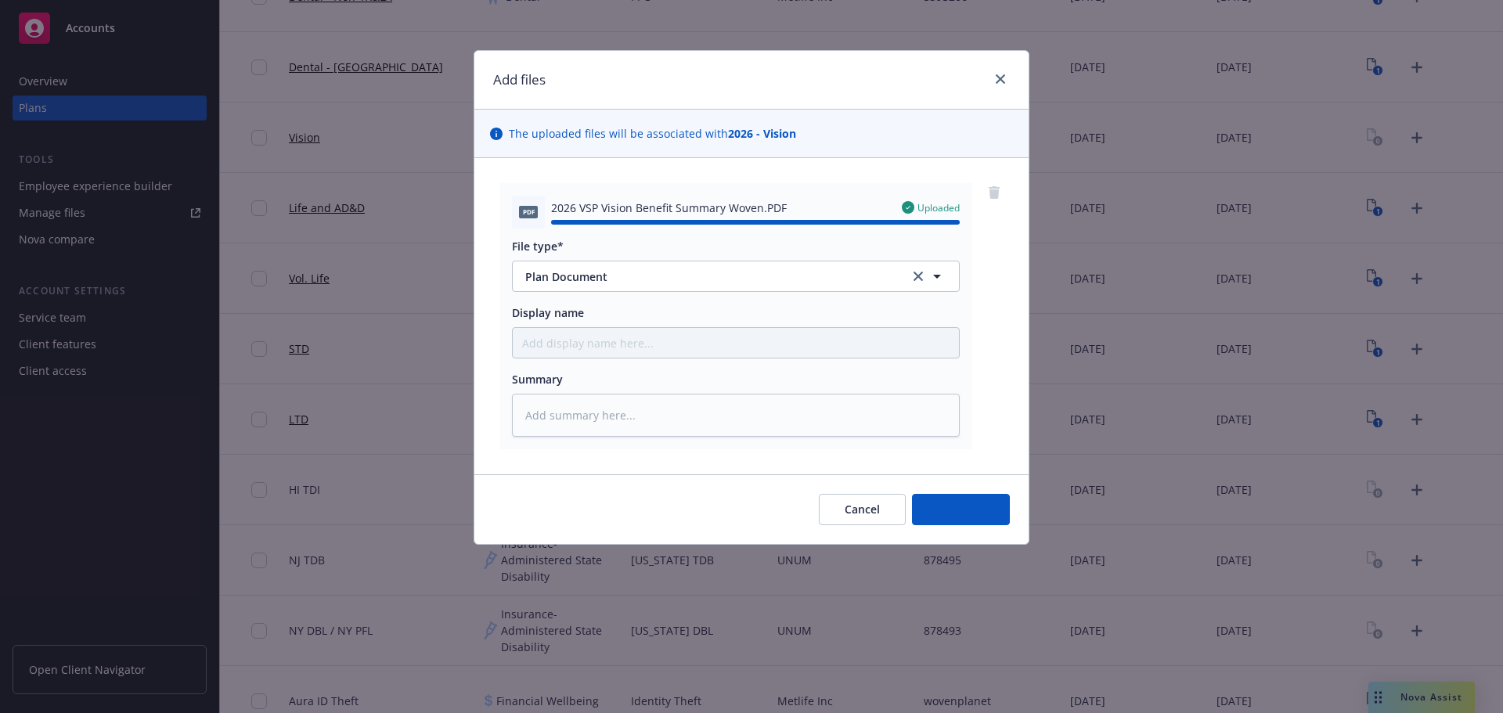
type textarea "x"
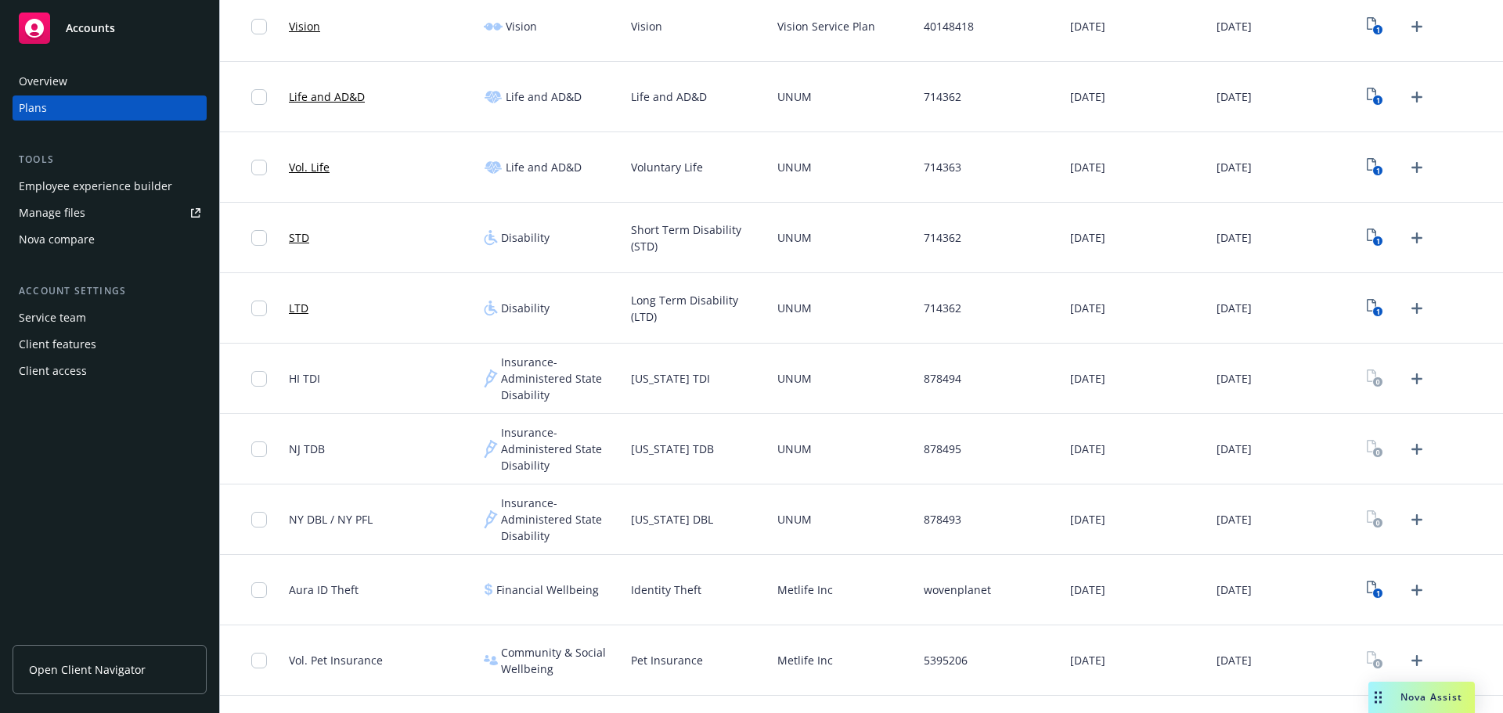
scroll to position [778, 0]
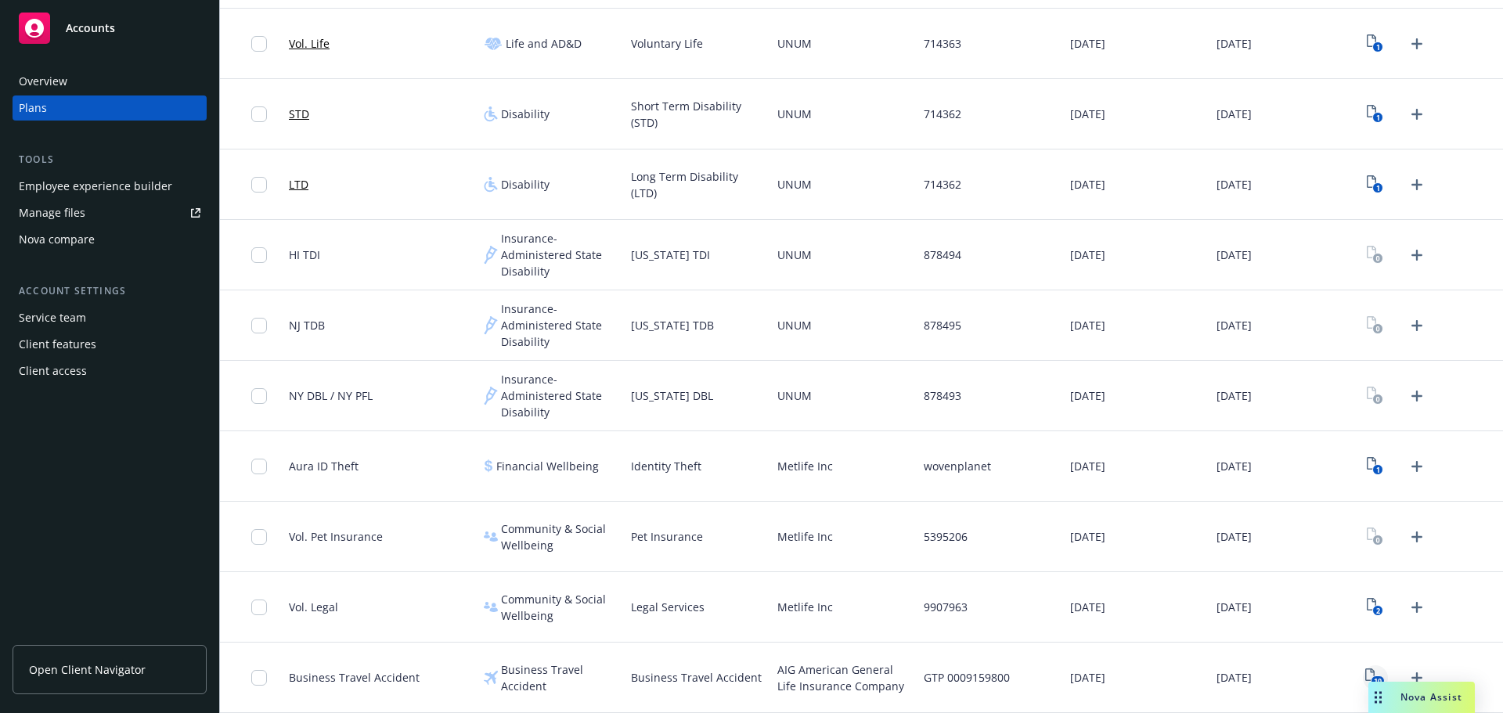
click at [1365, 672] on icon "View Plan Documents" at bounding box center [1369, 674] width 9 height 13
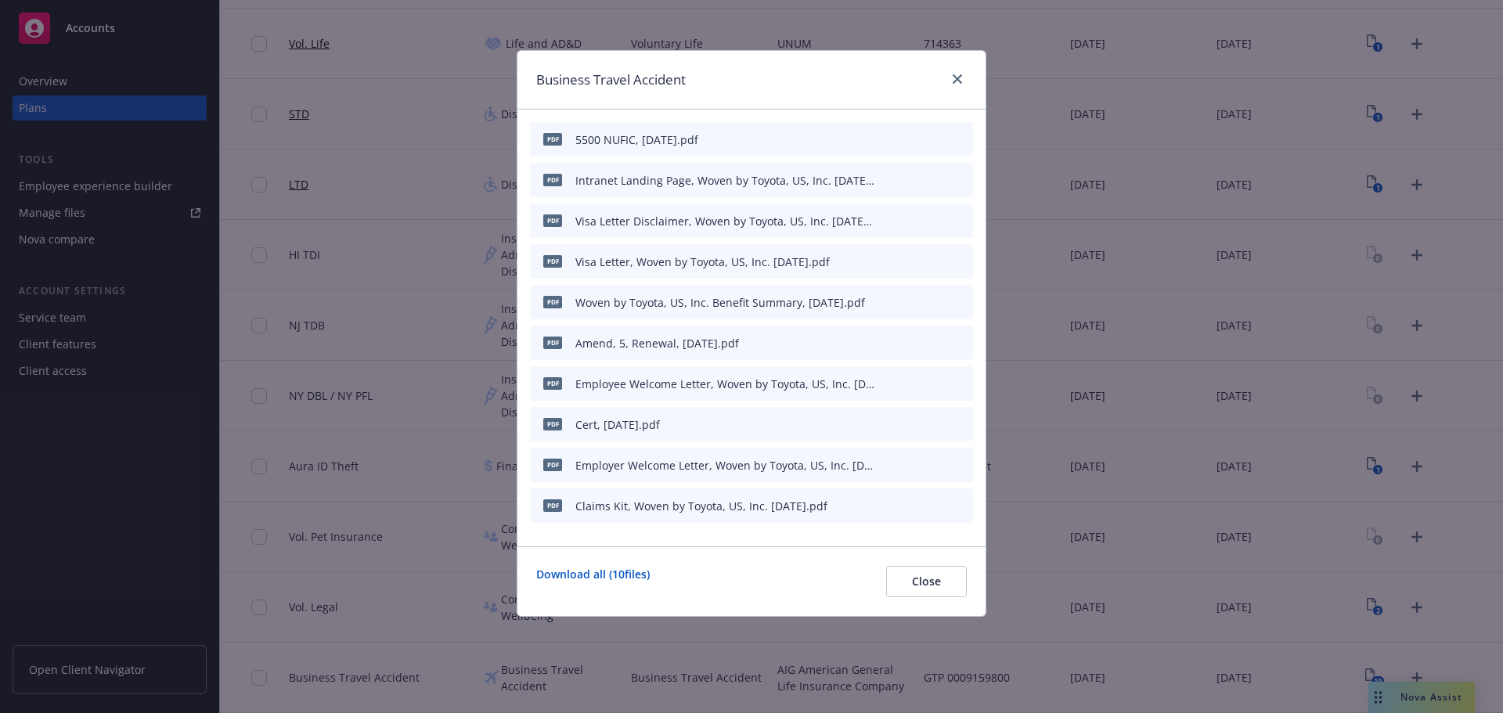
click at [882, 142] on icon "button" at bounding box center [883, 140] width 8 height 8
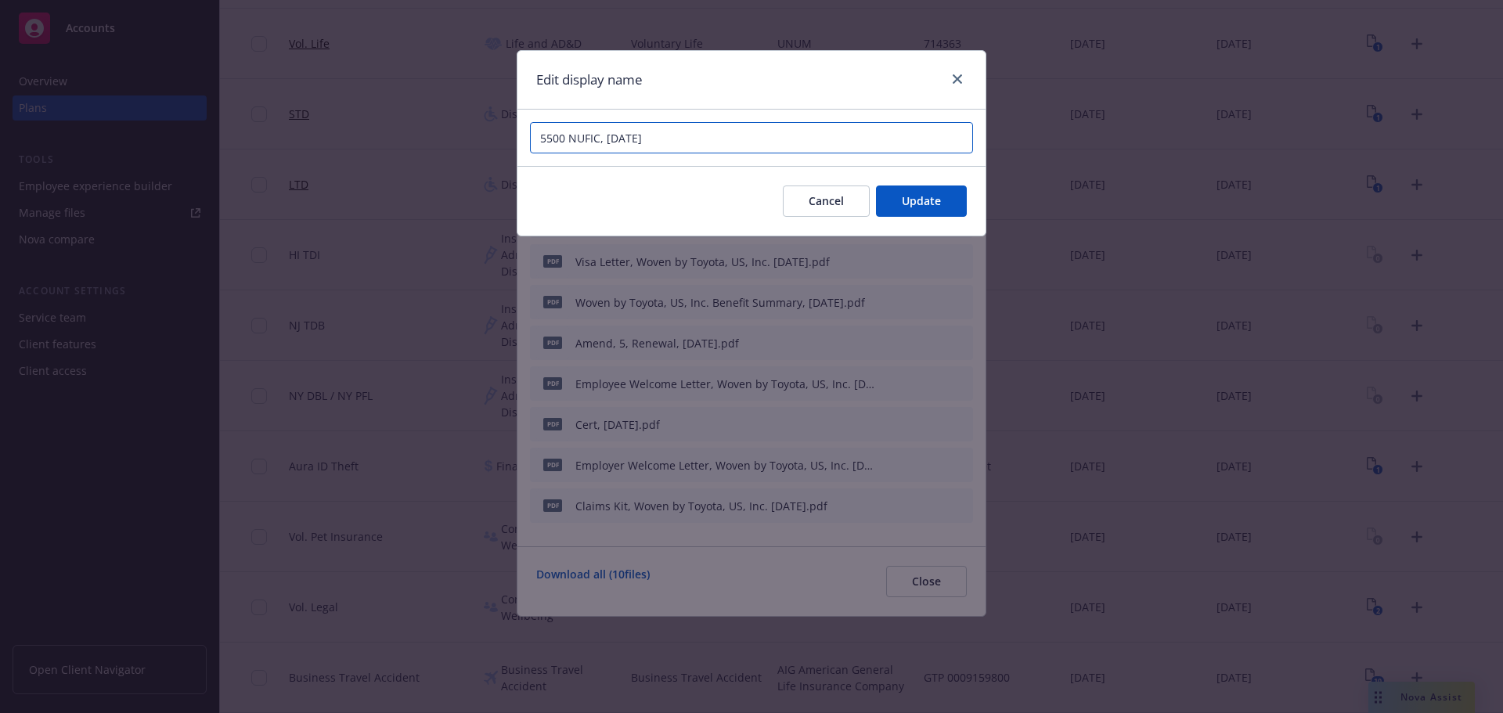
drag, startPoint x: 606, startPoint y: 137, endPoint x: 713, endPoint y: 140, distance: 107.3
click at [713, 140] on input "5500 NUFIC, [DATE]" at bounding box center [751, 137] width 443 height 31
paste input "Woven by Toyota, U.S., Inc."
type input "2025 AIG BTA 5500 NUFIC, Woven"
click at [944, 200] on button "Update" at bounding box center [921, 200] width 91 height 31
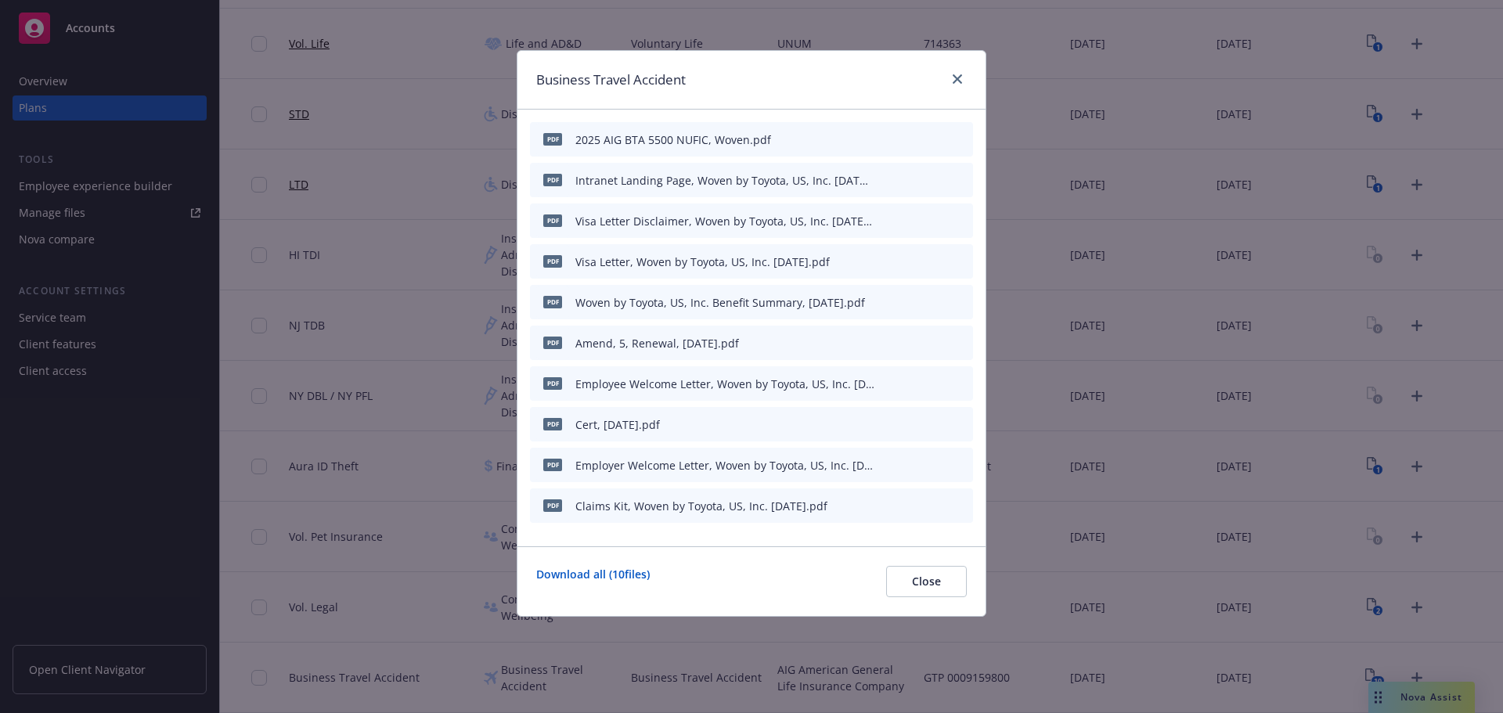
click at [886, 181] on icon "button" at bounding box center [883, 179] width 9 height 9
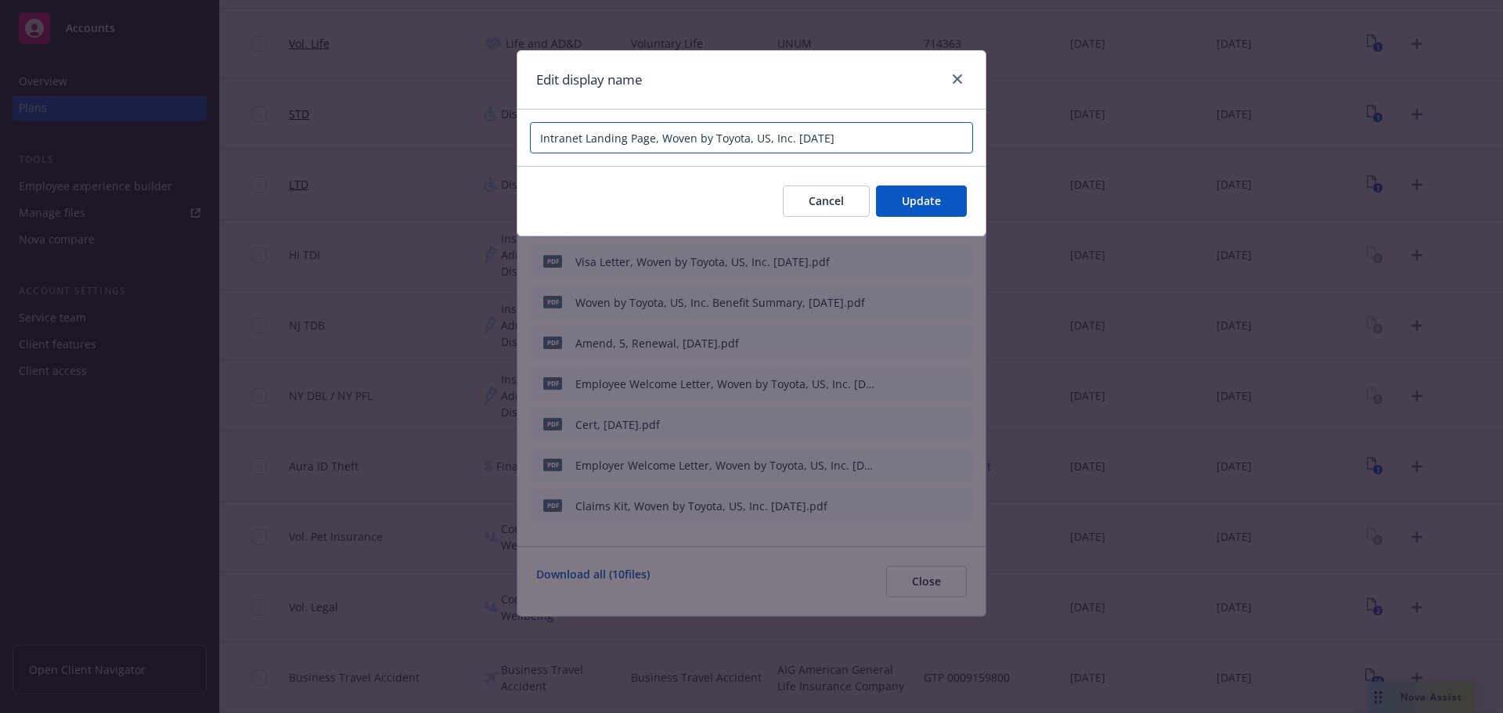
drag, startPoint x: 785, startPoint y: 133, endPoint x: 960, endPoint y: 145, distance: 175.7
click at [960, 145] on input "Intranet Landing Page, Woven by Toyota, US, Inc. [DATE]" at bounding box center [751, 137] width 443 height 31
drag, startPoint x: 846, startPoint y: 134, endPoint x: 763, endPoint y: 129, distance: 83.1
click at [763, 129] on input "2025 AIG BTA Intranet Landing Page, Woven by Toyota, [GEOGRAPHIC_DATA], Inc" at bounding box center [751, 137] width 443 height 31
type input "2025 AIG BTA Intranet Landing Page, Woven"
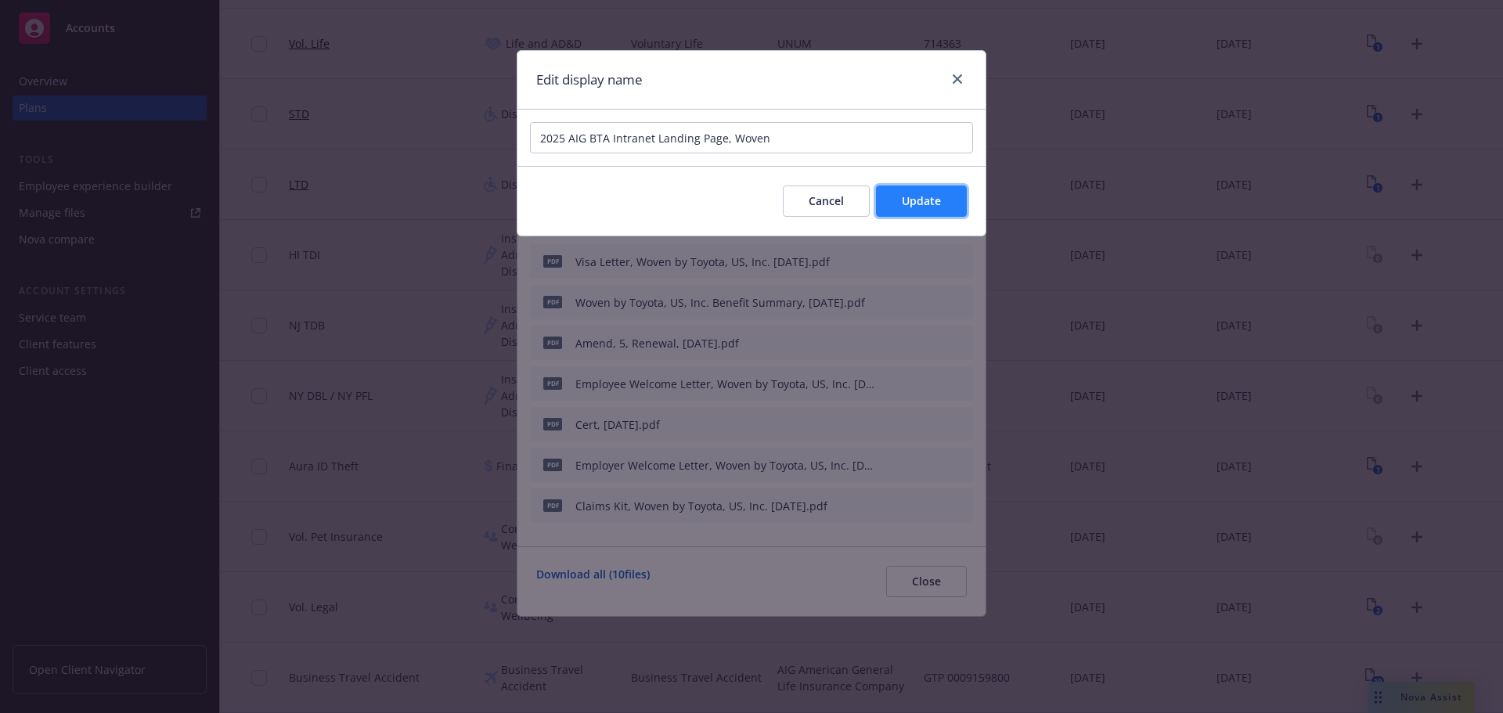
click at [942, 196] on button "Update" at bounding box center [921, 200] width 91 height 31
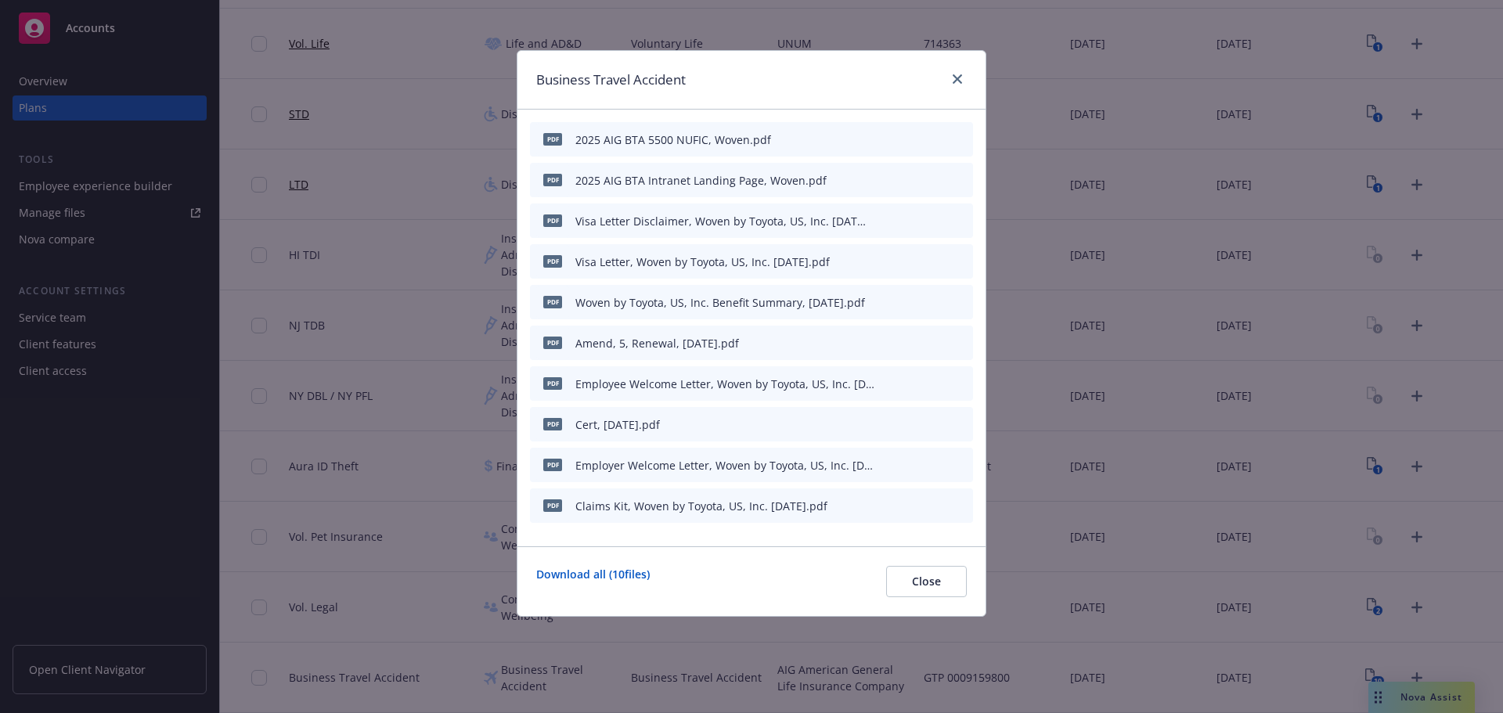
click at [887, 219] on icon "button" at bounding box center [883, 220] width 9 height 9
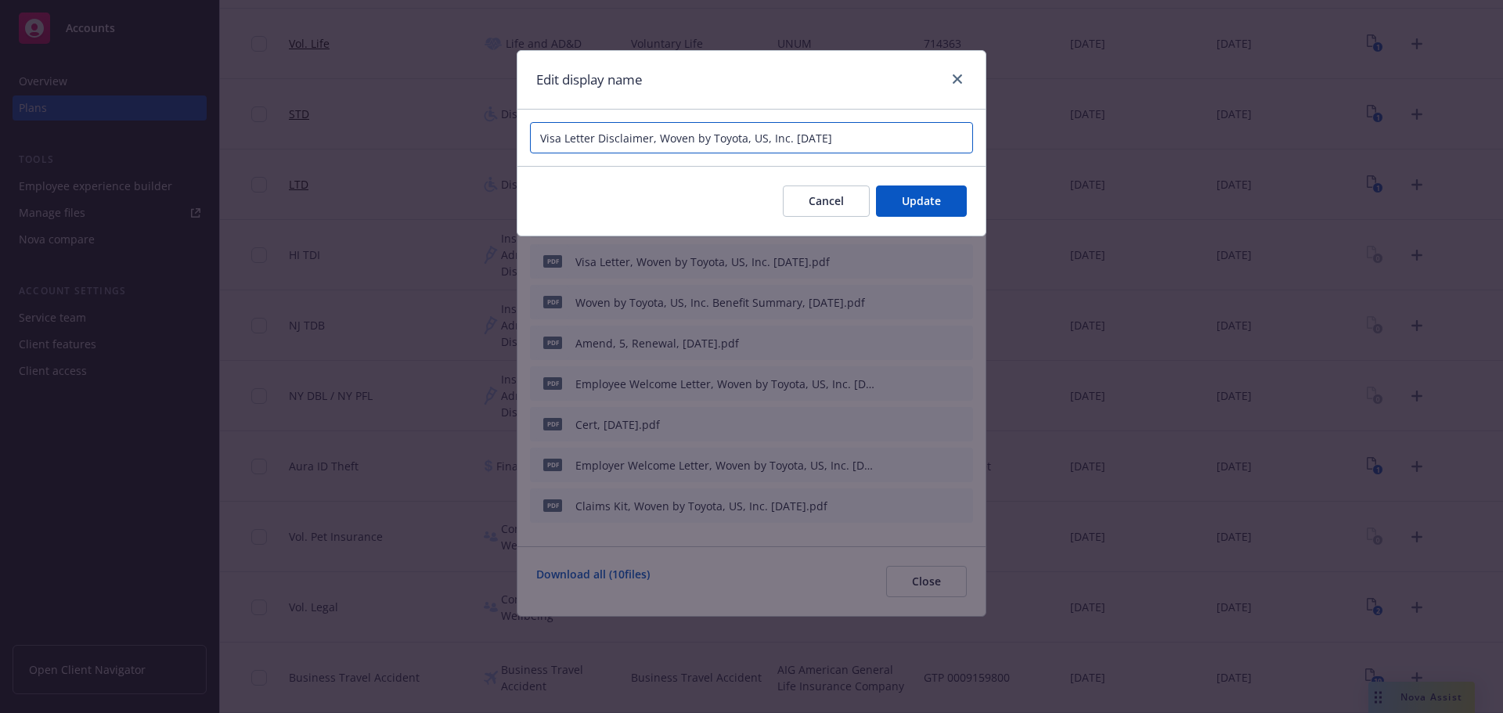
drag, startPoint x: 690, startPoint y: 134, endPoint x: 938, endPoint y: 133, distance: 248.1
click at [938, 133] on input "Visa Letter Disclaimer, Woven by Toyota, US, Inc. [DATE]" at bounding box center [751, 137] width 443 height 31
type input "2025 AIG BTA Visa Letter Disclaimer, Woven"
click at [910, 209] on button "Update" at bounding box center [921, 200] width 91 height 31
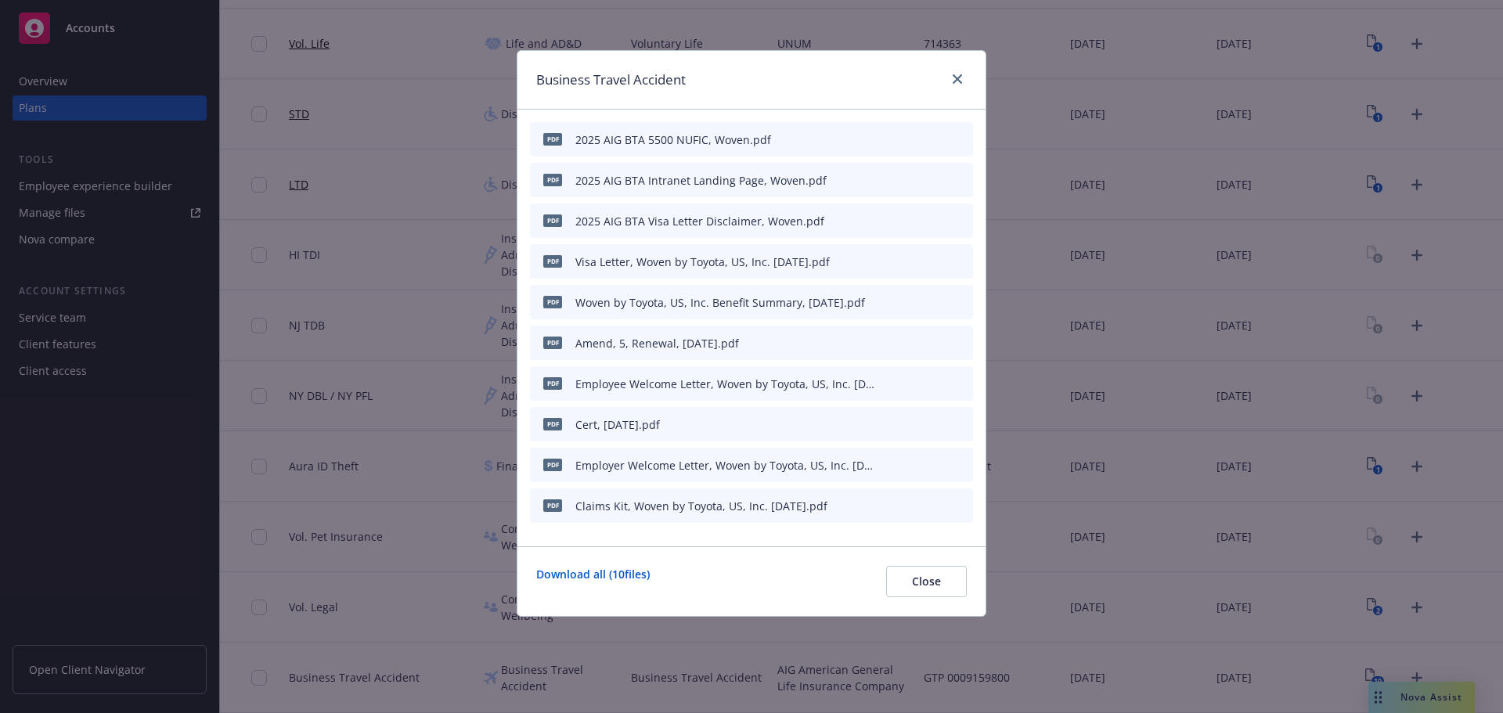
click at [875, 257] on div "pdf Visa Letter, Woven by Toyota, US, Inc. [DATE].pdf" at bounding box center [751, 261] width 443 height 34
click at [884, 261] on icon "button" at bounding box center [883, 262] width 8 height 8
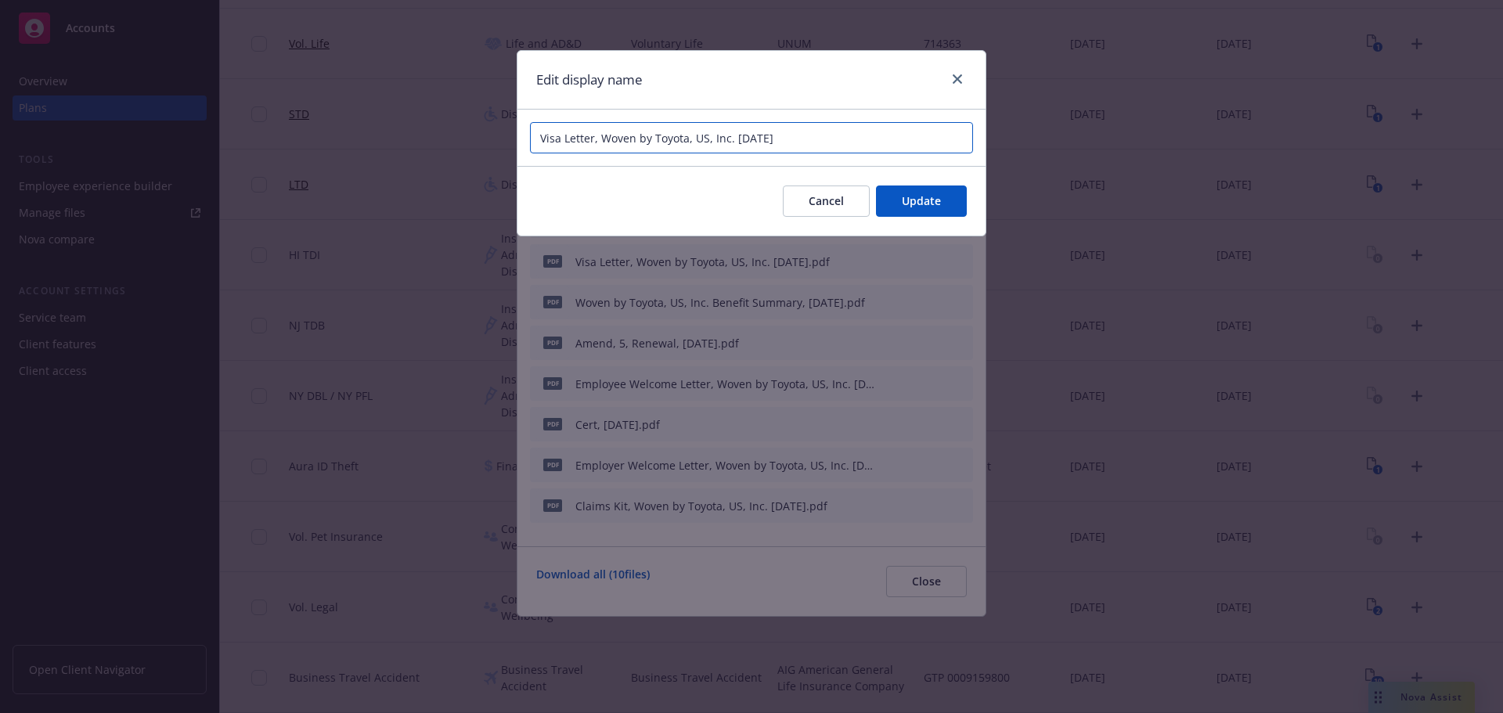
drag, startPoint x: 635, startPoint y: 135, endPoint x: 1031, endPoint y: 163, distance: 397.7
click at [1031, 163] on div "Edit display name Visa Letter, Woven by Toyota, US, Inc. [DATE] Cancel Update" at bounding box center [751, 356] width 1503 height 713
type input "2025 AIG BTA Visa Letter, Woven"
click at [940, 205] on span "Update" at bounding box center [921, 200] width 39 height 15
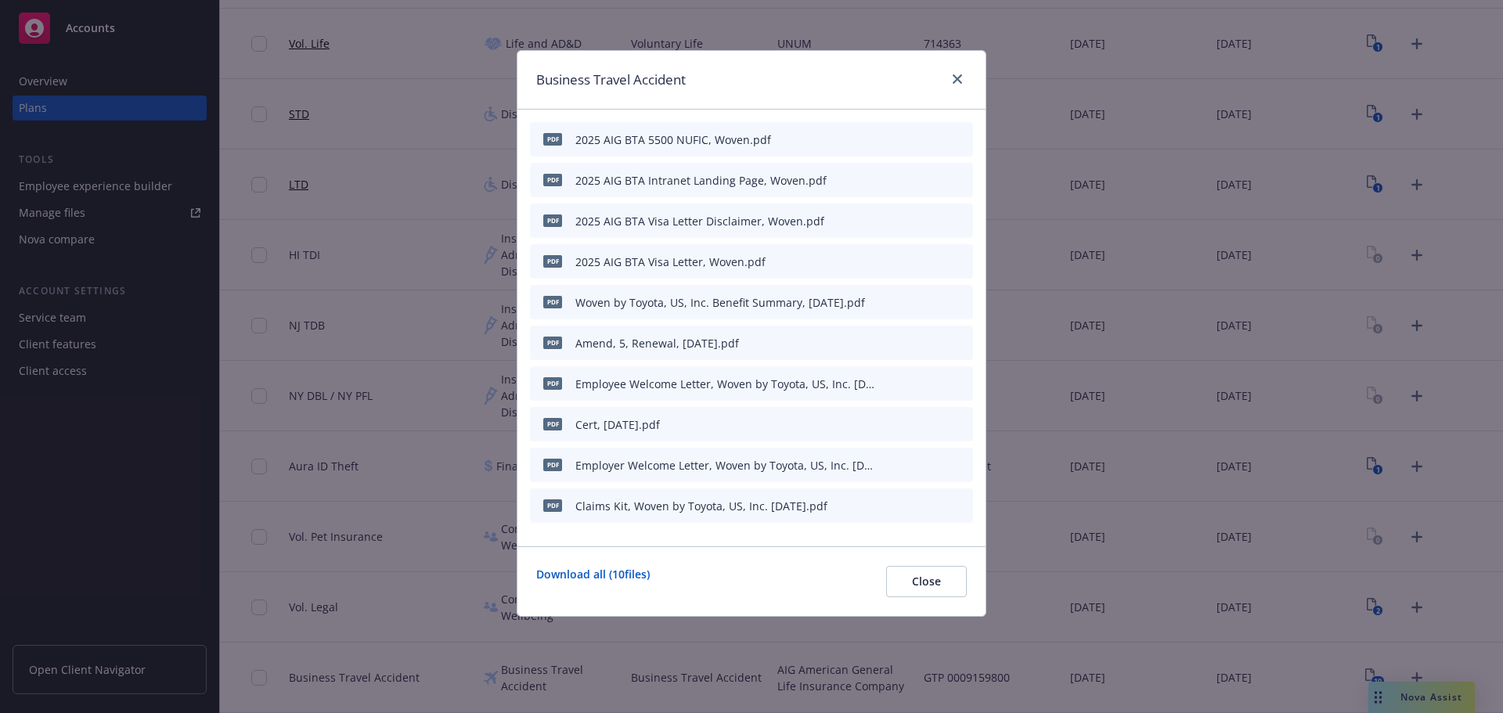
click at [884, 302] on icon "button" at bounding box center [883, 303] width 8 height 8
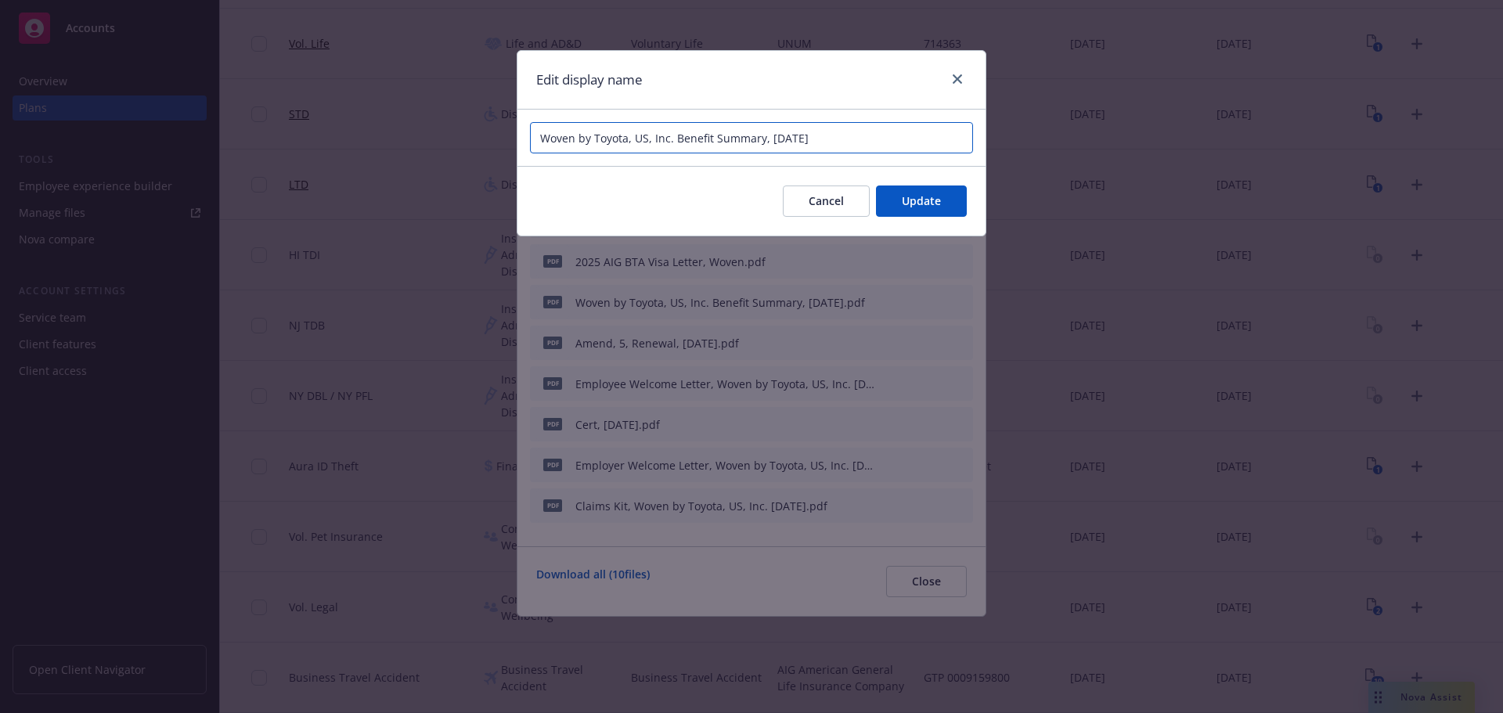
drag, startPoint x: 670, startPoint y: 135, endPoint x: 431, endPoint y: 122, distance: 239.1
click at [429, 122] on div "Edit display name Woven by Toyota, US, Inc. Benefit Summary, [DATE] Cancel Upda…" at bounding box center [751, 356] width 1503 height 713
paste input "Woven by Toyota, U.S., Inc."
type input "2025 AIG BTA Benefit Summary, Woven"
click at [956, 206] on button "Update" at bounding box center [921, 200] width 91 height 31
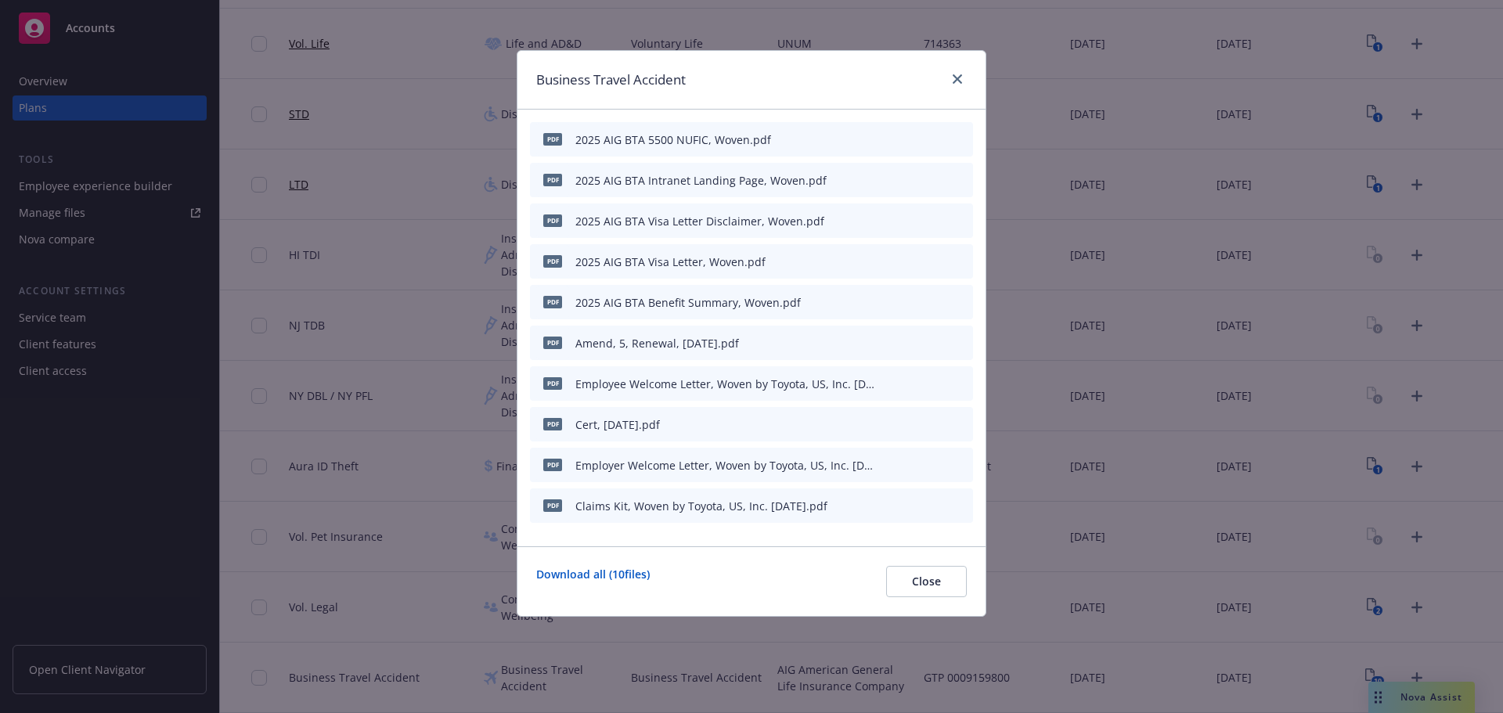
click at [887, 341] on icon "button" at bounding box center [883, 342] width 9 height 9
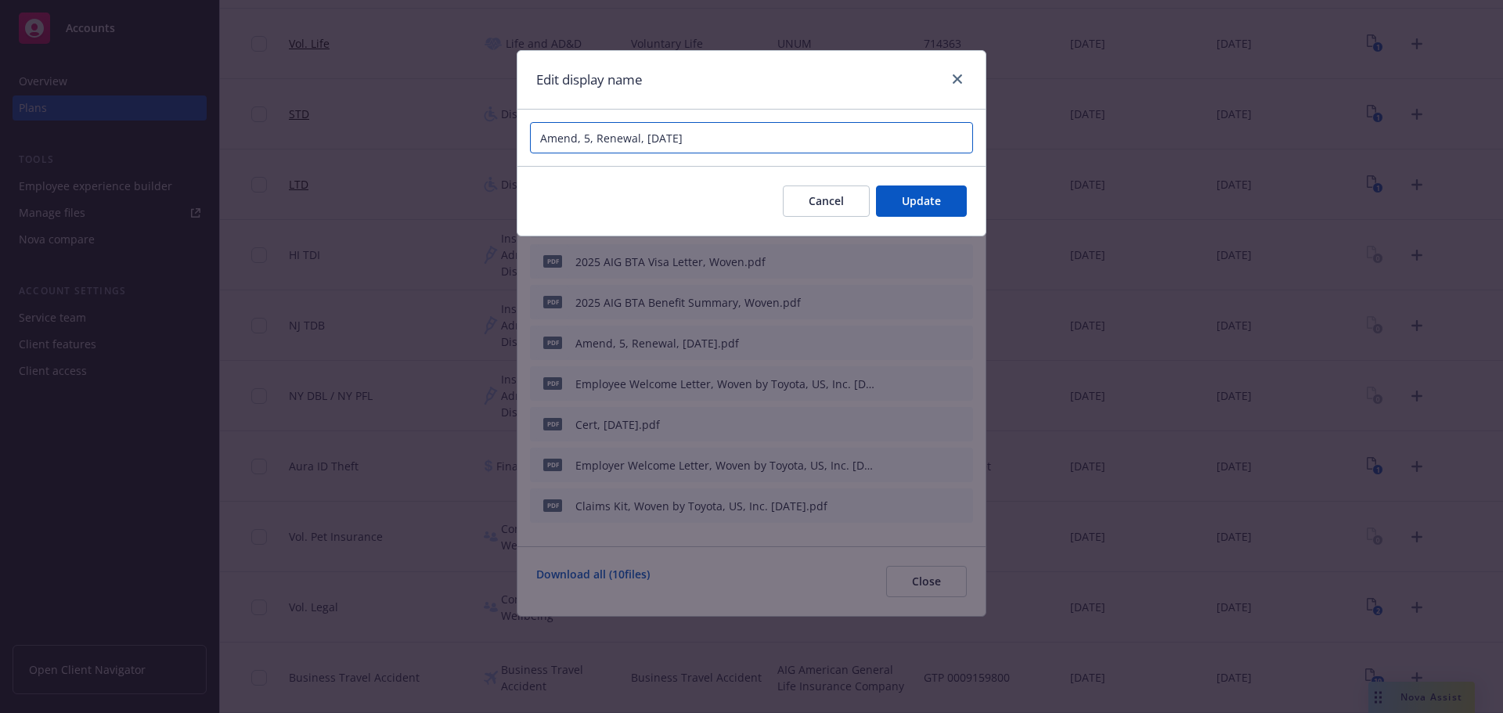
drag, startPoint x: 640, startPoint y: 136, endPoint x: 734, endPoint y: 139, distance: 93.9
click at [734, 139] on input "Amend, 5, Renewal, [DATE]" at bounding box center [751, 137] width 443 height 31
paste input "Woven by Toyota, U.S., Inc."
type input "2025 AIG BTA Amend, 5, Renewal, Woven"
click at [930, 202] on span "Update" at bounding box center [921, 200] width 39 height 15
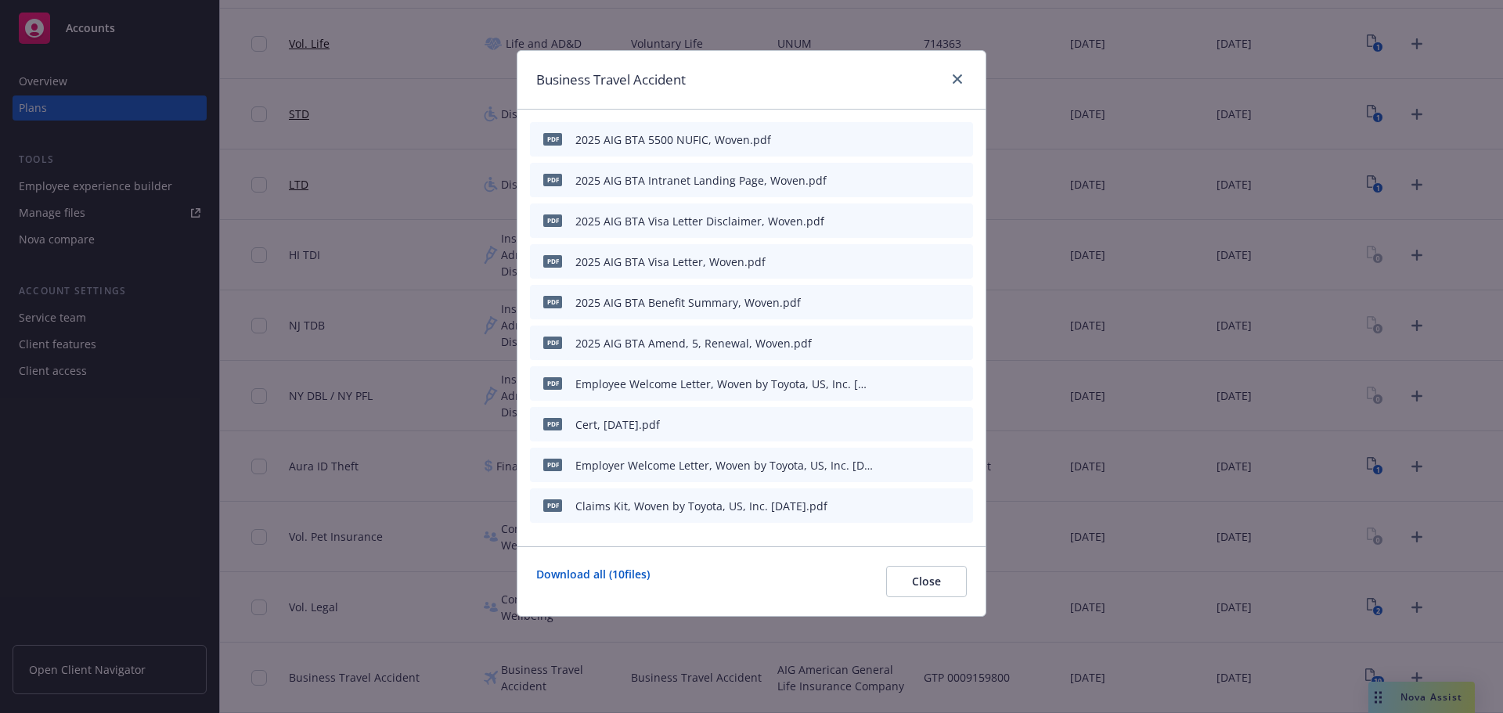
click at [886, 381] on icon "button" at bounding box center [883, 383] width 9 height 9
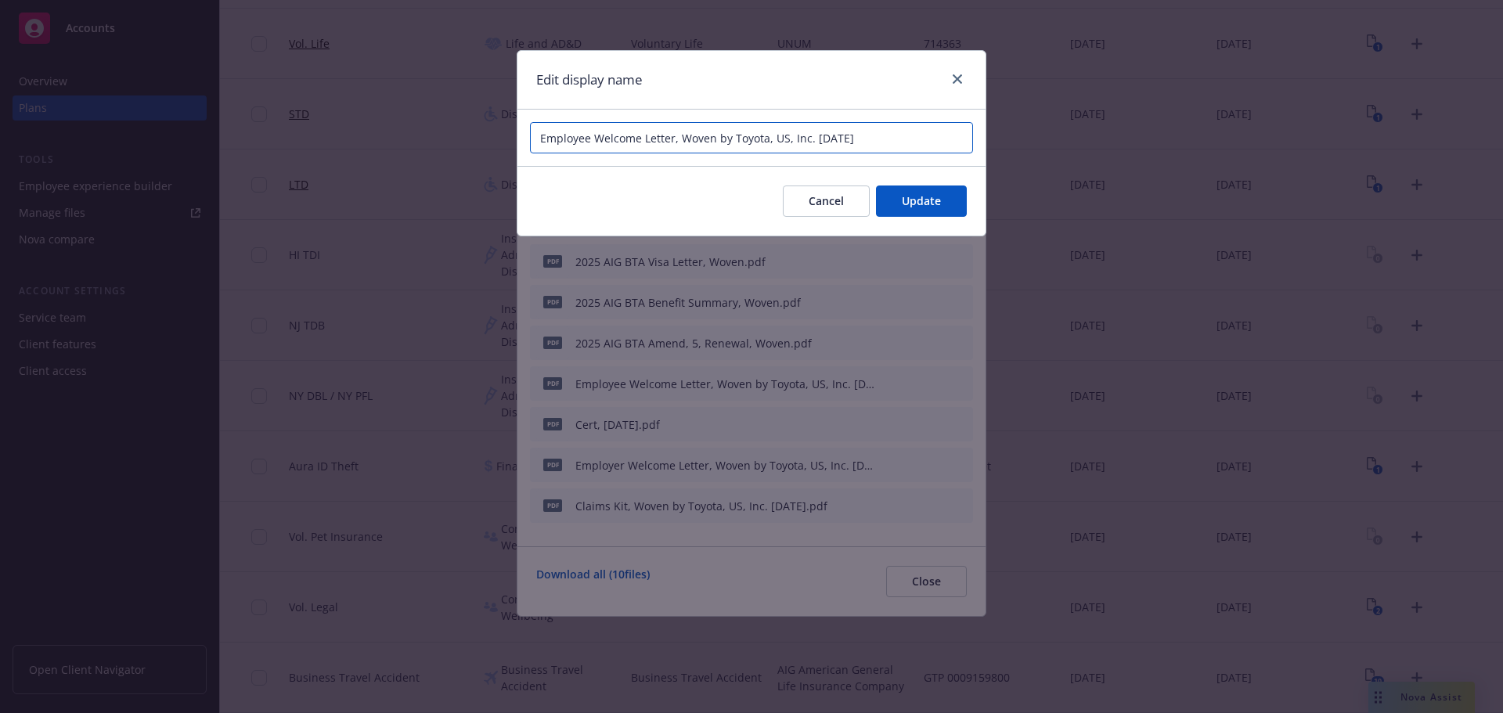
drag, startPoint x: 713, startPoint y: 133, endPoint x: 1315, endPoint y: 139, distance: 601.9
click at [1315, 139] on div "Edit display name Employee Welcome Letter, Woven by Toyota, US, Inc. [DATE] Can…" at bounding box center [751, 356] width 1503 height 713
type input "2025 AIG BTA Employee Welcome Letter, Woven"
click at [908, 207] on span "Update" at bounding box center [921, 200] width 39 height 15
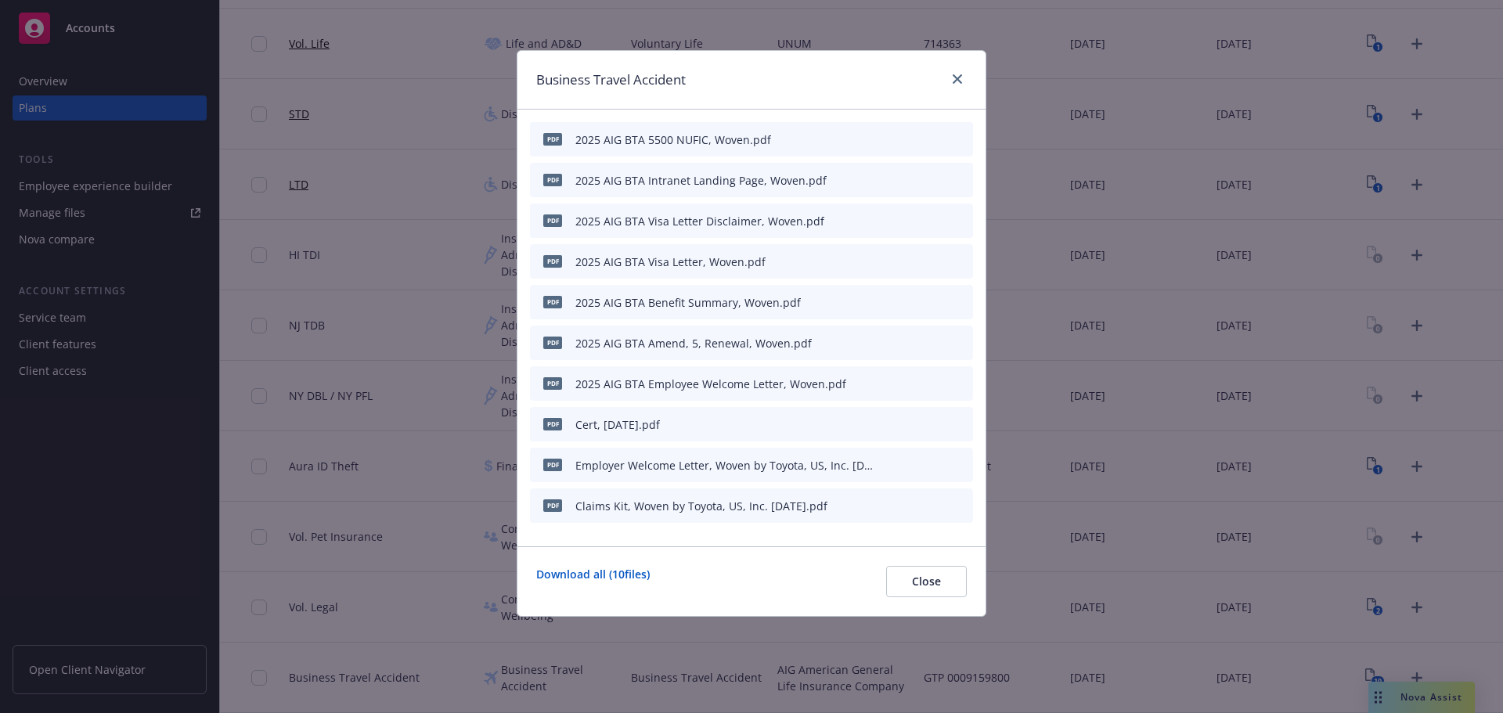
click at [881, 420] on icon "button" at bounding box center [883, 423] width 9 height 9
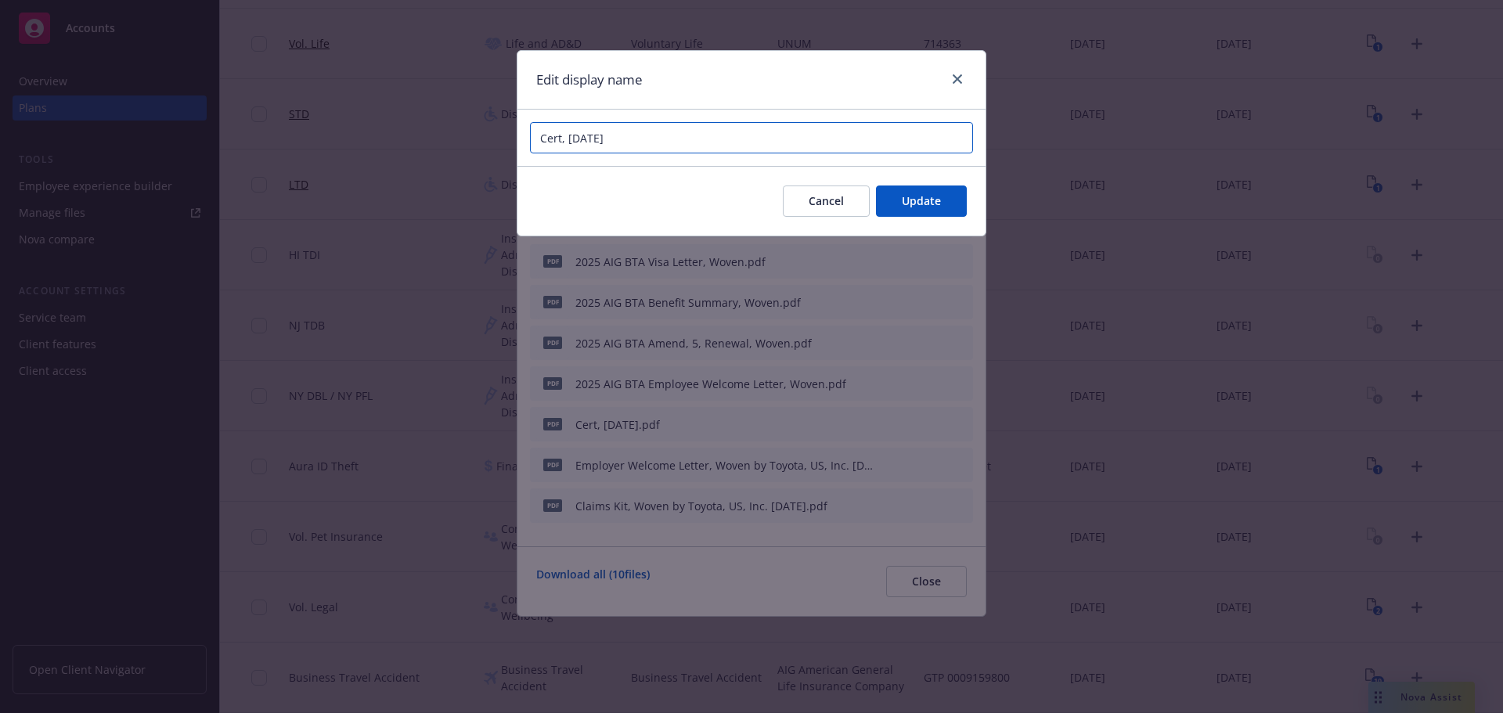
click at [559, 138] on input "Cert, [DATE]" at bounding box center [751, 137] width 443 height 31
paste input "Woven by Toyota, U.S., Inc."
type input "2025 AIG BTA Certificate Woven"
click at [947, 203] on button "Update" at bounding box center [921, 200] width 91 height 31
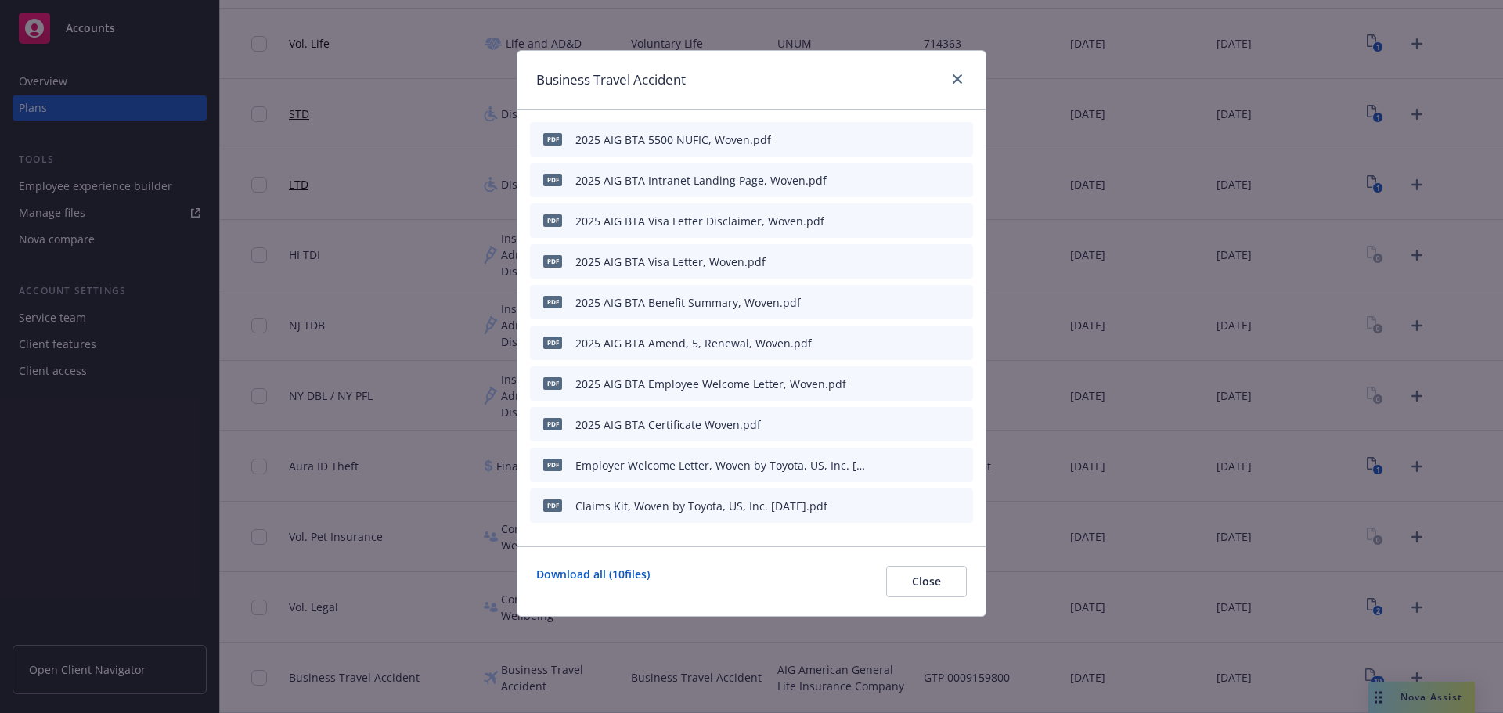
click at [882, 462] on icon "button" at bounding box center [883, 464] width 9 height 9
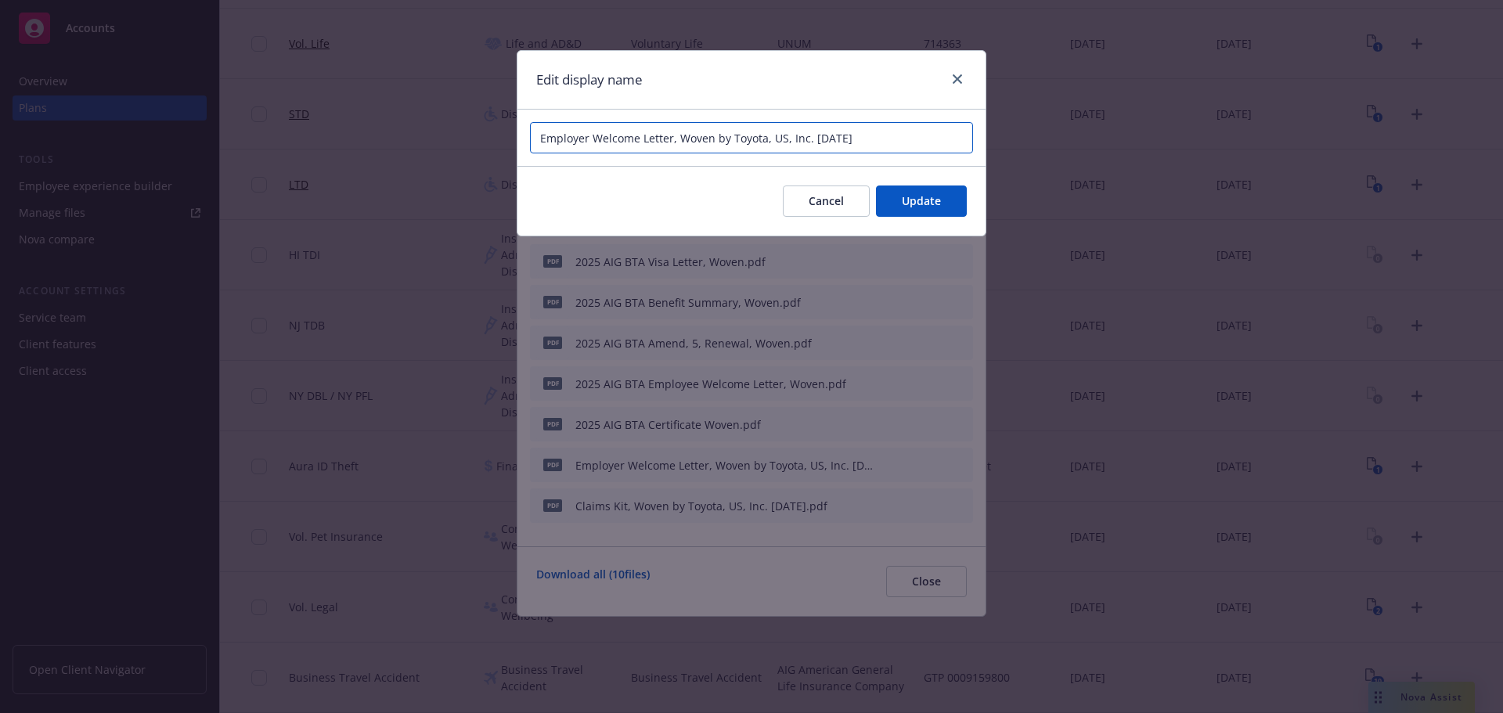
drag, startPoint x: 710, startPoint y: 139, endPoint x: 1124, endPoint y: 159, distance: 414.5
click at [1124, 159] on div "Edit display name Employer Welcome Letter, Woven by Toyota, US, Inc. [DATE] Can…" at bounding box center [751, 356] width 1503 height 713
type input "2025 AIG BTA Employer Welcome Letter, Woven"
click at [917, 202] on span "Update" at bounding box center [921, 200] width 39 height 15
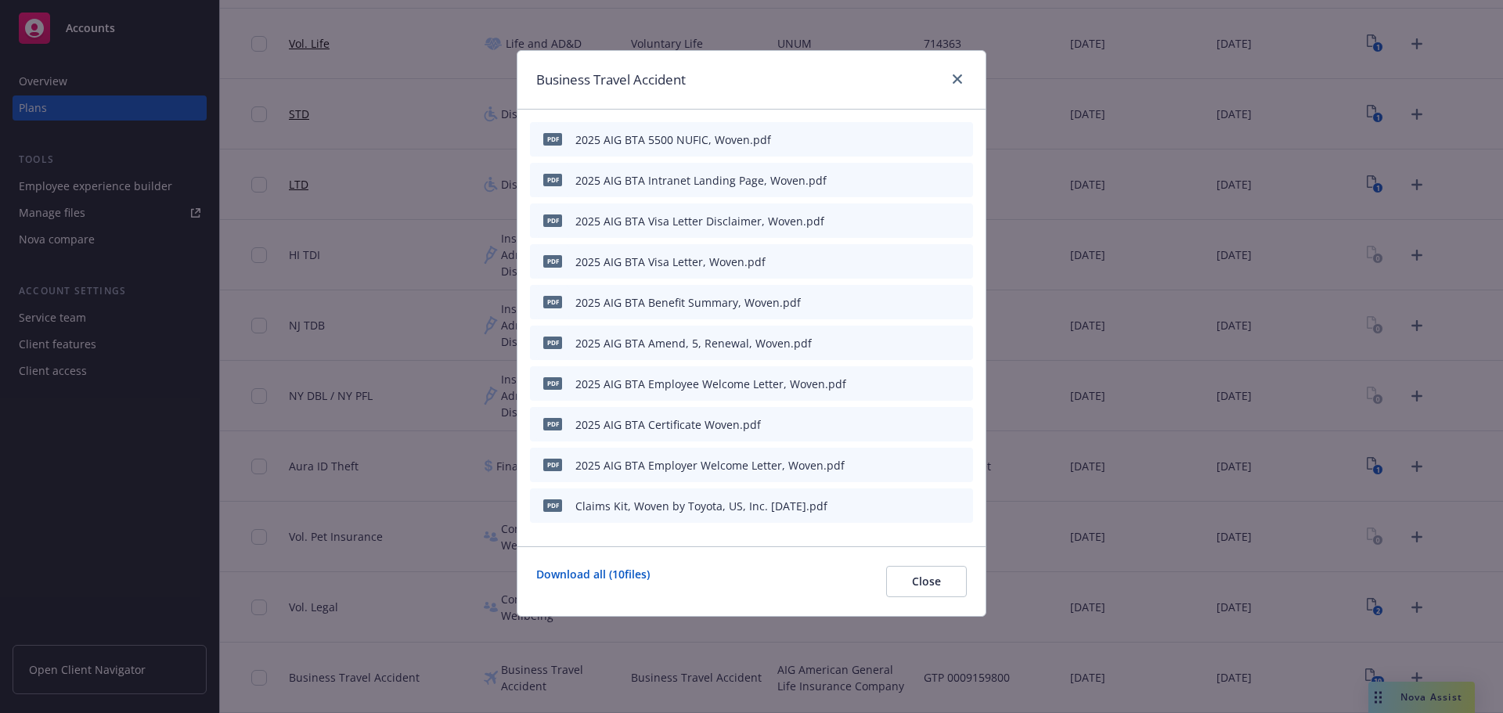
click at [882, 508] on icon "button" at bounding box center [883, 506] width 8 height 8
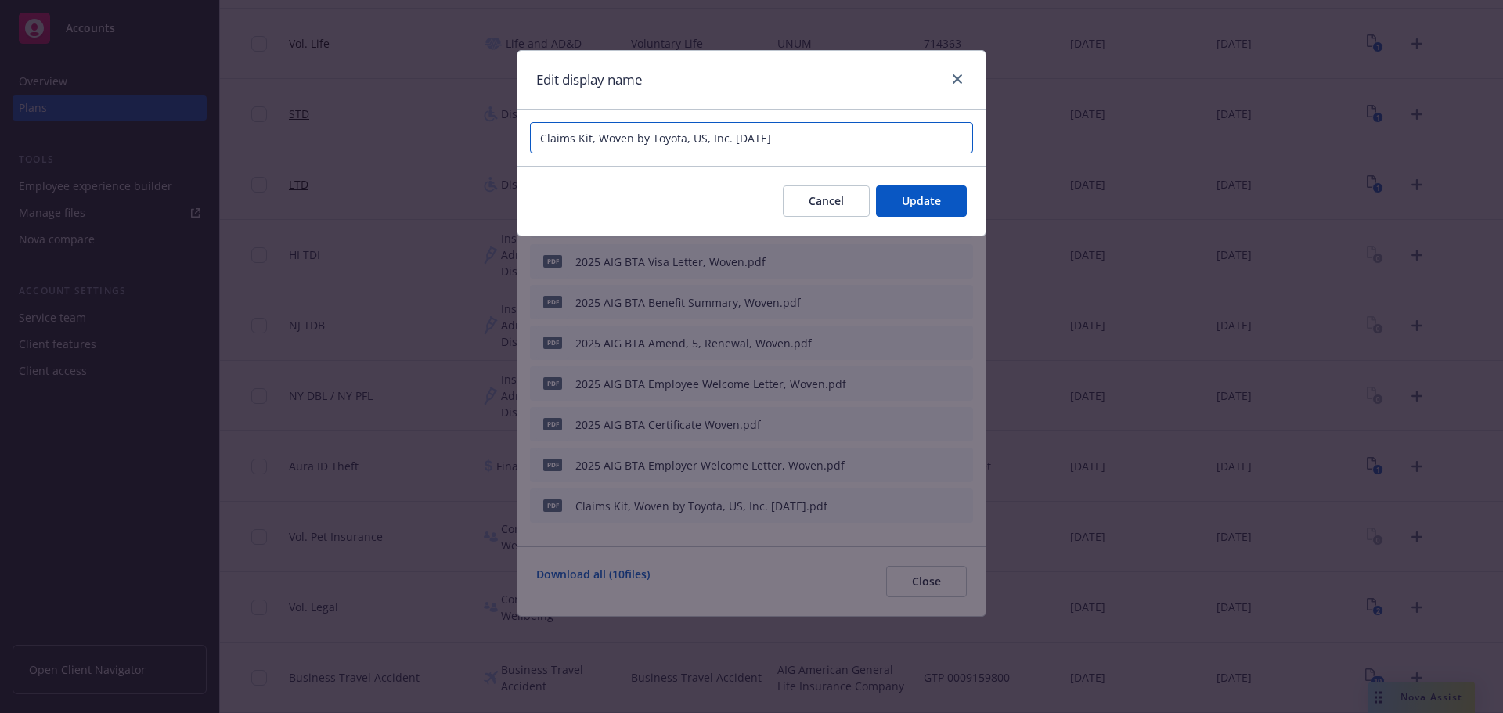
drag, startPoint x: 633, startPoint y: 133, endPoint x: 1080, endPoint y: 218, distance: 454.9
click at [1080, 218] on div "Edit display name Claims Kit, Woven by Toyota, US, Inc. [DATE] Cancel Update" at bounding box center [751, 356] width 1503 height 713
type input "2025 AIG BTA Claims Kit, Woven"
click at [934, 199] on span "Update" at bounding box center [921, 200] width 39 height 15
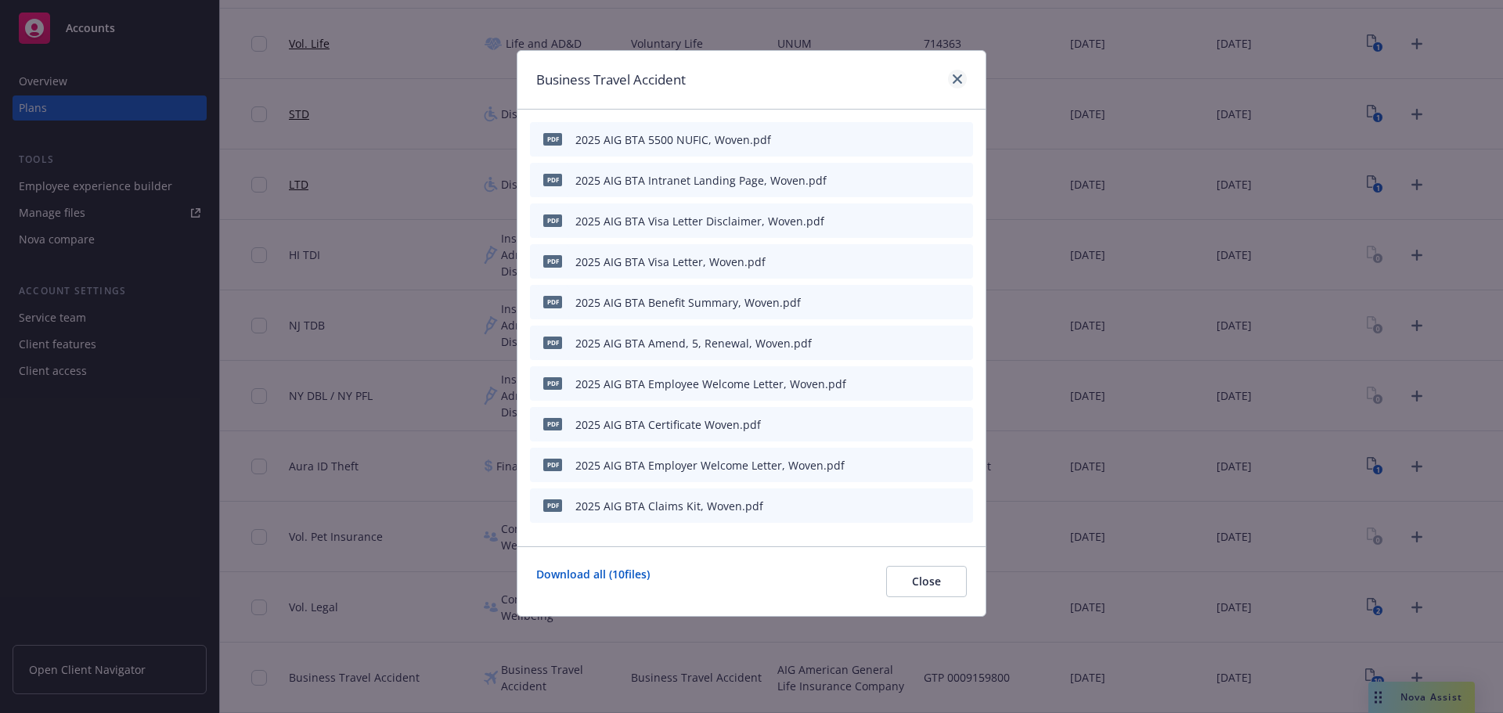
click at [950, 65] on div "Business Travel Accident" at bounding box center [751, 80] width 468 height 59
click at [959, 74] on icon "close" at bounding box center [956, 78] width 9 height 9
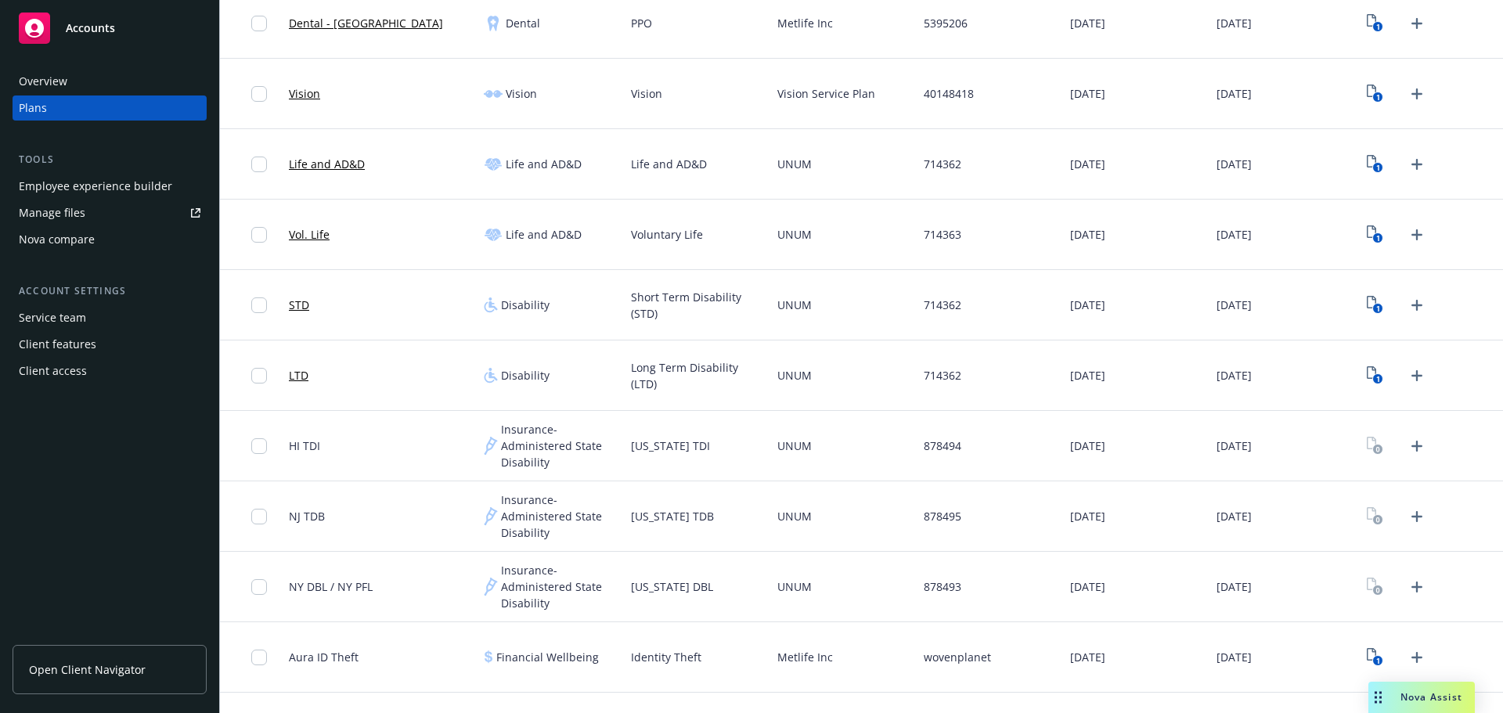
scroll to position [704, 0]
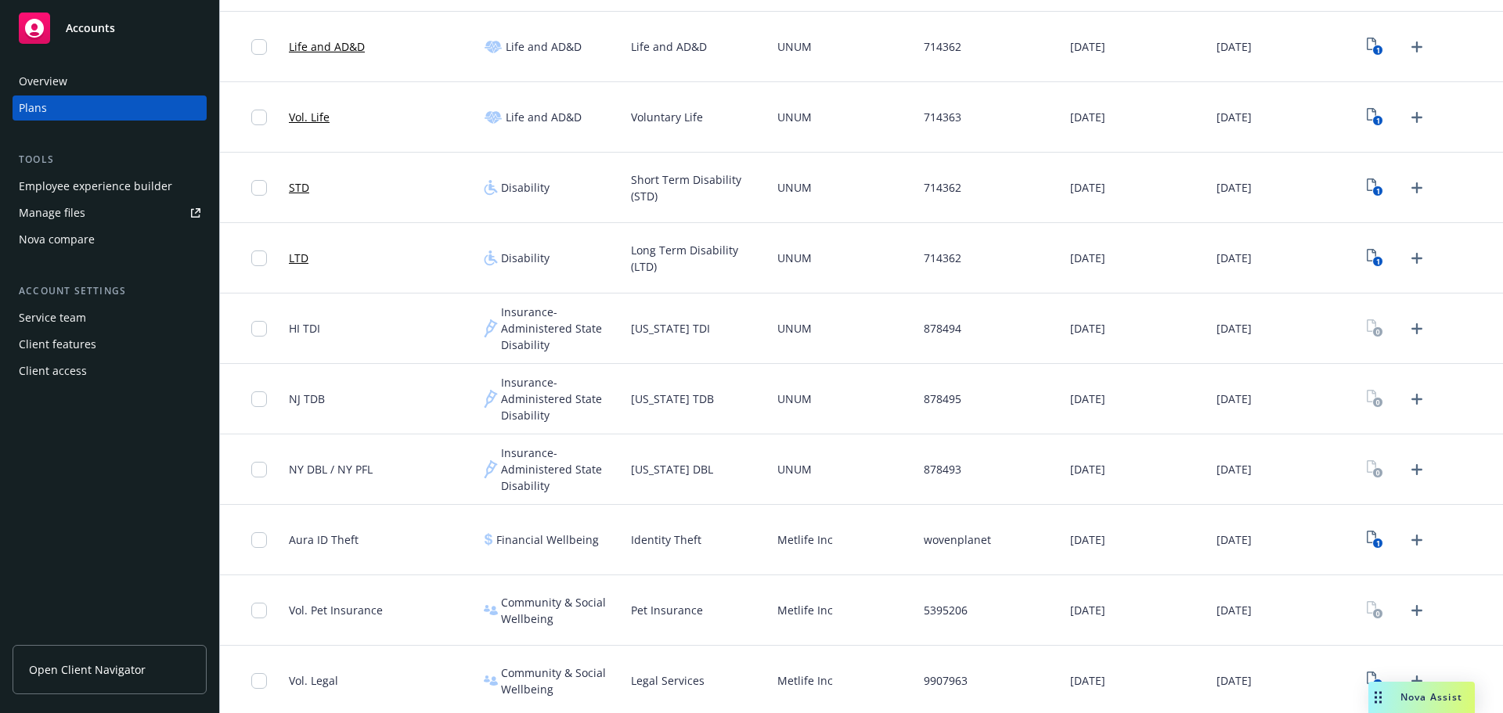
click at [804, 329] on span "UNUM" at bounding box center [794, 328] width 34 height 16
click at [757, 328] on div "[US_STATE] TDI" at bounding box center [698, 328] width 146 height 70
click at [783, 328] on span "UNUM" at bounding box center [794, 328] width 34 height 16
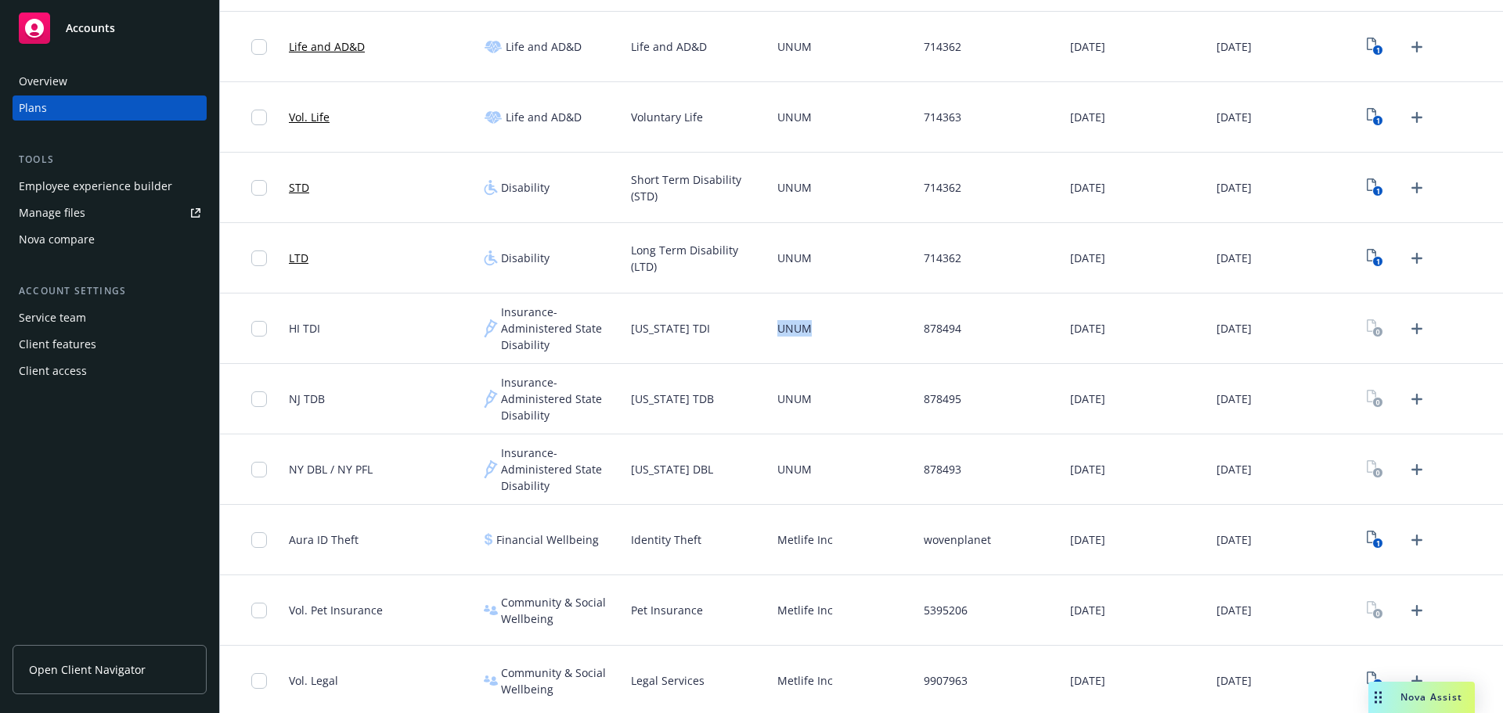
copy span "UNUM"
drag, startPoint x: 311, startPoint y: 322, endPoint x: 287, endPoint y: 323, distance: 23.5
click at [287, 323] on div "HI TDI" at bounding box center [380, 328] width 195 height 70
copy span "HI TDI"
drag, startPoint x: 342, startPoint y: 394, endPoint x: 284, endPoint y: 394, distance: 57.9
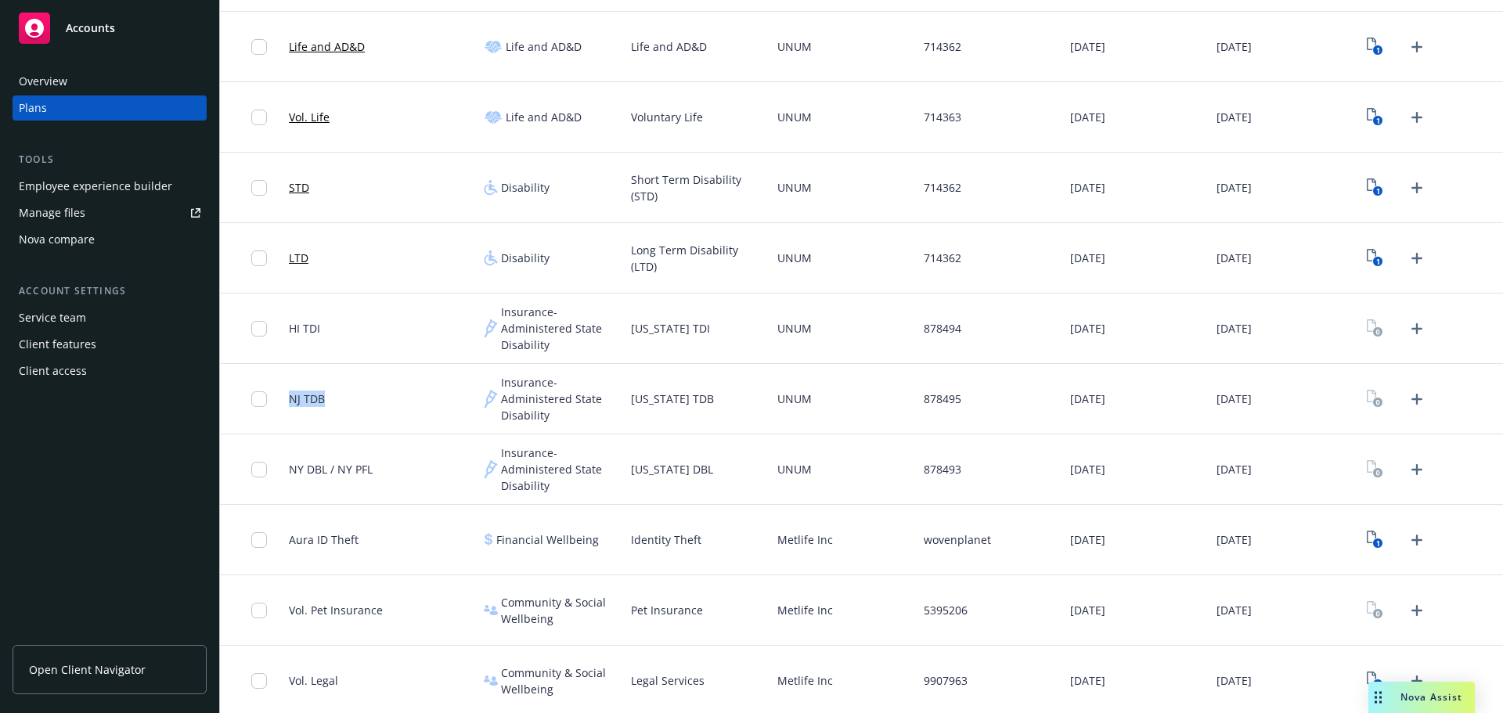
click at [284, 394] on div "NJ TDB" at bounding box center [380, 399] width 195 height 70
copy span "NJ TDB"
drag, startPoint x: 394, startPoint y: 473, endPoint x: 283, endPoint y: 478, distance: 110.4
click at [283, 478] on div "NY DBL / NY PFL" at bounding box center [380, 469] width 195 height 70
copy span "NY DBL / NY PFL"
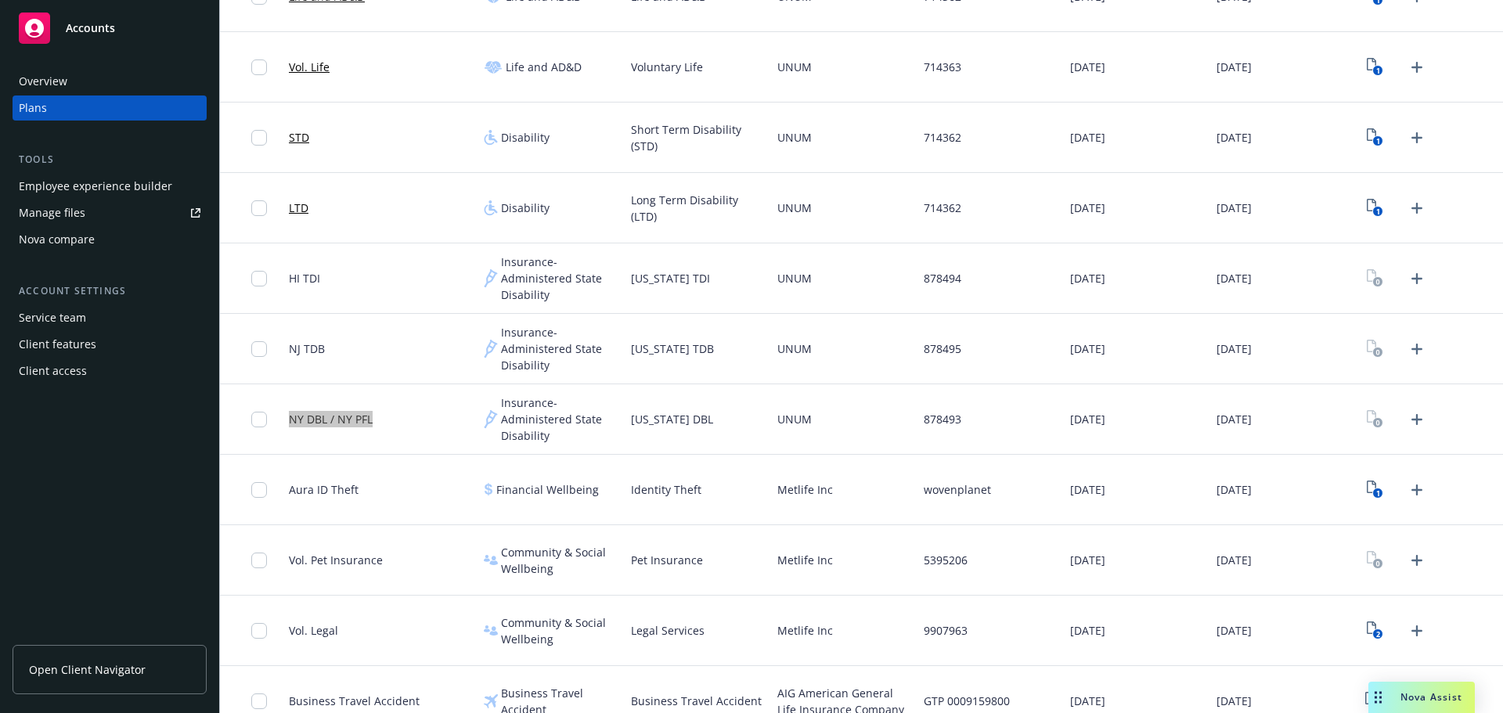
scroll to position [778, 0]
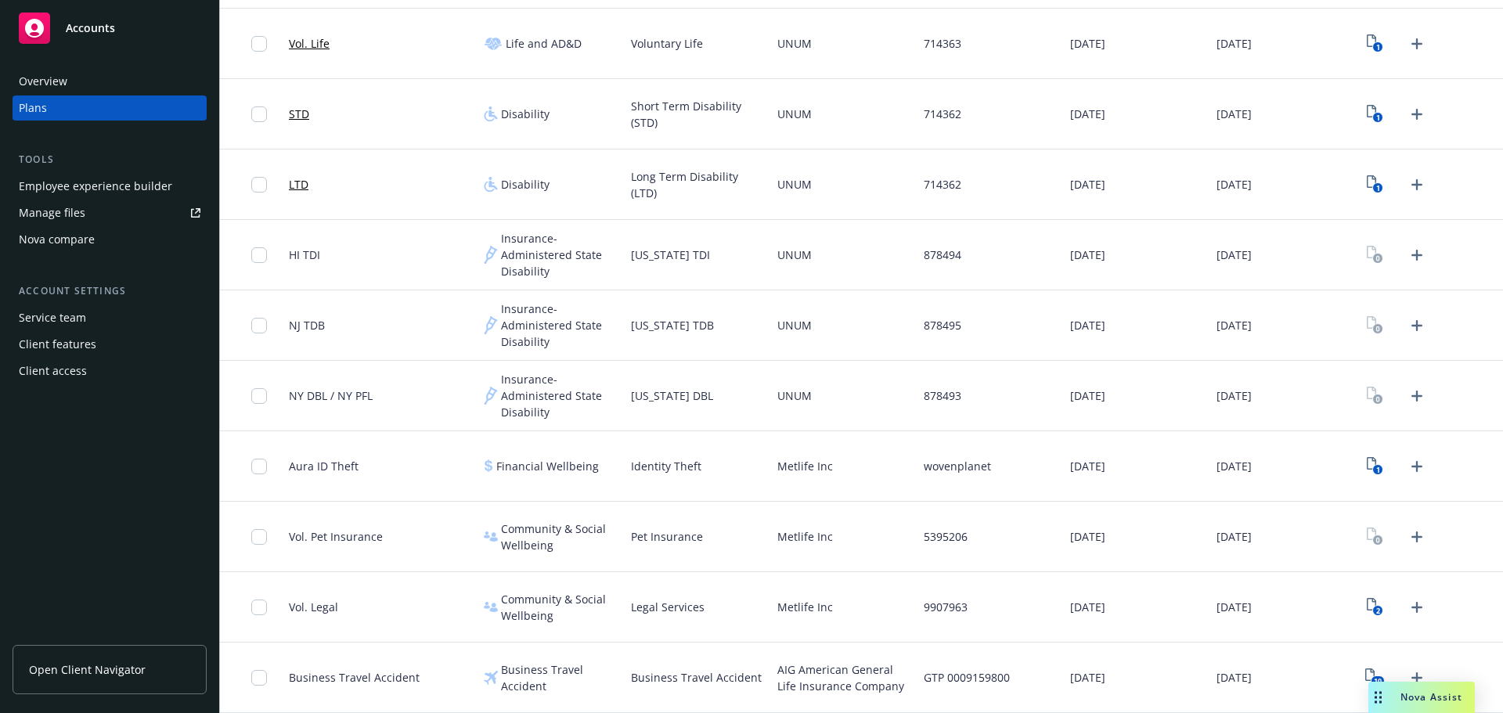
click at [787, 538] on span "Metlife Inc" at bounding box center [805, 536] width 56 height 16
copy span "Metlife"
drag, startPoint x: 293, startPoint y: 679, endPoint x: 455, endPoint y: 681, distance: 162.0
click at [454, 681] on div "Business Travel Accident" at bounding box center [380, 678] width 195 height 70
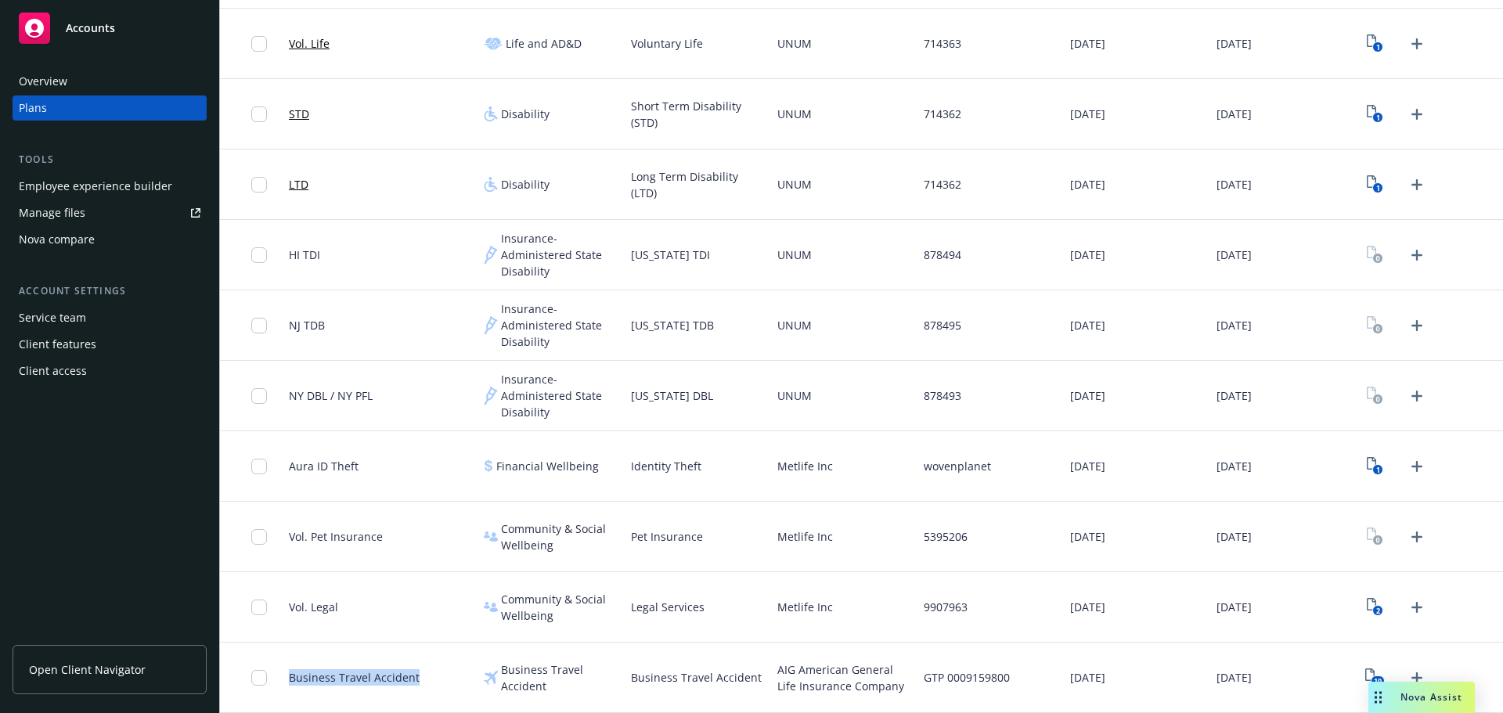
copy span "Business Travel Accident"
